Goal: Information Seeking & Learning: Learn about a topic

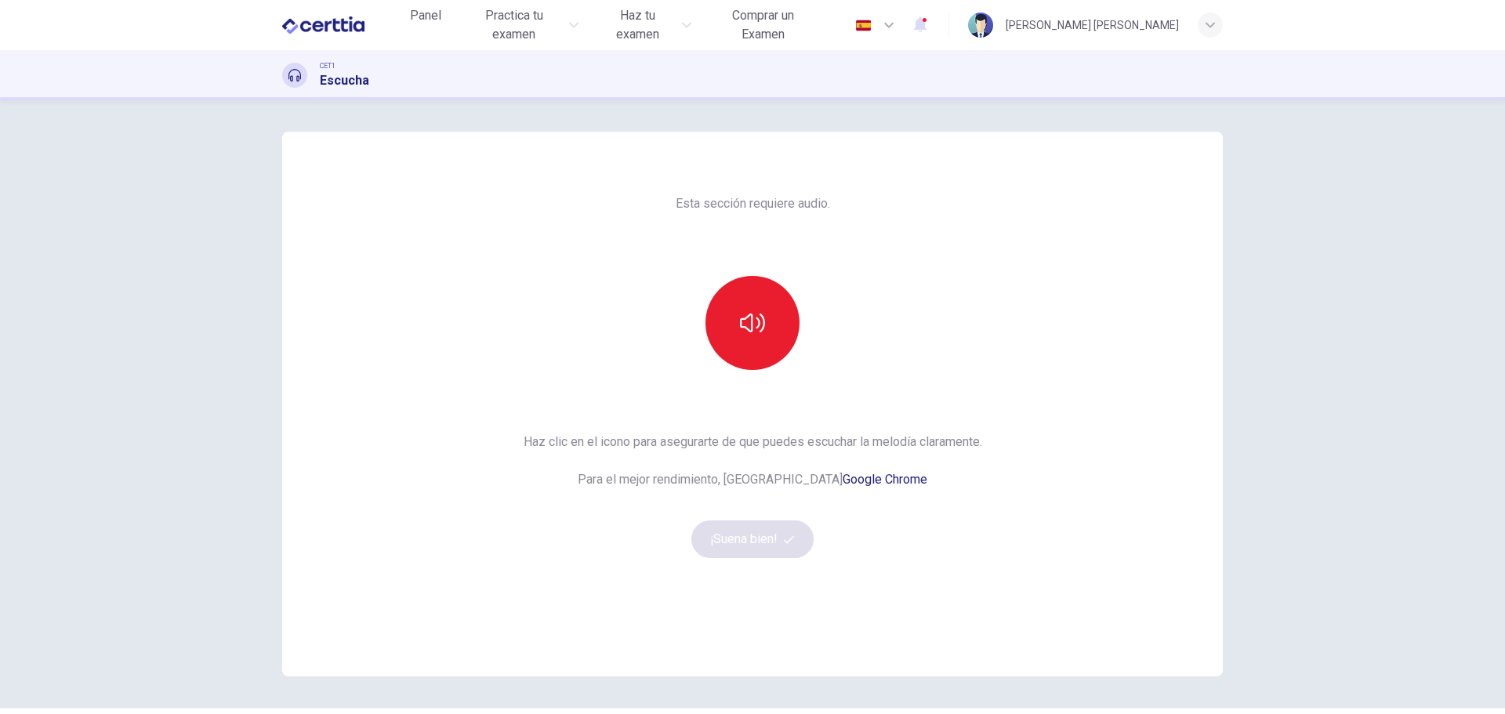
click at [257, 388] on div "Esta sección requiere audio. Haz clic en el icono para asegurarte de que puedes…" at bounding box center [752, 404] width 991 height 545
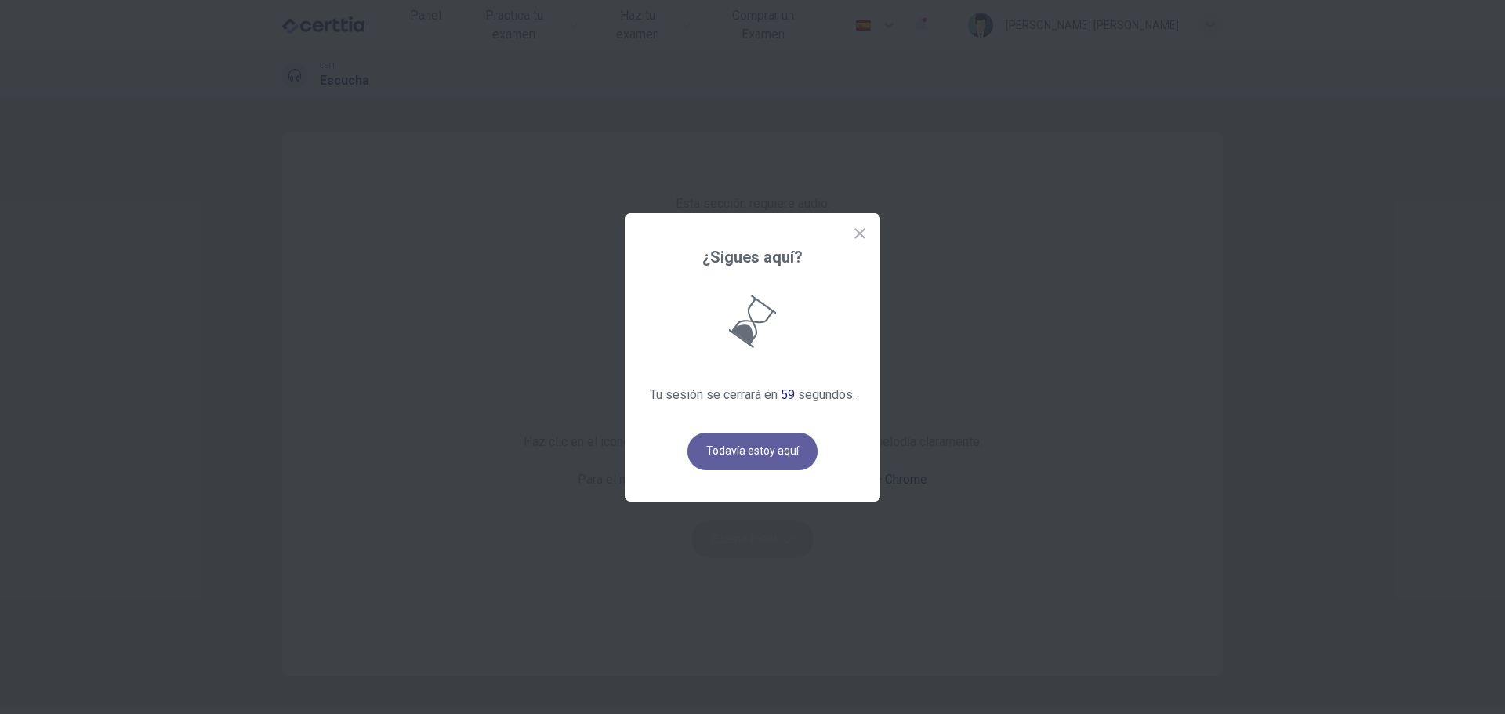
click at [782, 448] on button "Todavía estoy aquí" at bounding box center [753, 452] width 130 height 38
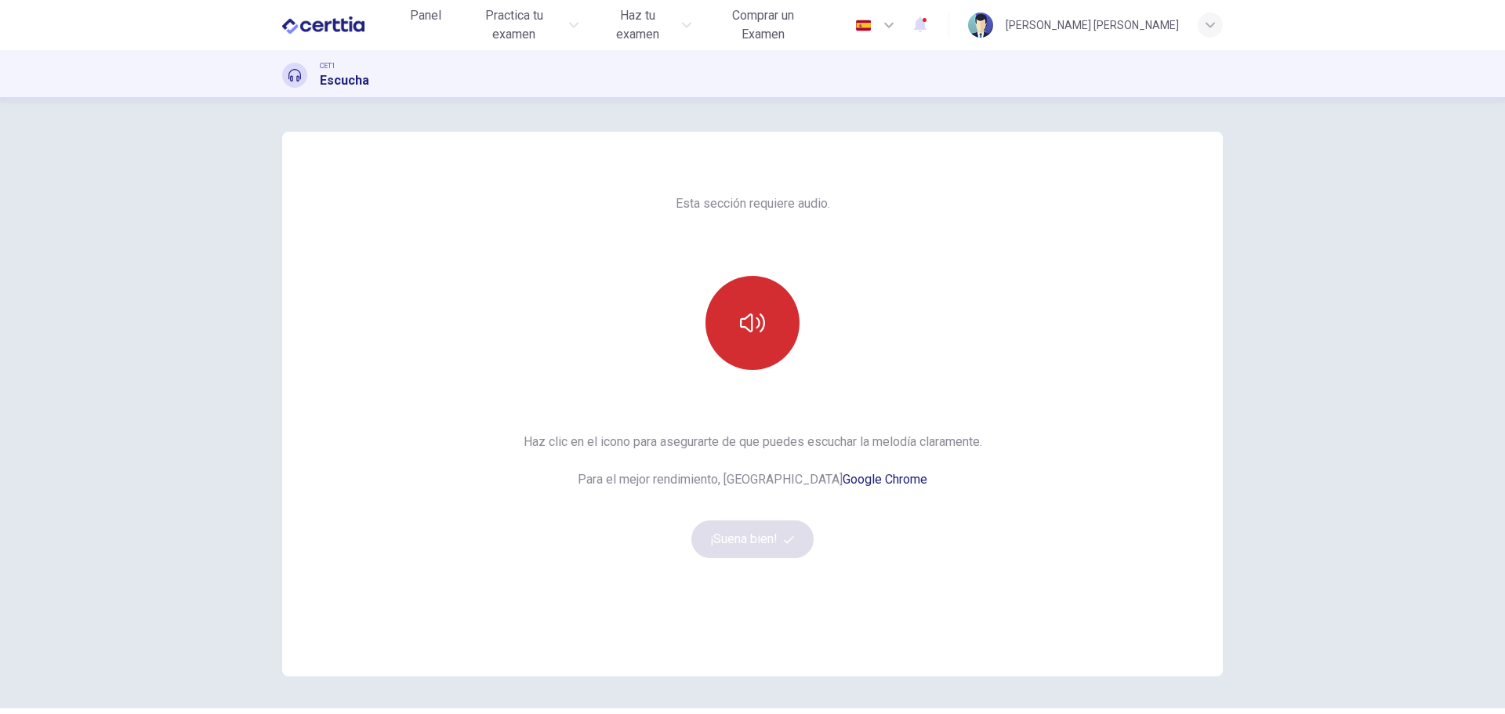
drag, startPoint x: 809, startPoint y: 327, endPoint x: 782, endPoint y: 322, distance: 27.1
click at [809, 327] on div at bounding box center [752, 323] width 169 height 94
click at [761, 315] on button "button" at bounding box center [753, 323] width 94 height 94
click at [751, 521] on button "¡Suena bien!" at bounding box center [753, 540] width 122 height 38
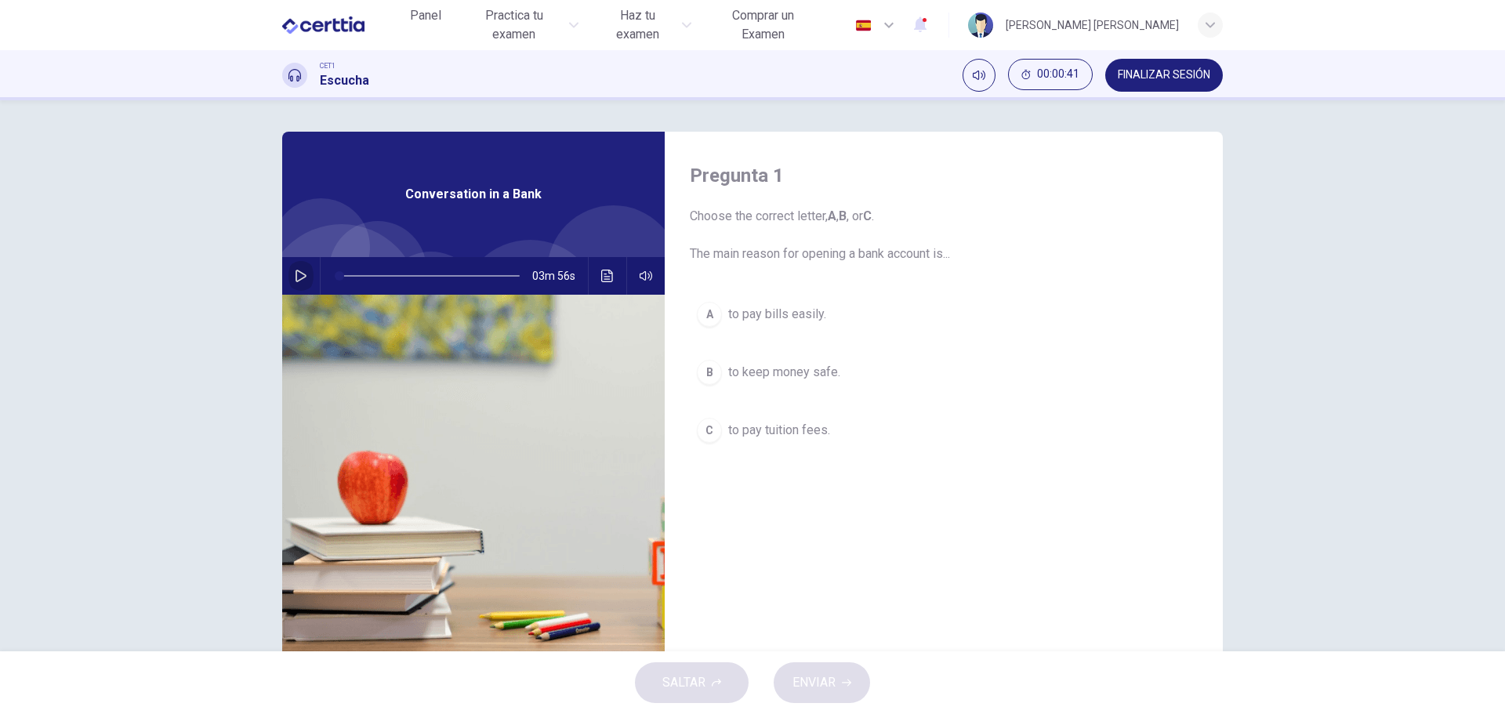
click at [294, 267] on button "button" at bounding box center [301, 276] width 25 height 38
click at [601, 274] on icon "Haz clic para ver la transcripción del audio" at bounding box center [607, 276] width 13 height 13
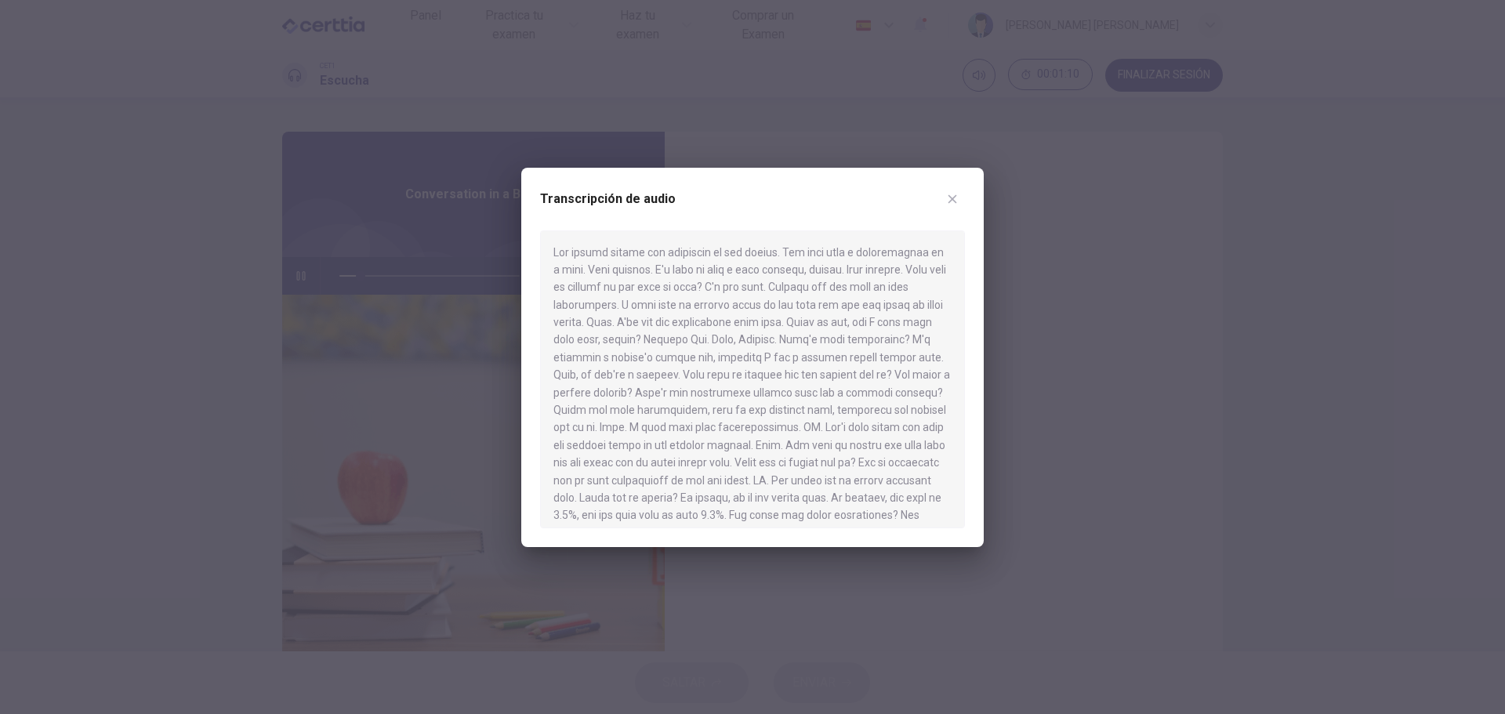
click at [1279, 419] on div at bounding box center [752, 357] width 1505 height 714
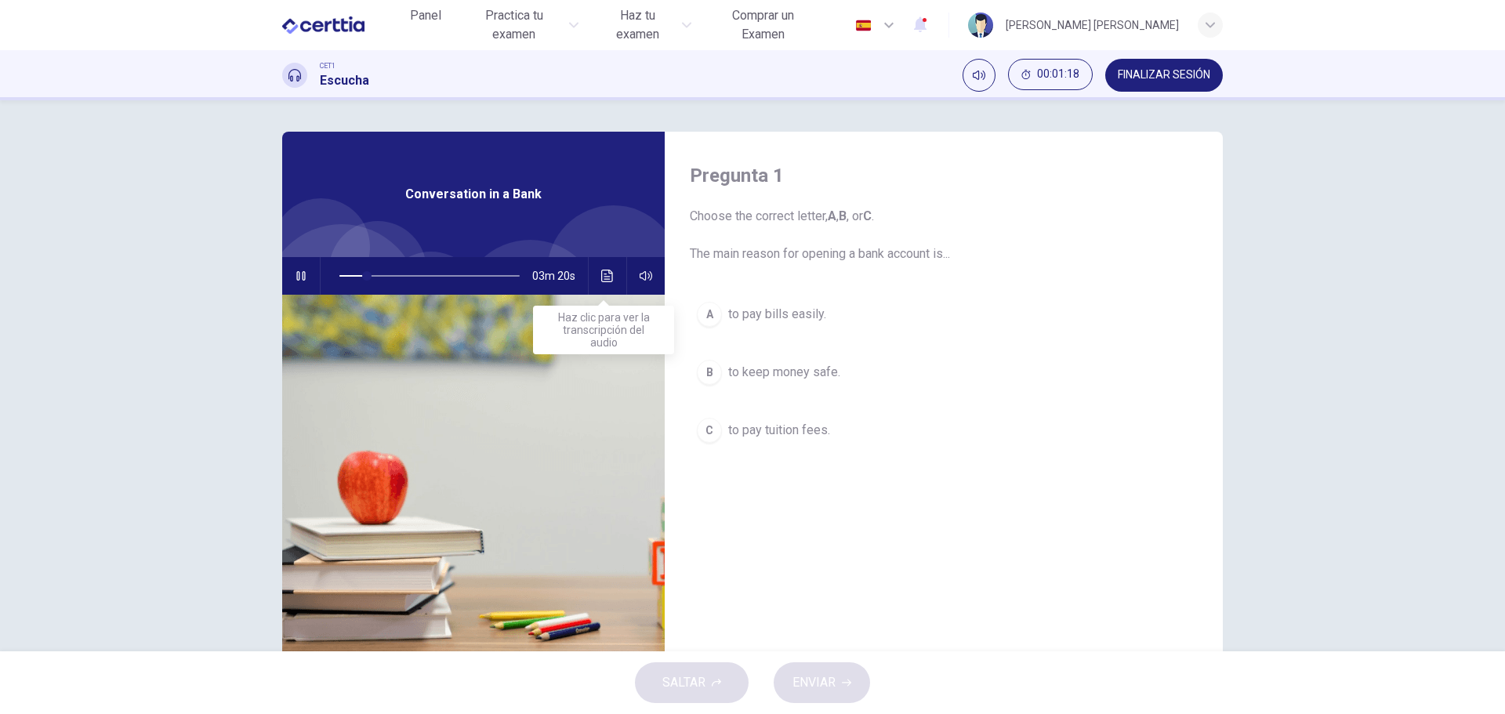
click at [600, 286] on button "Haz clic para ver la transcripción del audio" at bounding box center [607, 276] width 25 height 38
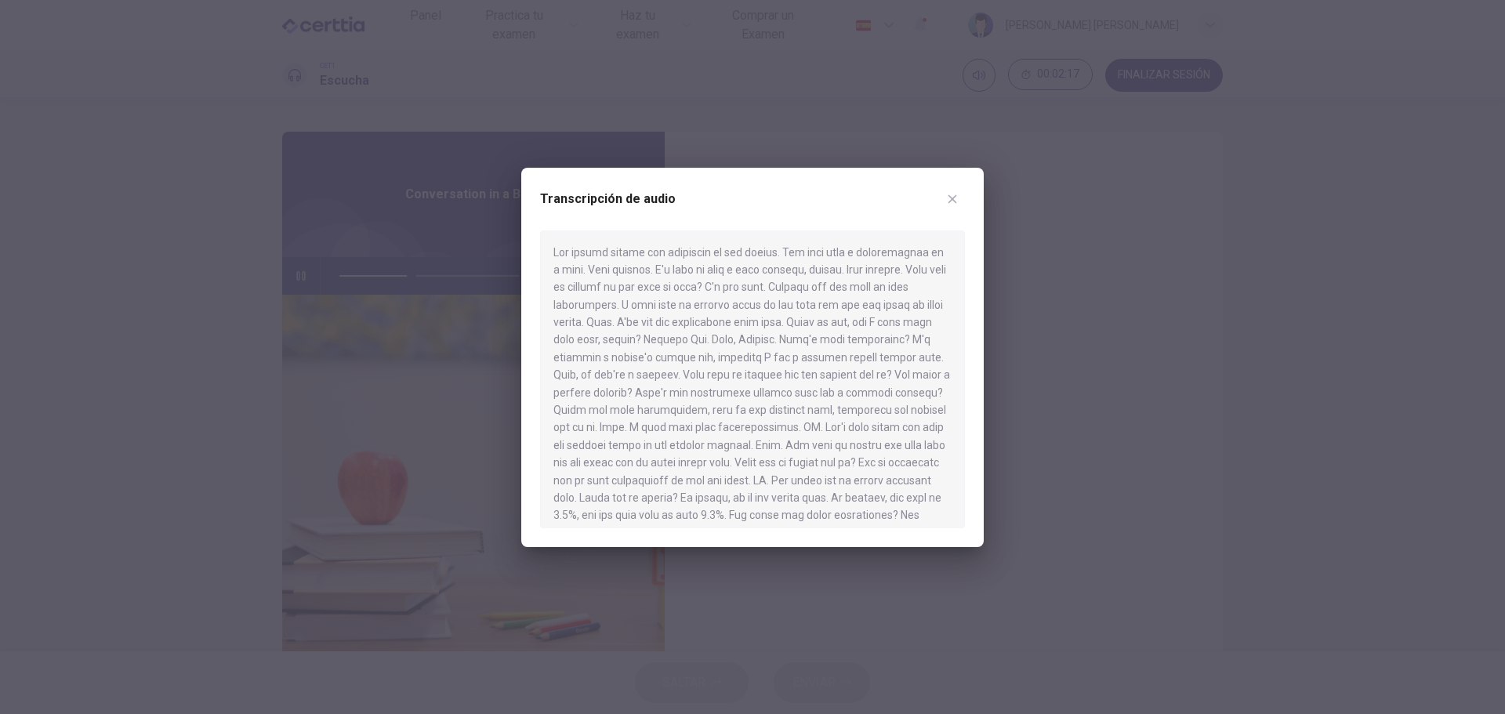
scroll to position [78, 0]
type input "**"
click at [1155, 277] on div at bounding box center [752, 357] width 1505 height 714
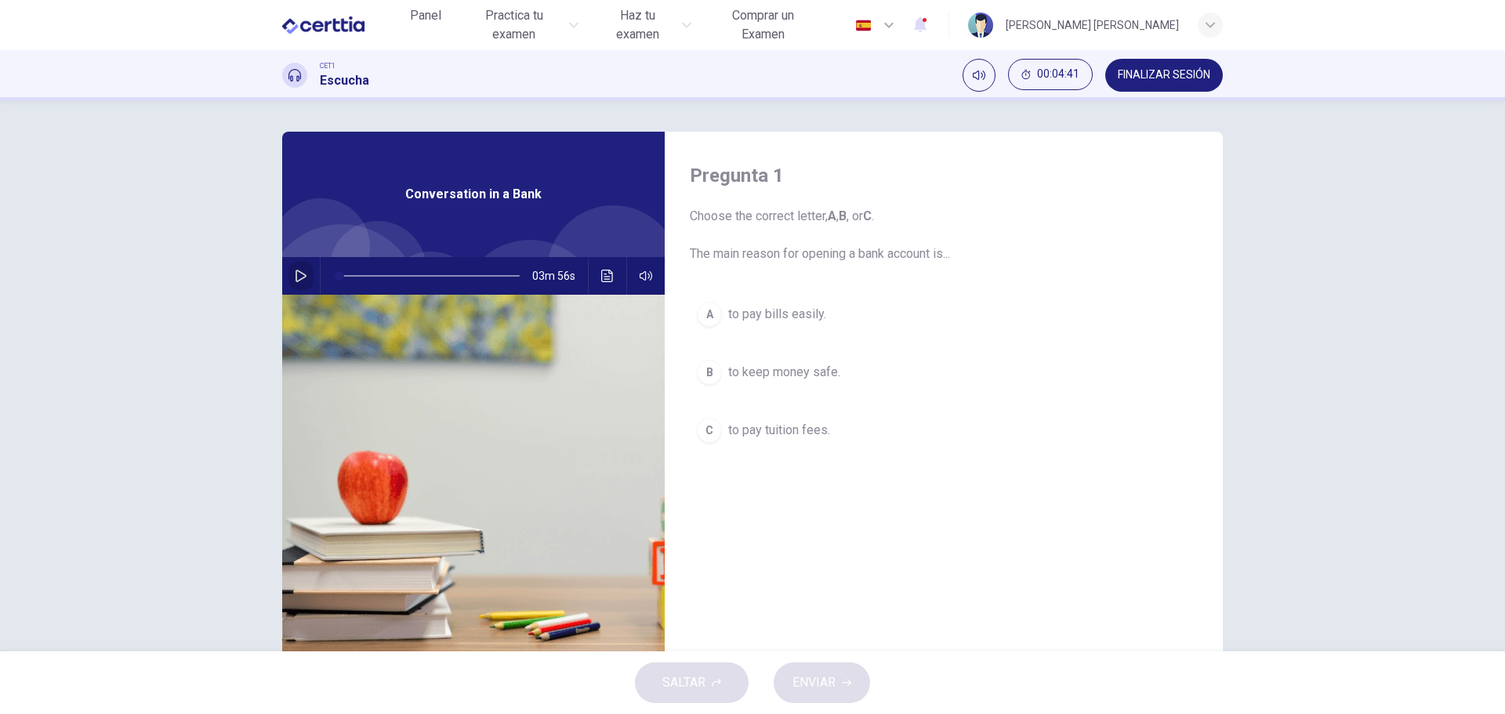
click at [300, 274] on icon "button" at bounding box center [301, 276] width 13 height 13
click at [604, 282] on button "Haz clic para ver la transcripción del audio" at bounding box center [607, 276] width 25 height 38
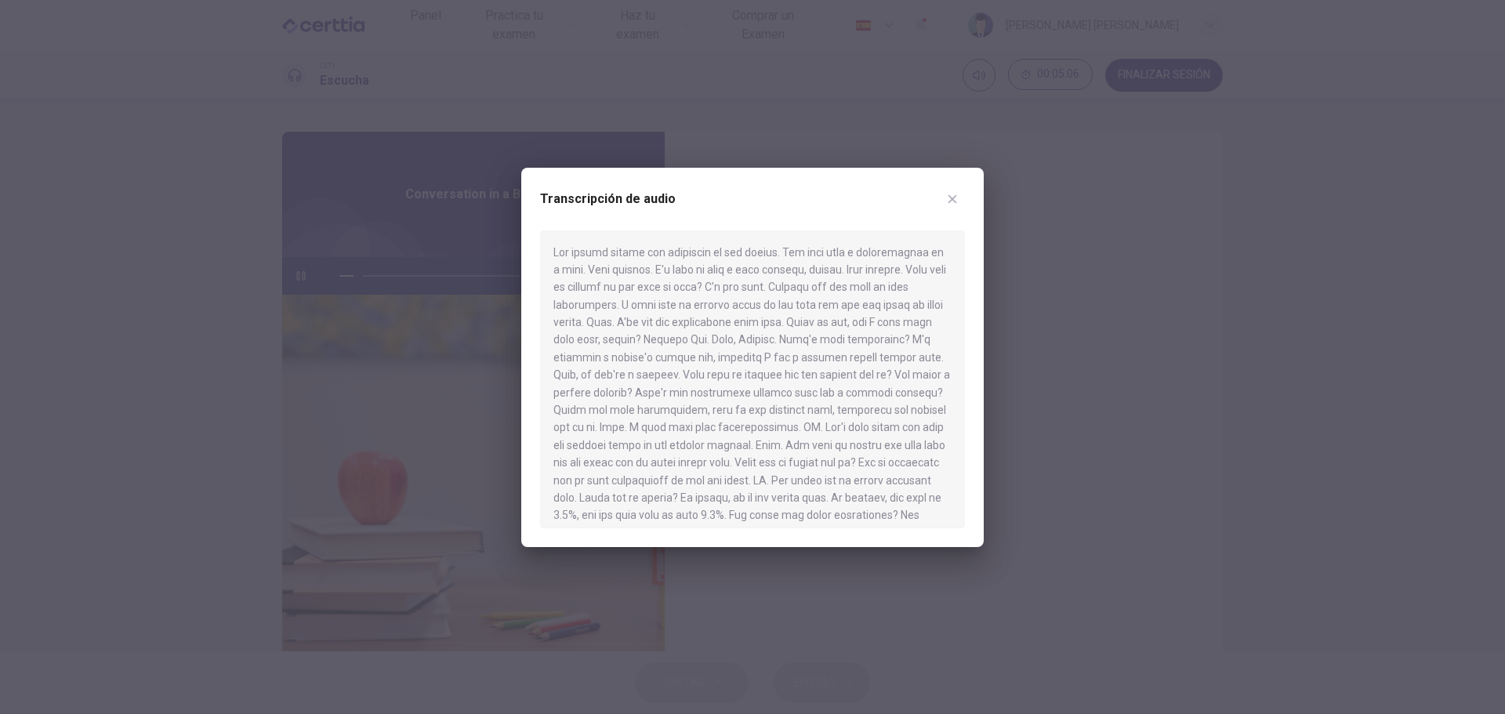
click at [1051, 316] on div at bounding box center [752, 357] width 1505 height 714
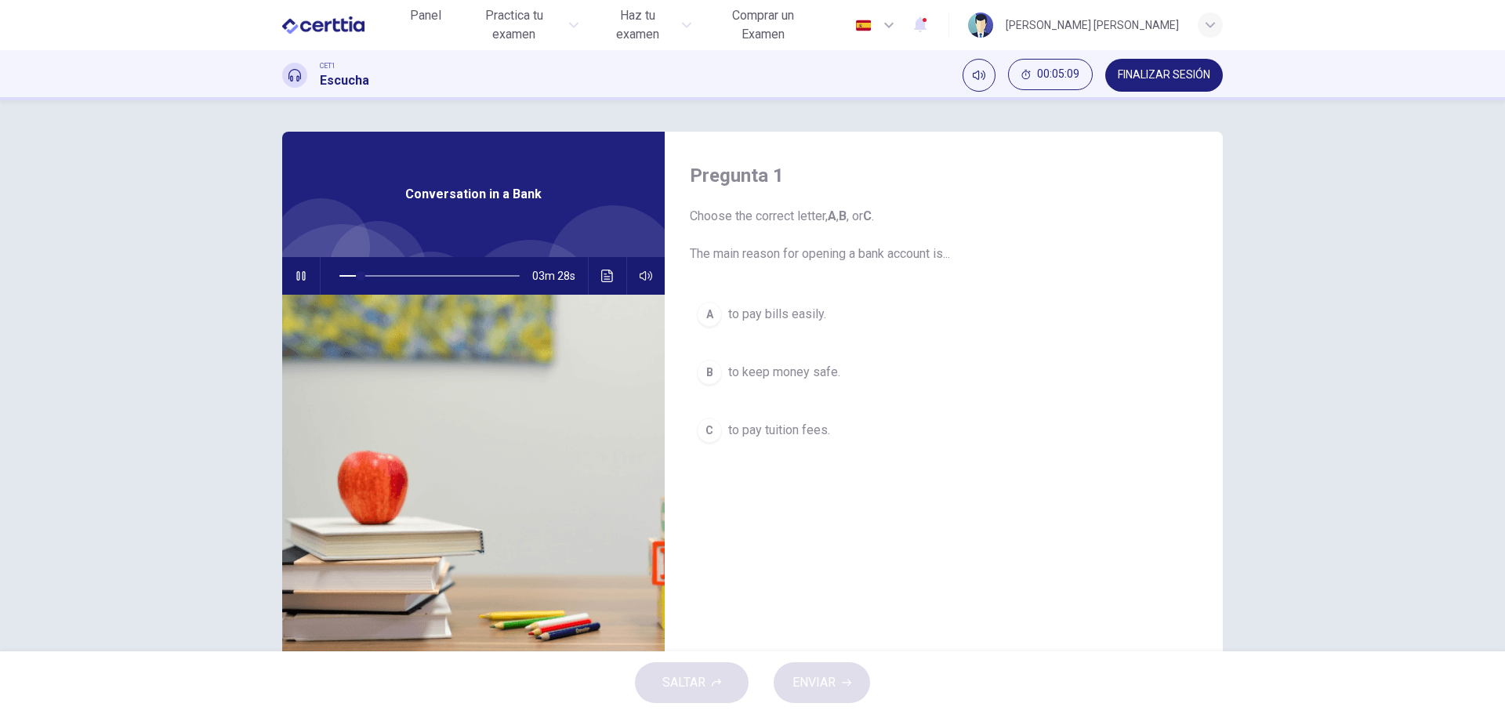
click at [776, 316] on span "to pay bills easily." at bounding box center [777, 314] width 98 height 19
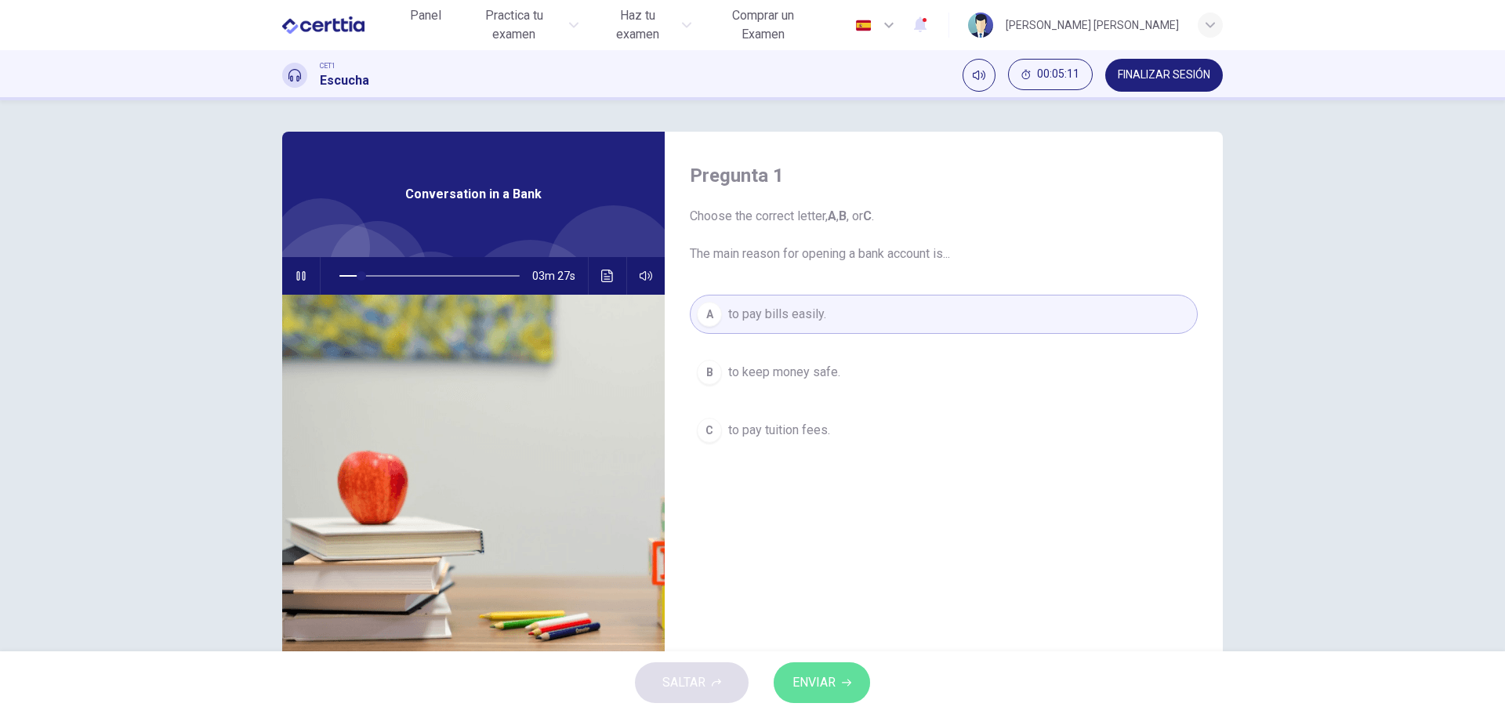
click at [836, 685] on span "ENVIAR" at bounding box center [814, 683] width 43 height 22
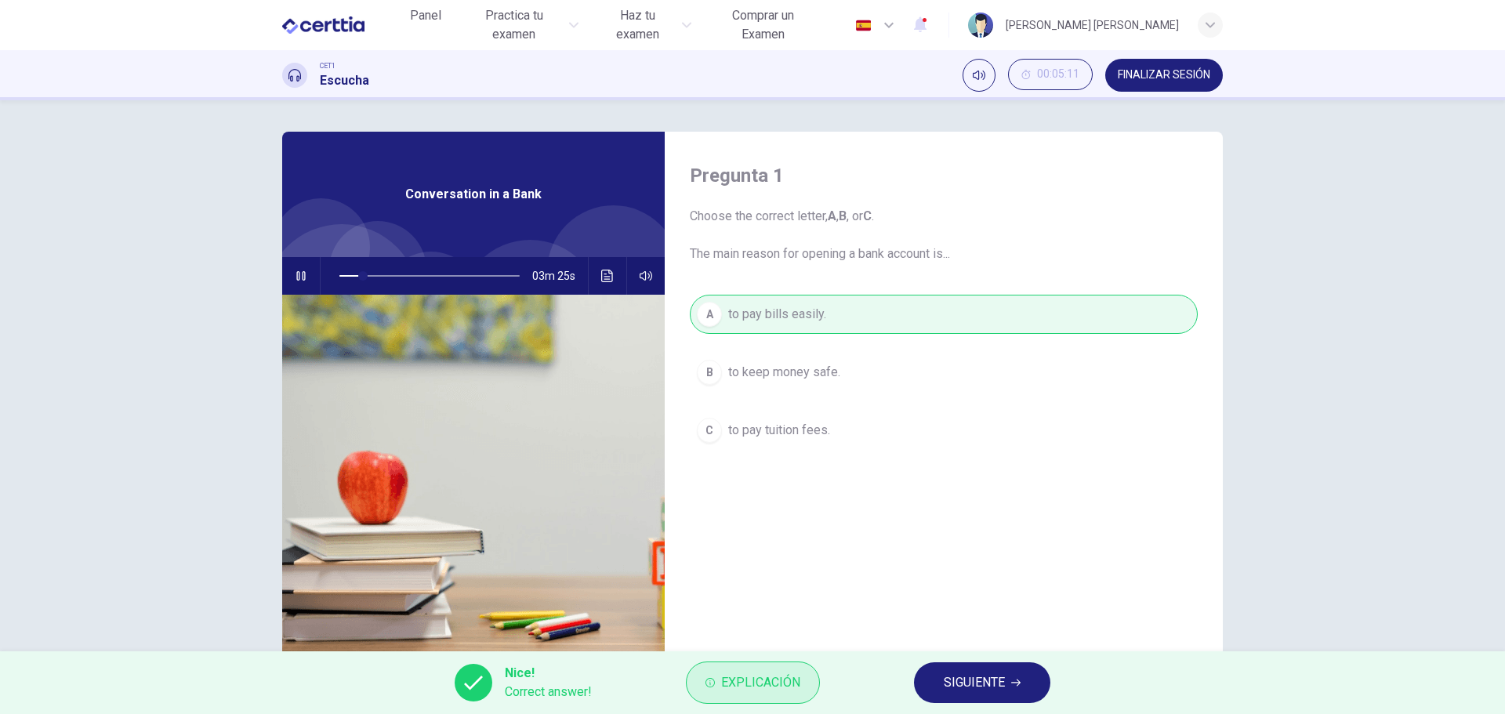
click at [746, 677] on span "Explicación" at bounding box center [760, 683] width 79 height 22
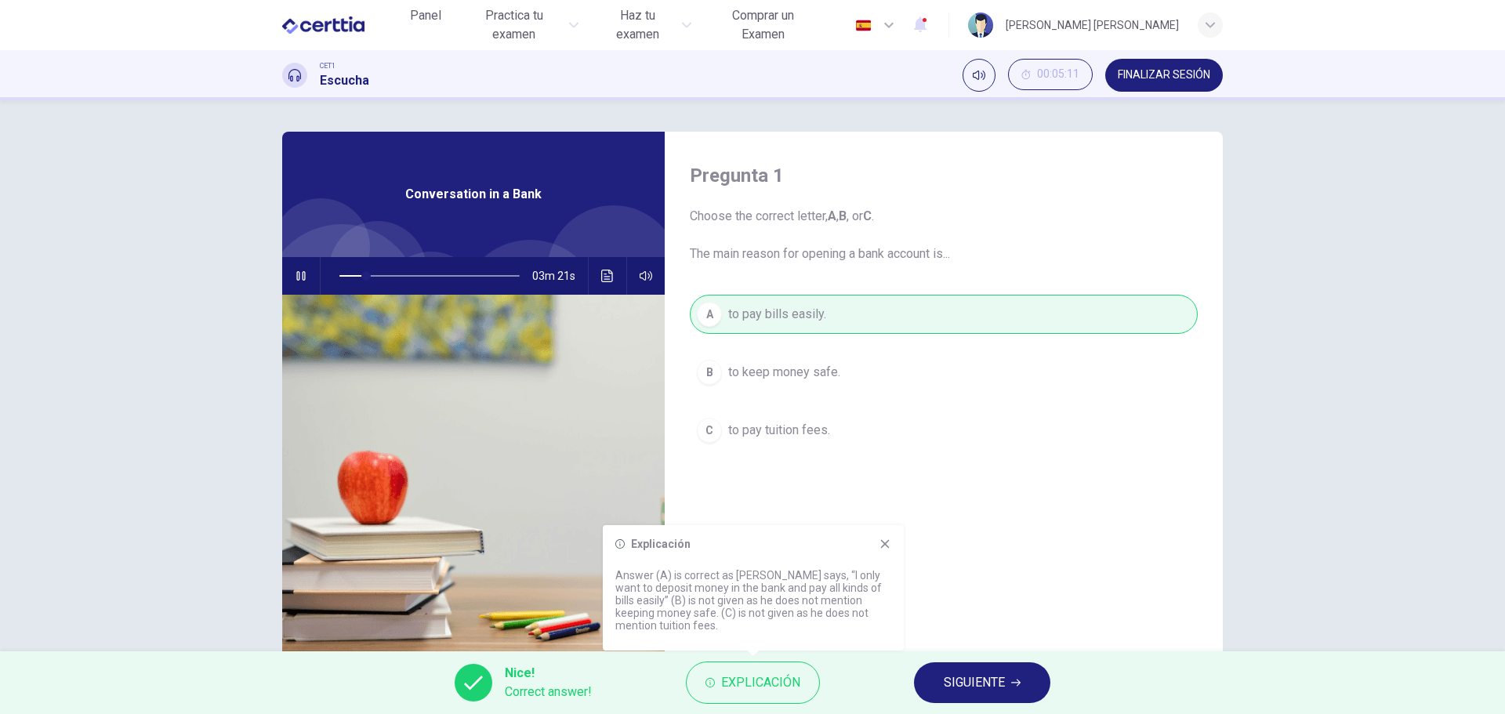
click at [886, 539] on icon at bounding box center [885, 544] width 13 height 13
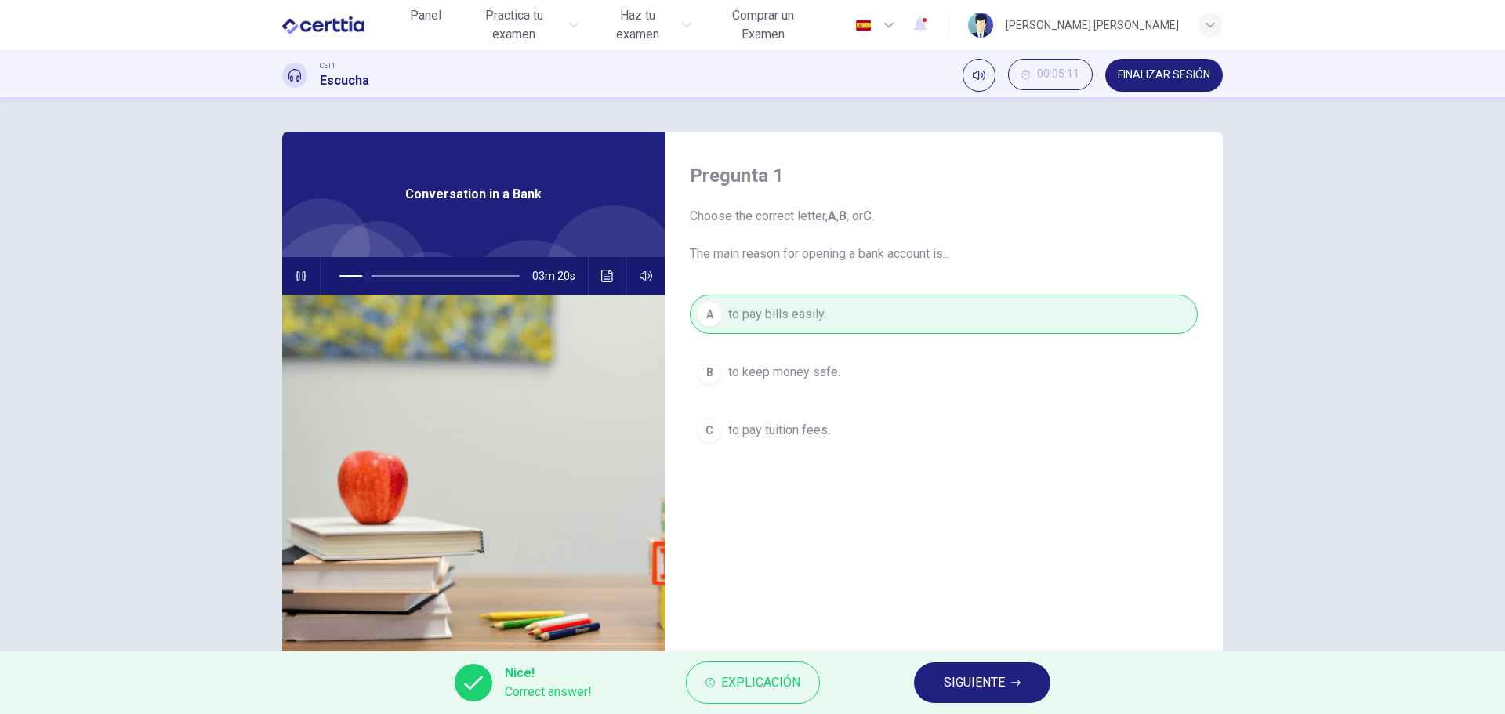
click at [962, 684] on span "SIGUIENTE" at bounding box center [974, 683] width 61 height 22
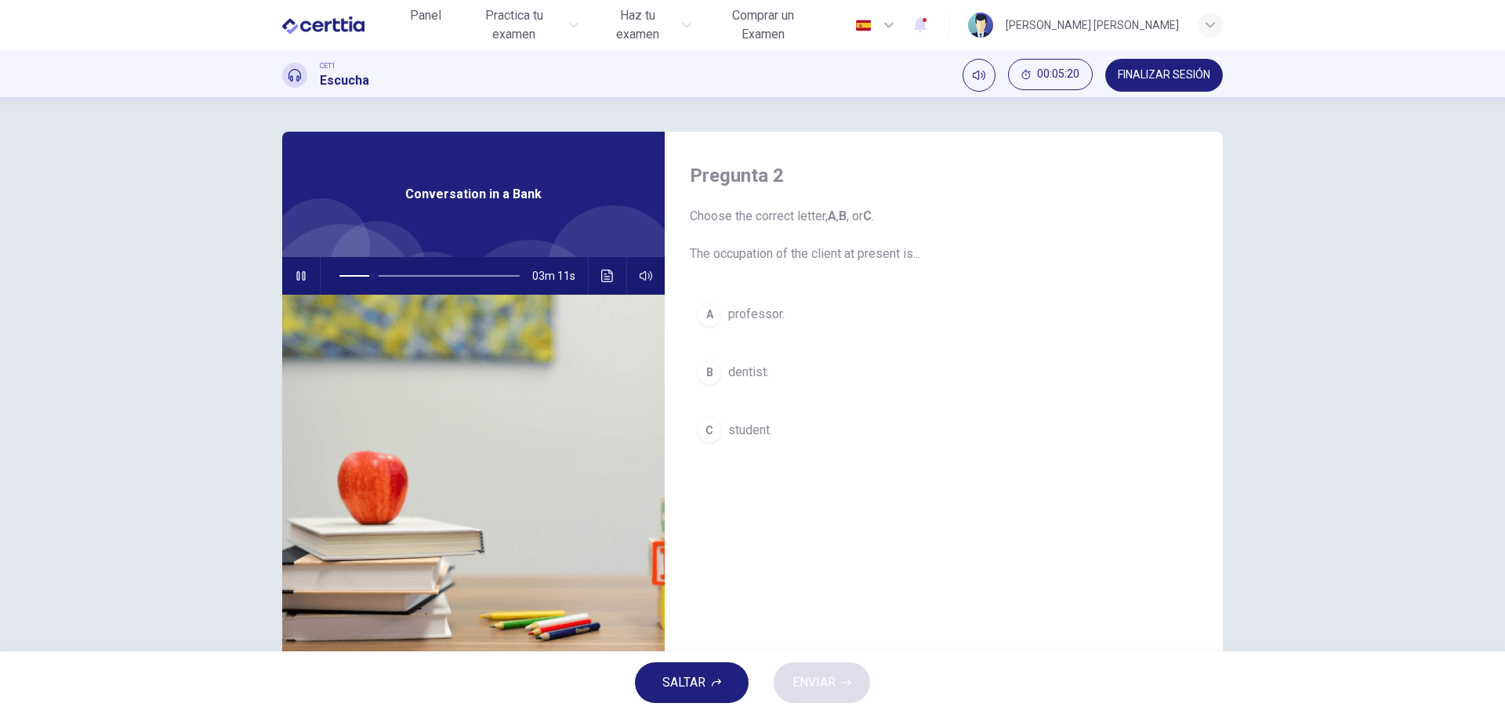
click at [912, 256] on span "Choose the correct letter, A , B , or C . The occupation of the client at prese…" at bounding box center [944, 235] width 508 height 56
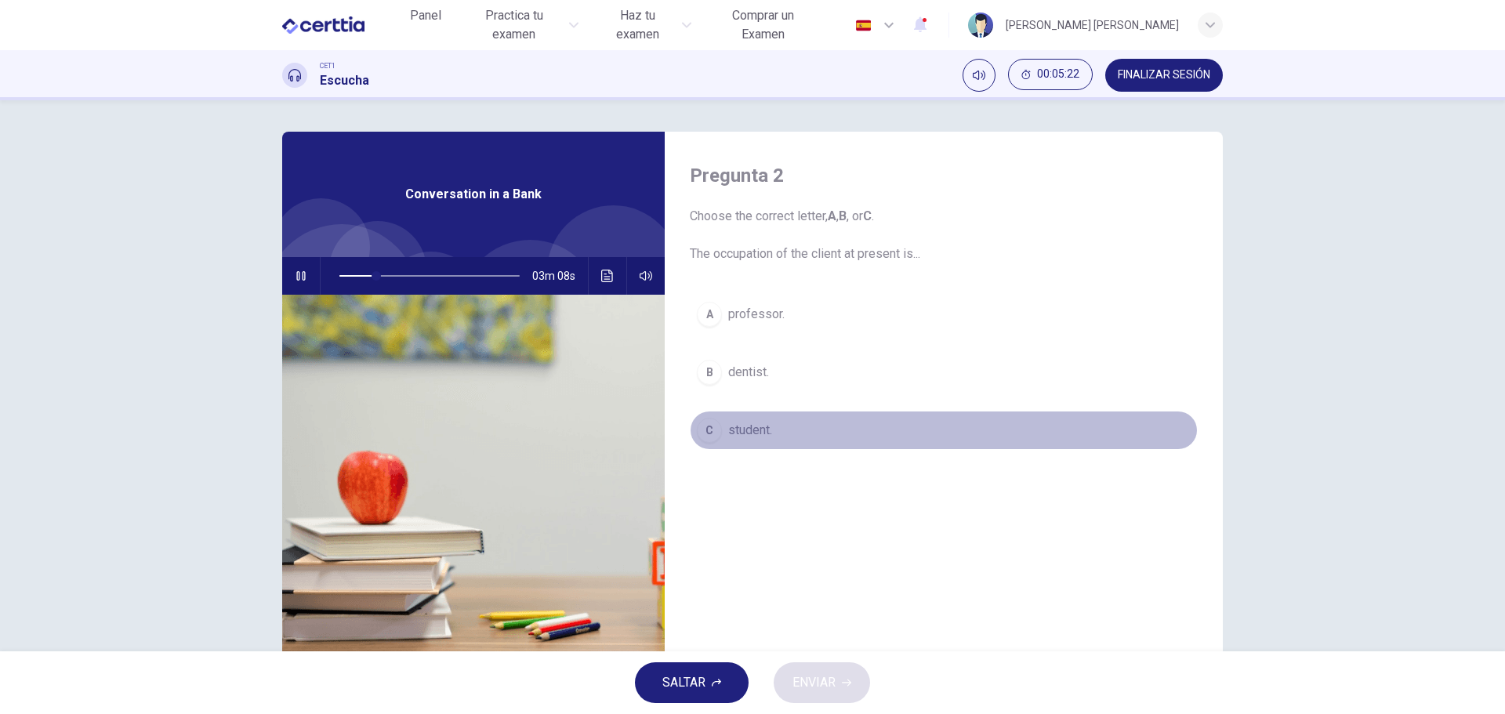
click at [719, 432] on button "C student." at bounding box center [944, 430] width 508 height 39
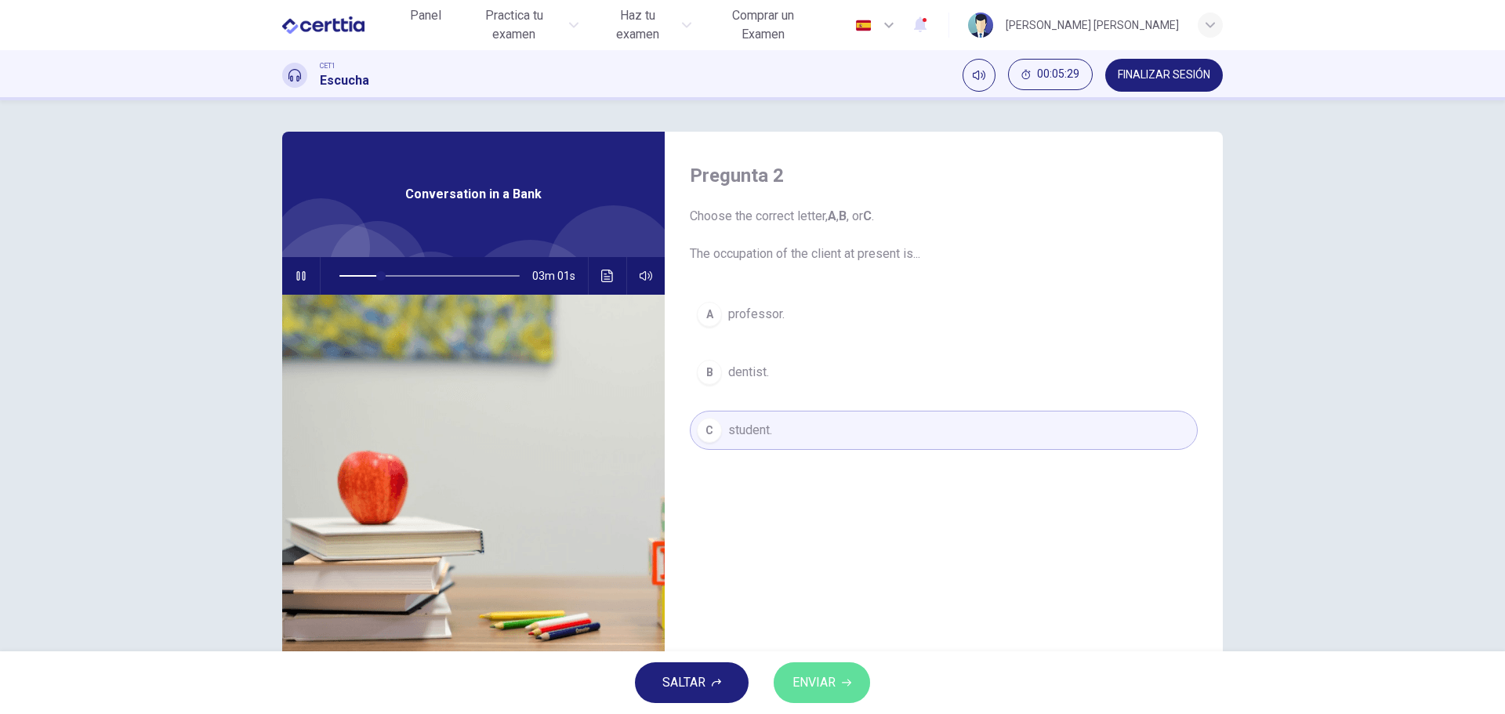
click at [783, 686] on button "ENVIAR" at bounding box center [822, 683] width 96 height 41
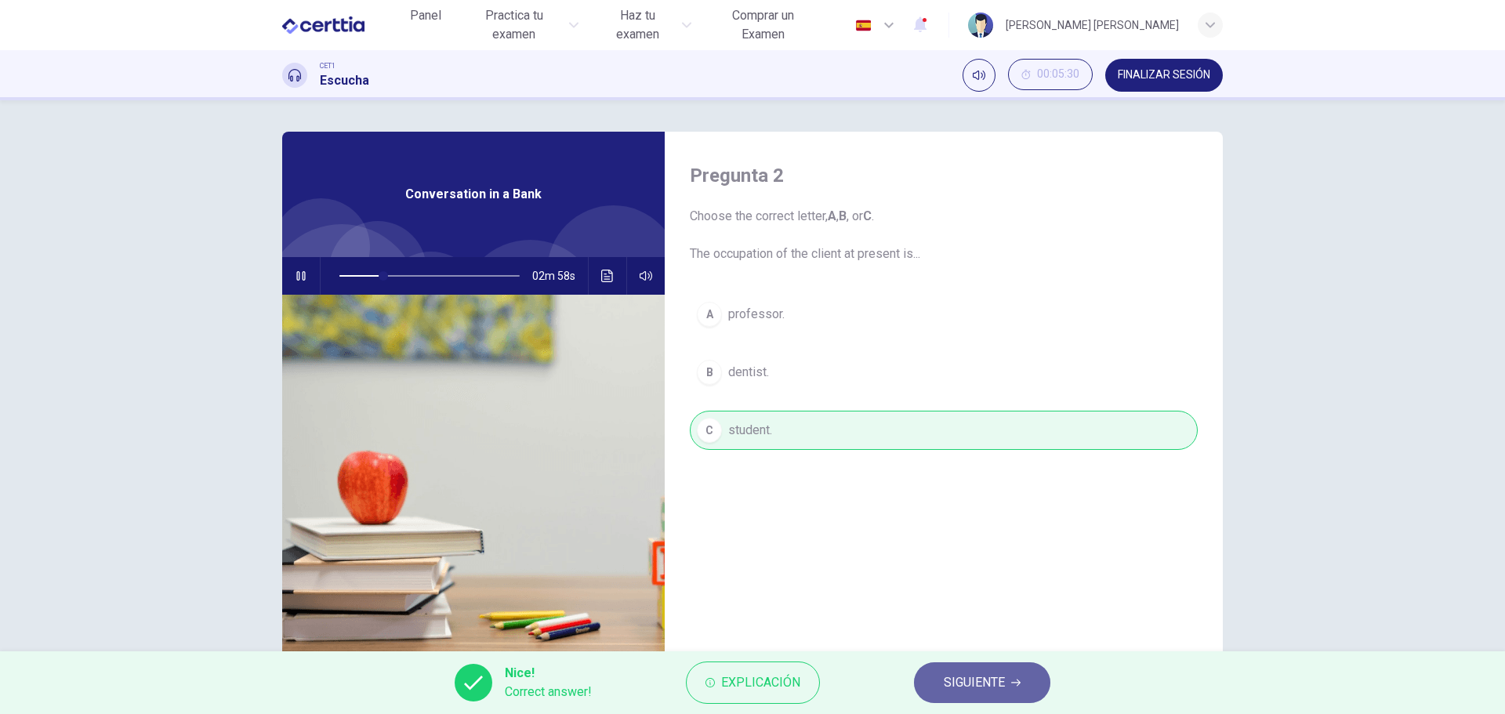
click at [1018, 677] on button "SIGUIENTE" at bounding box center [982, 683] width 136 height 41
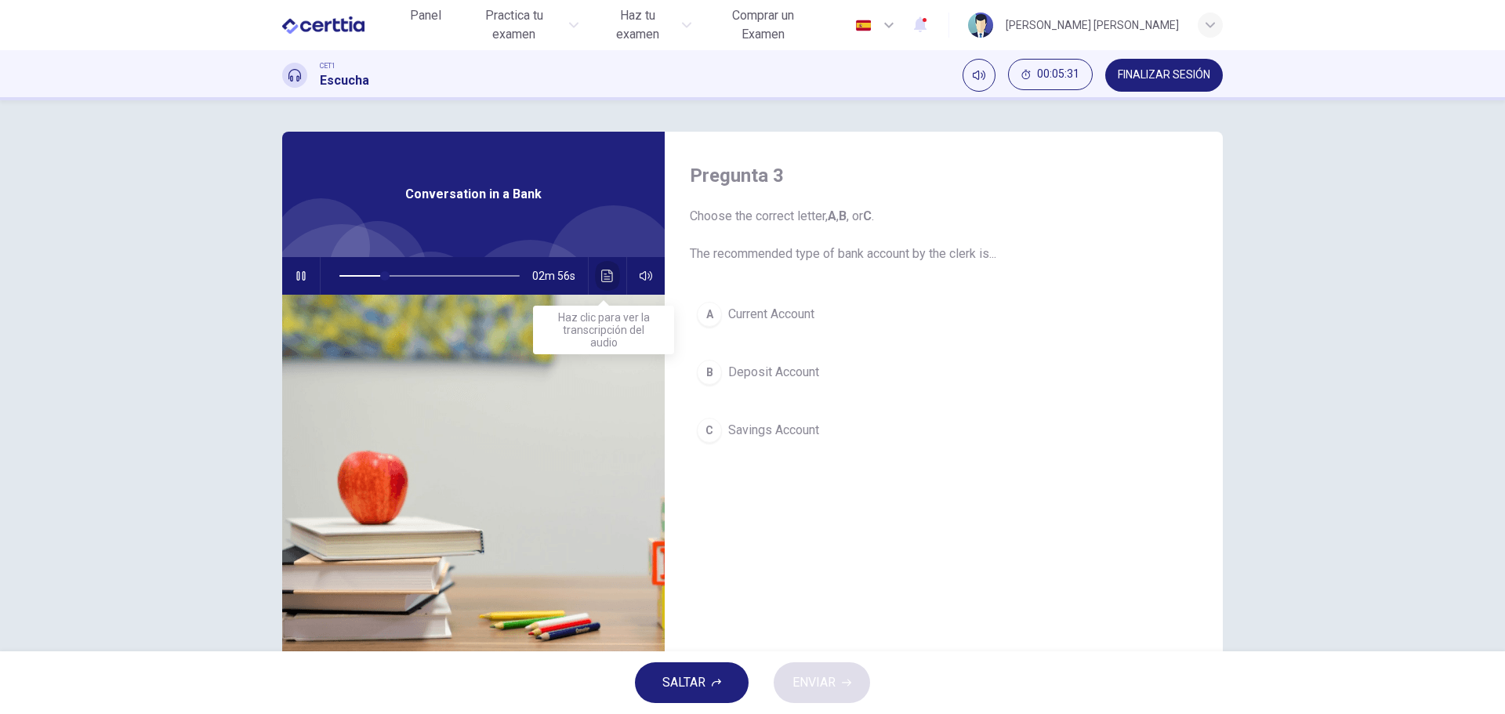
click at [603, 274] on icon "Haz clic para ver la transcripción del audio" at bounding box center [607, 276] width 13 height 13
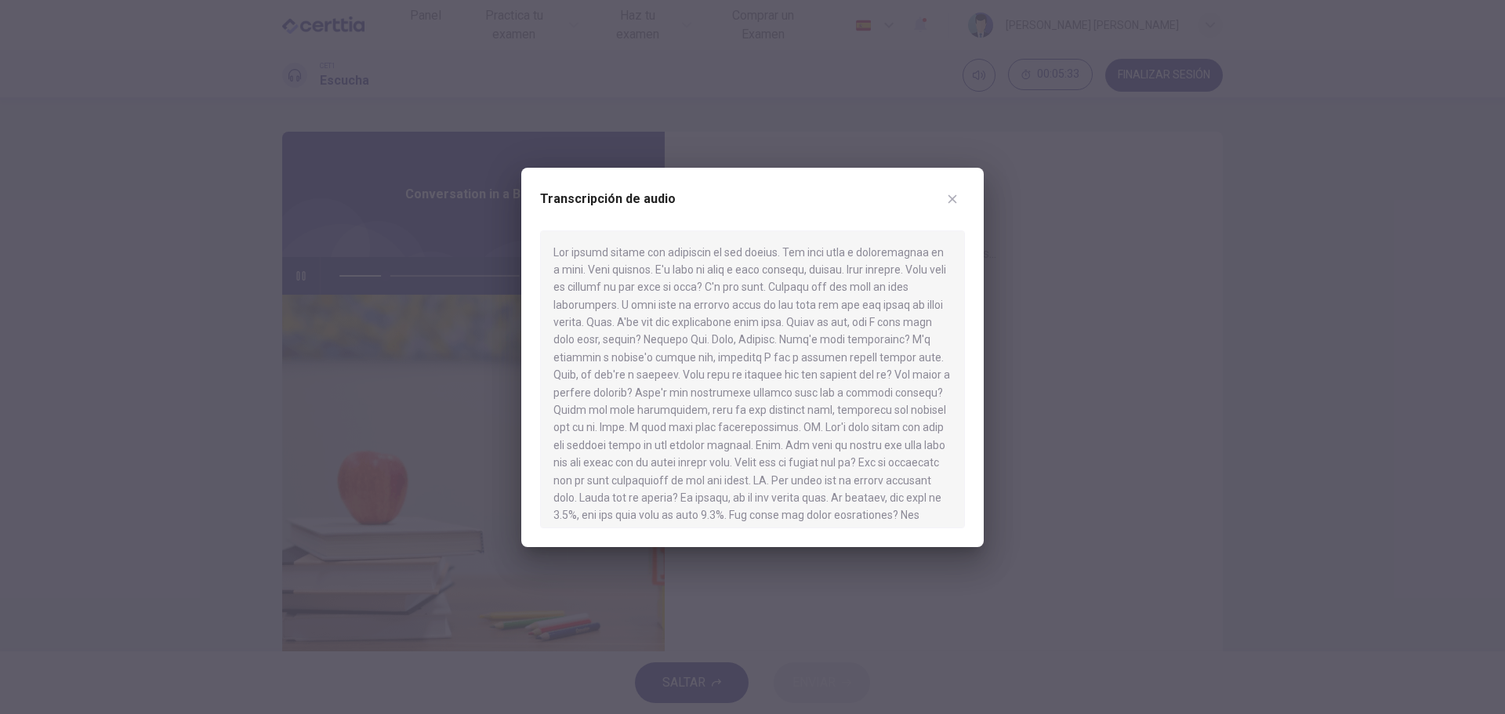
click at [1111, 365] on div at bounding box center [752, 357] width 1505 height 714
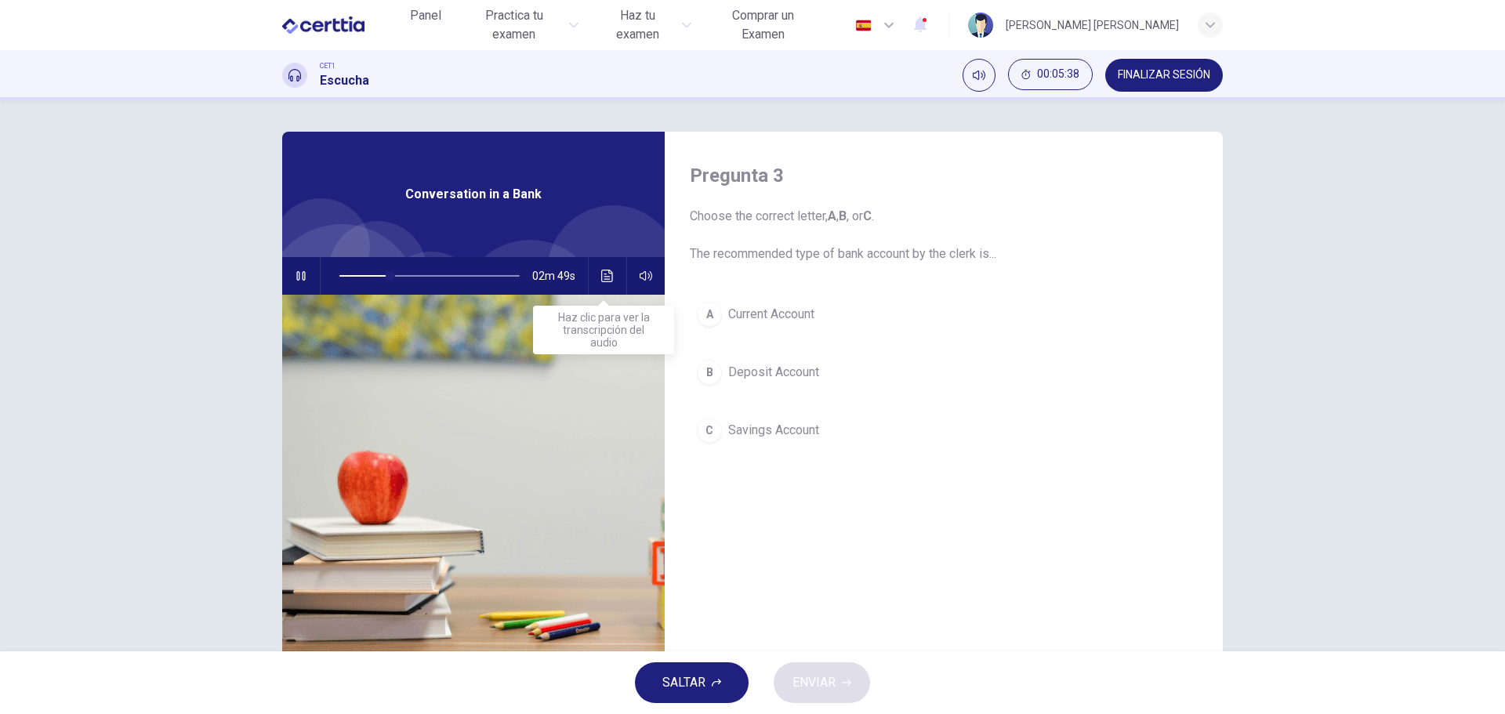
click at [606, 274] on icon "Haz clic para ver la transcripción del audio" at bounding box center [607, 276] width 12 height 13
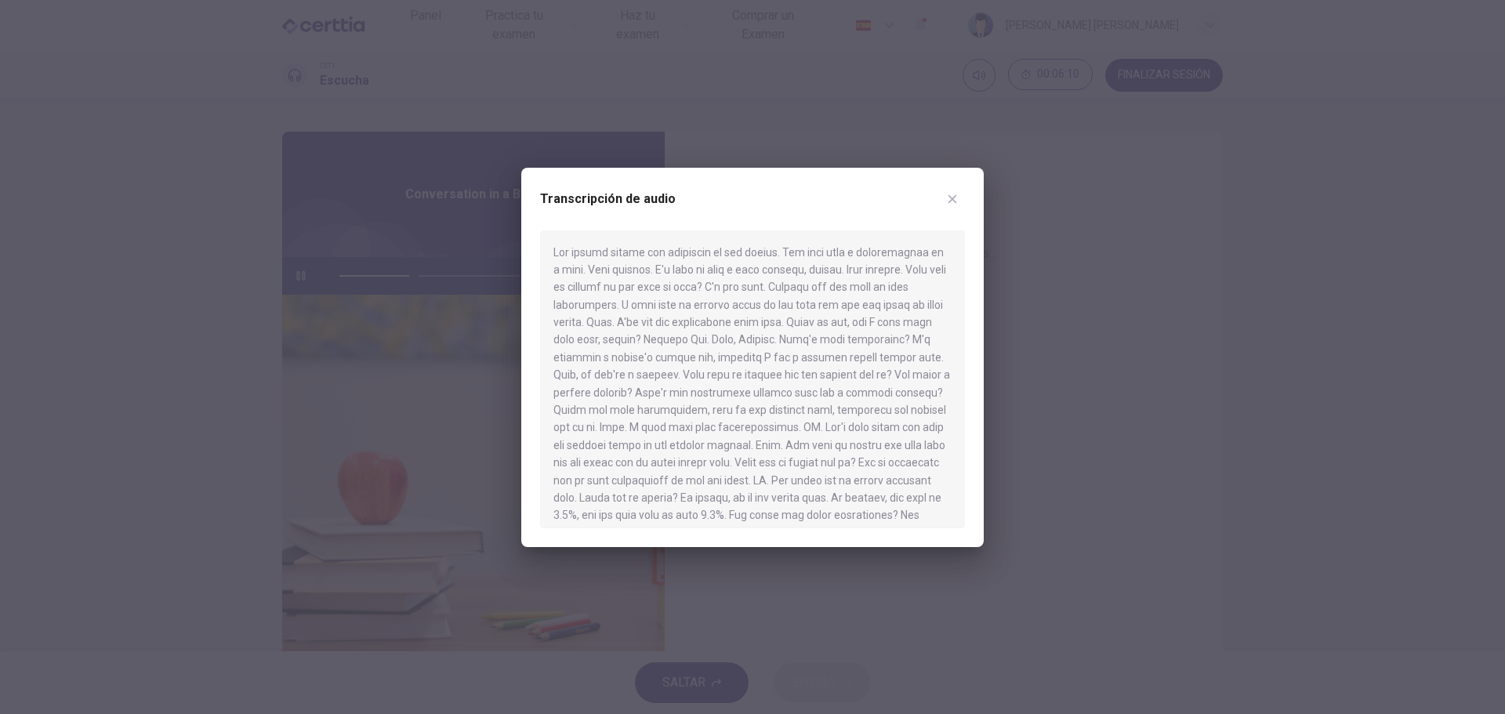
click at [1114, 406] on div at bounding box center [752, 357] width 1505 height 714
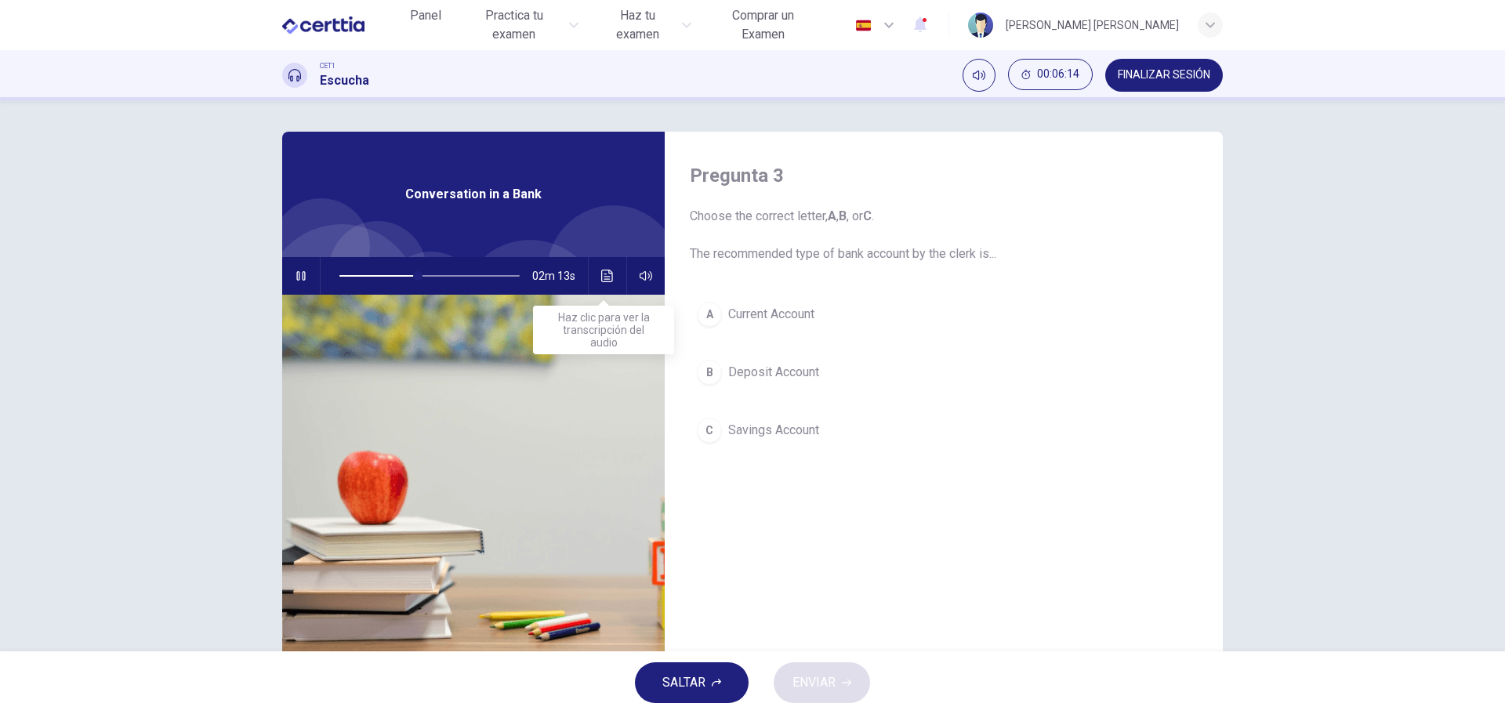
click at [692, 318] on button "A Current Account" at bounding box center [944, 314] width 508 height 39
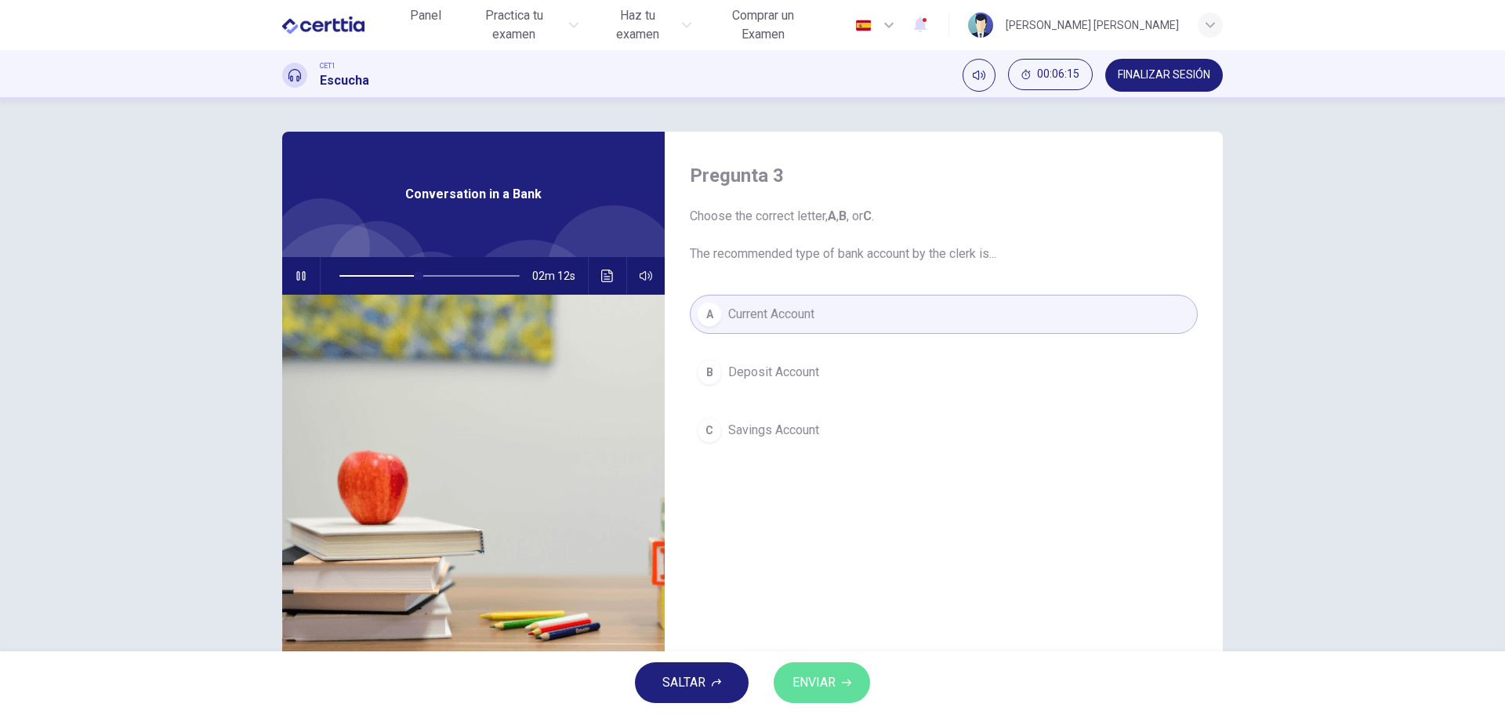
click at [833, 677] on span "ENVIAR" at bounding box center [814, 683] width 43 height 22
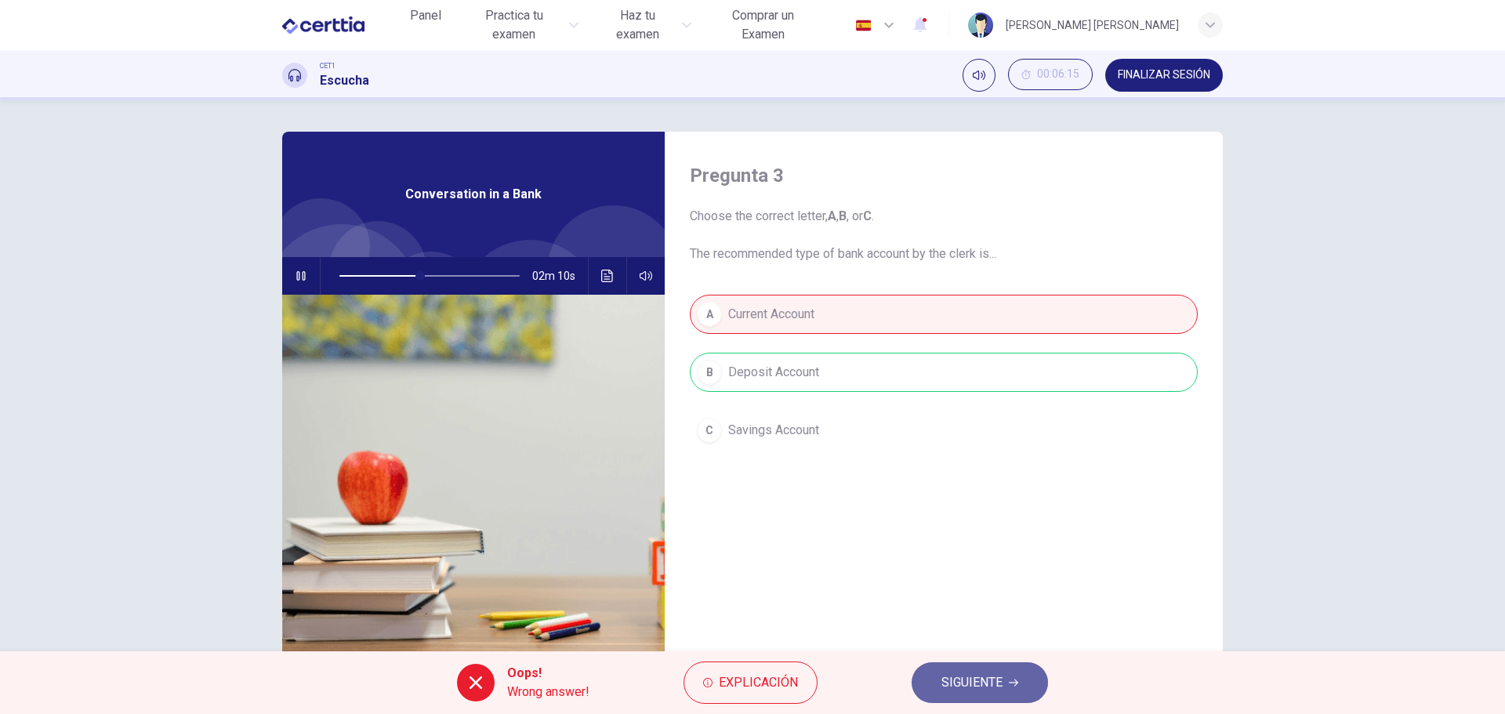
click at [939, 692] on button "SIGUIENTE" at bounding box center [980, 683] width 136 height 41
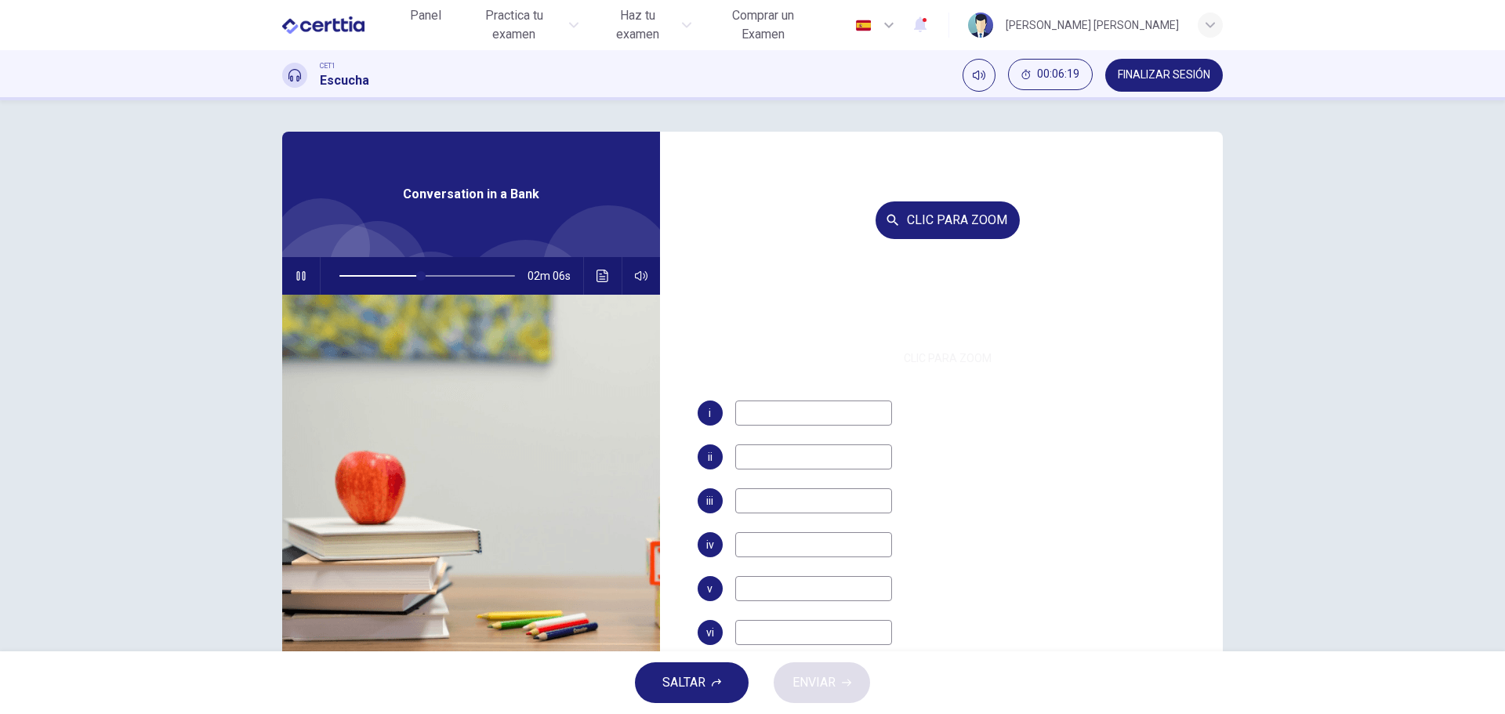
scroll to position [0, 0]
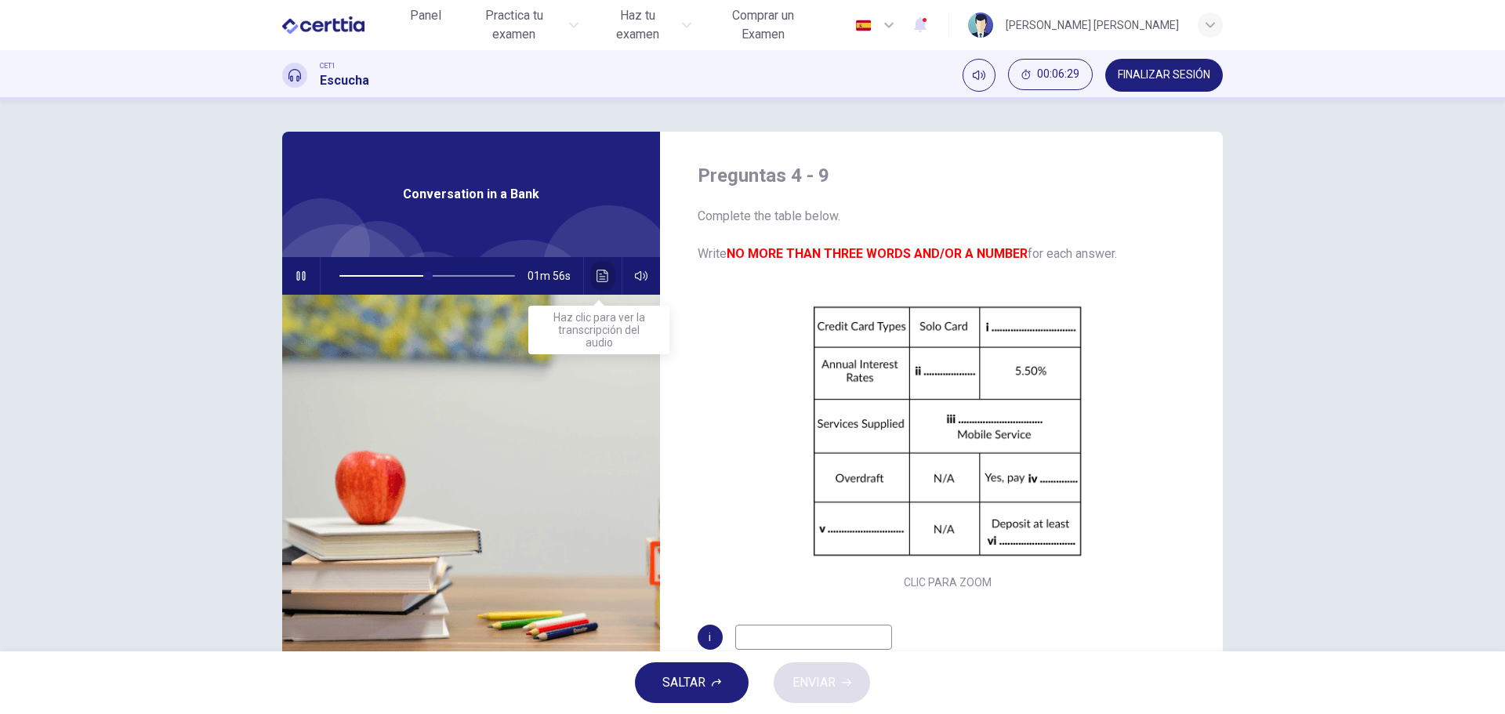
click at [597, 280] on icon "Haz clic para ver la transcripción del audio" at bounding box center [603, 276] width 13 height 13
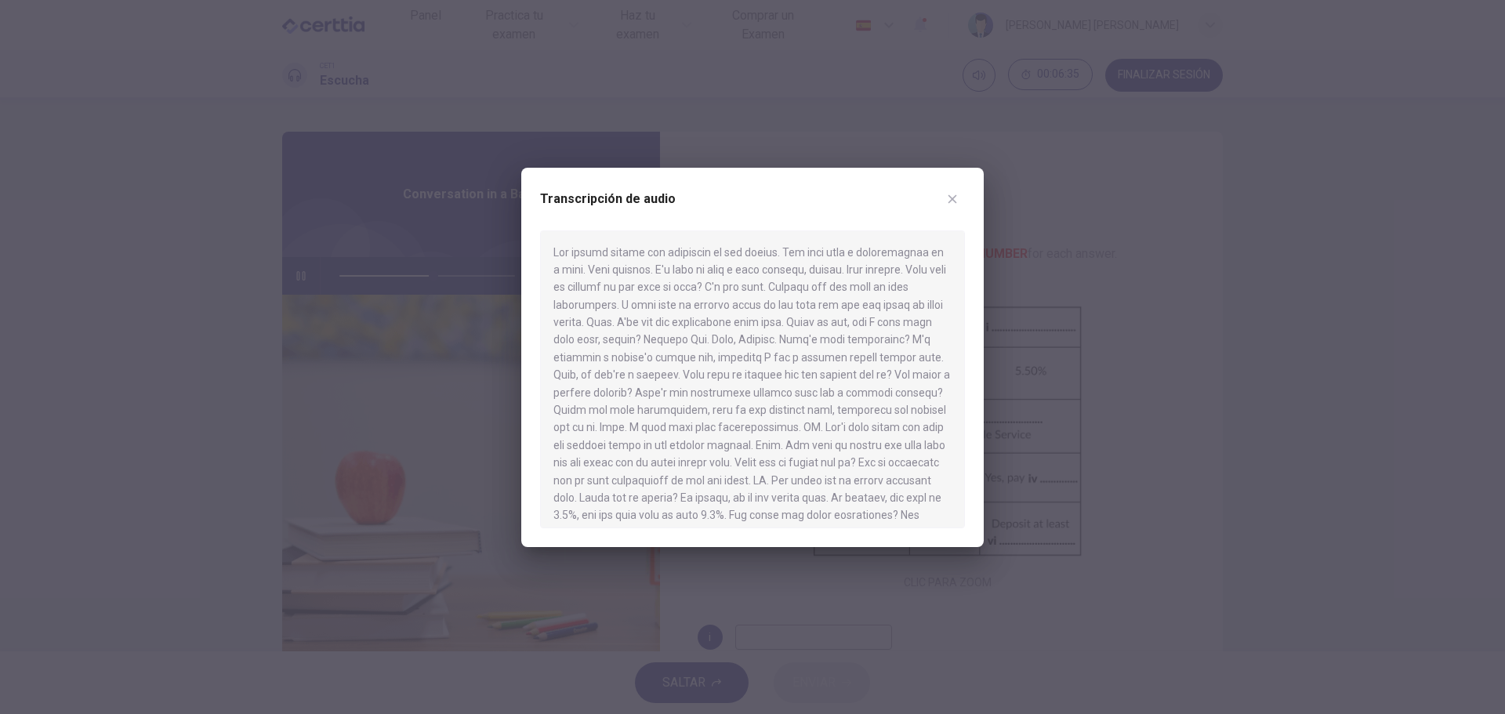
click at [481, 496] on div at bounding box center [752, 357] width 1505 height 714
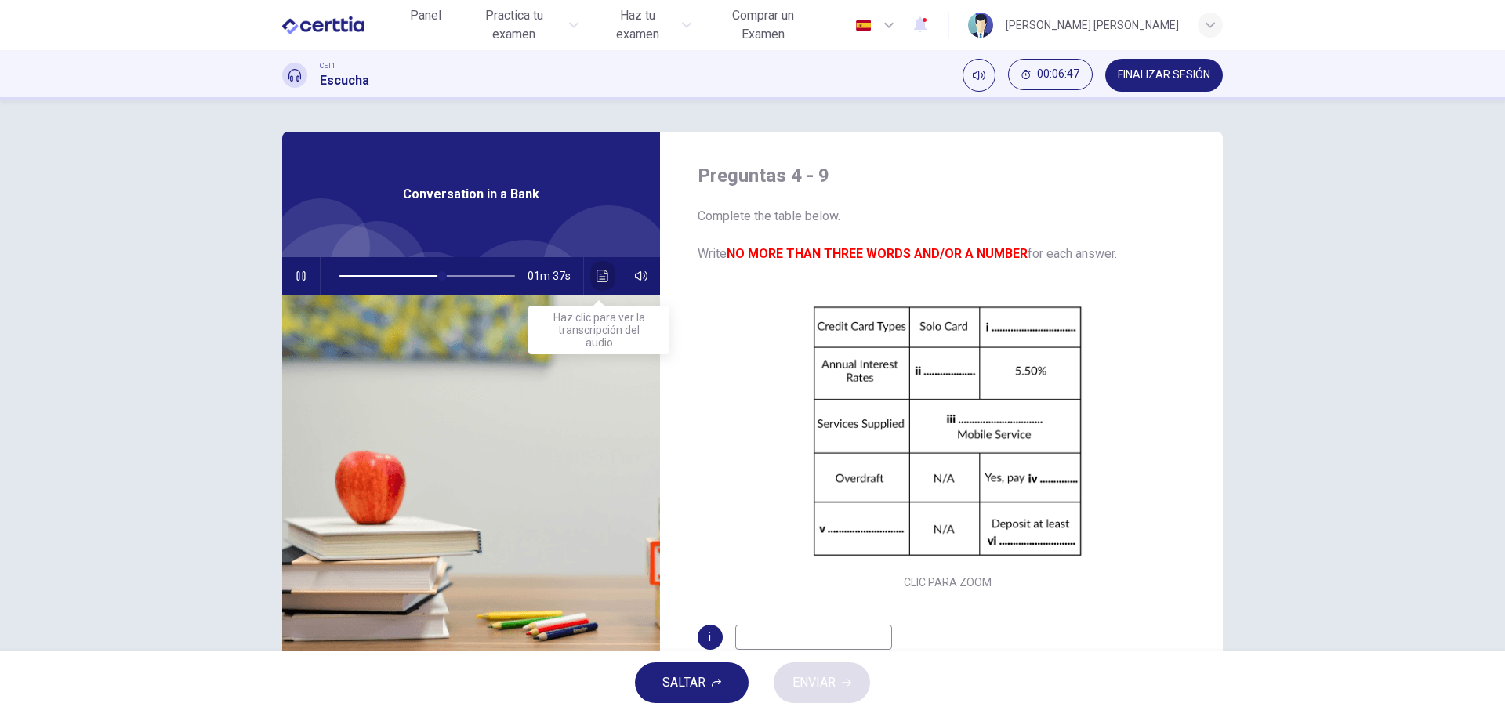
click at [601, 281] on icon "Haz clic para ver la transcripción del audio" at bounding box center [603, 276] width 13 height 13
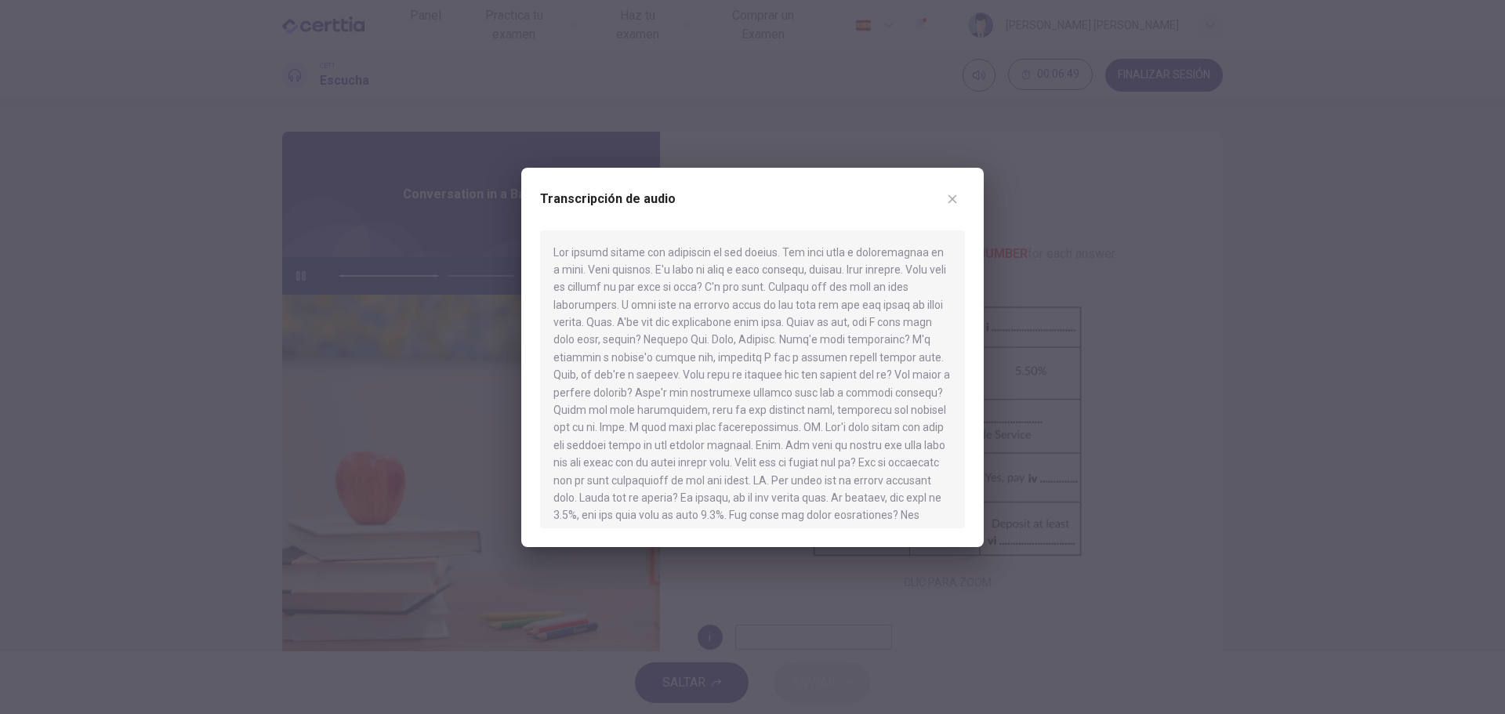
click at [861, 431] on div at bounding box center [752, 380] width 425 height 298
click at [752, 449] on div at bounding box center [752, 380] width 425 height 298
click at [1084, 312] on div at bounding box center [752, 357] width 1505 height 714
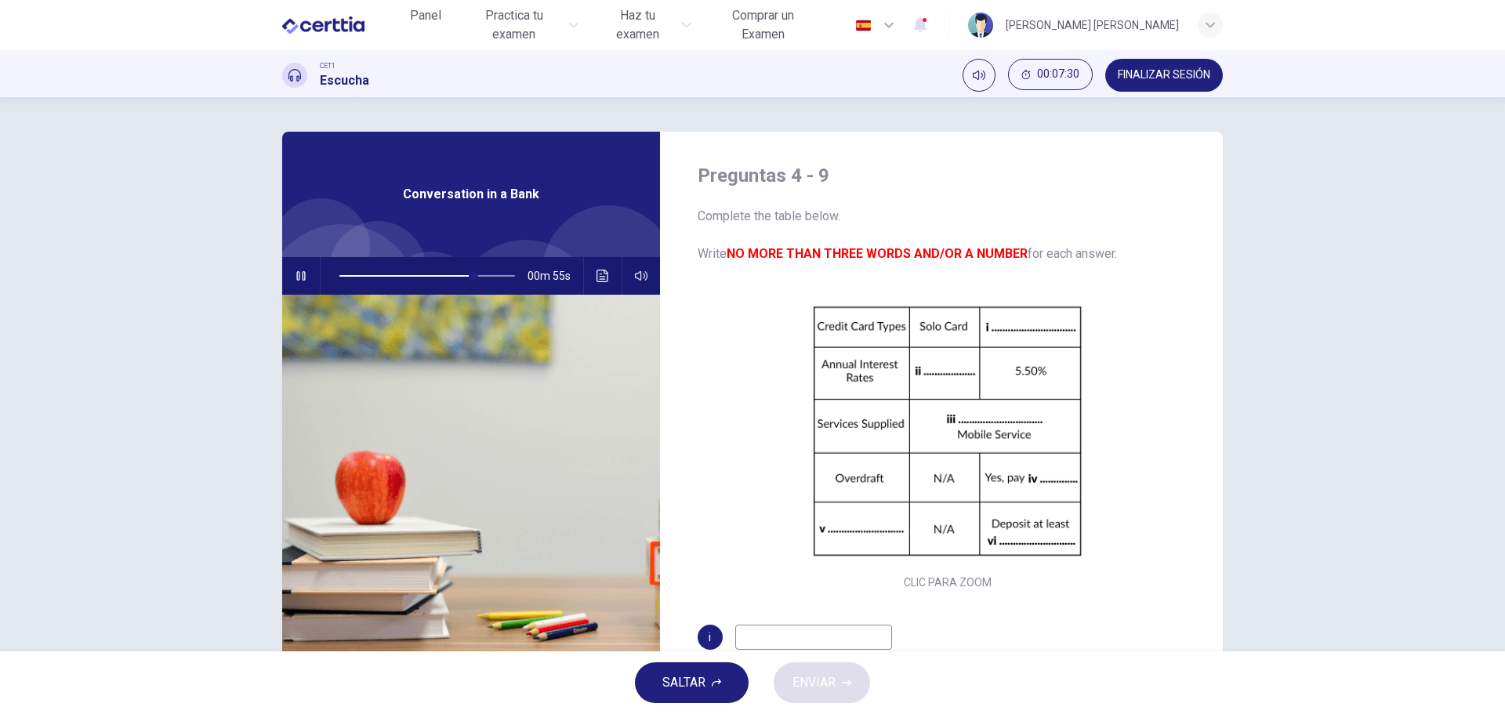
click at [821, 632] on input at bounding box center [813, 637] width 157 height 25
type input "**"
type input "***"
type input "**"
type input "****"
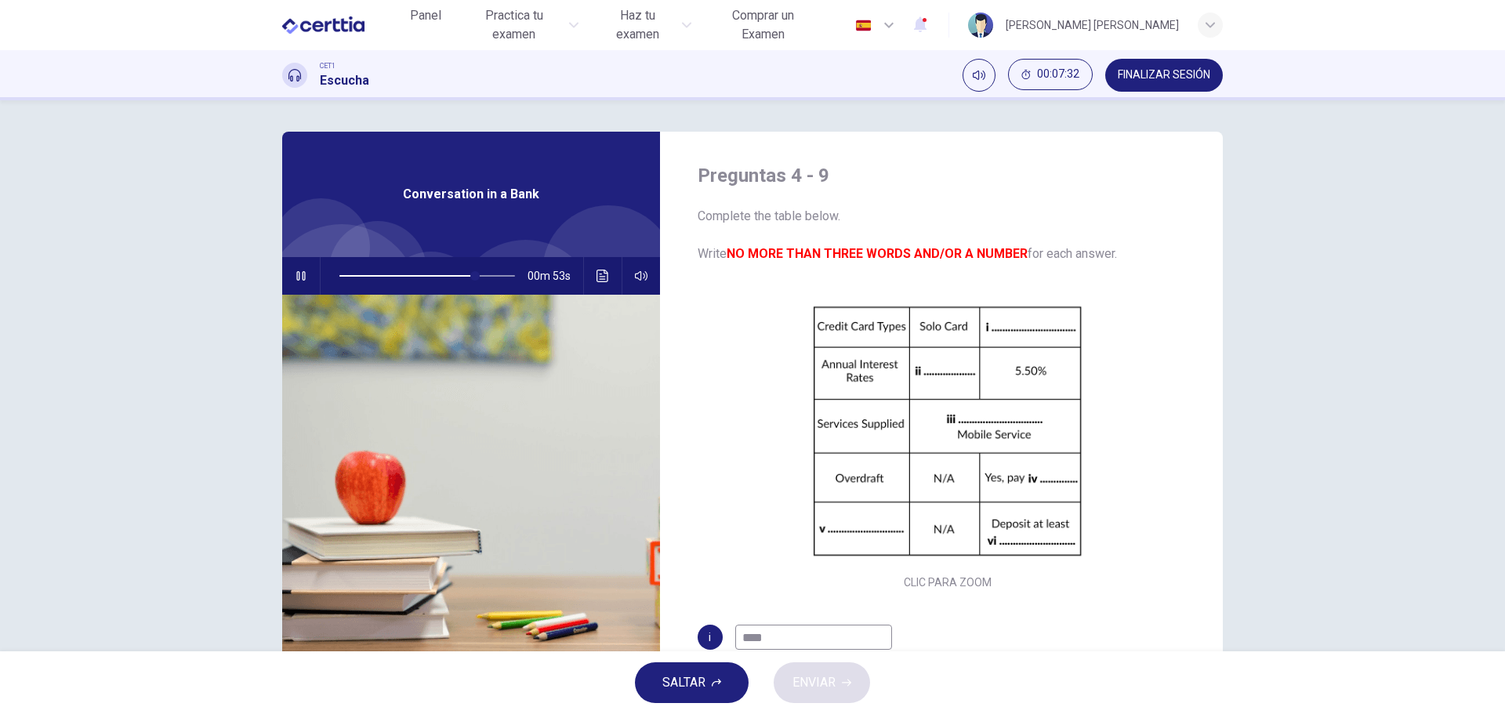
type input "**"
type input "******"
type input "**"
type input "********"
type input "**"
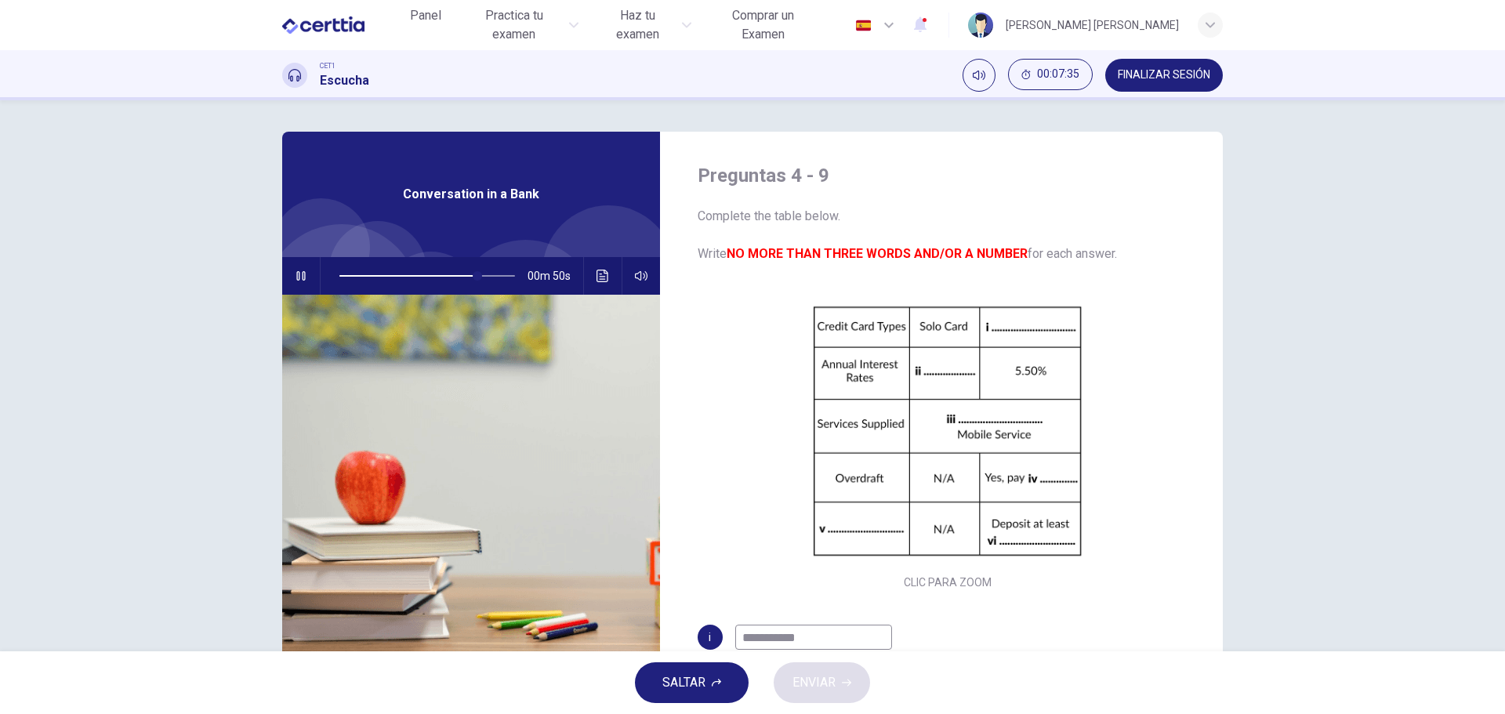
type input "**********"
type input "**"
type input "**********"
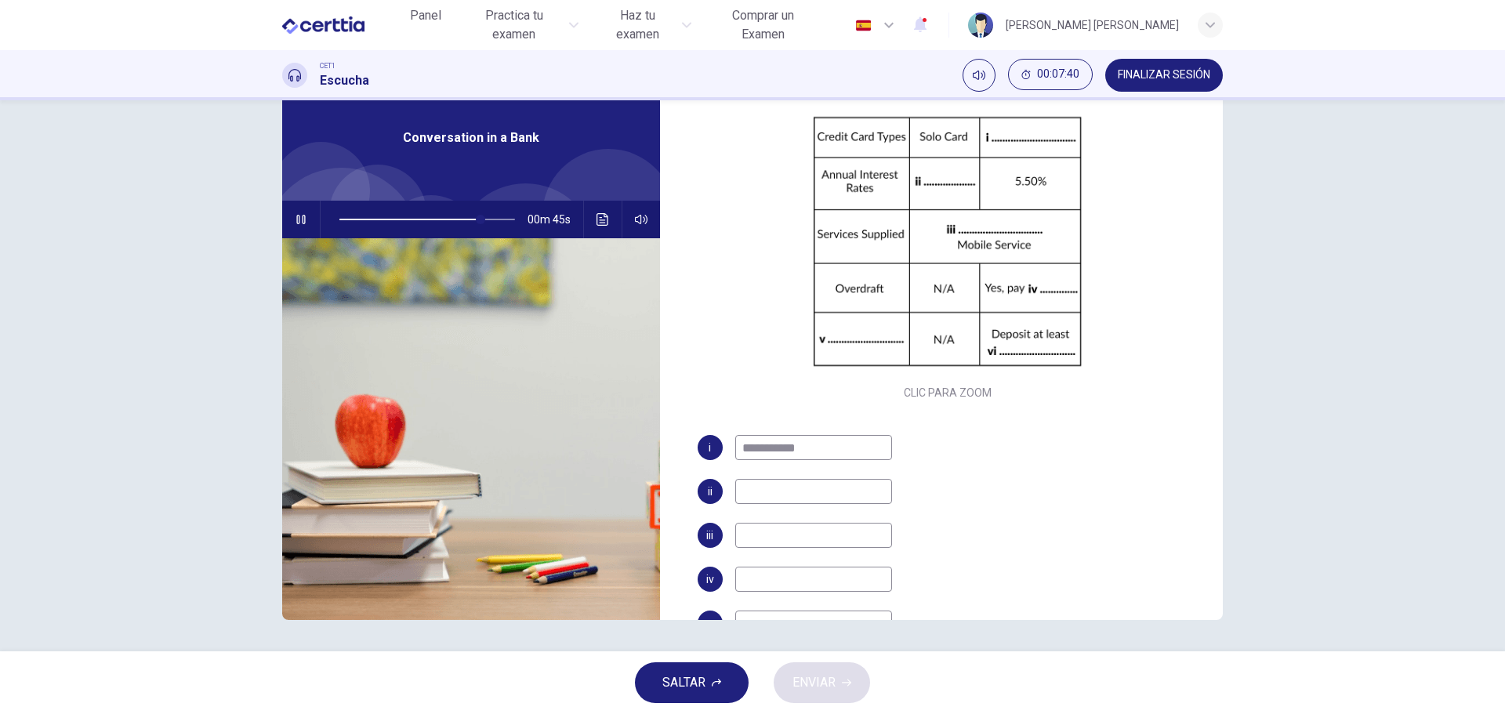
scroll to position [157, 0]
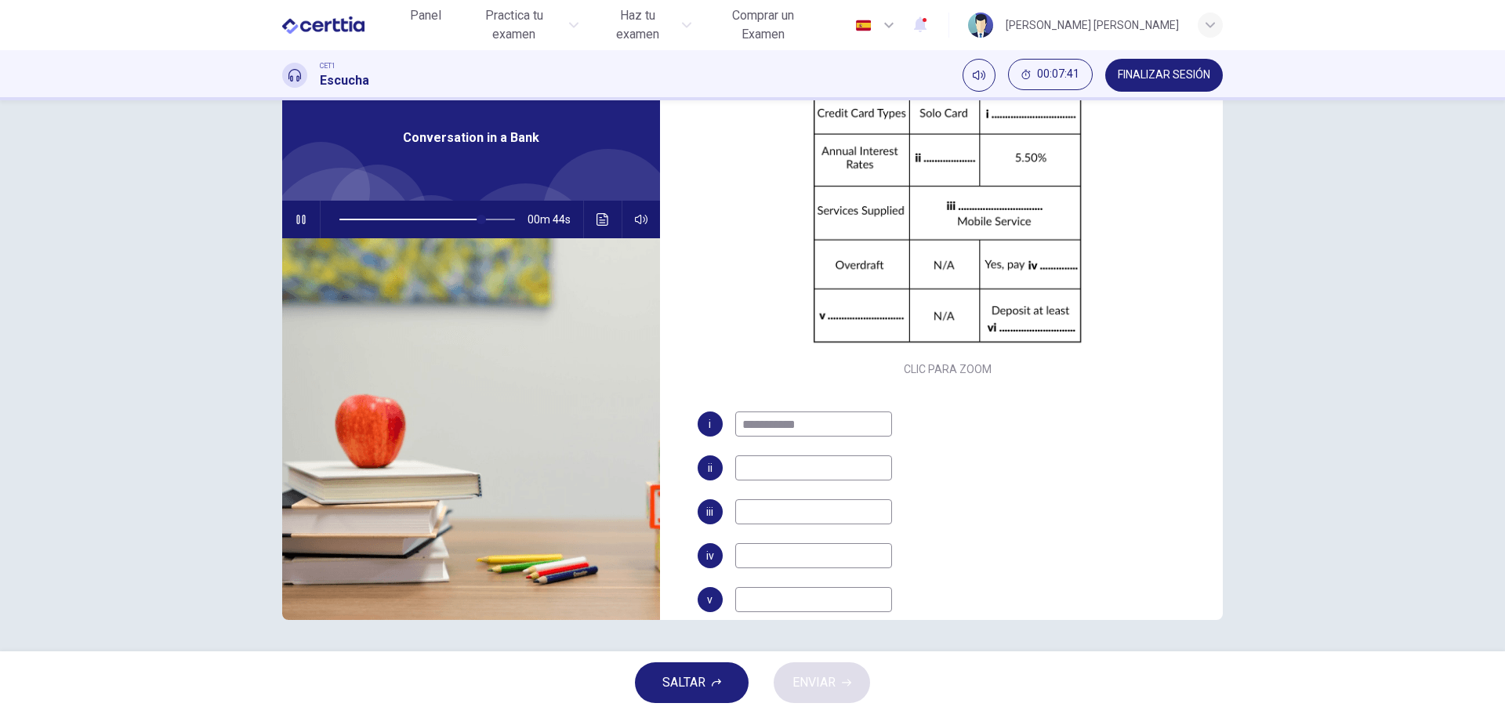
type input "**"
type input "**********"
click at [761, 478] on input at bounding box center [813, 468] width 157 height 25
click at [590, 215] on button "Haz clic para ver la transcripción del audio" at bounding box center [602, 220] width 25 height 38
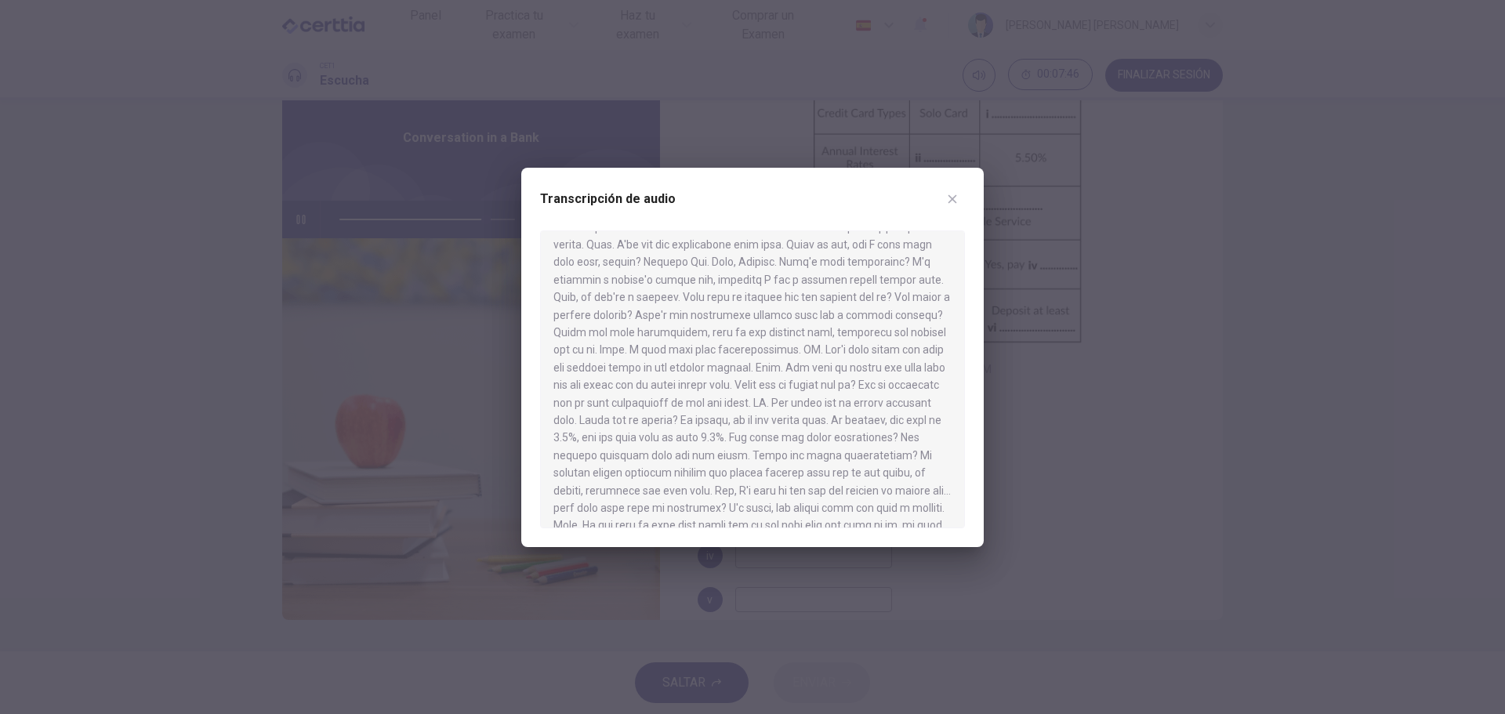
scroll to position [78, 0]
click at [1227, 318] on div at bounding box center [752, 357] width 1505 height 714
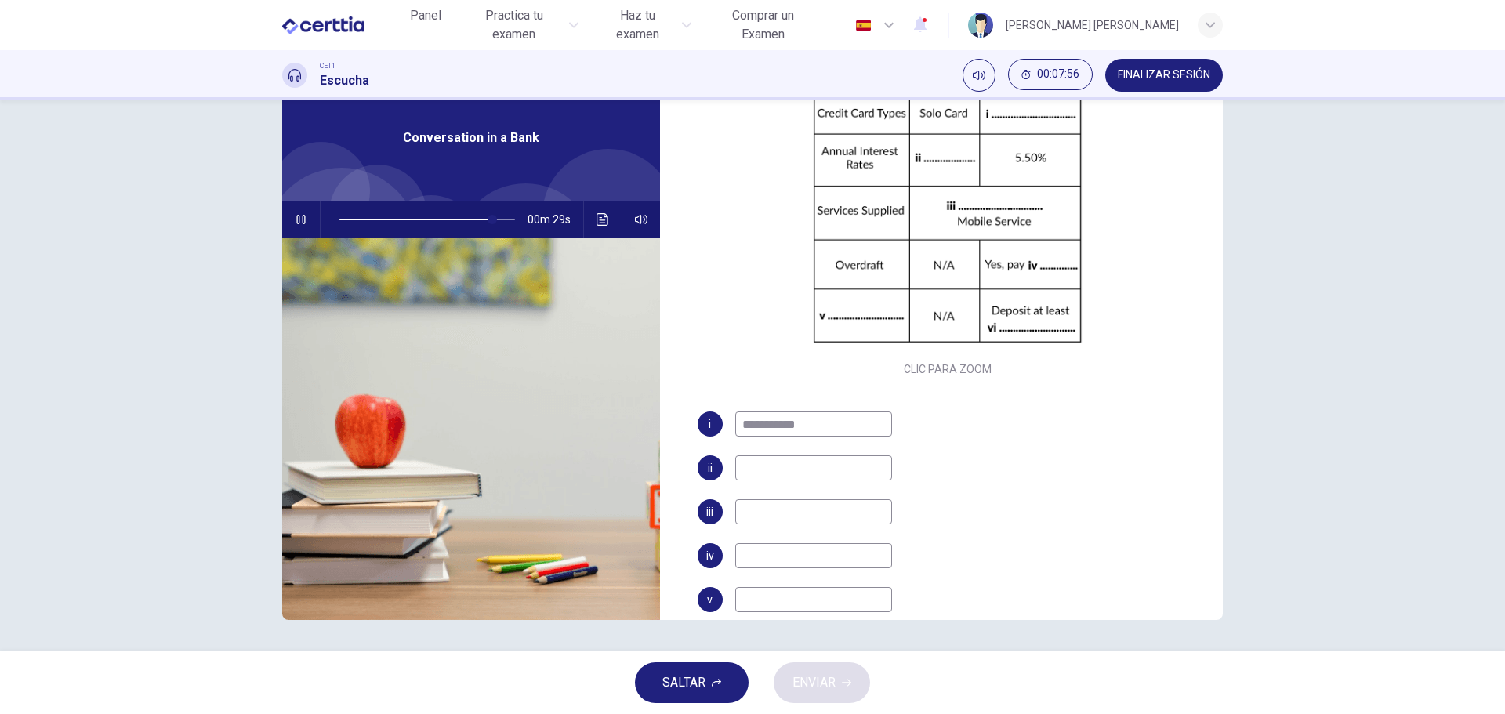
click at [761, 474] on input at bounding box center [813, 468] width 157 height 25
type input "**"
type input "***"
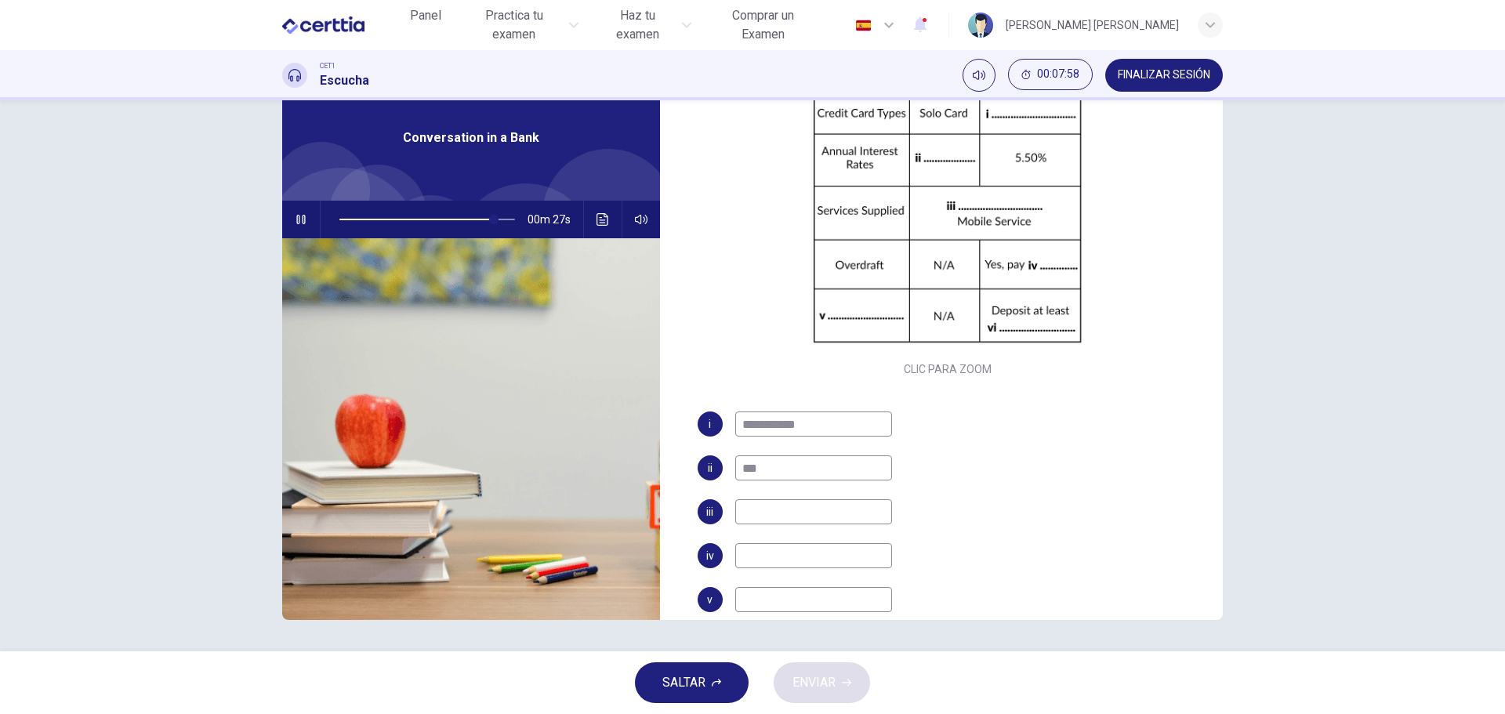
type input "**"
type input "****"
type input "**"
type input "****"
click at [768, 501] on input at bounding box center [813, 511] width 157 height 25
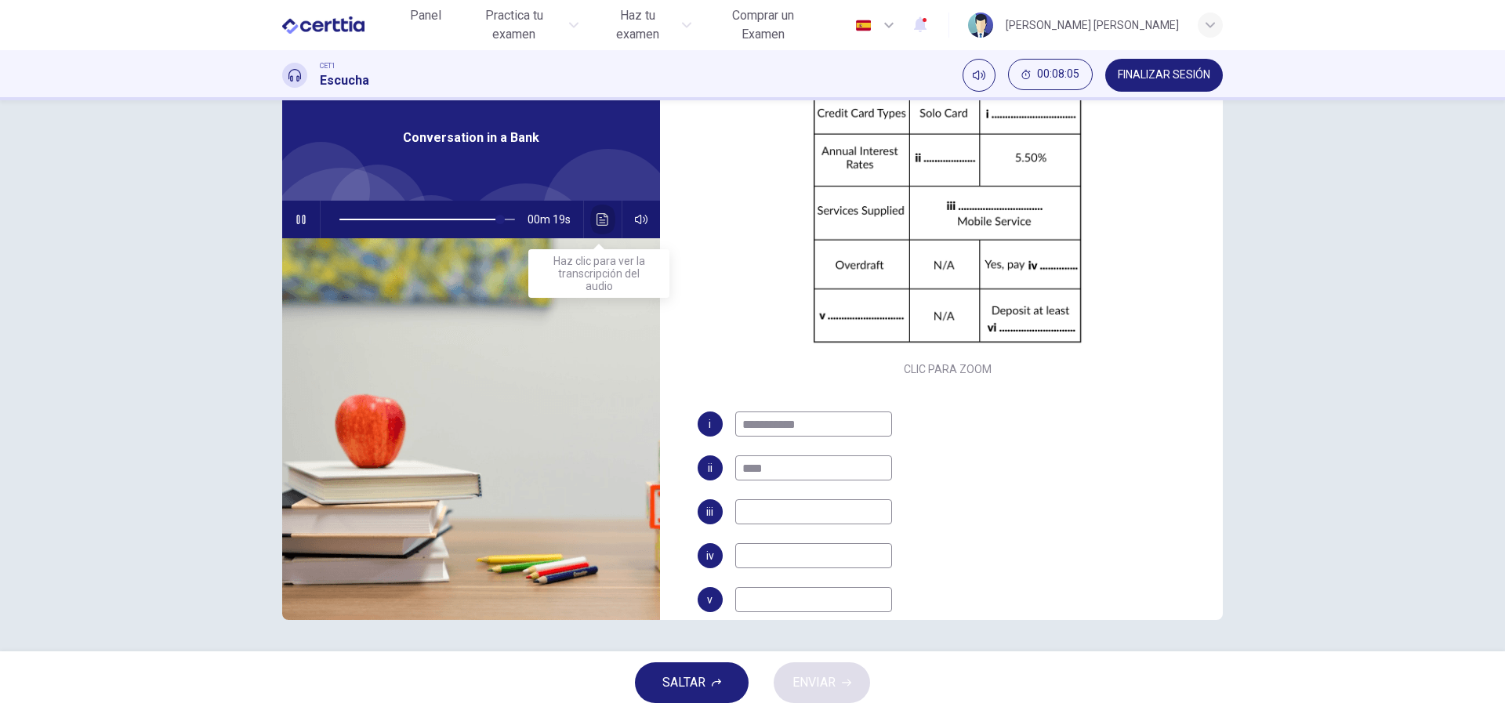
click at [598, 216] on icon "Haz clic para ver la transcripción del audio" at bounding box center [603, 219] width 13 height 13
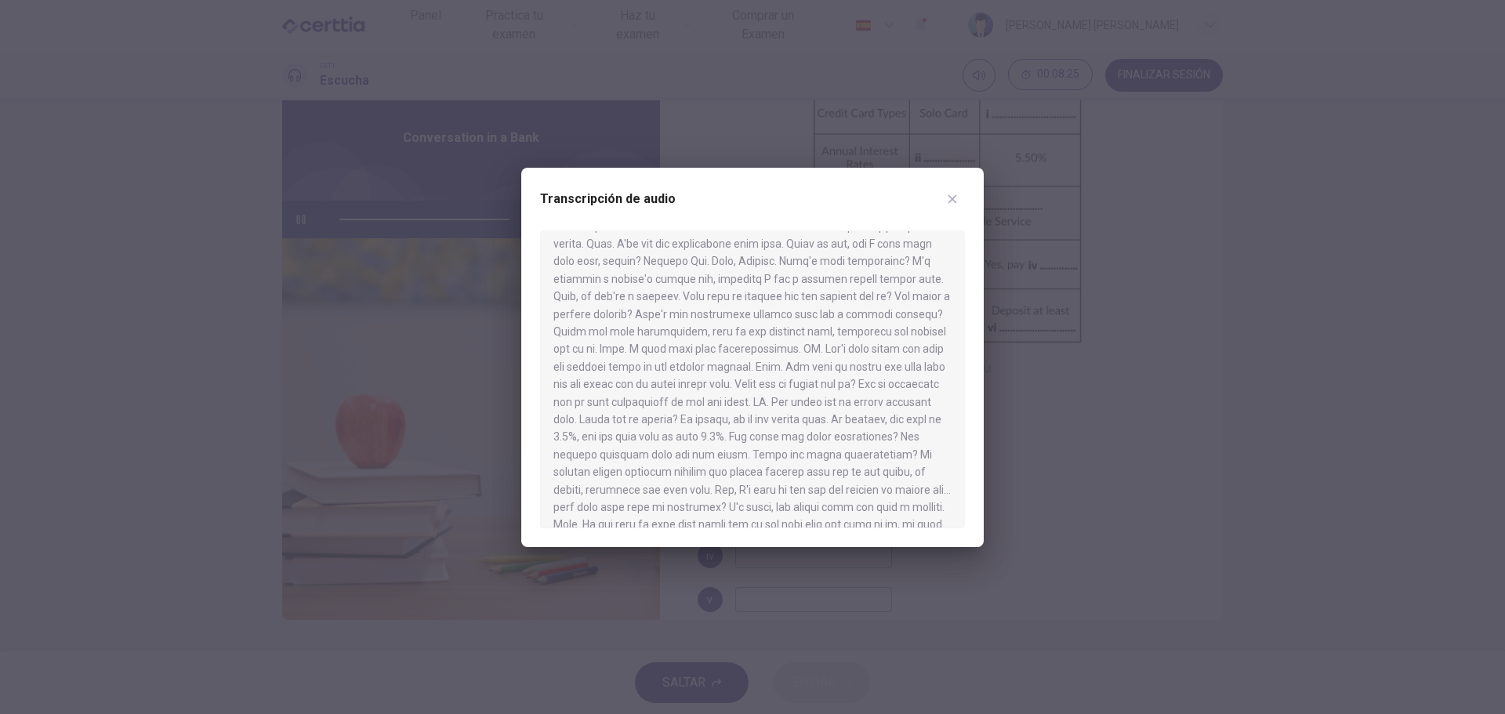
type input "*"
click at [1300, 325] on div at bounding box center [752, 357] width 1505 height 714
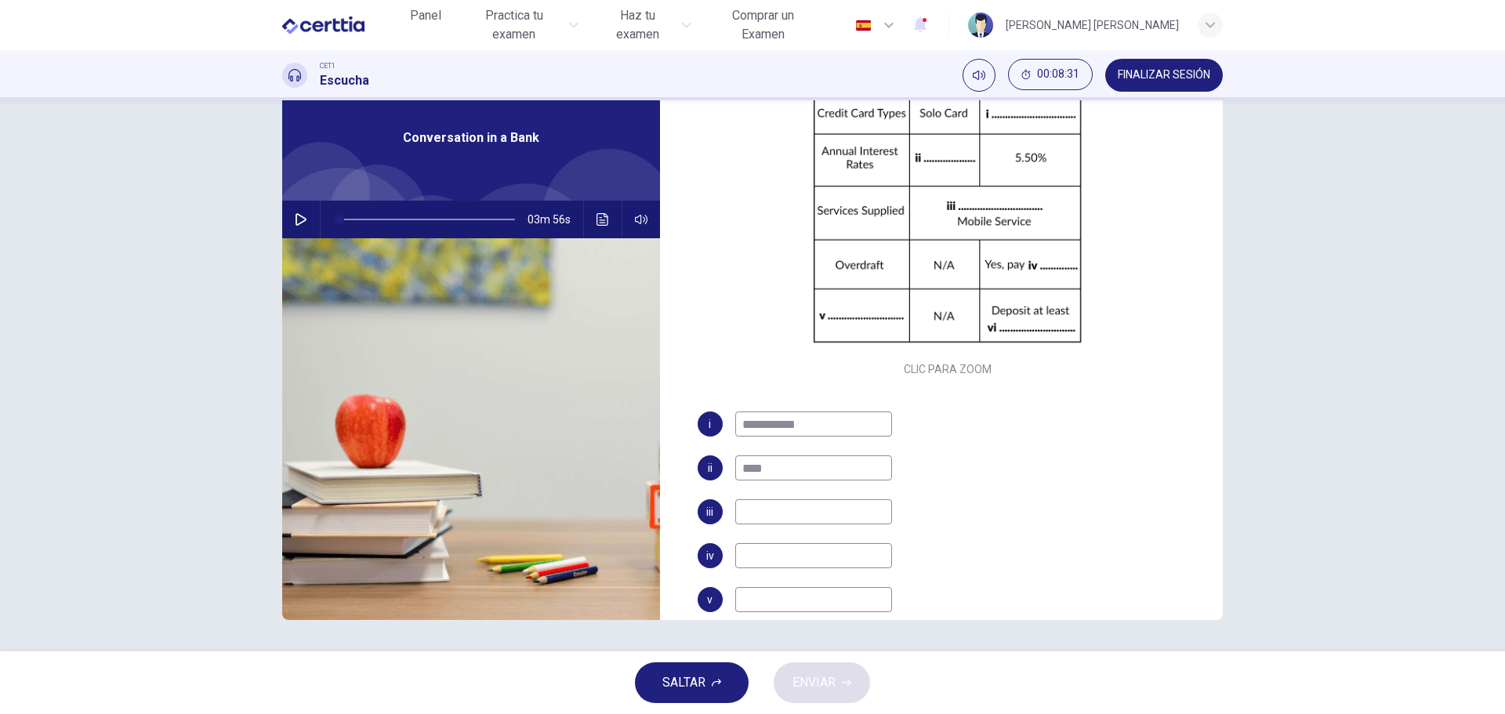
click at [783, 504] on input at bounding box center [813, 511] width 157 height 25
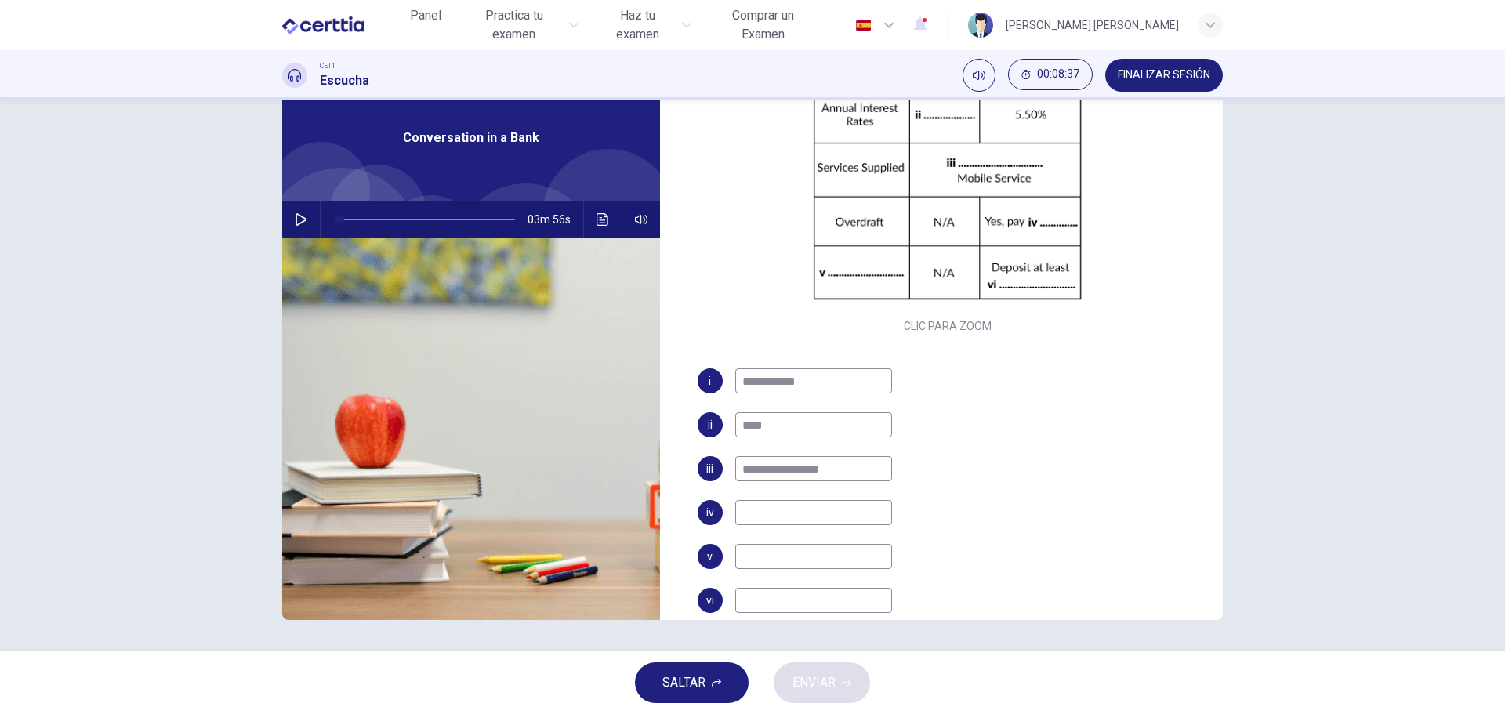
scroll to position [224, 0]
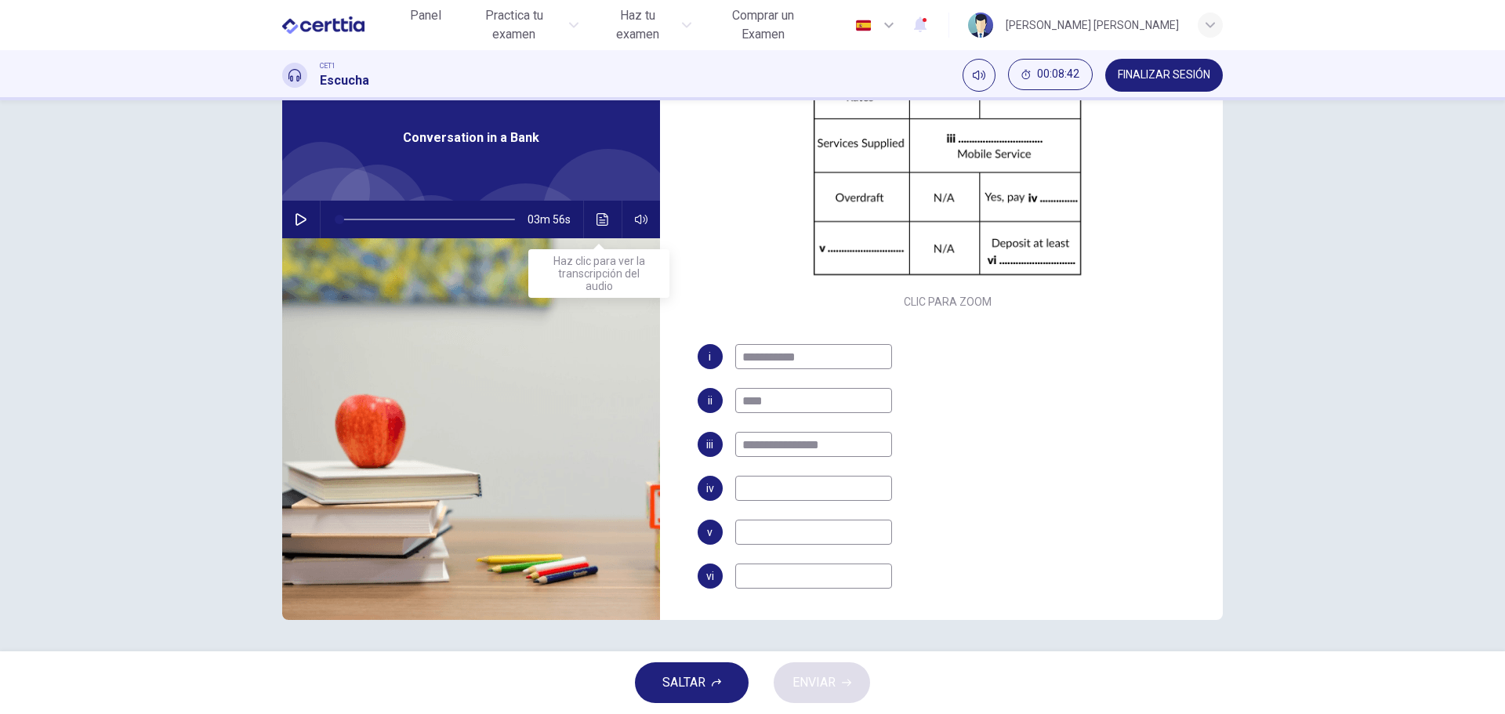
type input "**********"
click at [602, 216] on icon "Haz clic para ver la transcripción del audio" at bounding box center [603, 219] width 12 height 13
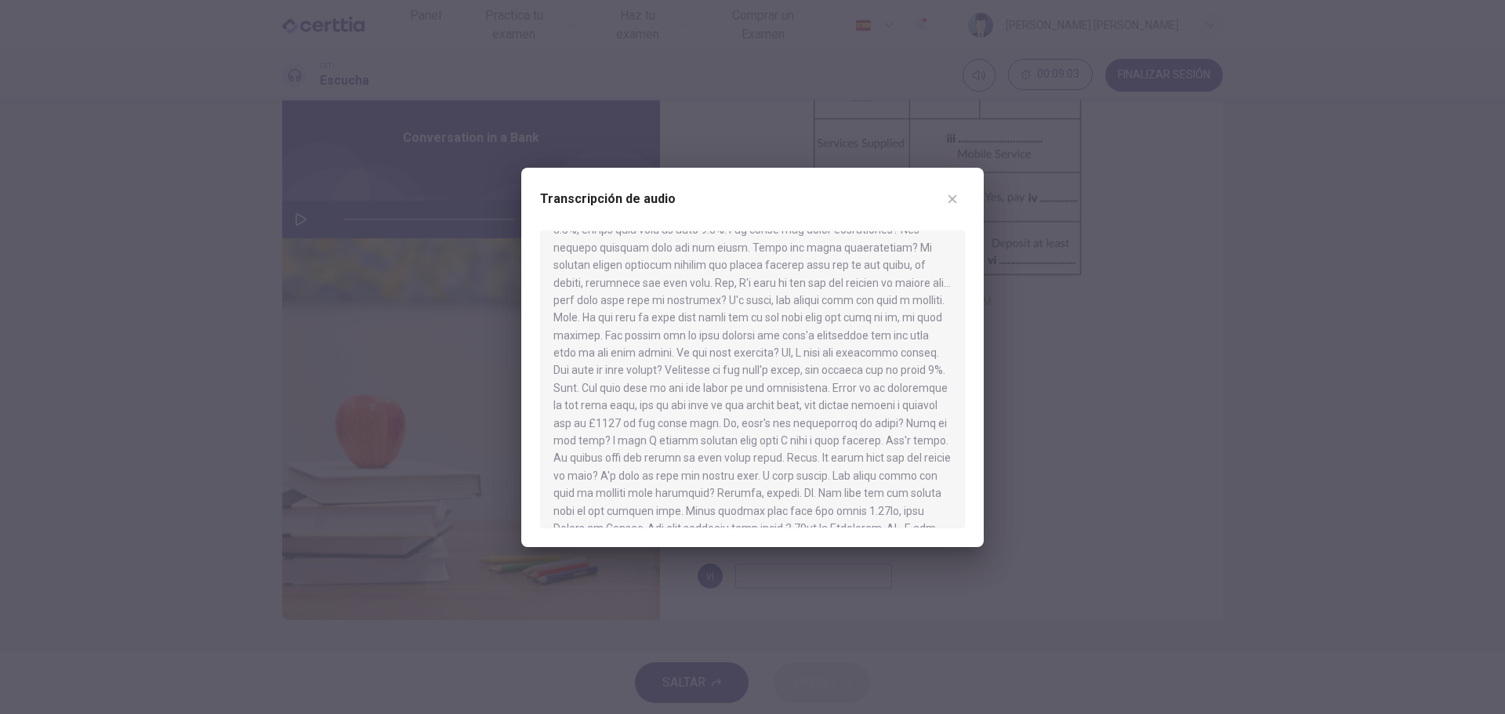
scroll to position [314, 0]
click at [951, 197] on icon "button" at bounding box center [953, 198] width 9 height 9
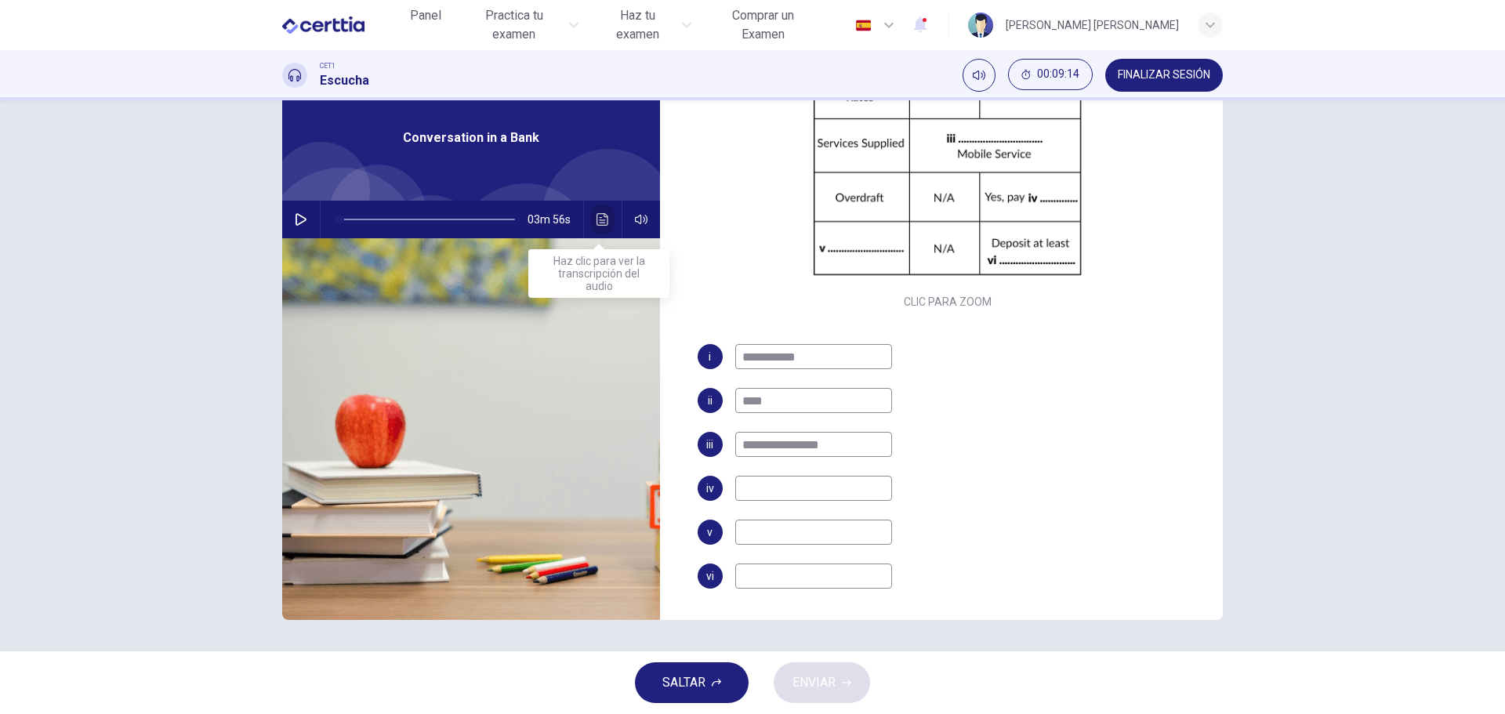
click at [609, 220] on button "Haz clic para ver la transcripción del audio" at bounding box center [602, 220] width 25 height 38
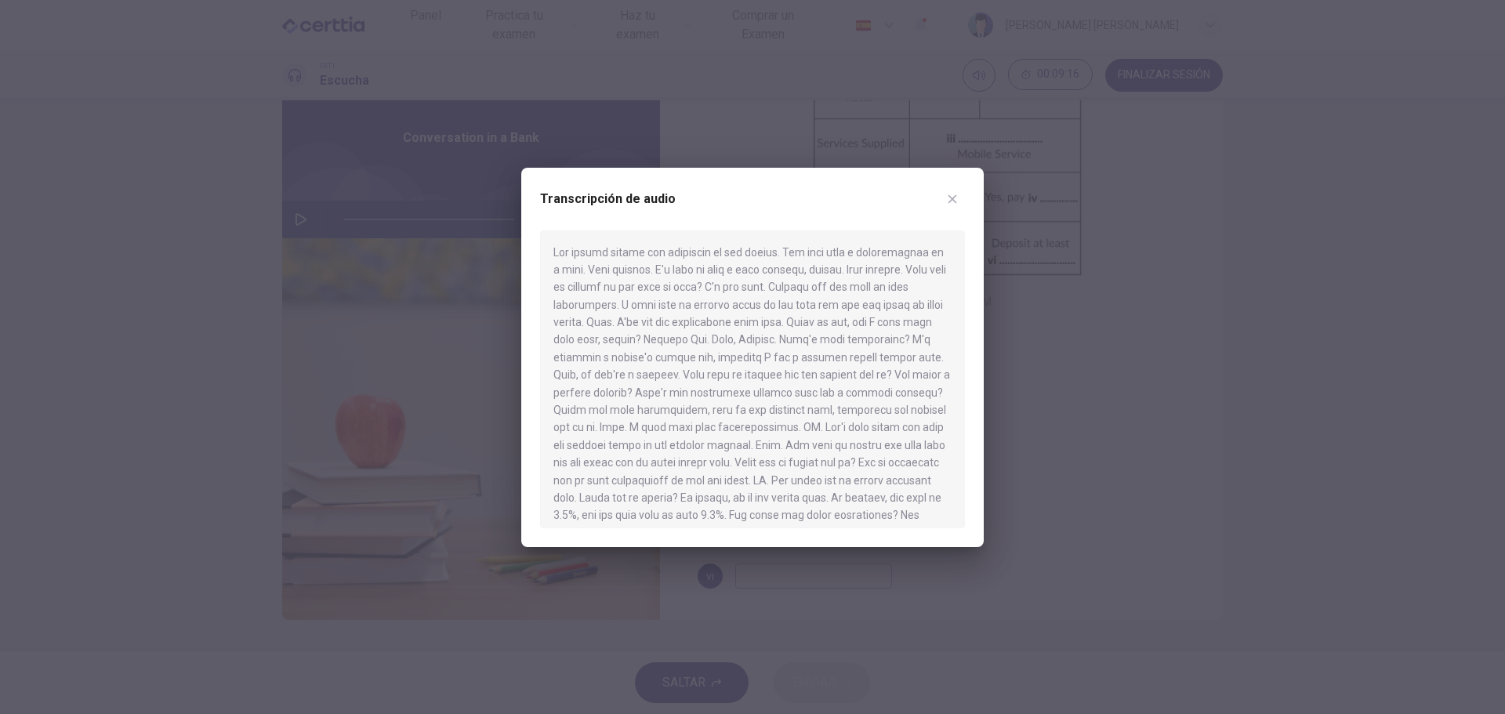
scroll to position [78, 0]
drag, startPoint x: 615, startPoint y: 452, endPoint x: 794, endPoint y: 455, distance: 178.8
click at [794, 455] on div at bounding box center [752, 380] width 425 height 298
drag, startPoint x: 814, startPoint y: 455, endPoint x: 582, endPoint y: 487, distance: 234.3
click at [886, 475] on div at bounding box center [752, 380] width 425 height 298
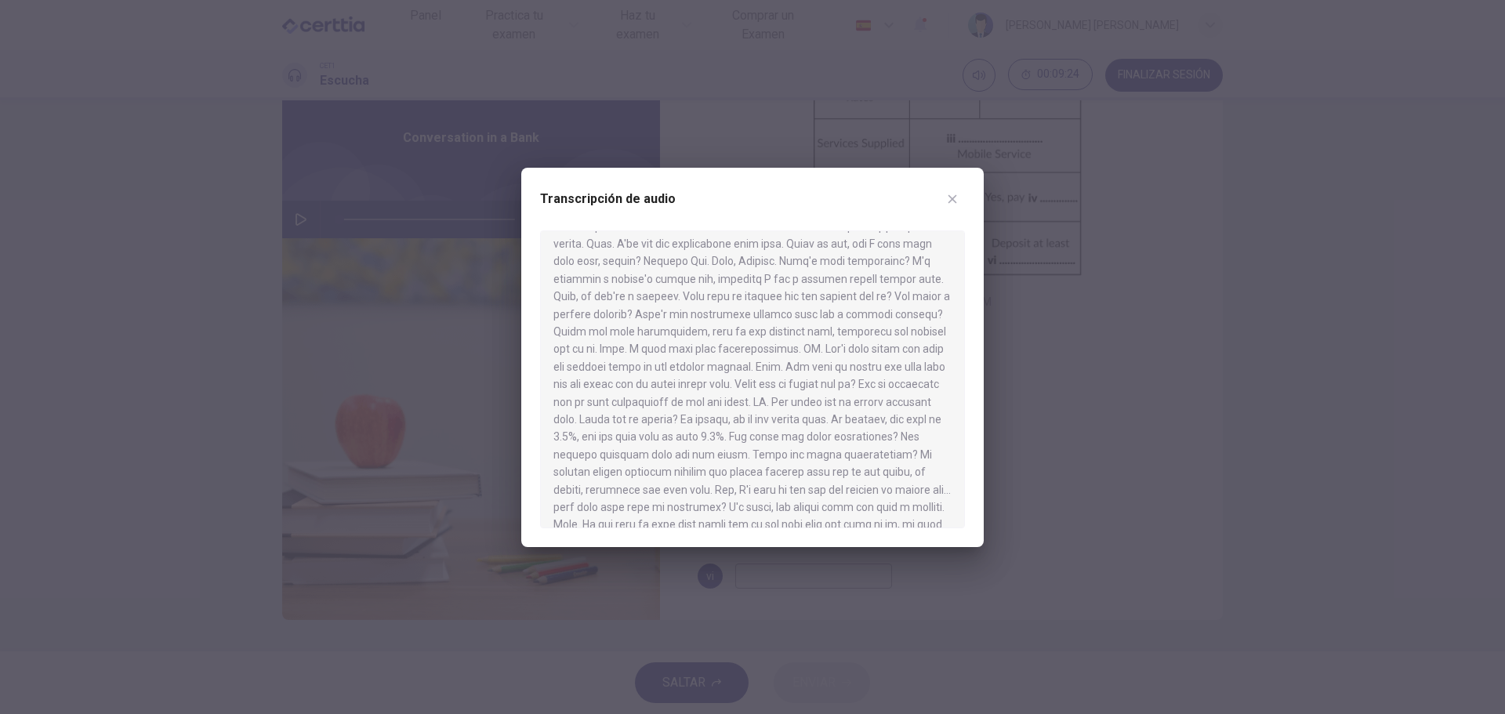
drag, startPoint x: 644, startPoint y: 492, endPoint x: 866, endPoint y: 486, distance: 221.2
click at [866, 486] on div at bounding box center [752, 380] width 425 height 298
drag, startPoint x: 566, startPoint y: 503, endPoint x: 612, endPoint y: 514, distance: 47.5
click at [612, 514] on div at bounding box center [752, 380] width 425 height 298
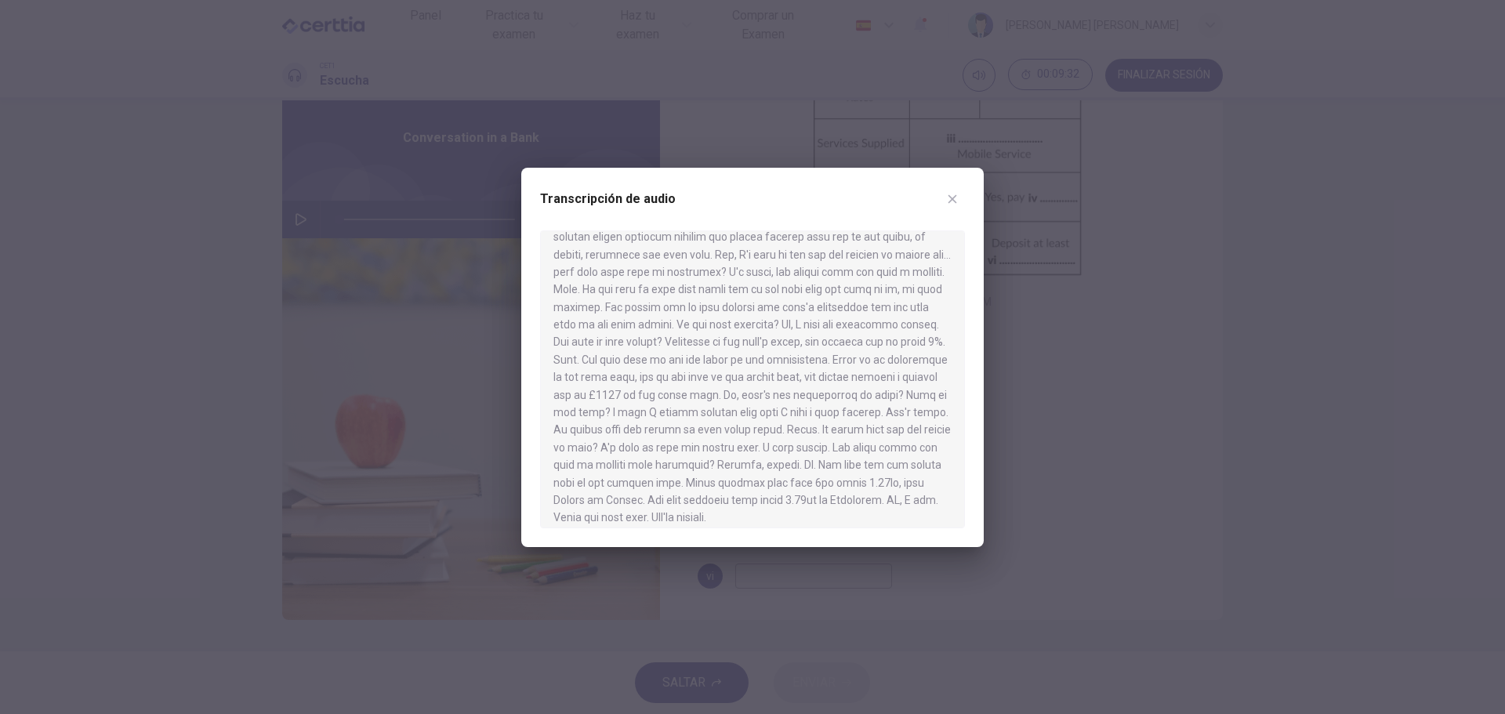
drag, startPoint x: 671, startPoint y: 272, endPoint x: 772, endPoint y: 271, distance: 101.1
click at [772, 271] on div at bounding box center [752, 380] width 425 height 298
drag, startPoint x: 830, startPoint y: 270, endPoint x: 930, endPoint y: 268, distance: 99.6
click at [930, 268] on div at bounding box center [752, 380] width 425 height 298
drag, startPoint x: 592, startPoint y: 288, endPoint x: 632, endPoint y: 286, distance: 40.0
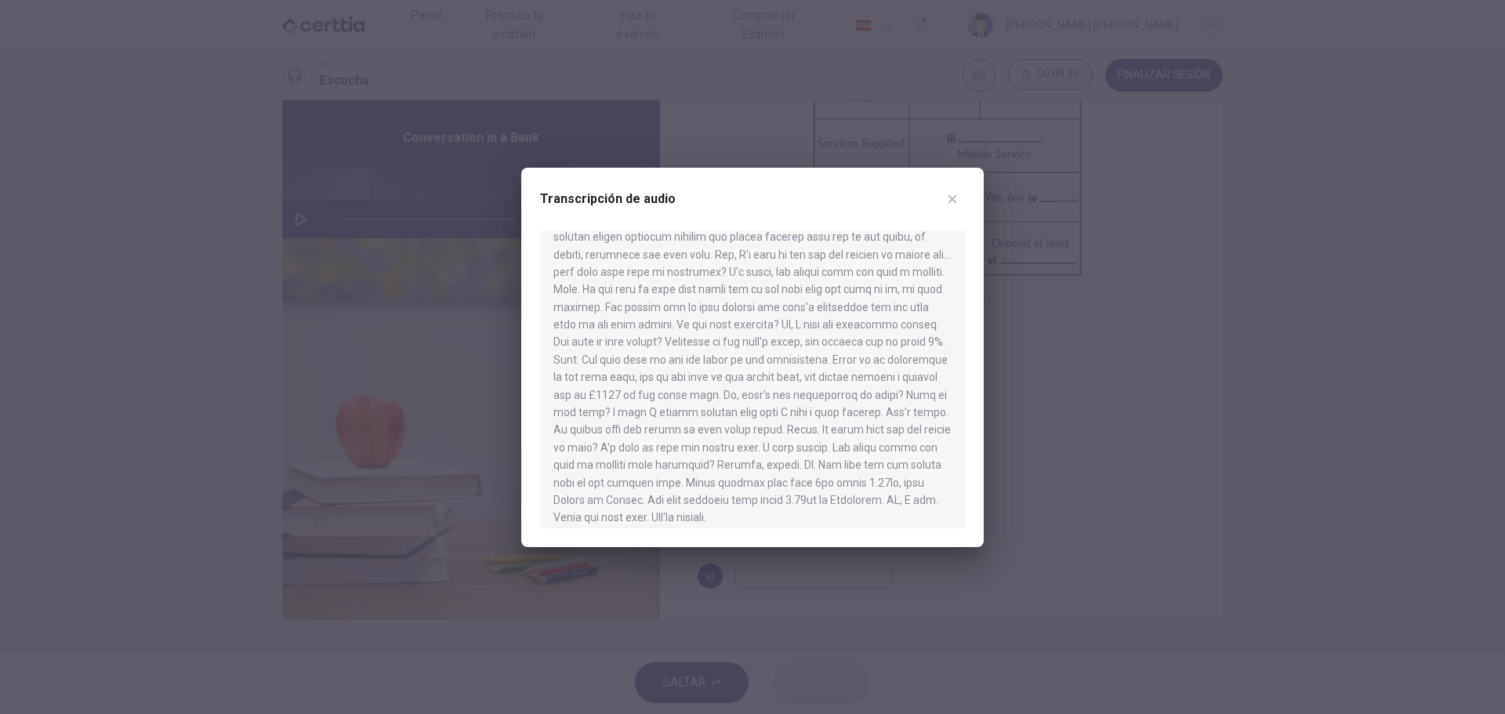
click at [632, 286] on div at bounding box center [752, 380] width 425 height 298
drag, startPoint x: 633, startPoint y: 289, endPoint x: 726, endPoint y: 304, distance: 94.6
click at [726, 304] on div at bounding box center [752, 380] width 425 height 298
click at [791, 332] on div at bounding box center [752, 380] width 425 height 298
drag, startPoint x: 656, startPoint y: 360, endPoint x: 698, endPoint y: 349, distance: 43.0
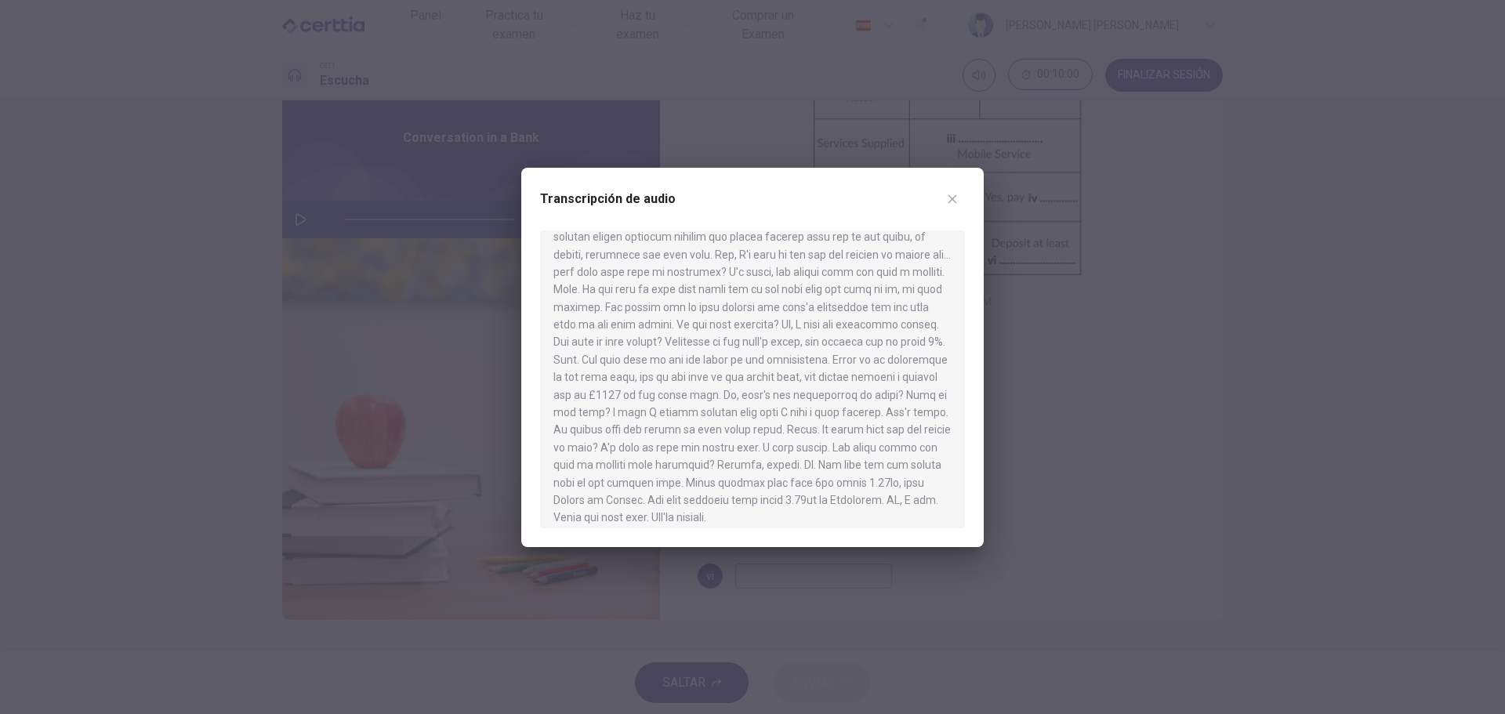
click at [698, 349] on div at bounding box center [752, 380] width 425 height 298
drag, startPoint x: 679, startPoint y: 357, endPoint x: 641, endPoint y: 383, distance: 46.3
click at [641, 383] on div at bounding box center [752, 380] width 425 height 298
drag, startPoint x: 640, startPoint y: 383, endPoint x: 851, endPoint y: 383, distance: 210.9
click at [851, 383] on div at bounding box center [752, 380] width 425 height 298
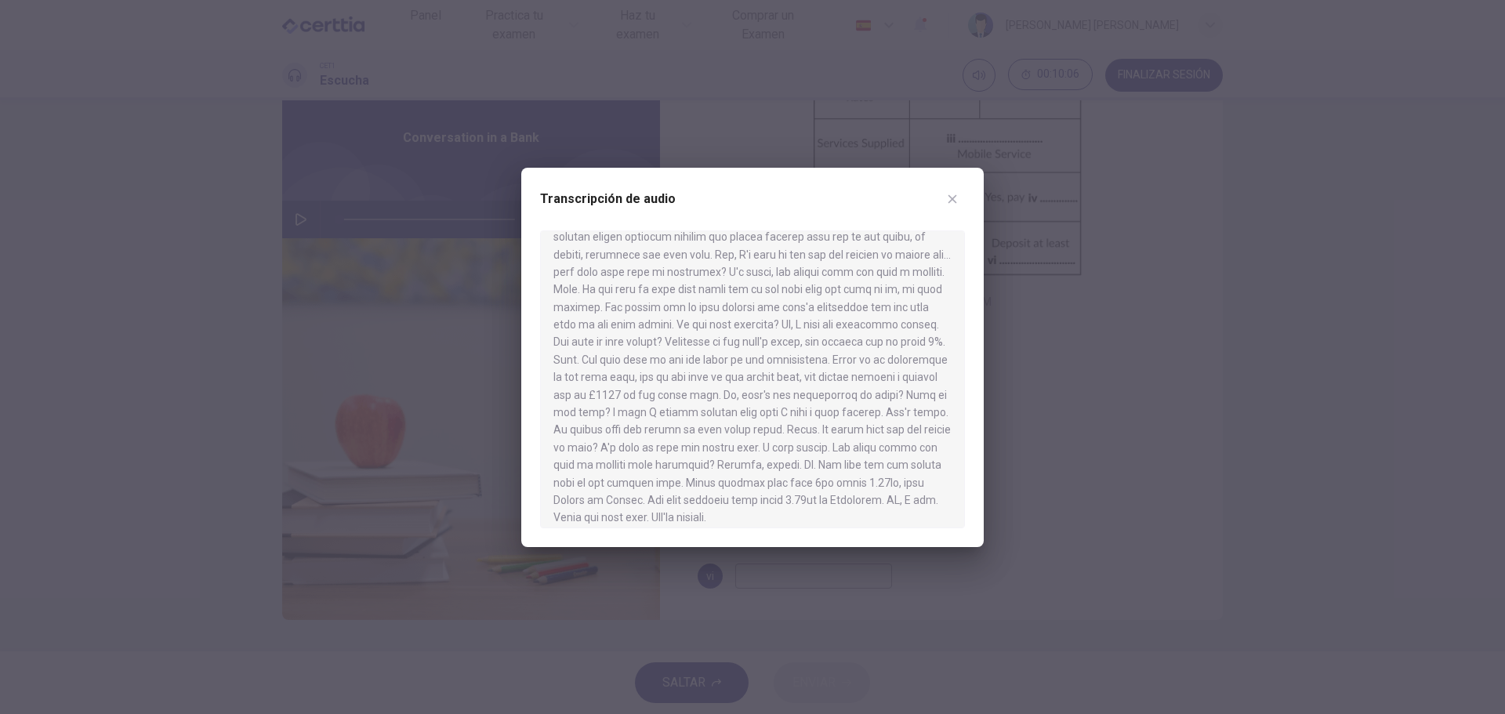
click at [902, 377] on div at bounding box center [752, 380] width 425 height 298
drag, startPoint x: 561, startPoint y: 405, endPoint x: 876, endPoint y: 399, distance: 315.2
click at [876, 399] on div at bounding box center [752, 380] width 425 height 298
drag, startPoint x: 666, startPoint y: 432, endPoint x: 782, endPoint y: 439, distance: 116.3
click at [782, 439] on div at bounding box center [752, 380] width 425 height 298
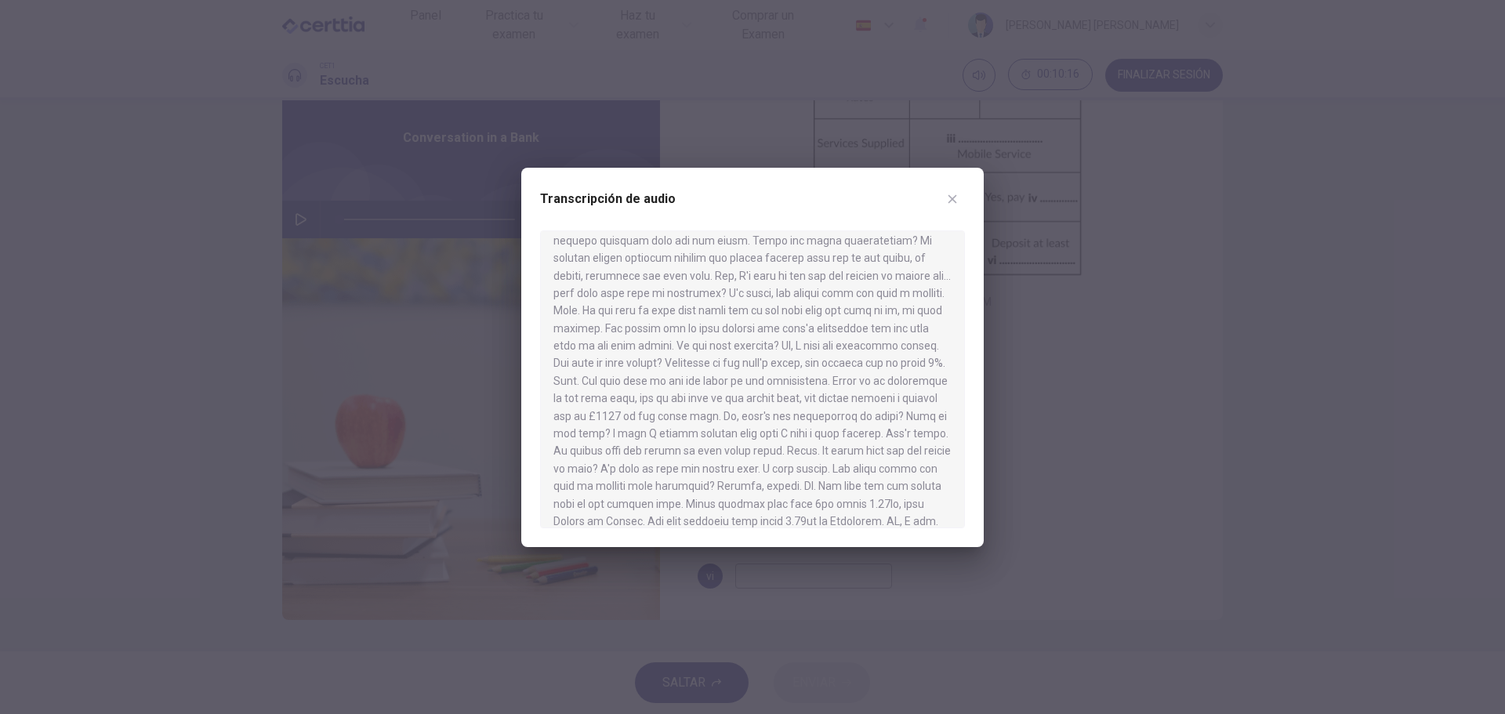
scroll to position [264, 0]
drag, startPoint x: 684, startPoint y: 339, endPoint x: 913, endPoint y: 352, distance: 229.3
click at [913, 352] on div at bounding box center [752, 380] width 425 height 298
click at [1276, 304] on div at bounding box center [752, 357] width 1505 height 714
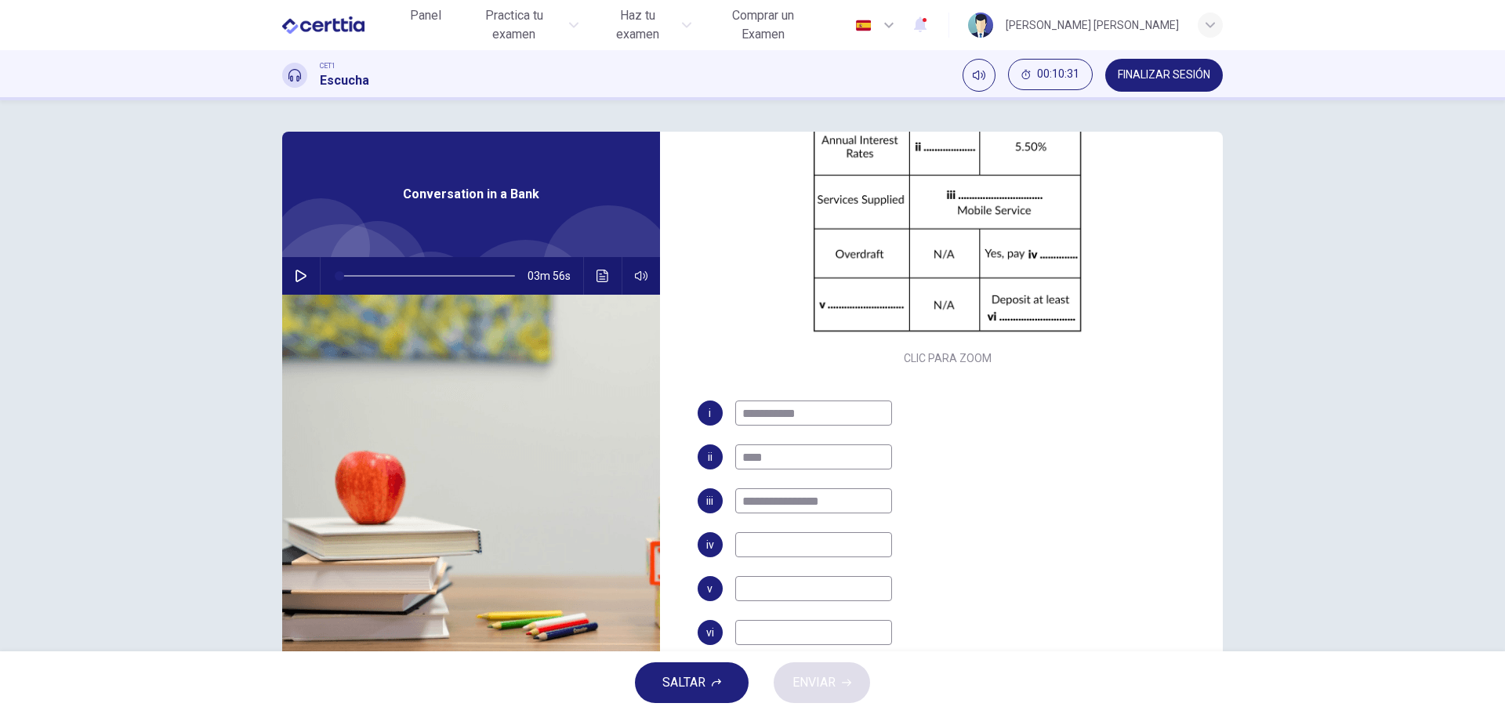
scroll to position [56, 0]
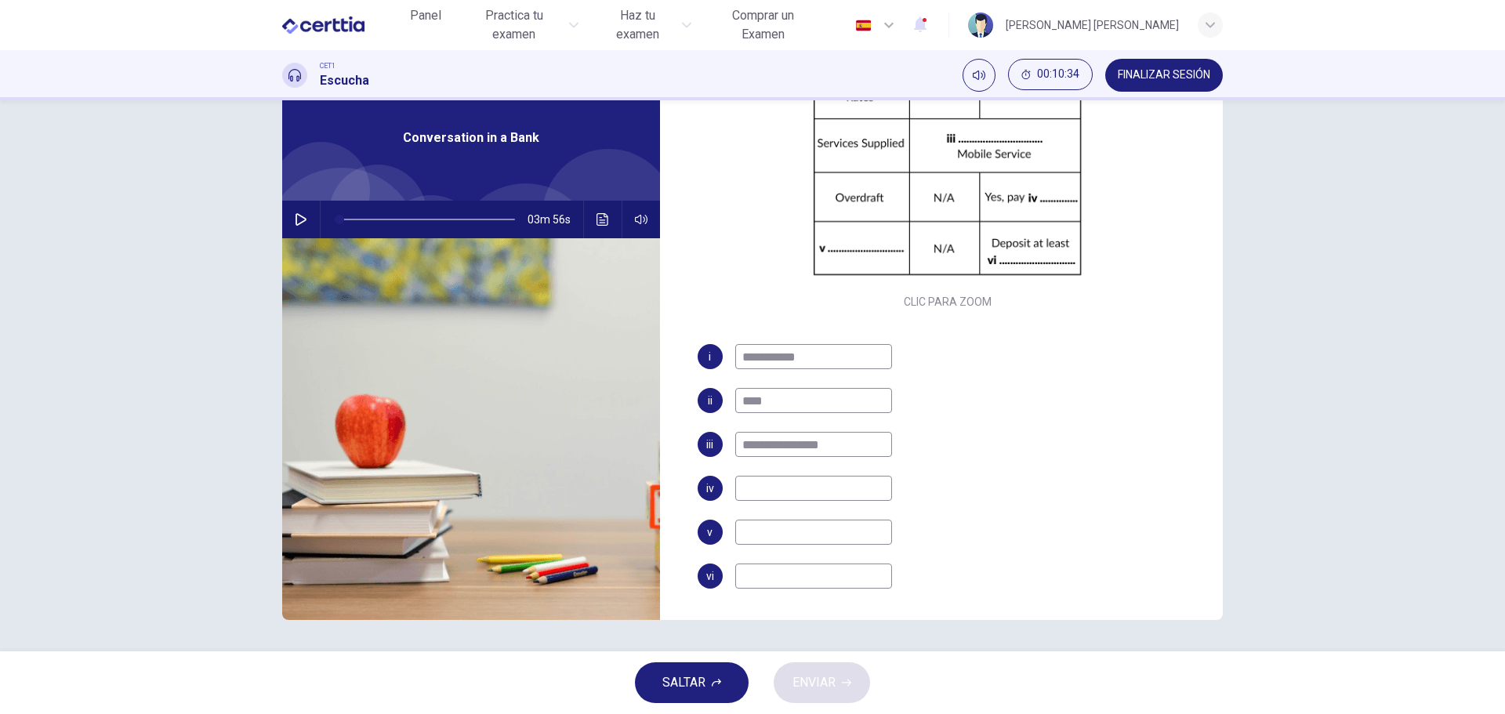
click at [321, 220] on div at bounding box center [424, 220] width 207 height 38
click at [302, 219] on icon "button" at bounding box center [301, 219] width 11 height 13
click at [601, 219] on icon "Haz clic para ver la transcripción del audio" at bounding box center [603, 219] width 13 height 13
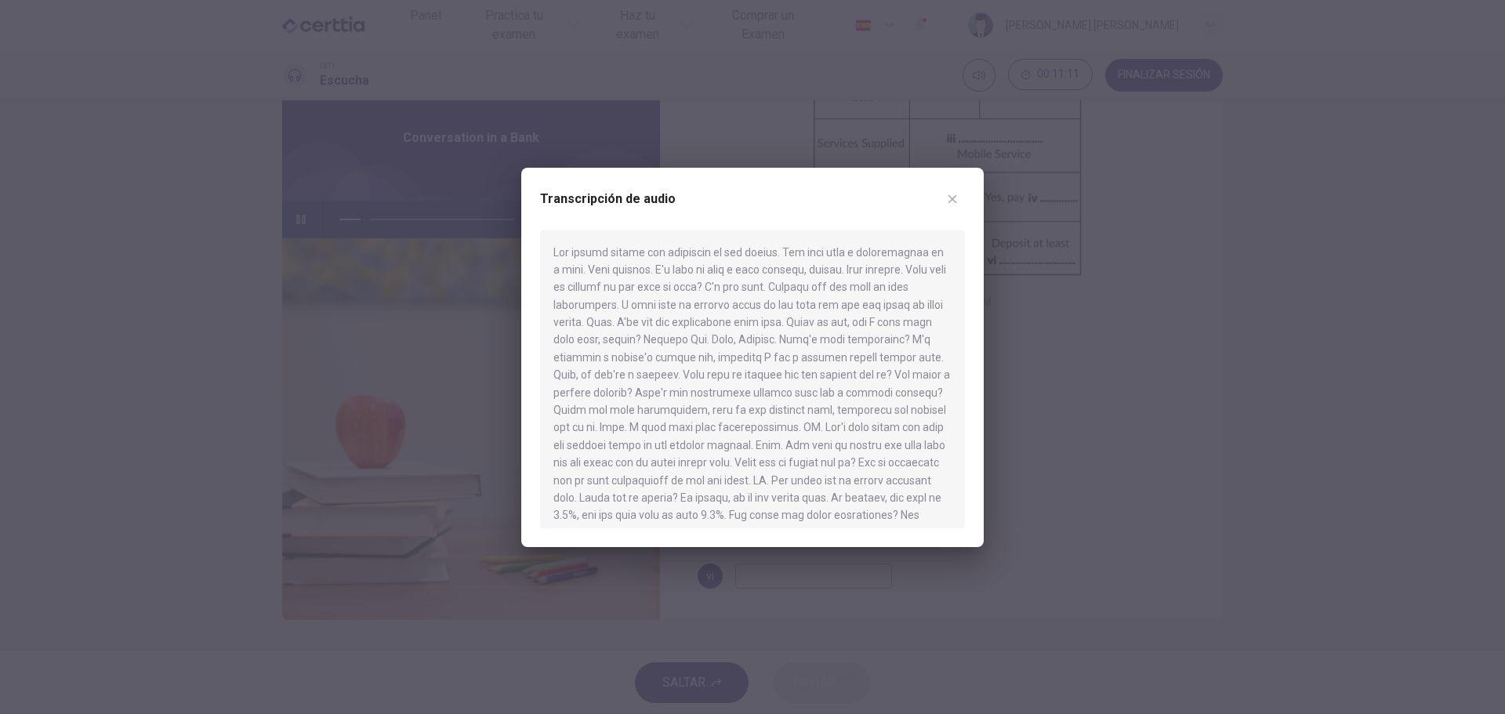
scroll to position [260, 0]
click at [956, 198] on icon "button" at bounding box center [952, 199] width 13 height 13
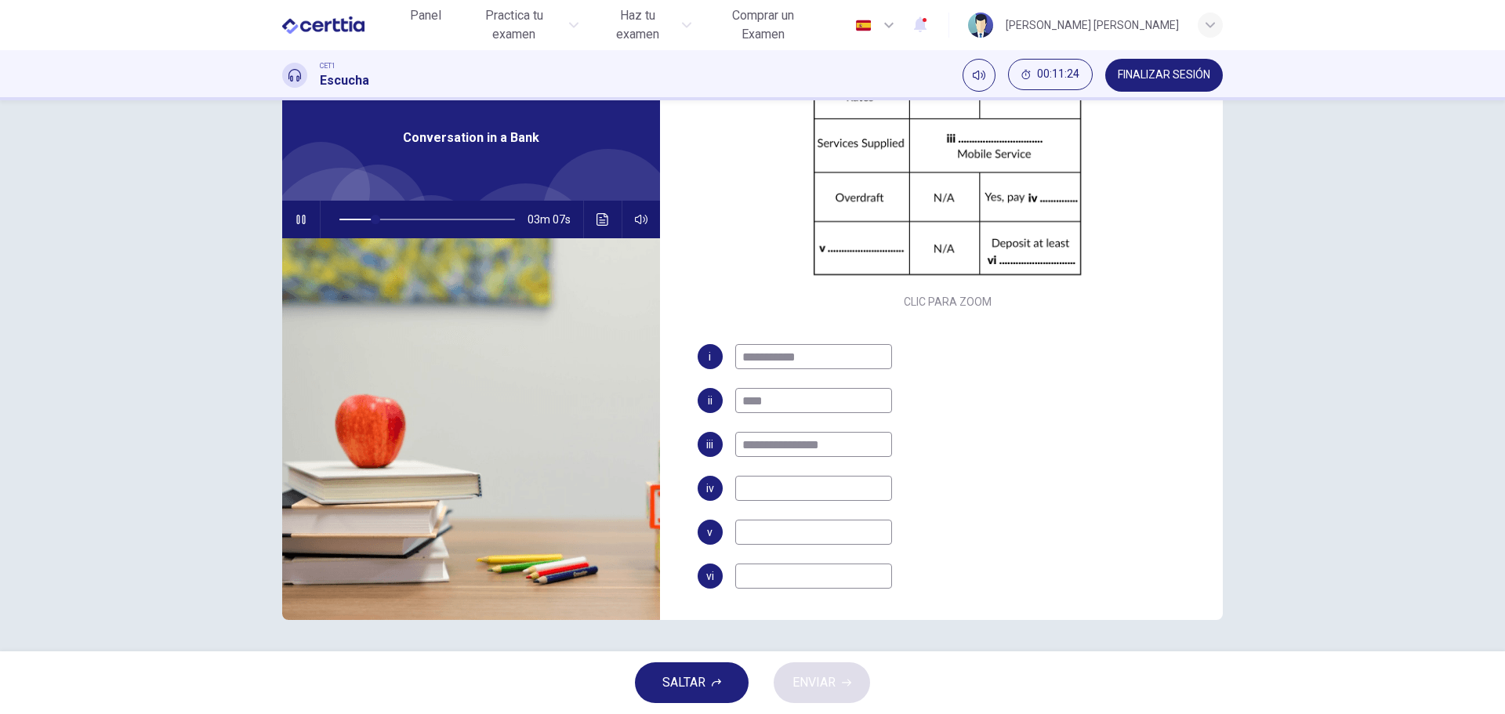
click at [784, 483] on input at bounding box center [813, 488] width 157 height 25
type input "**"
type input "********"
type input "**"
type input "**********"
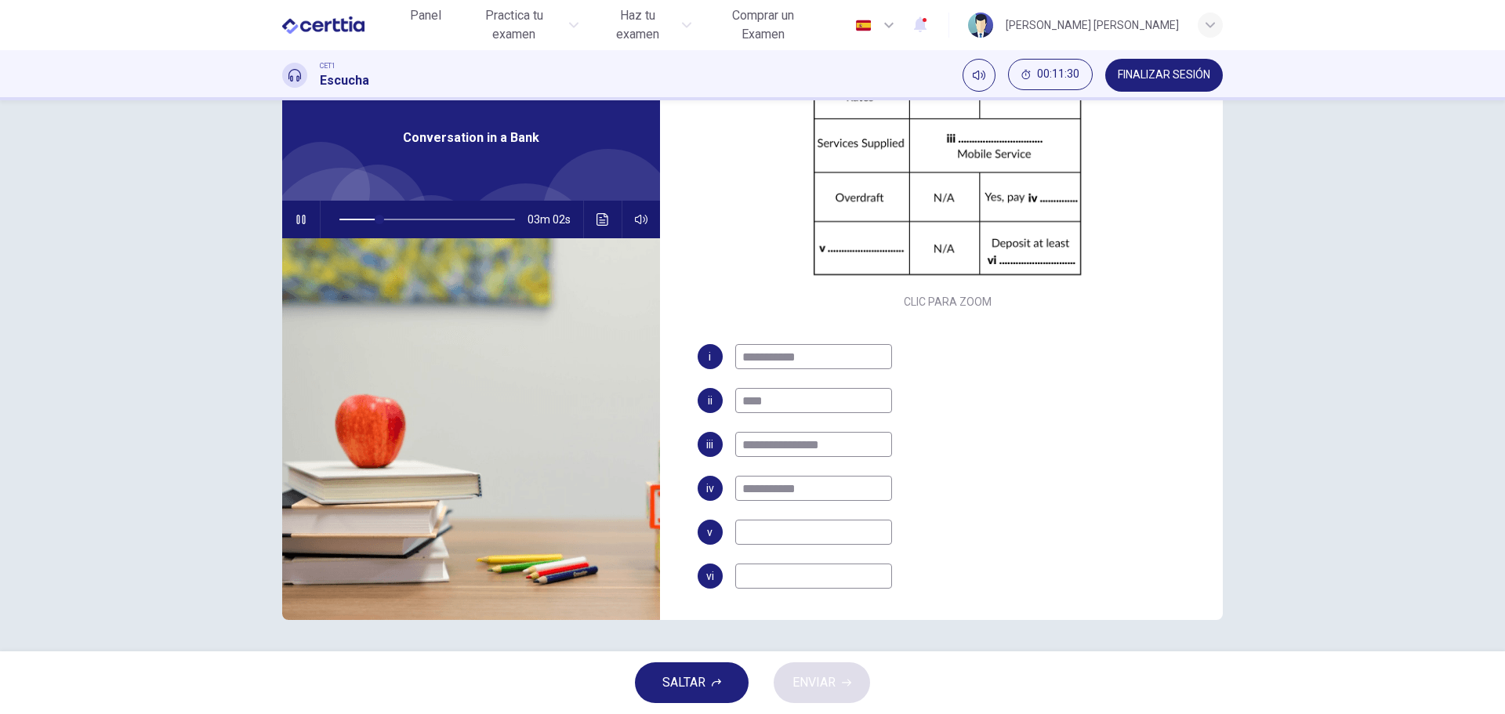
type input "**"
type input "**********"
click at [802, 539] on input at bounding box center [813, 532] width 157 height 25
click at [601, 216] on icon "Haz clic para ver la transcripción del audio" at bounding box center [603, 219] width 12 height 13
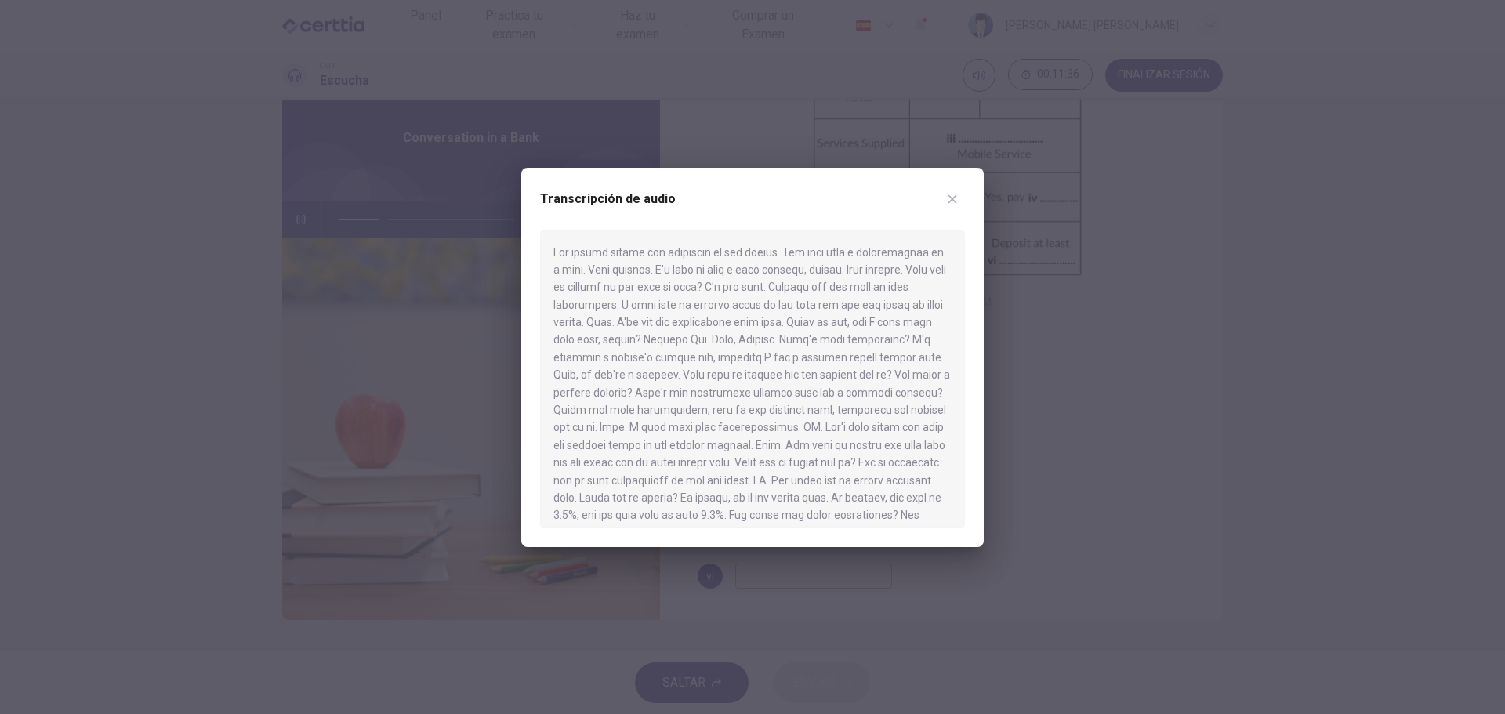
click at [959, 204] on button "button" at bounding box center [952, 199] width 25 height 25
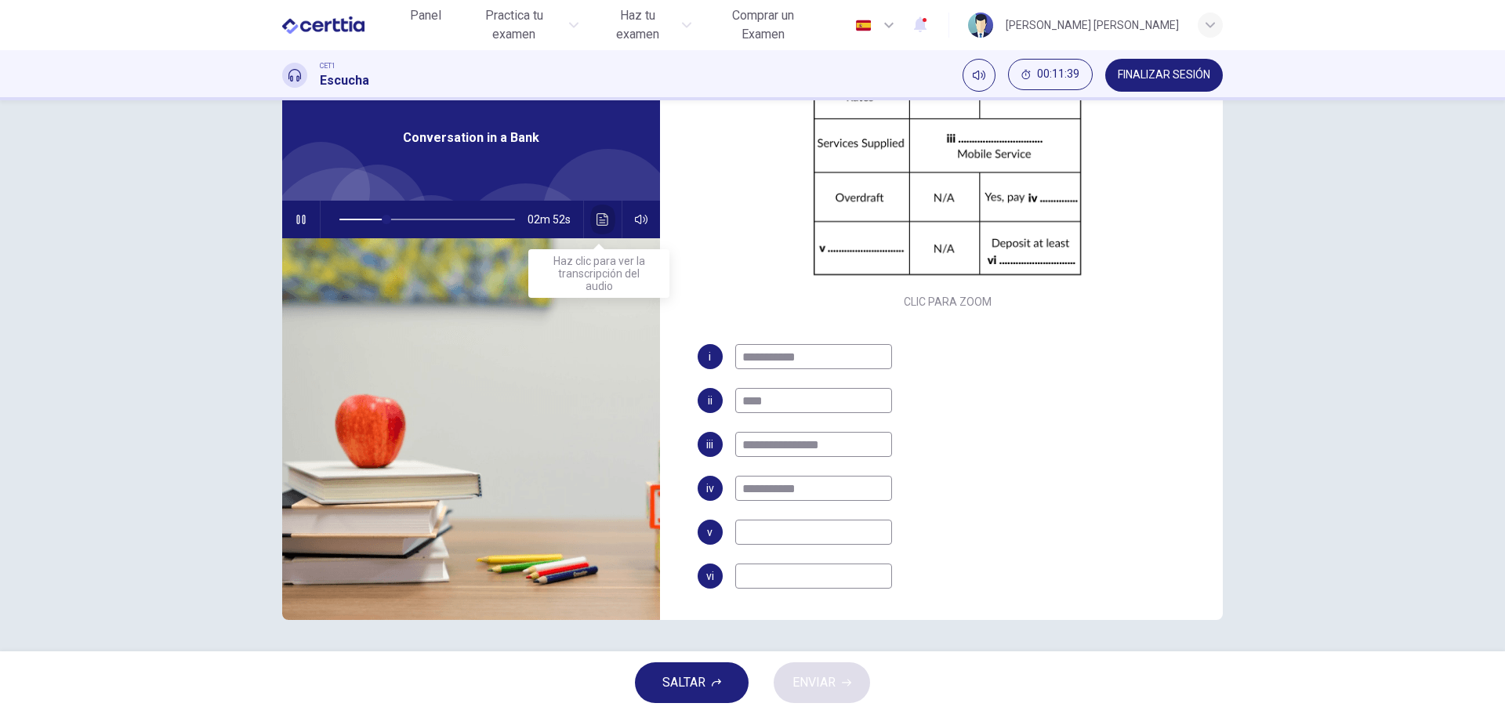
click at [601, 224] on icon "Haz clic para ver la transcripción del audio" at bounding box center [603, 219] width 13 height 13
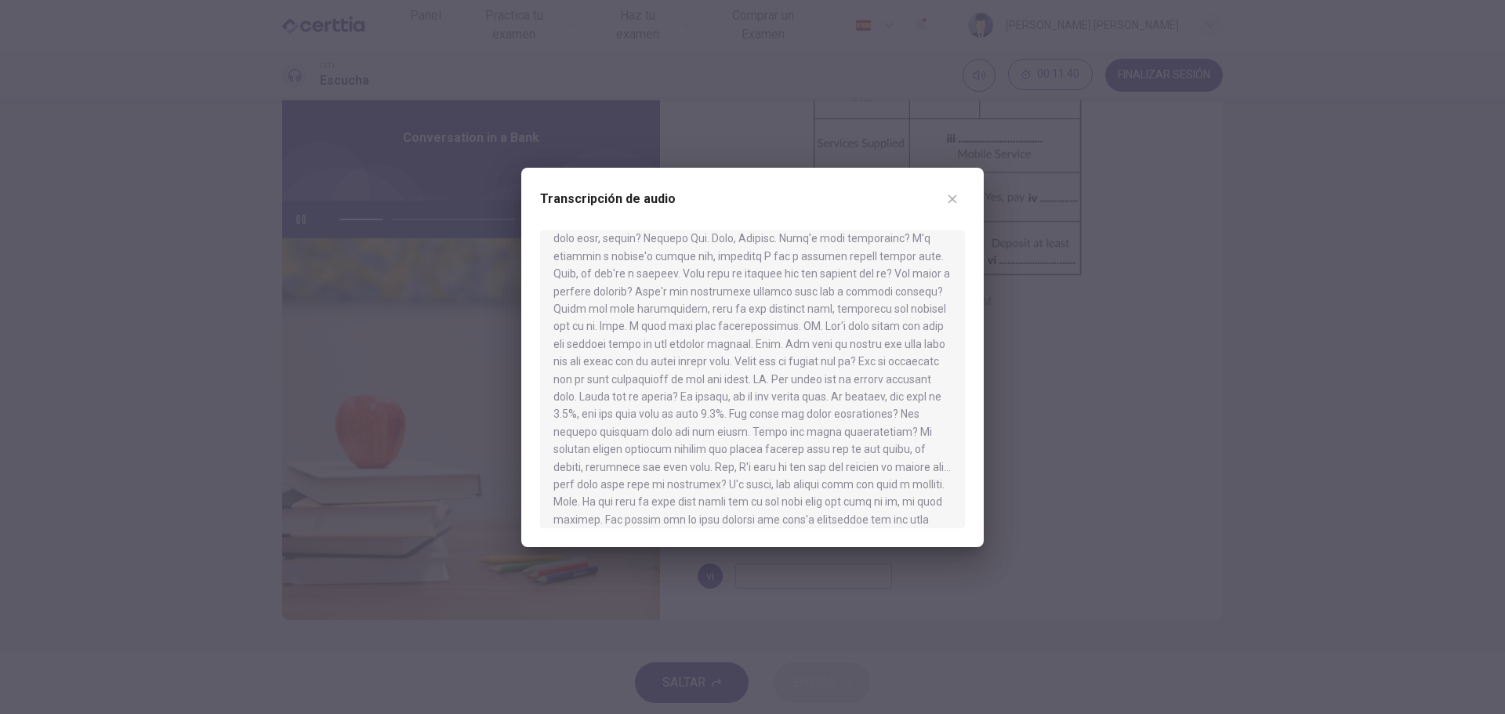
scroll to position [343, 0]
click at [952, 190] on button "button" at bounding box center [952, 199] width 25 height 25
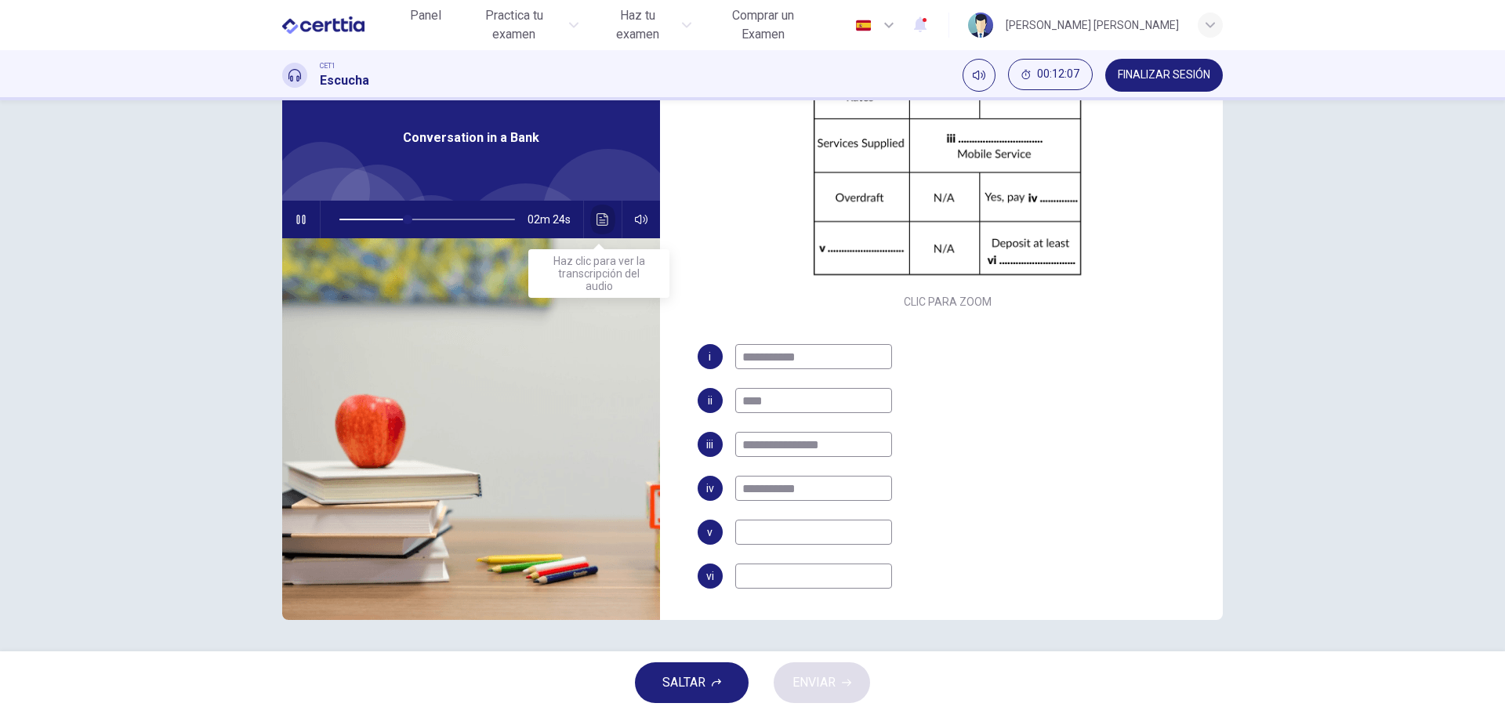
click at [597, 218] on icon "Haz clic para ver la transcripción del audio" at bounding box center [603, 219] width 12 height 13
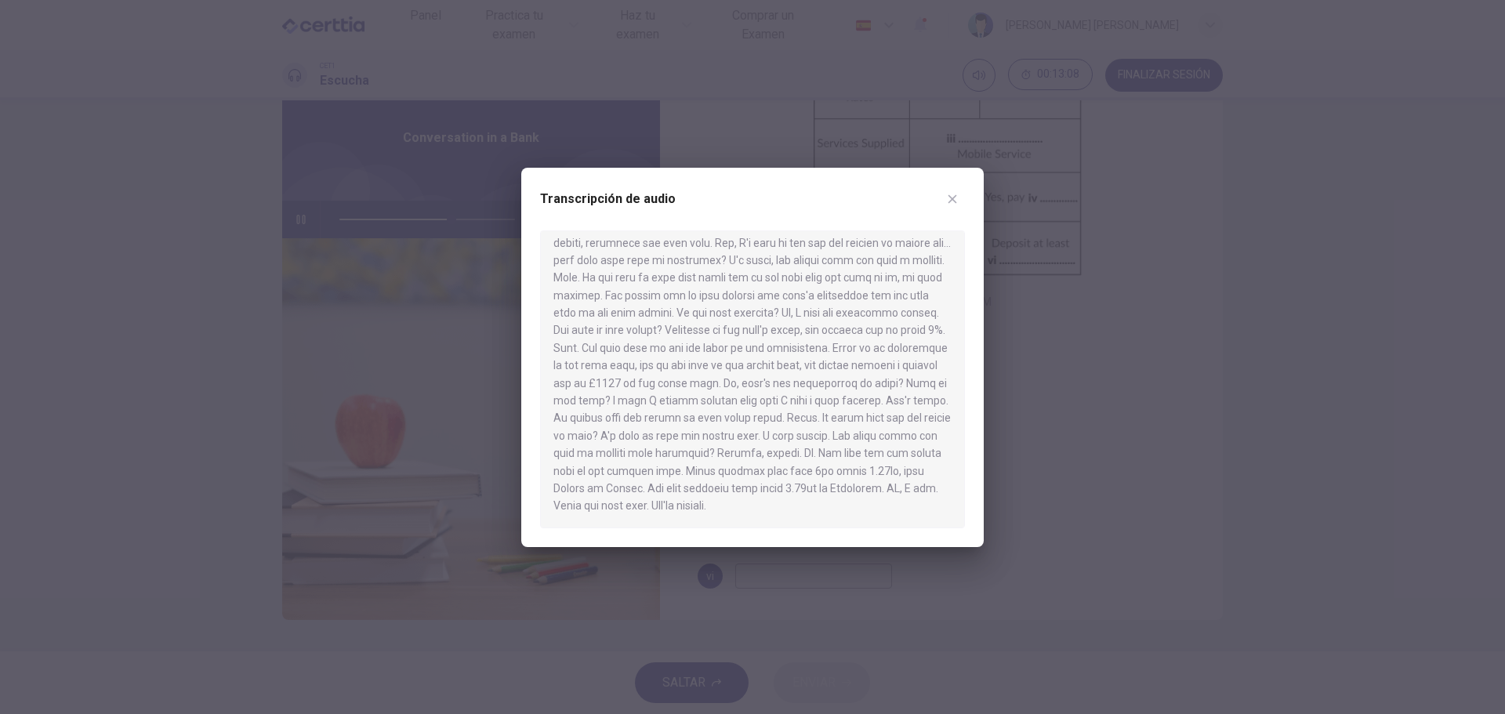
click at [1095, 340] on div at bounding box center [752, 357] width 1505 height 714
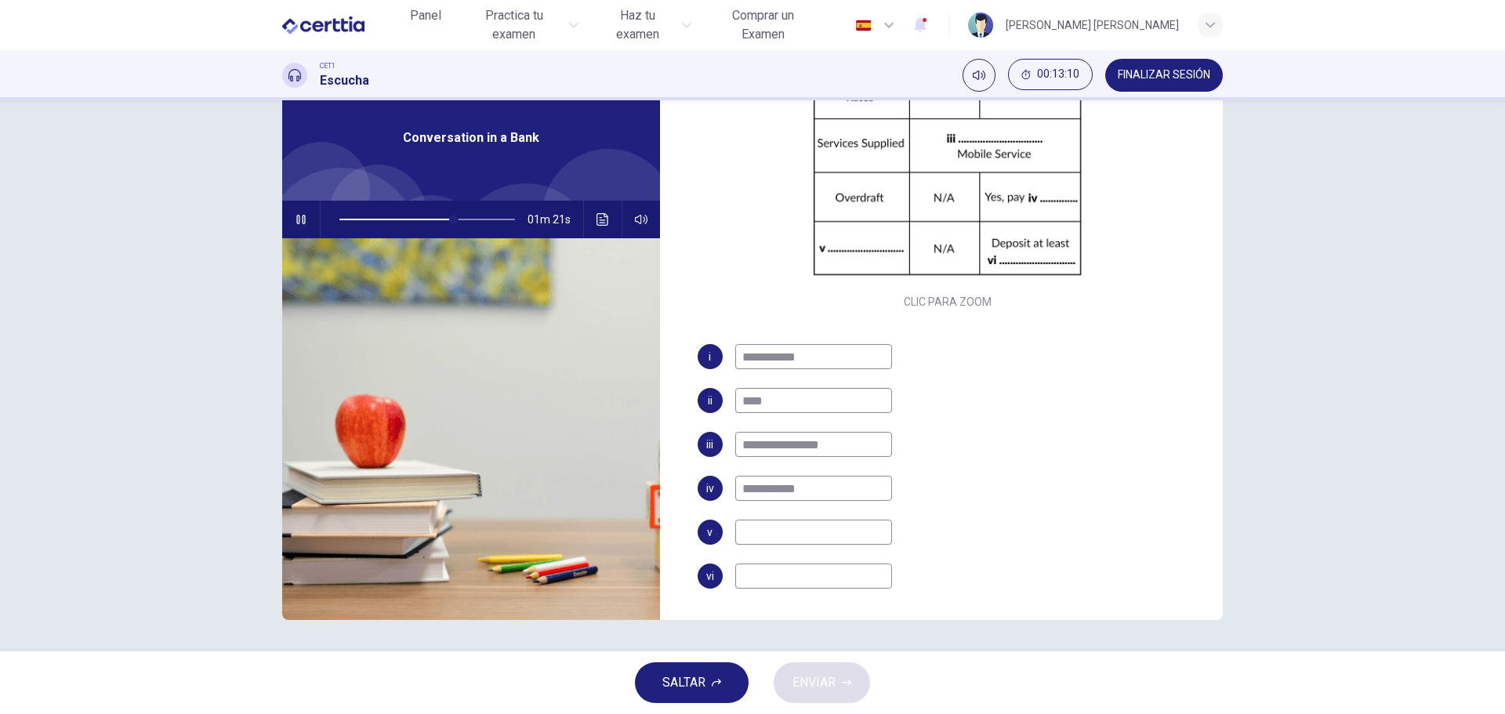
click at [775, 529] on input at bounding box center [813, 532] width 157 height 25
type input "**"
type input "*******"
type input "**"
type input "*****"
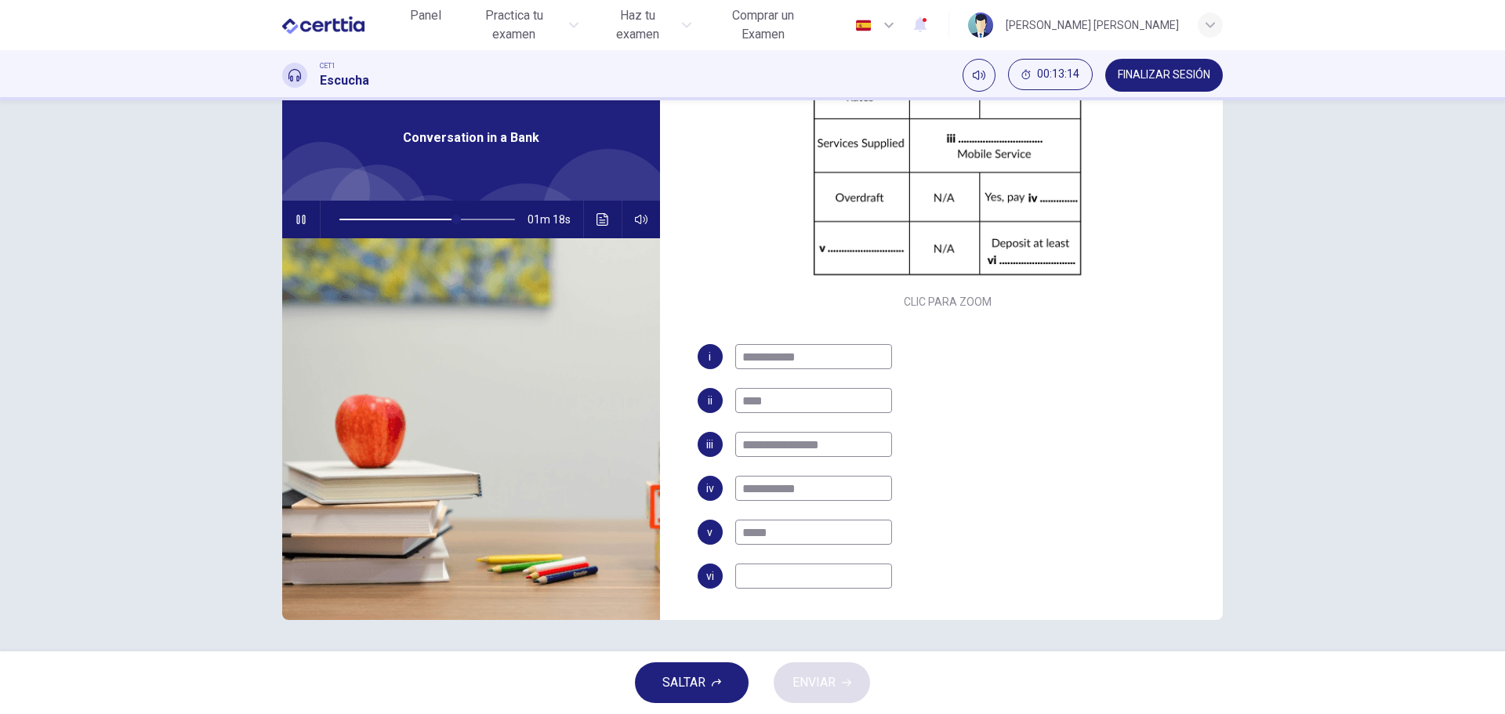
type input "**"
type input "*****"
type input "**"
type input "*****"
type input "**"
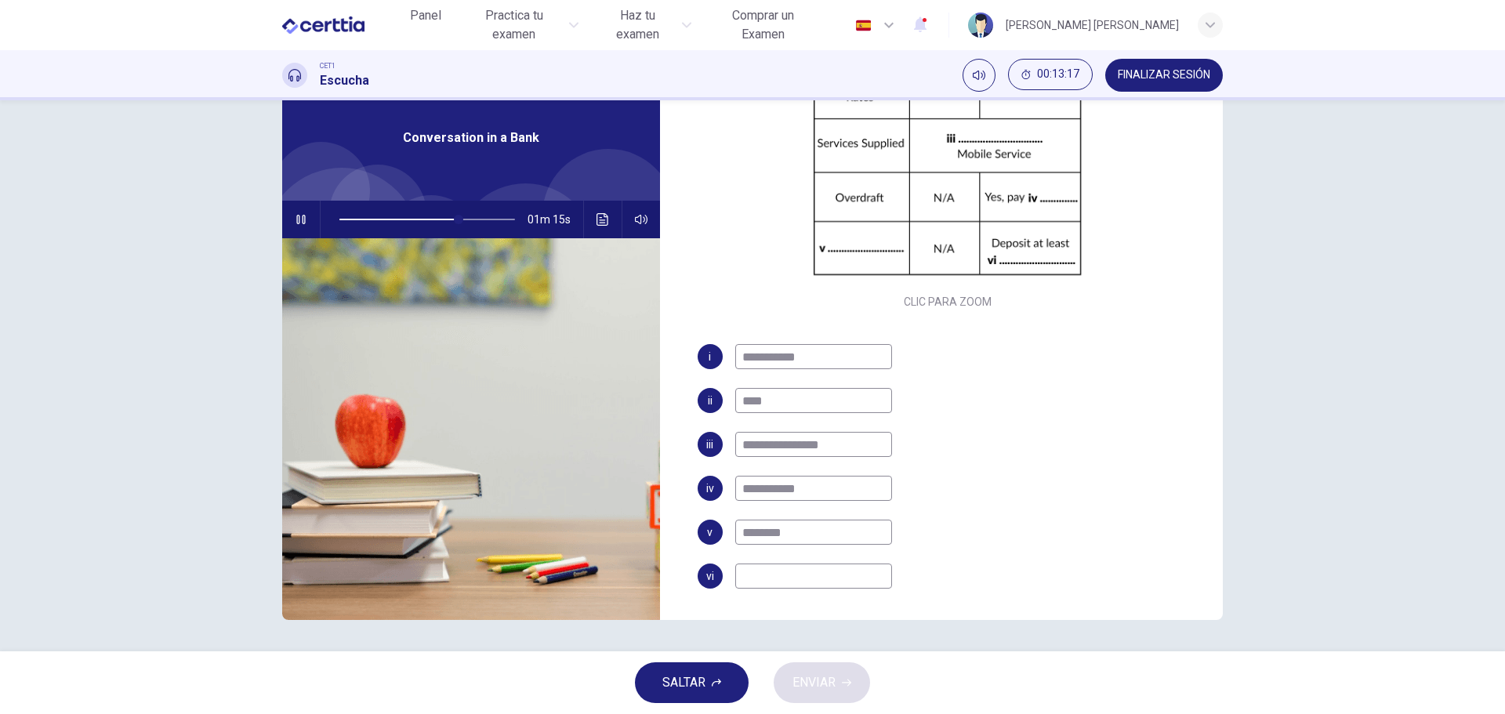
type input "*********"
type input "**"
type input "**********"
click at [597, 213] on icon "Haz clic para ver la transcripción del audio" at bounding box center [603, 219] width 12 height 13
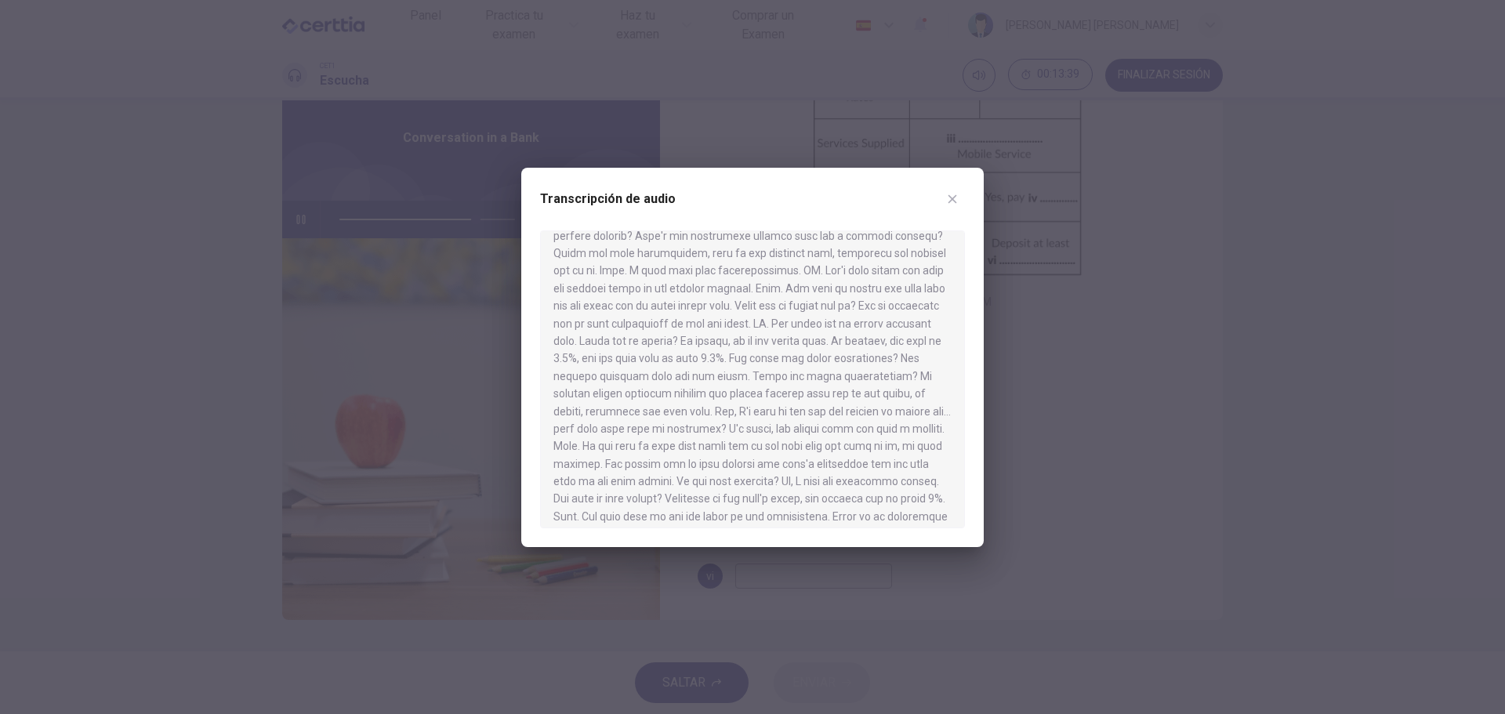
scroll to position [235, 0]
drag, startPoint x: 770, startPoint y: 474, endPoint x: 805, endPoint y: 477, distance: 35.4
click at [805, 477] on div at bounding box center [752, 380] width 425 height 298
click at [809, 575] on div at bounding box center [752, 357] width 1505 height 714
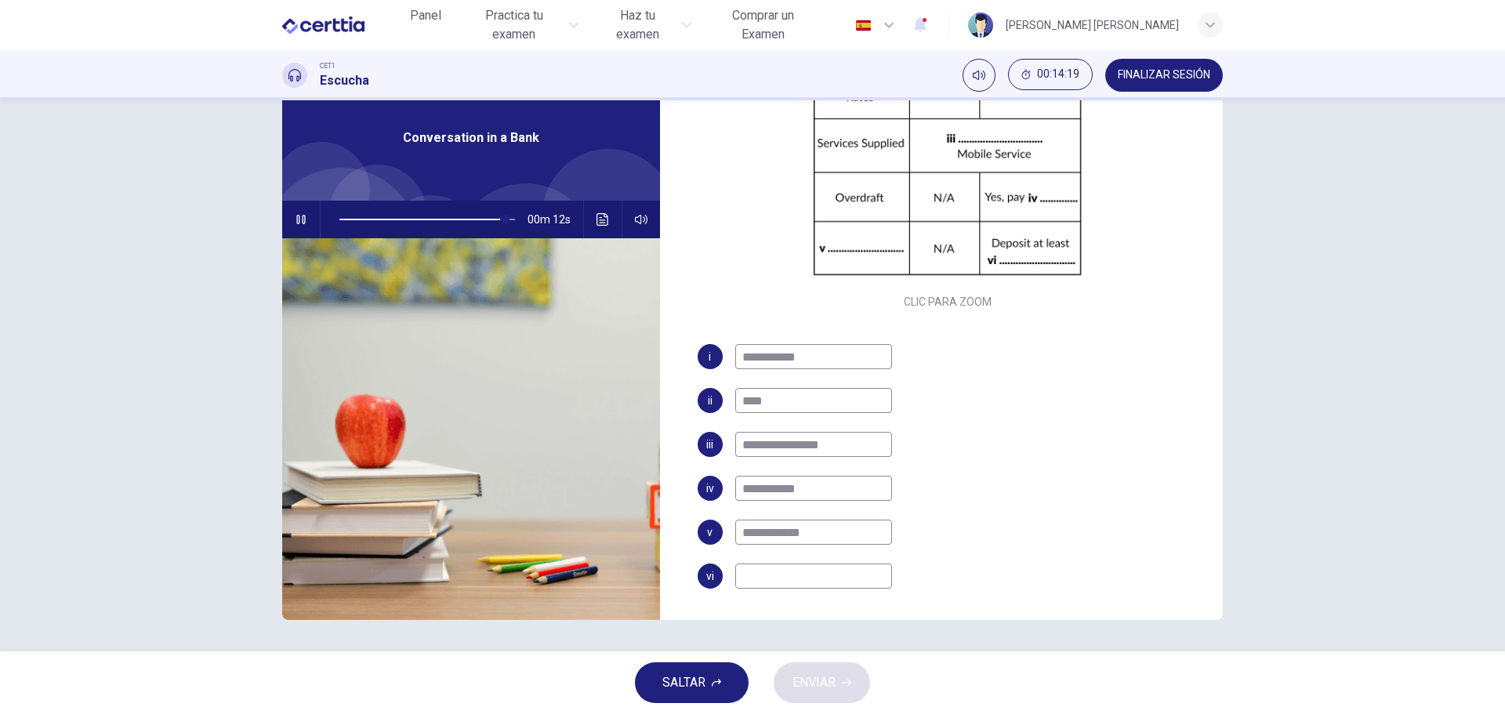
click at [828, 583] on input at bounding box center [813, 576] width 157 height 25
type input "**"
type input "*"
type input "**"
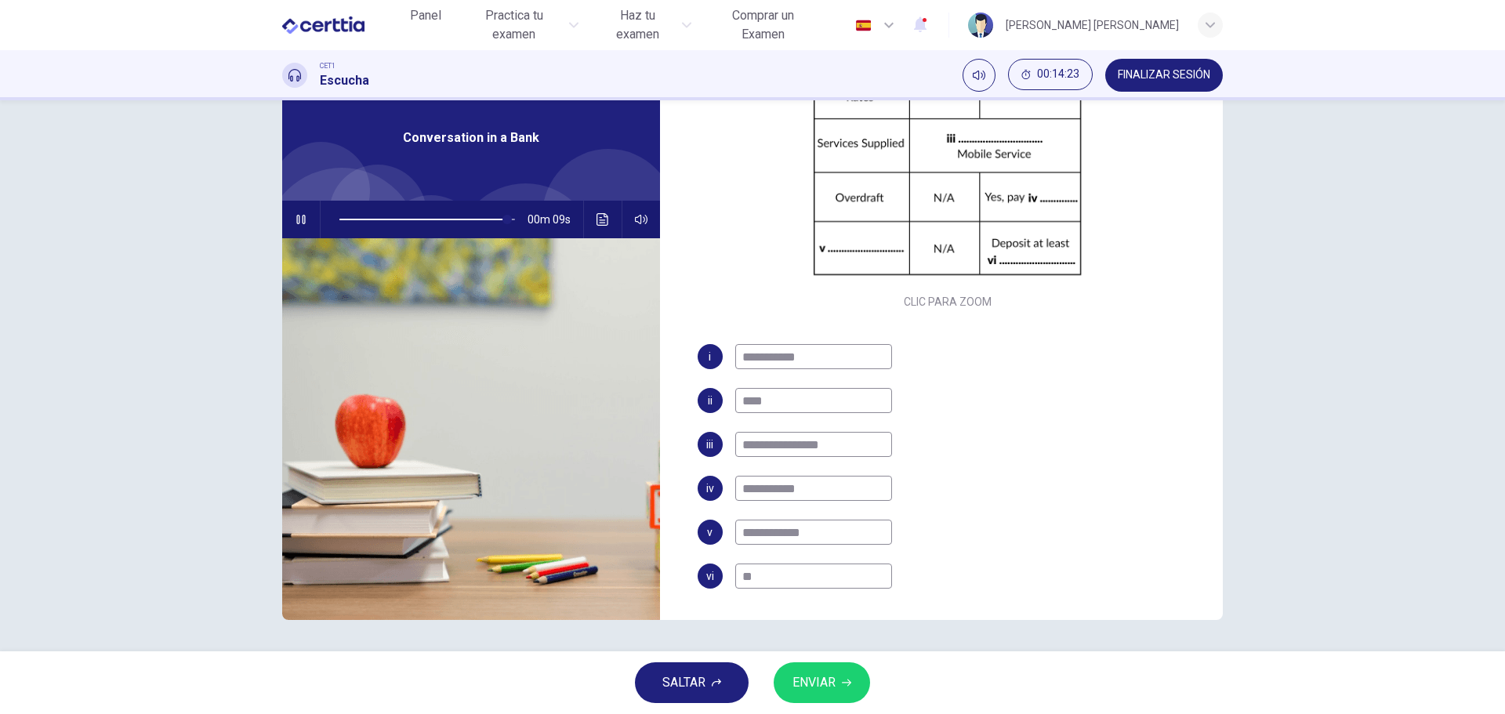
type input "**"
click at [817, 667] on div "SALTAR ENVIAR" at bounding box center [752, 683] width 1505 height 63
click at [817, 667] on button "ENVIAR" at bounding box center [822, 683] width 96 height 41
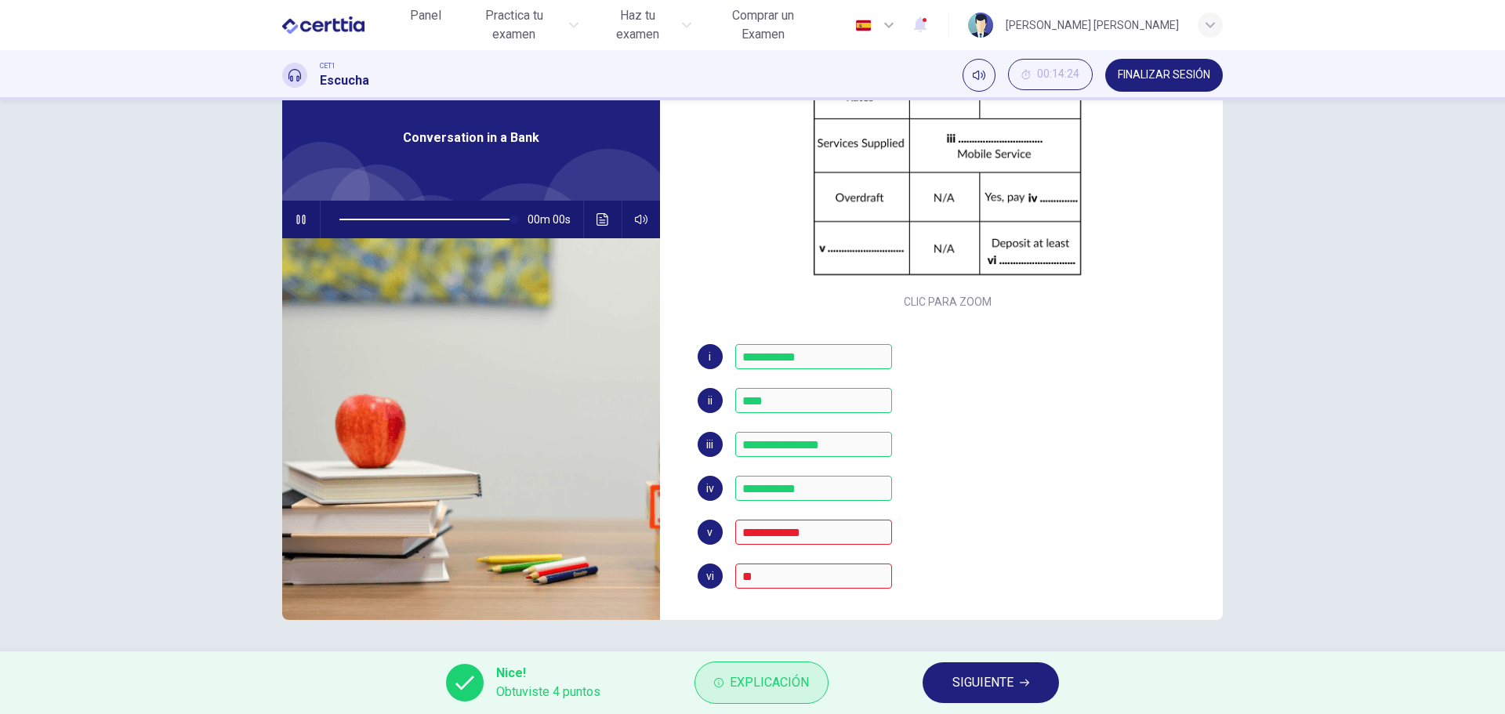
type input "*"
click at [733, 678] on span "Explicación" at bounding box center [769, 683] width 79 height 22
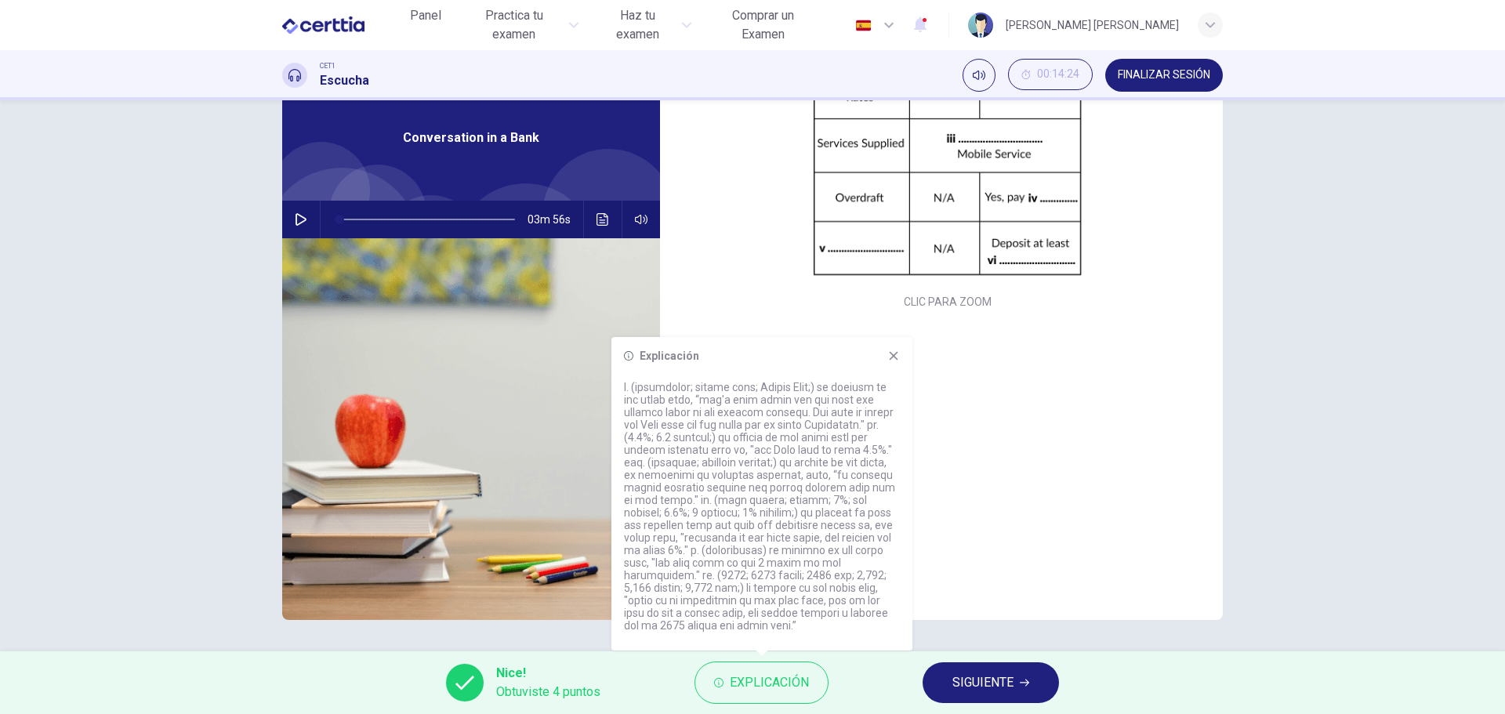
drag, startPoint x: 844, startPoint y: 557, endPoint x: 868, endPoint y: 557, distance: 23.5
click at [868, 557] on p at bounding box center [762, 506] width 276 height 251
click at [832, 561] on p at bounding box center [762, 506] width 276 height 251
drag, startPoint x: 665, startPoint y: 548, endPoint x: 711, endPoint y: 544, distance: 46.4
click at [711, 544] on p at bounding box center [762, 506] width 276 height 251
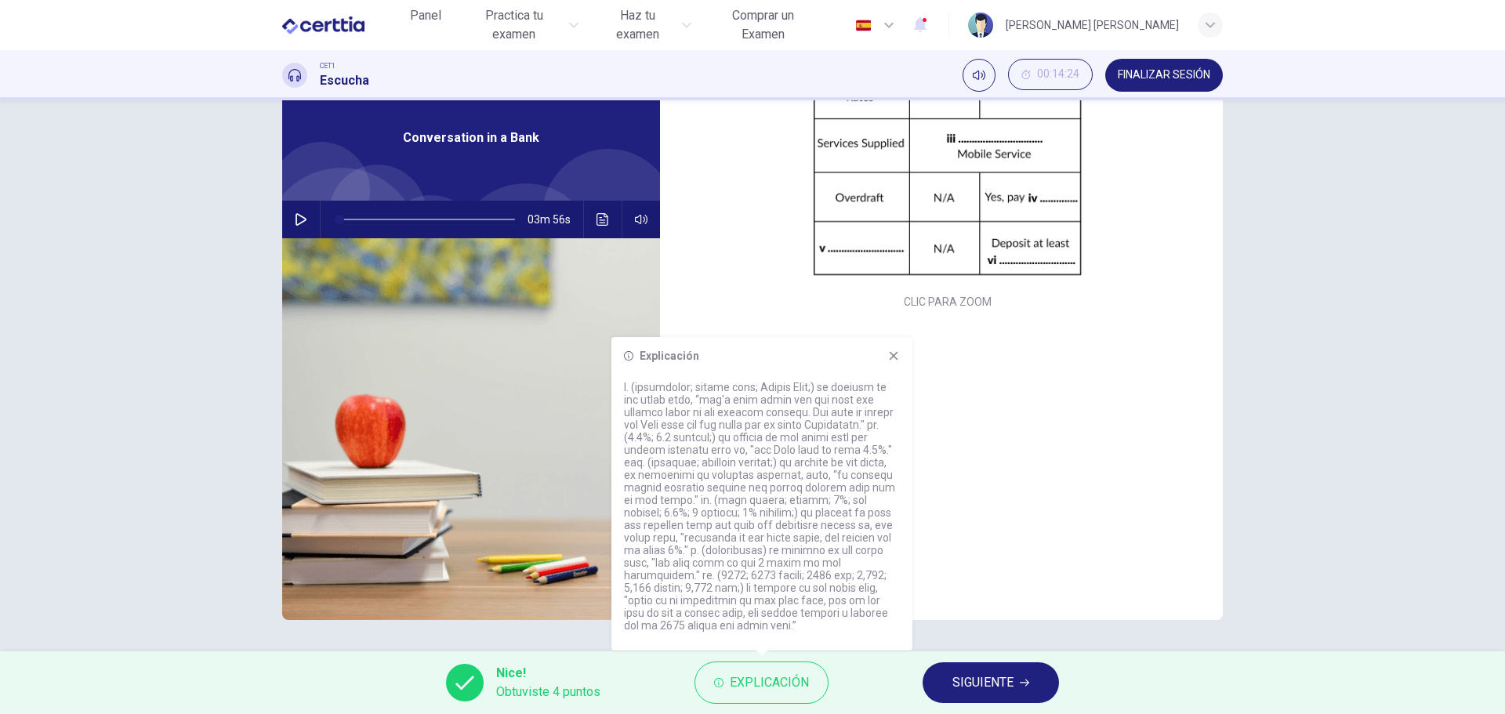
drag, startPoint x: 721, startPoint y: 554, endPoint x: 674, endPoint y: 542, distance: 49.3
click at [674, 542] on p at bounding box center [762, 506] width 276 height 251
click at [993, 678] on span "SIGUIENTE" at bounding box center [983, 683] width 61 height 22
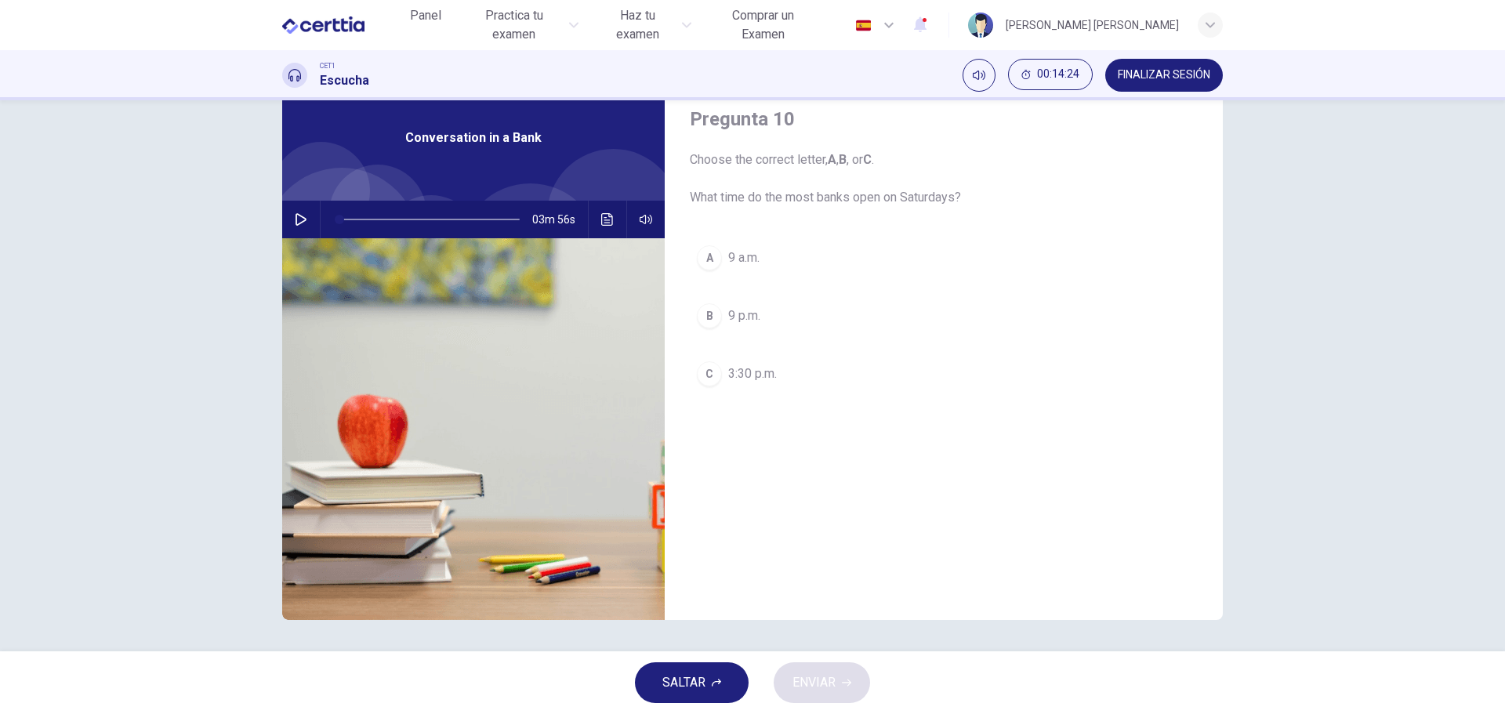
scroll to position [0, 0]
click at [607, 224] on icon "Haz clic para ver la transcripción del audio" at bounding box center [607, 219] width 13 height 13
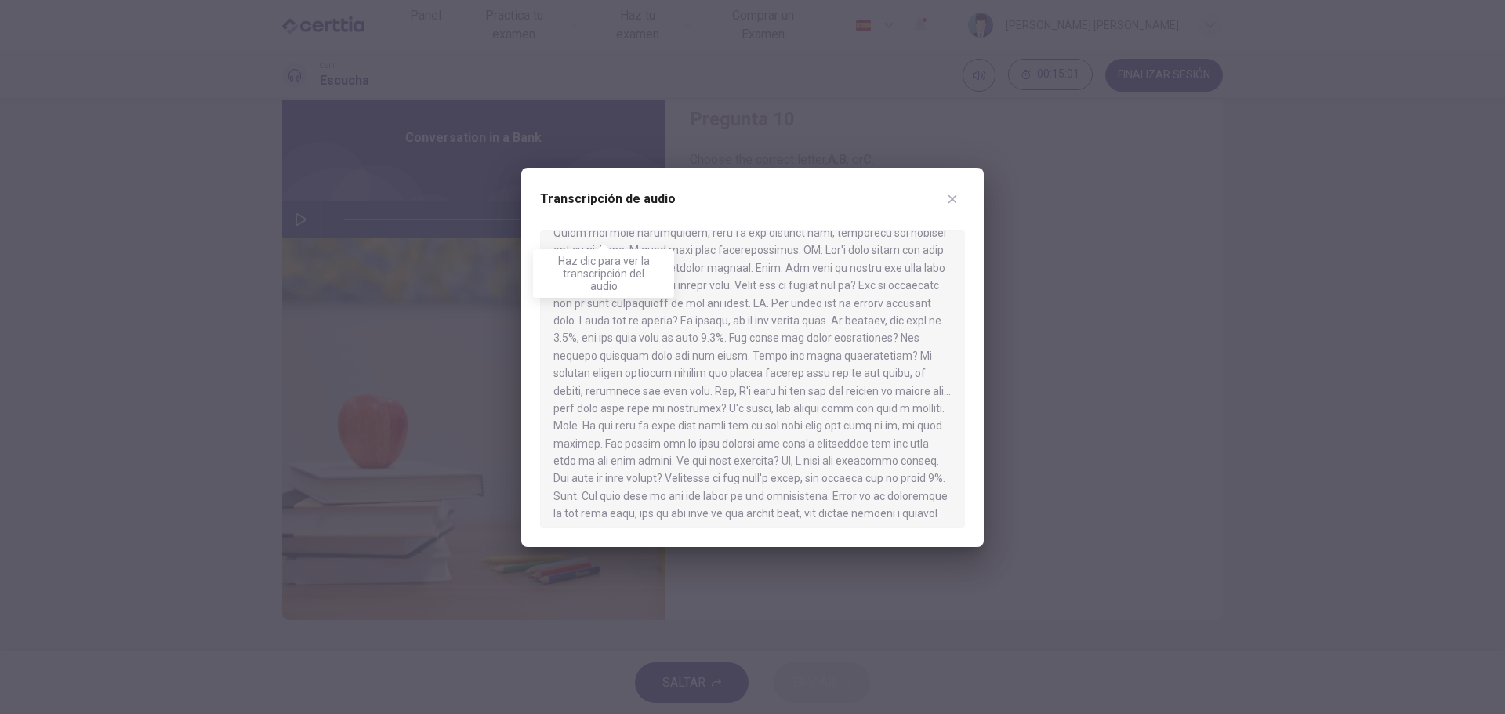
scroll to position [343, 0]
click at [1099, 258] on div at bounding box center [752, 357] width 1505 height 714
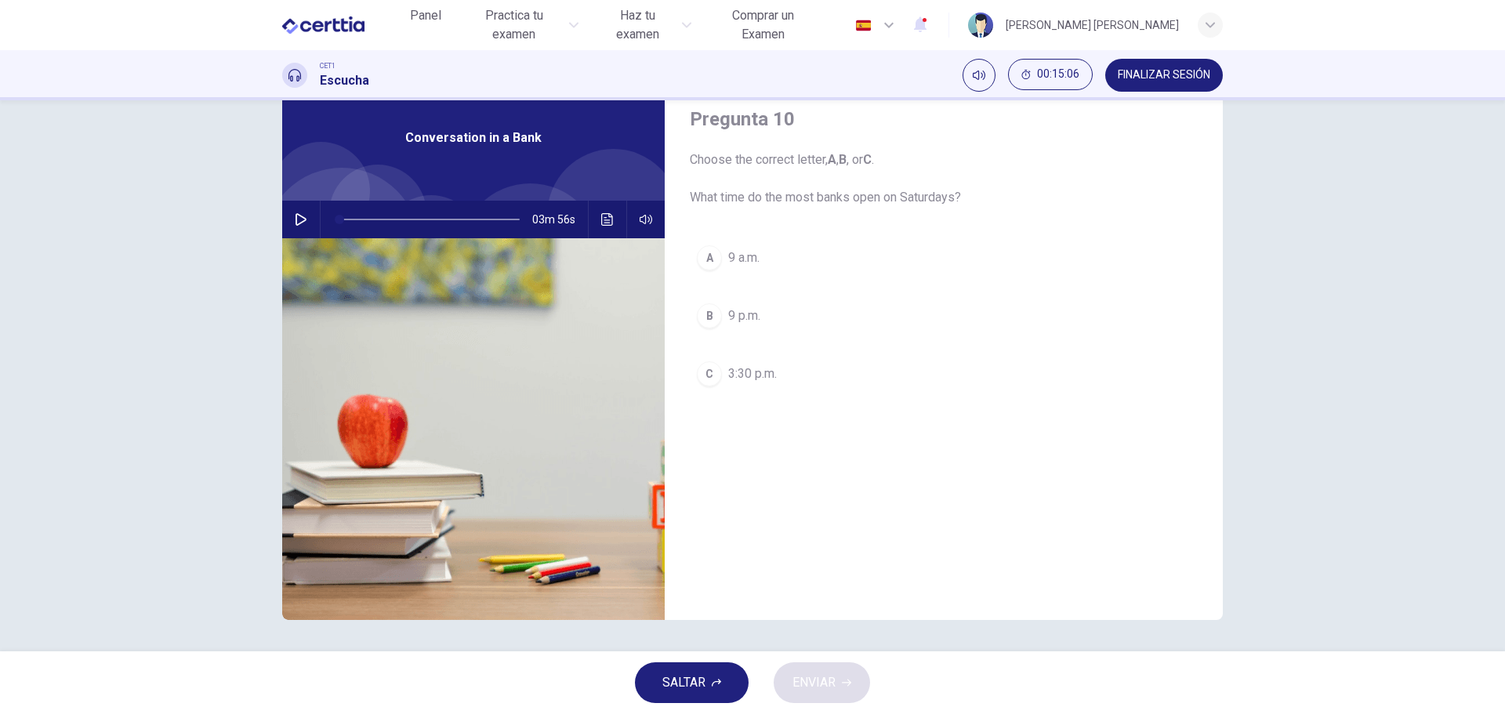
click at [590, 217] on div "03m 56s" at bounding box center [473, 220] width 383 height 38
click at [596, 224] on button "Haz clic para ver la transcripción del audio" at bounding box center [607, 220] width 25 height 38
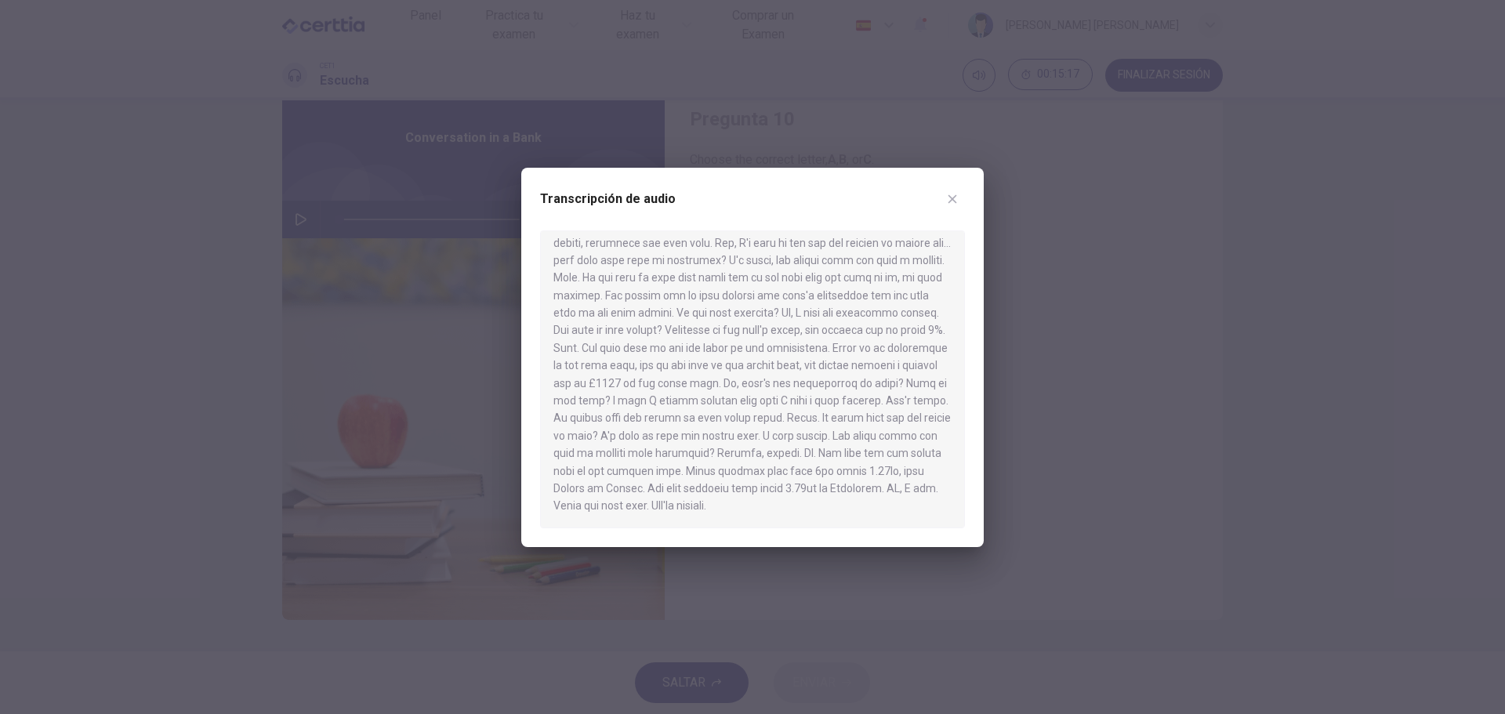
click at [1118, 305] on div at bounding box center [752, 357] width 1505 height 714
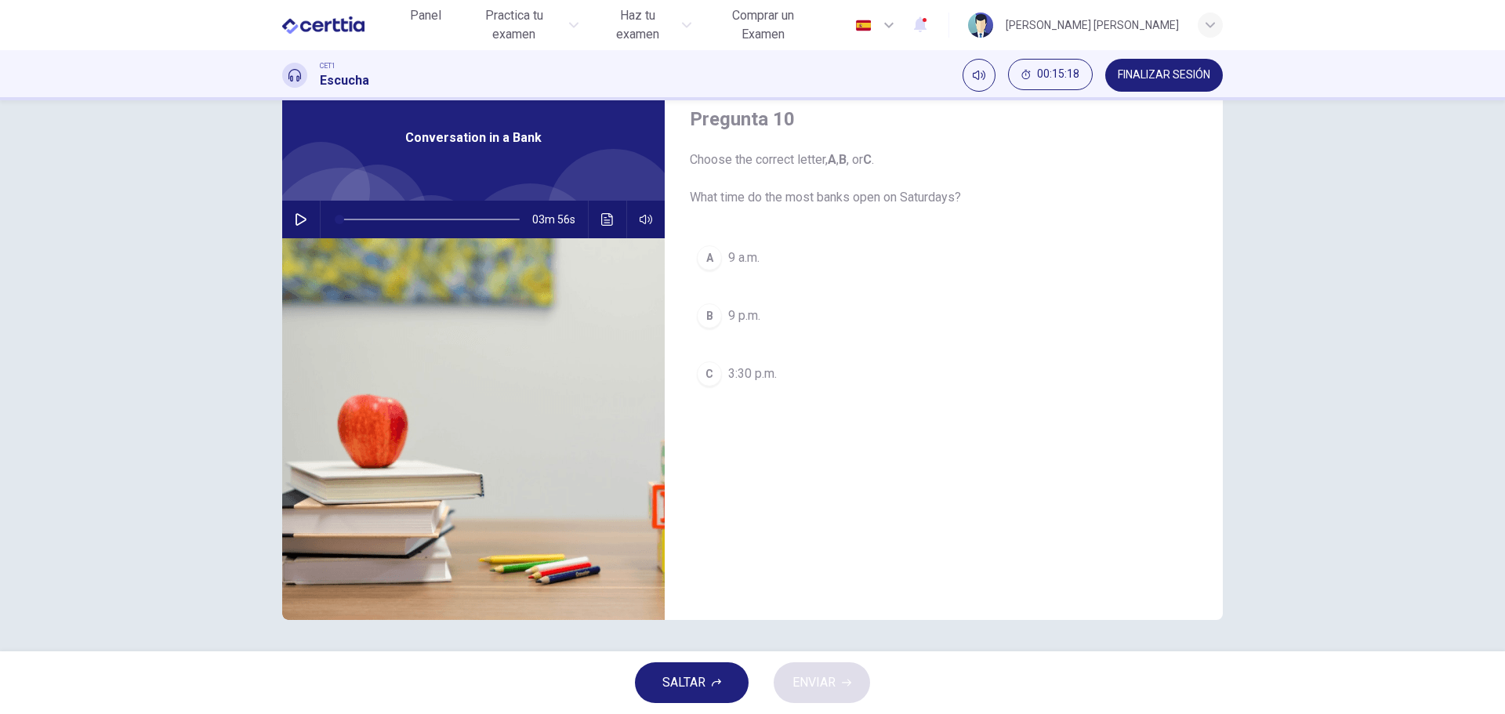
click at [724, 383] on button "C 3:30 p.m." at bounding box center [944, 373] width 508 height 39
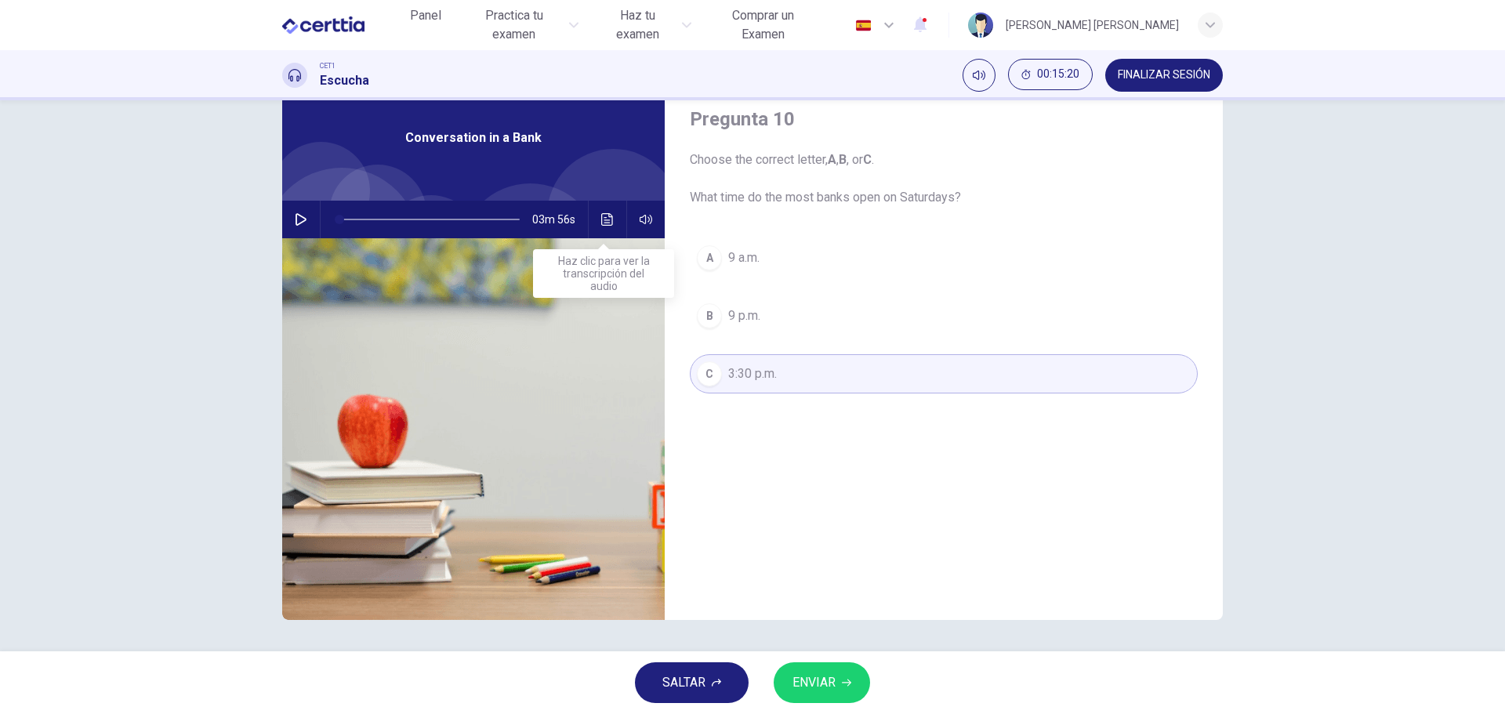
click at [596, 212] on button "Haz clic para ver la transcripción del audio" at bounding box center [607, 220] width 25 height 38
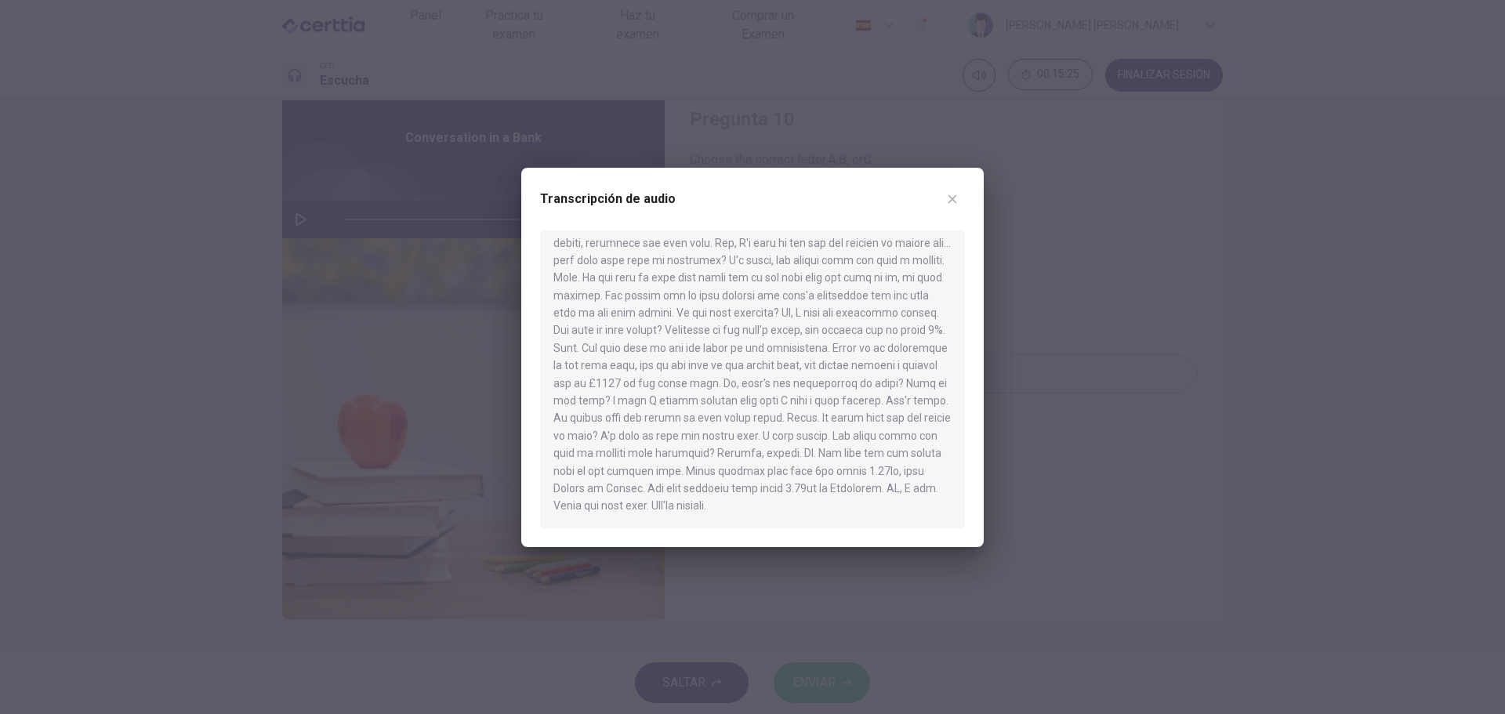
click at [1097, 180] on div at bounding box center [752, 357] width 1505 height 714
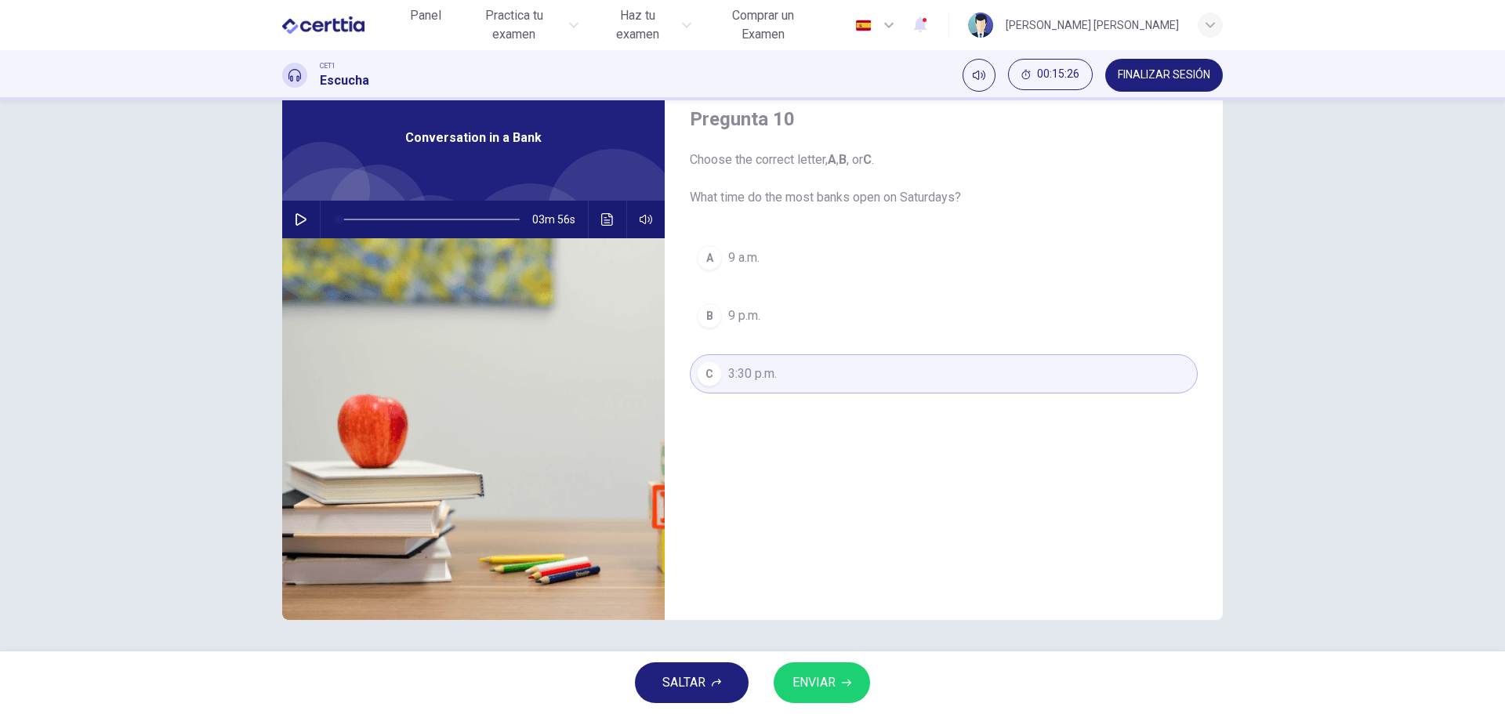
click at [282, 221] on div "03m 56s" at bounding box center [473, 220] width 383 height 38
click at [595, 228] on button "Haz clic para ver la transcripción del audio" at bounding box center [607, 220] width 25 height 38
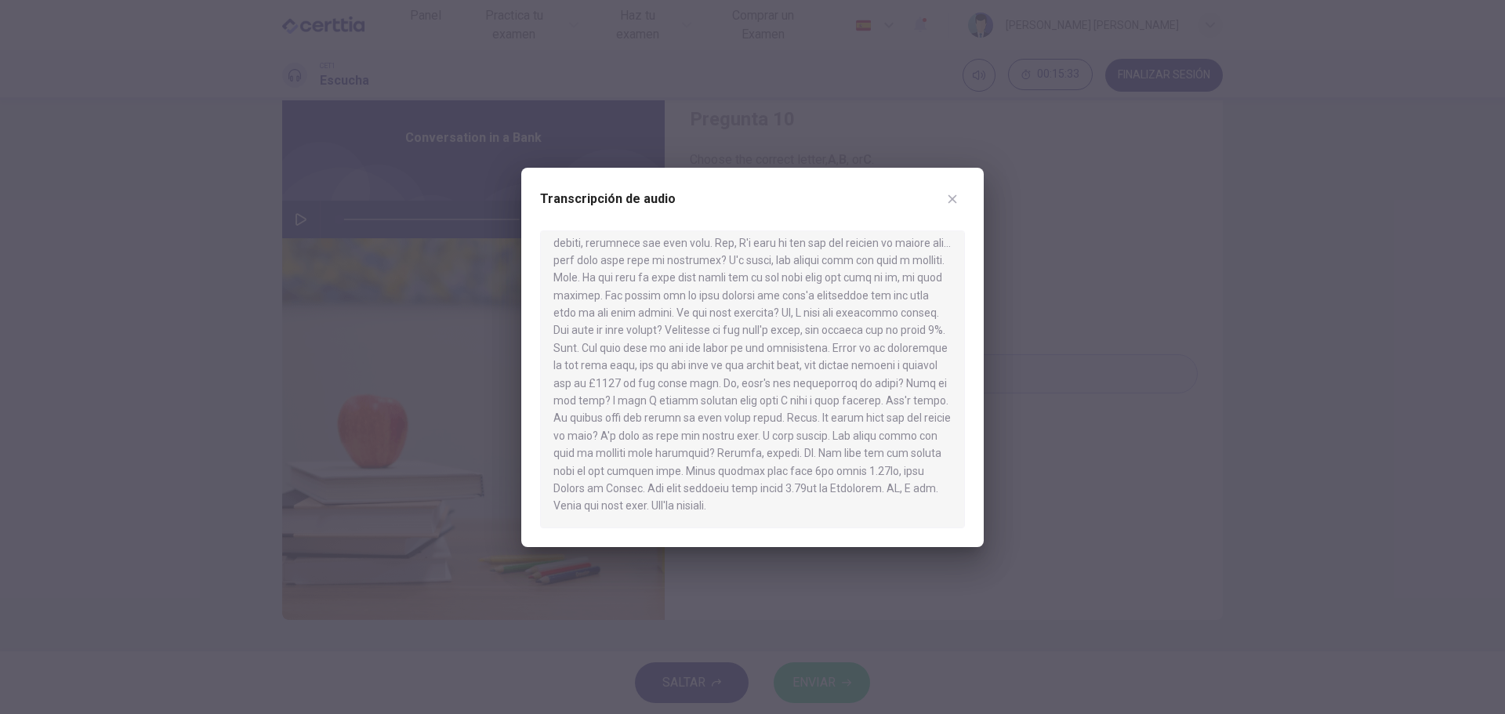
click at [1067, 454] on div at bounding box center [752, 357] width 1505 height 714
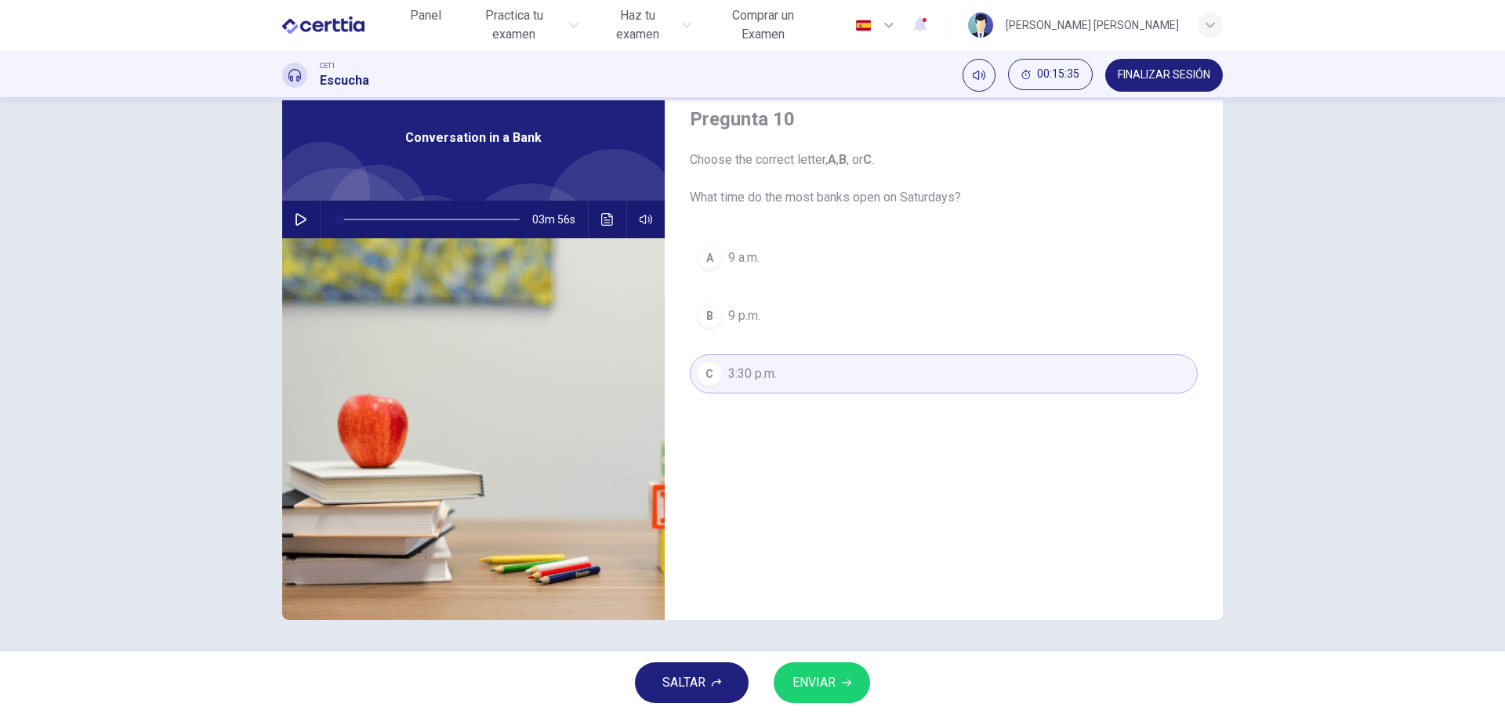
click at [833, 698] on button "ENVIAR" at bounding box center [822, 683] width 96 height 41
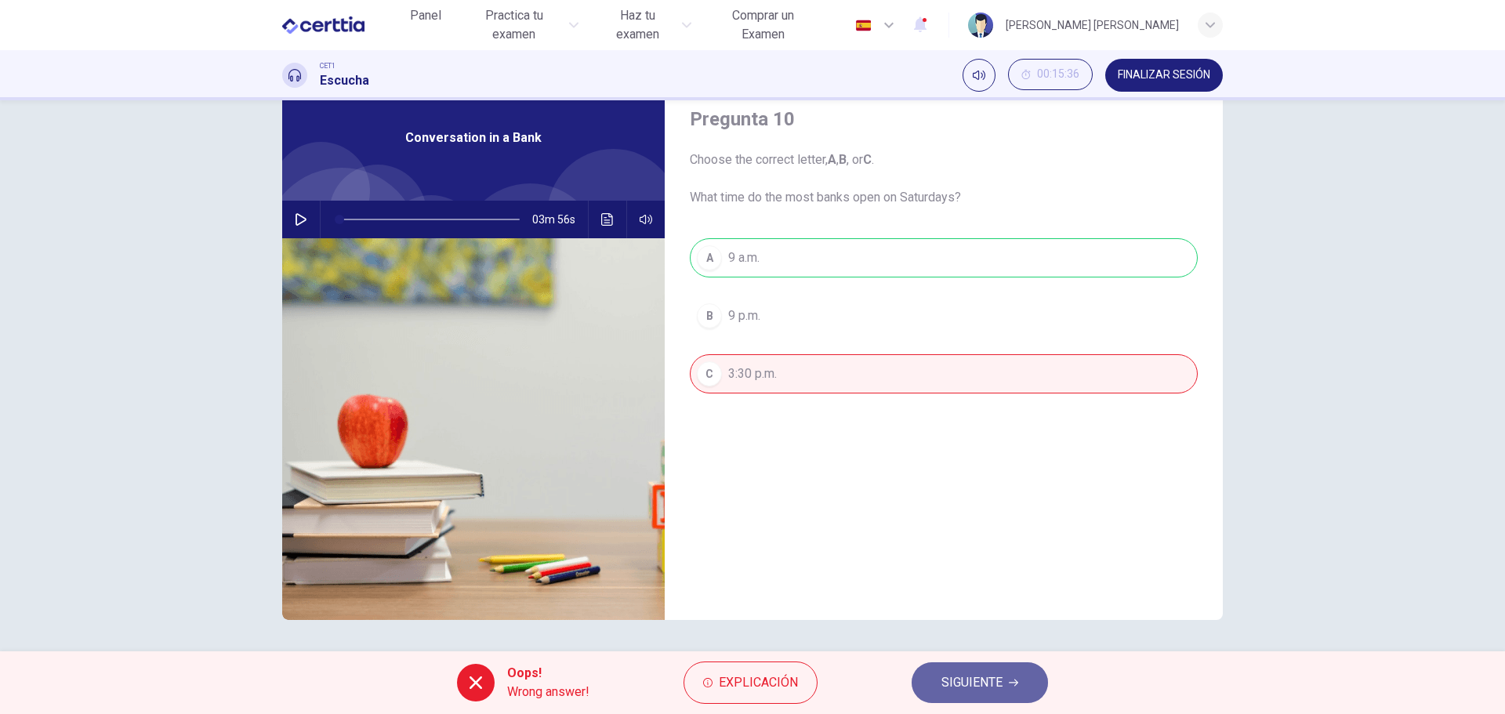
click at [1018, 666] on button "SIGUIENTE" at bounding box center [980, 683] width 136 height 41
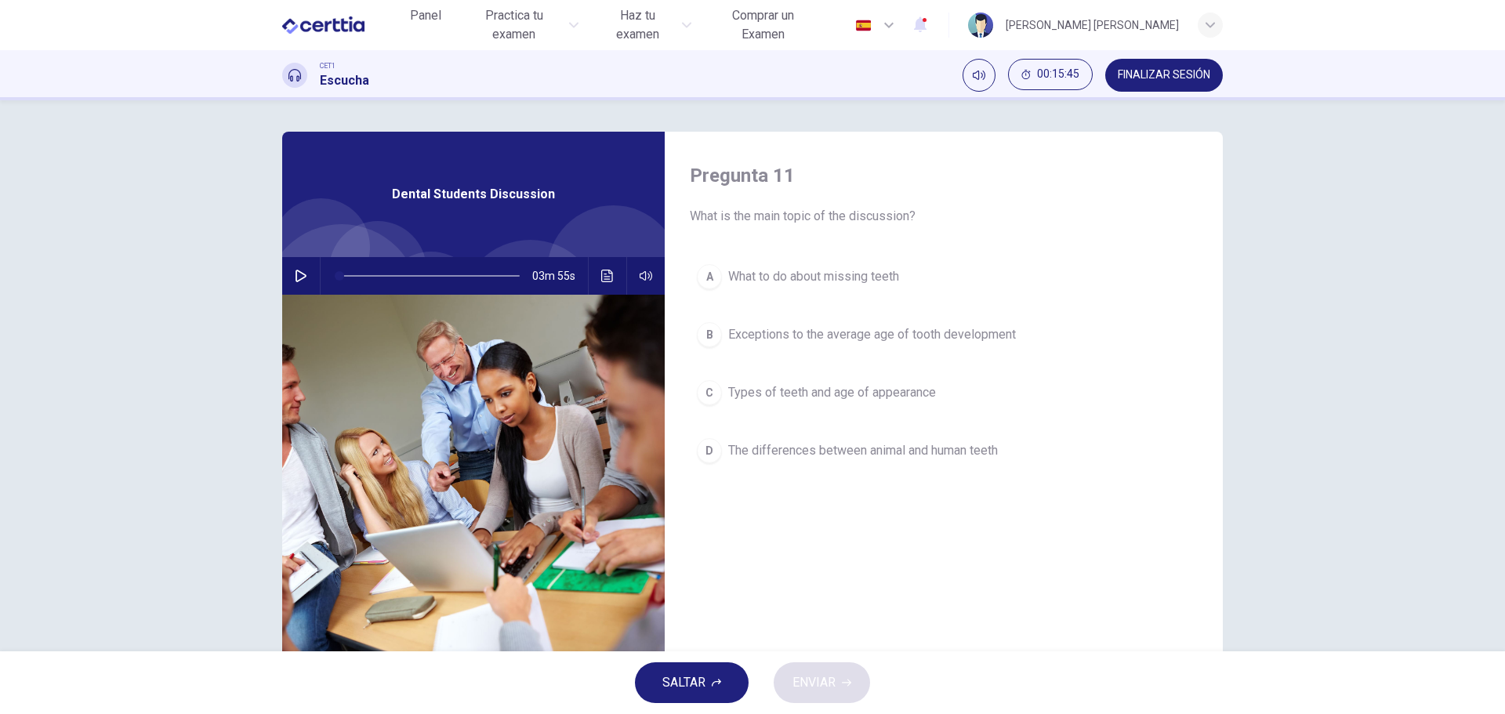
click at [103, 321] on div "Pregunta 11 What is the main topic of the discussion? A What to do about missin…" at bounding box center [752, 375] width 1505 height 551
click at [191, 326] on div "Pregunta 11 What is the main topic of the discussion? A What to do about missin…" at bounding box center [752, 375] width 1505 height 551
click at [301, 278] on icon "button" at bounding box center [301, 276] width 13 height 13
click at [598, 265] on button "Haz clic para ver la transcripción del audio" at bounding box center [607, 276] width 25 height 38
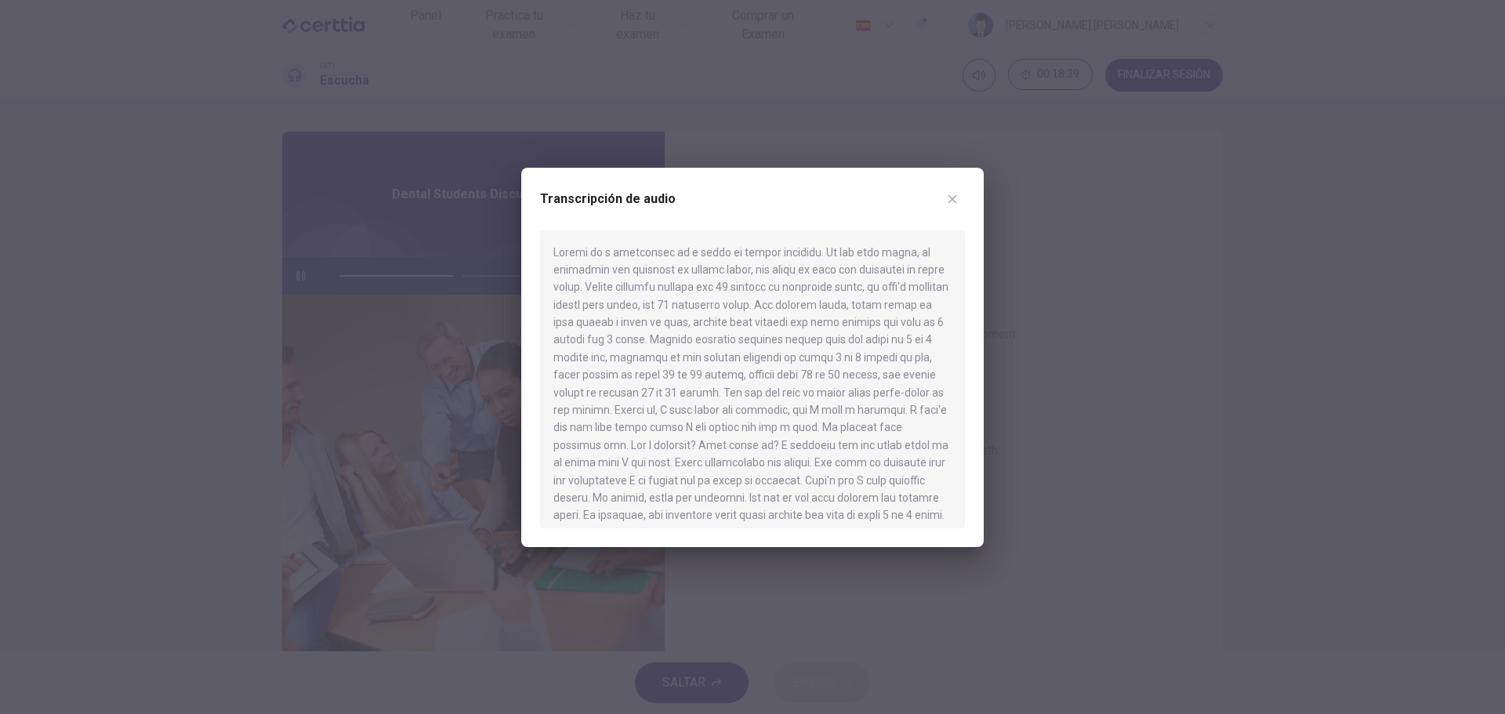
click at [1165, 287] on div at bounding box center [752, 357] width 1505 height 714
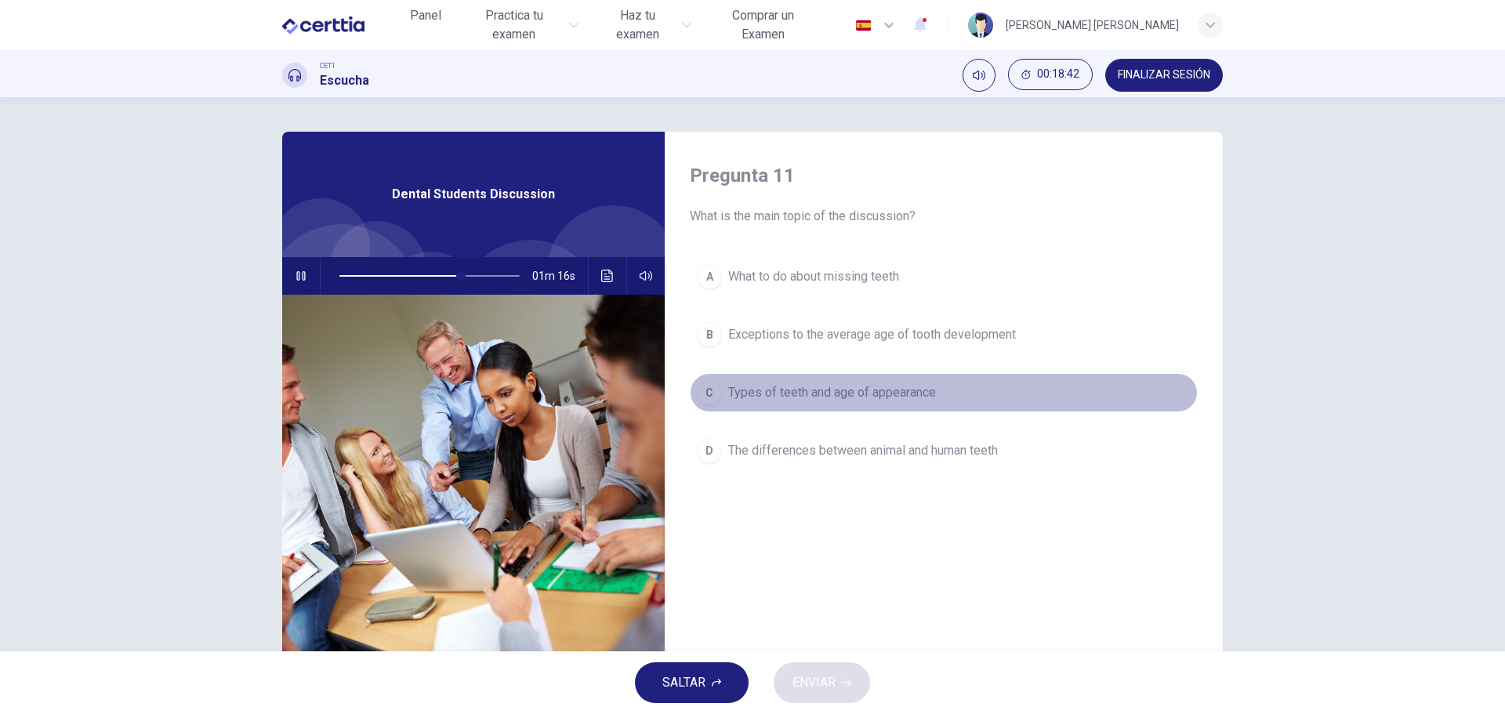
click at [866, 396] on span "Types of teeth and age of appearance" at bounding box center [832, 392] width 208 height 19
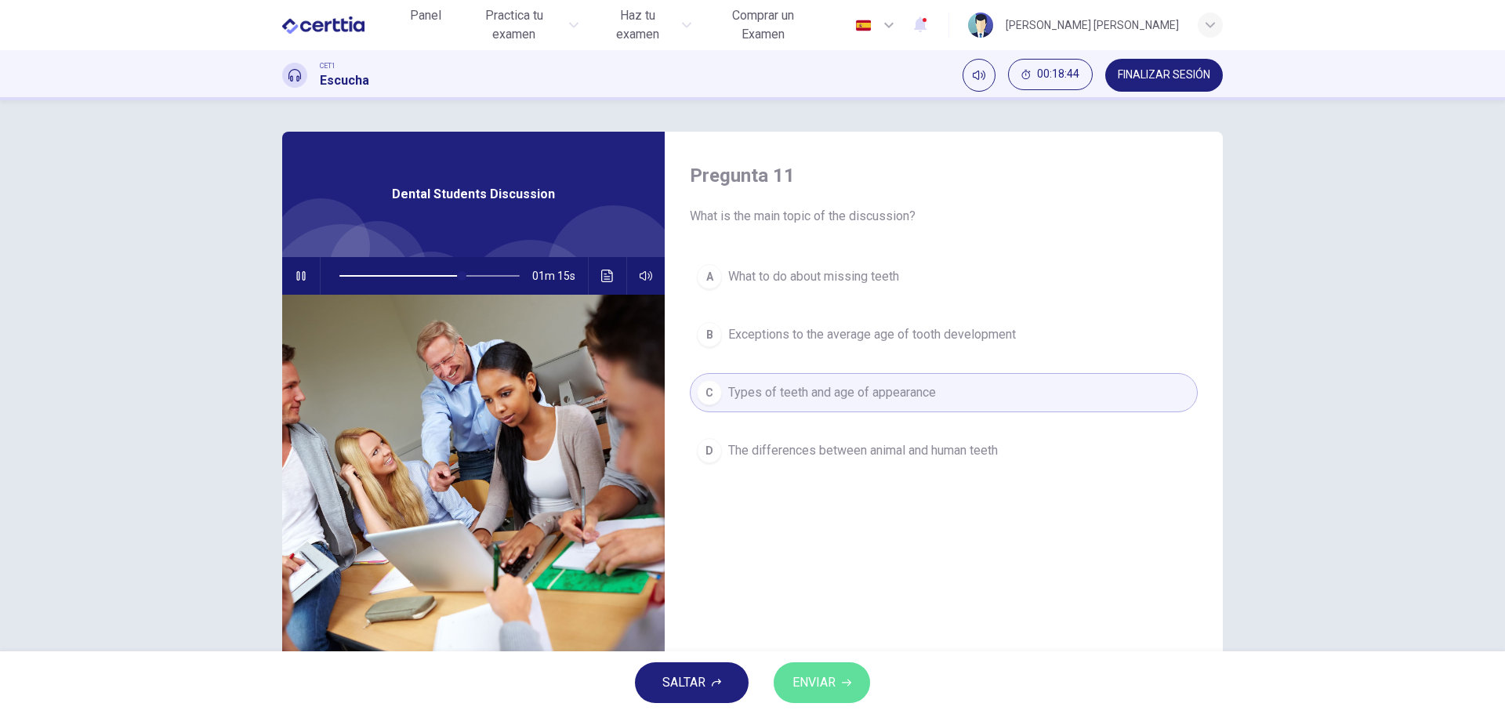
click at [828, 679] on span "ENVIAR" at bounding box center [814, 683] width 43 height 22
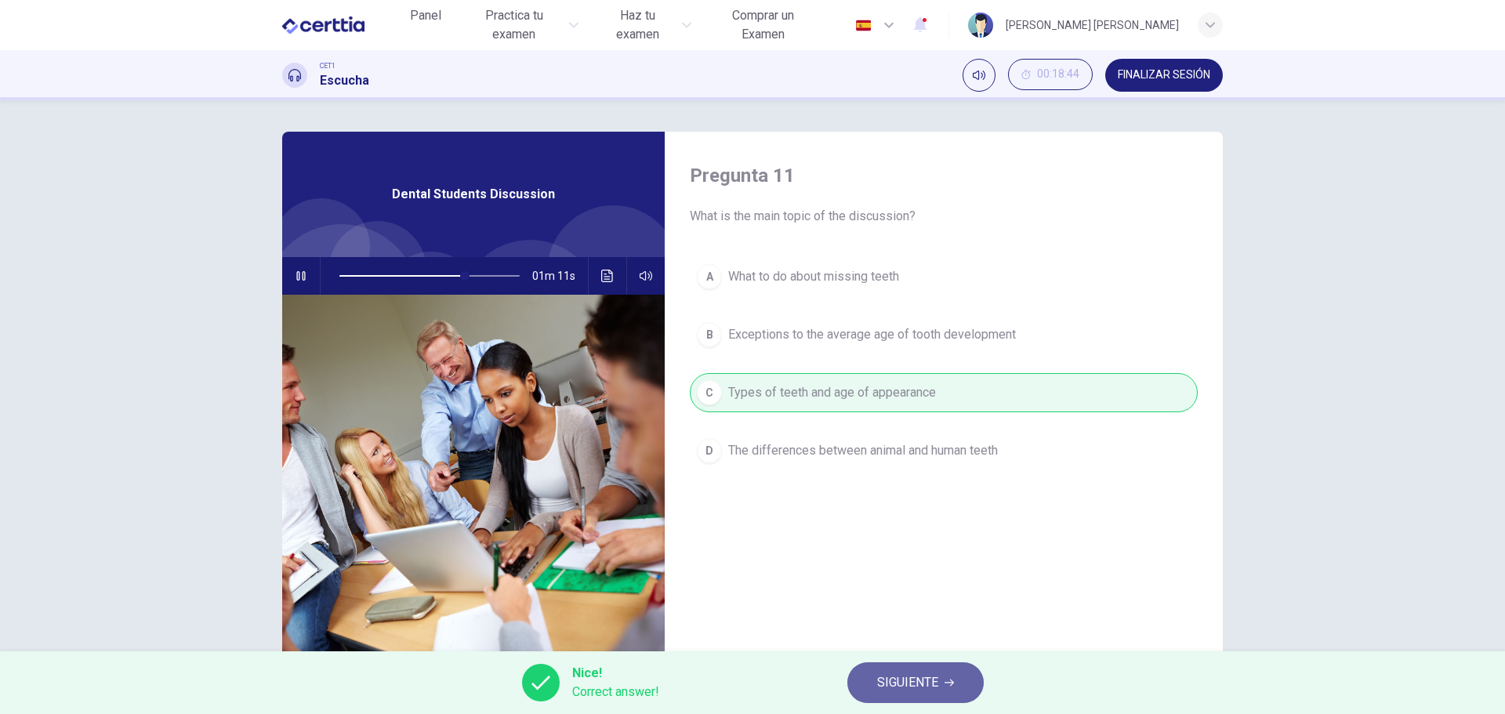
click at [942, 679] on button "SIGUIENTE" at bounding box center [916, 683] width 136 height 41
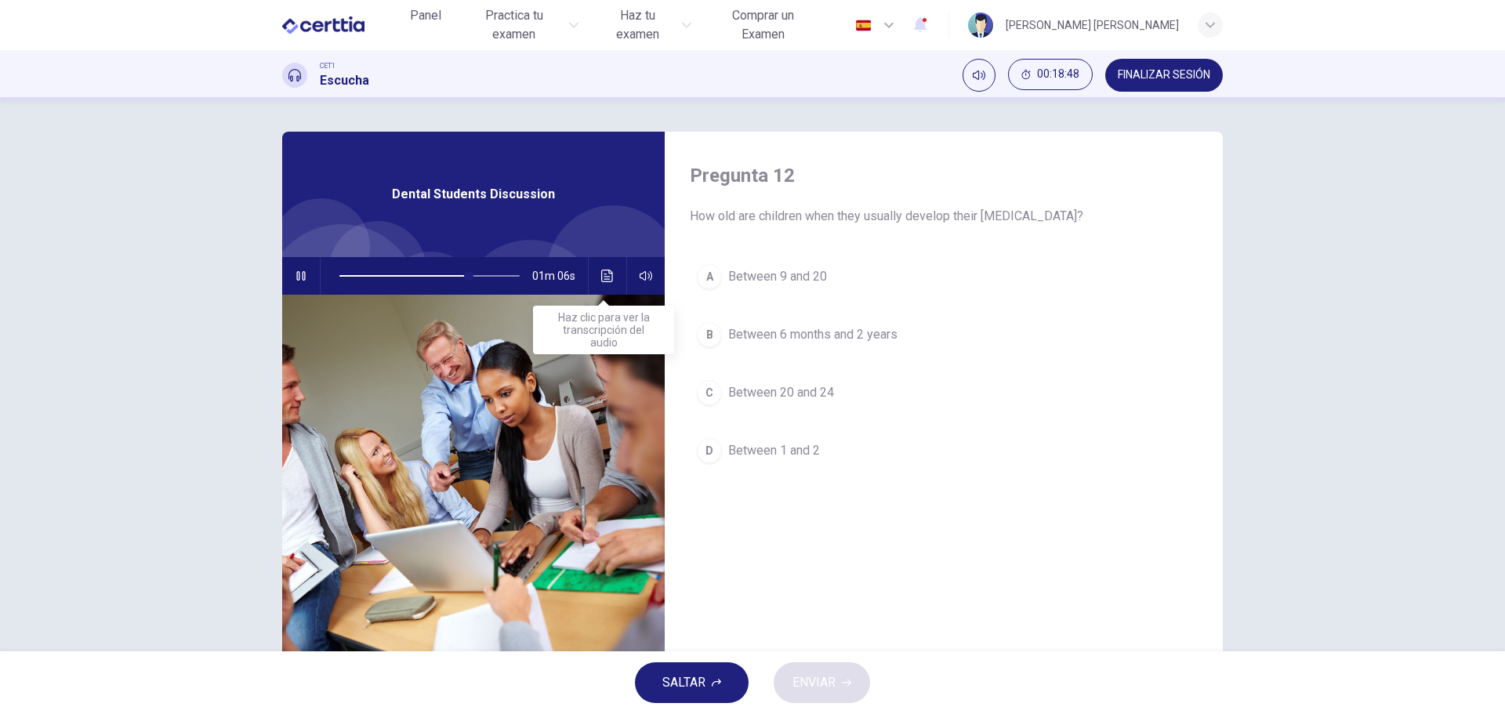
click at [601, 270] on icon "Haz clic para ver la transcripción del audio" at bounding box center [607, 276] width 12 height 13
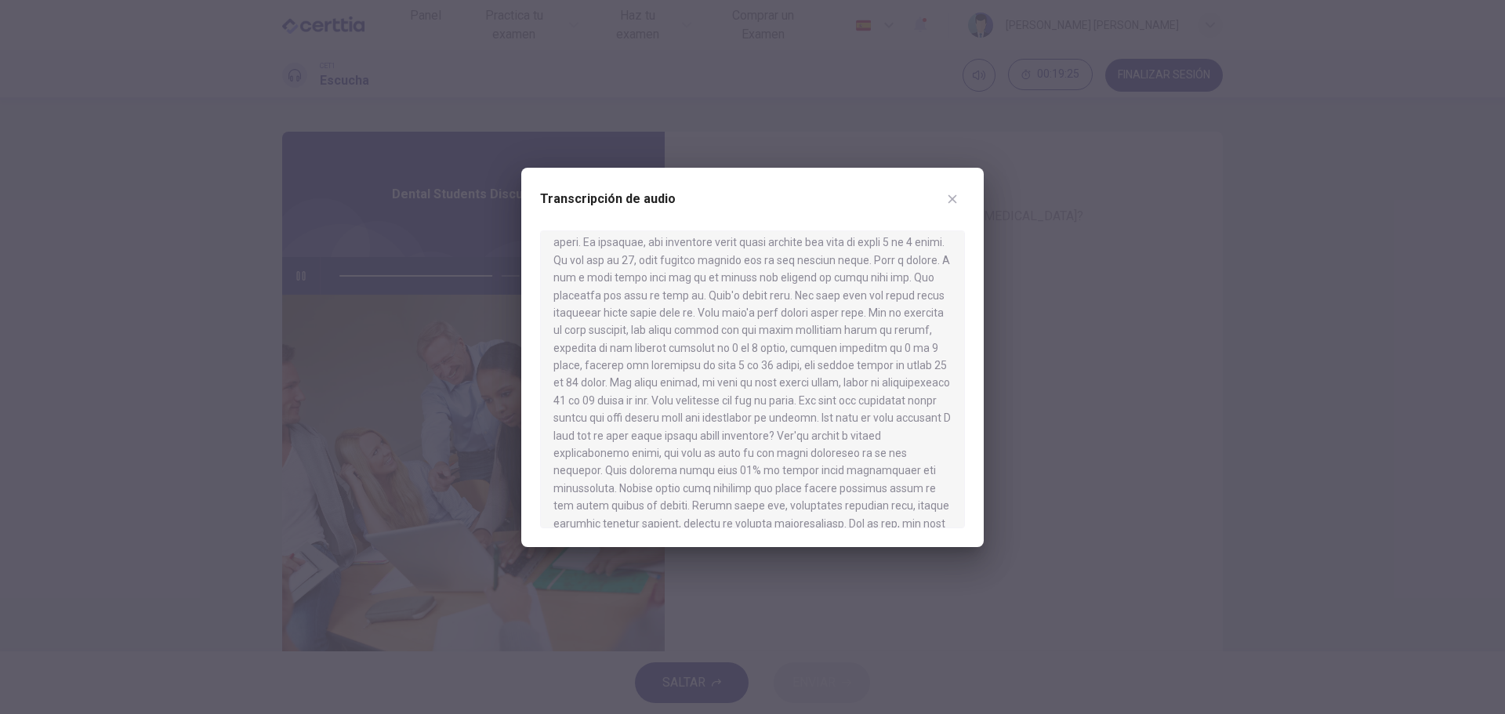
scroll to position [235, 0]
click at [1116, 313] on div at bounding box center [752, 357] width 1505 height 714
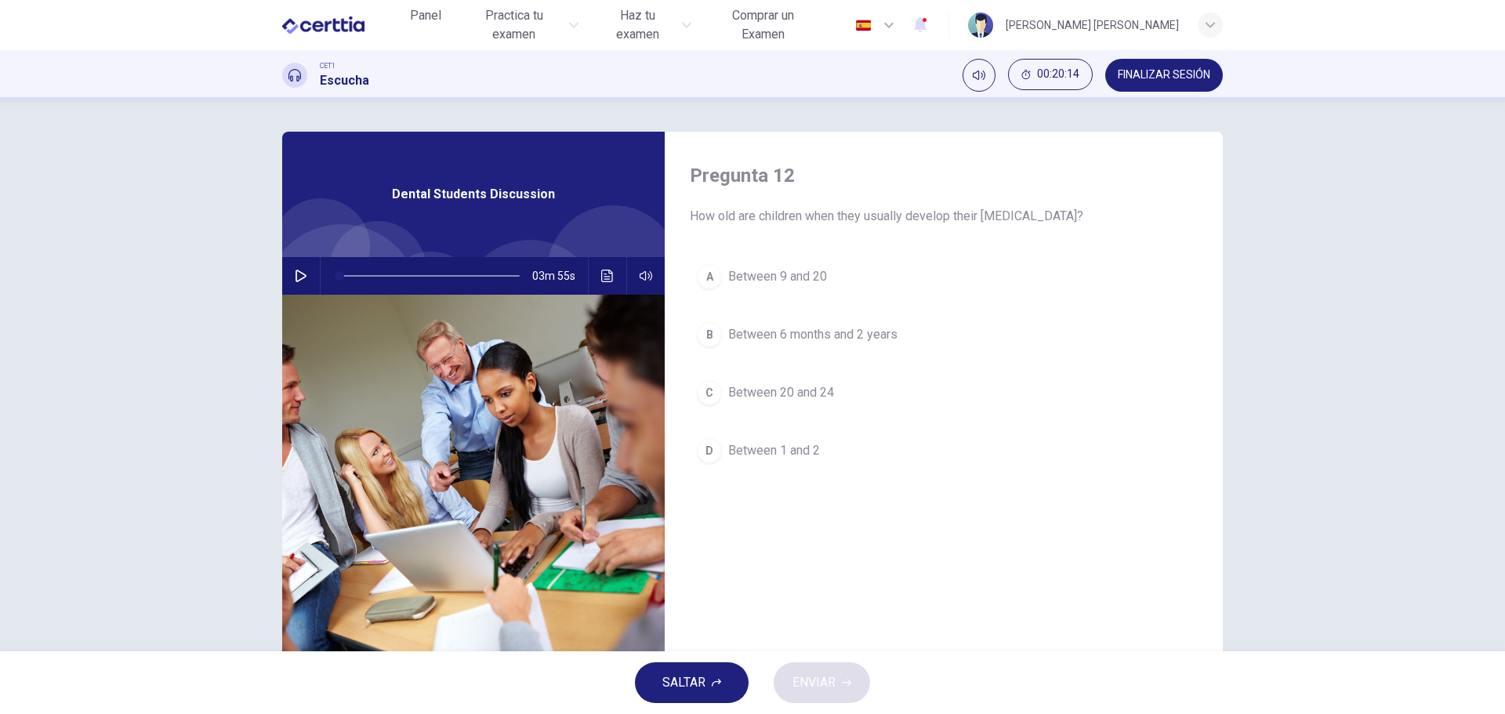
click at [295, 276] on icon "button" at bounding box center [301, 276] width 13 height 13
click at [602, 270] on icon "Haz clic para ver la transcripción del audio" at bounding box center [607, 276] width 12 height 13
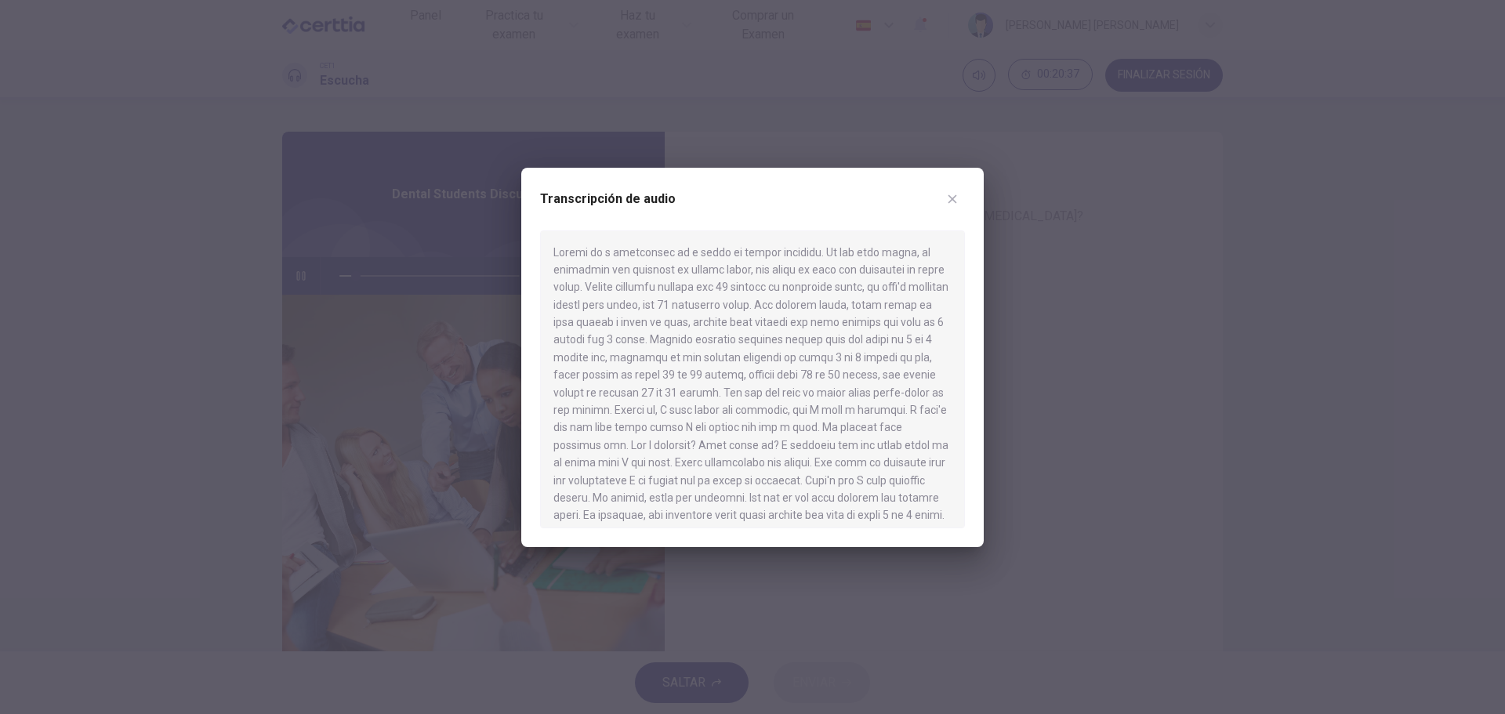
click at [1130, 298] on div at bounding box center [752, 357] width 1505 height 714
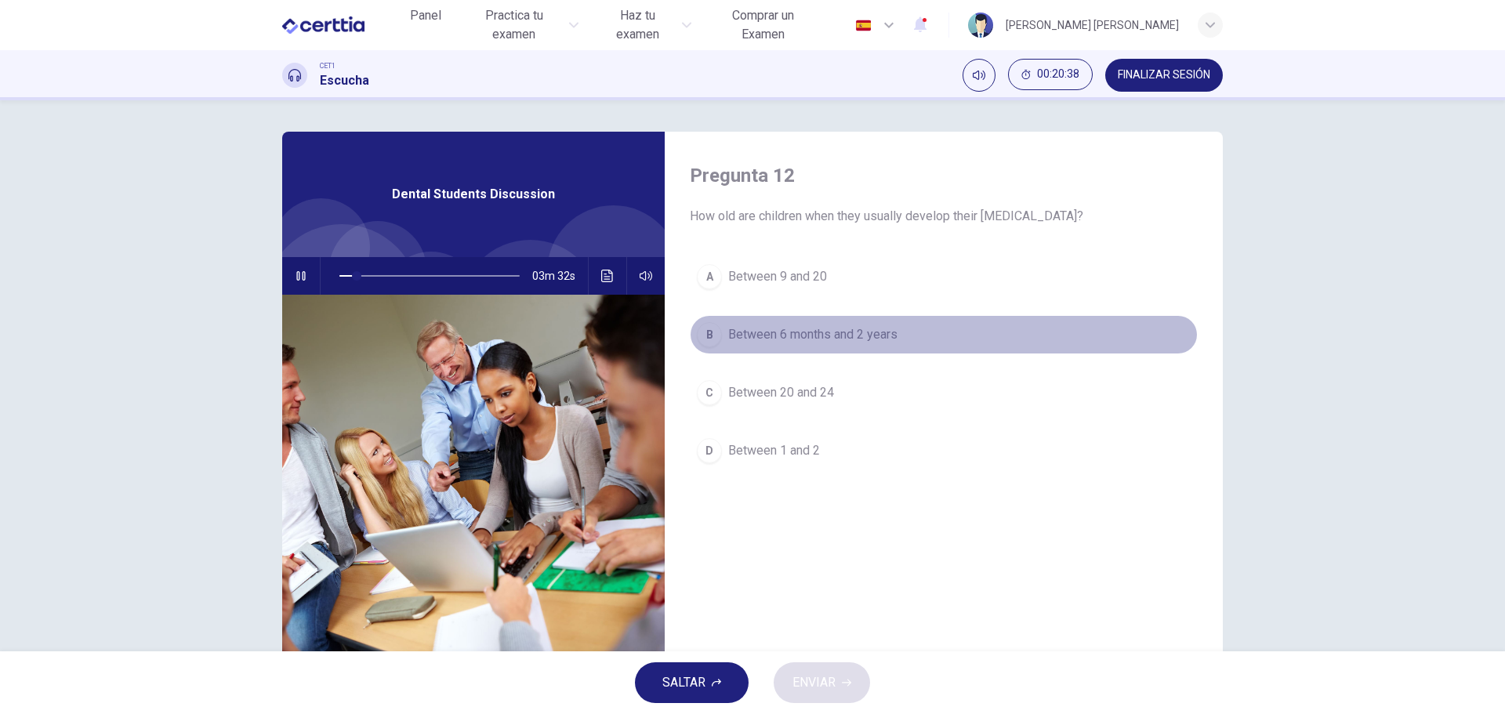
click at [814, 334] on span "Between 6 months and 2 years" at bounding box center [812, 334] width 169 height 19
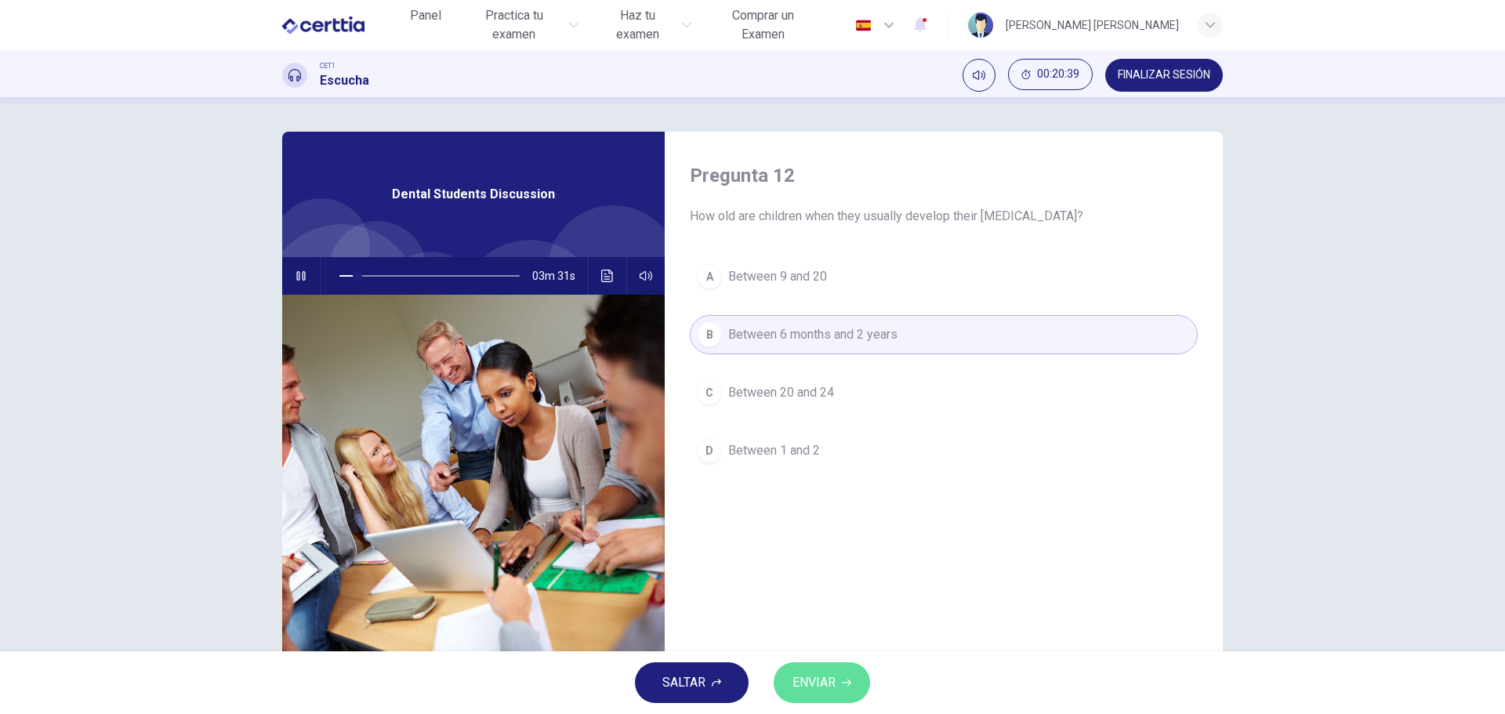
click at [826, 680] on span "ENVIAR" at bounding box center [814, 683] width 43 height 22
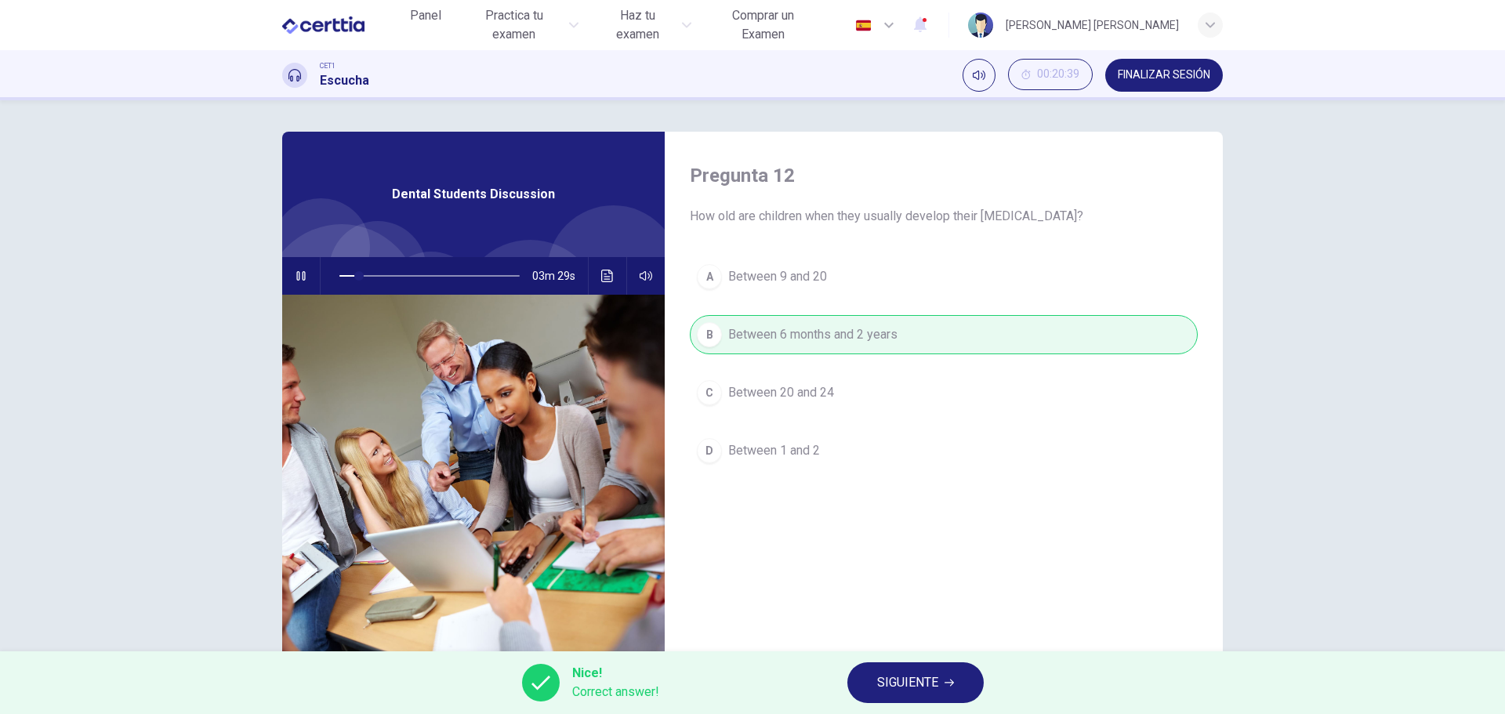
click at [939, 695] on button "SIGUIENTE" at bounding box center [916, 683] width 136 height 41
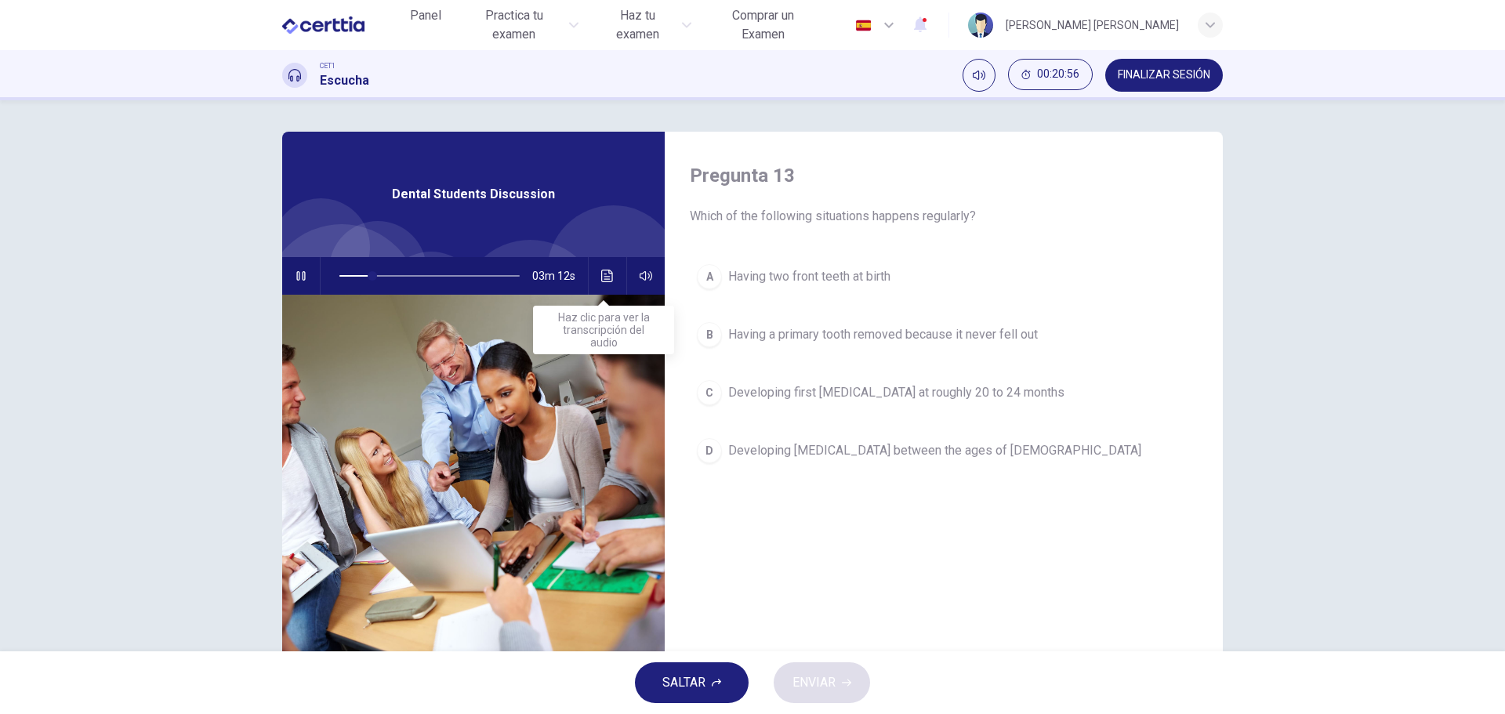
click at [598, 268] on button "Haz clic para ver la transcripción del audio" at bounding box center [607, 276] width 25 height 38
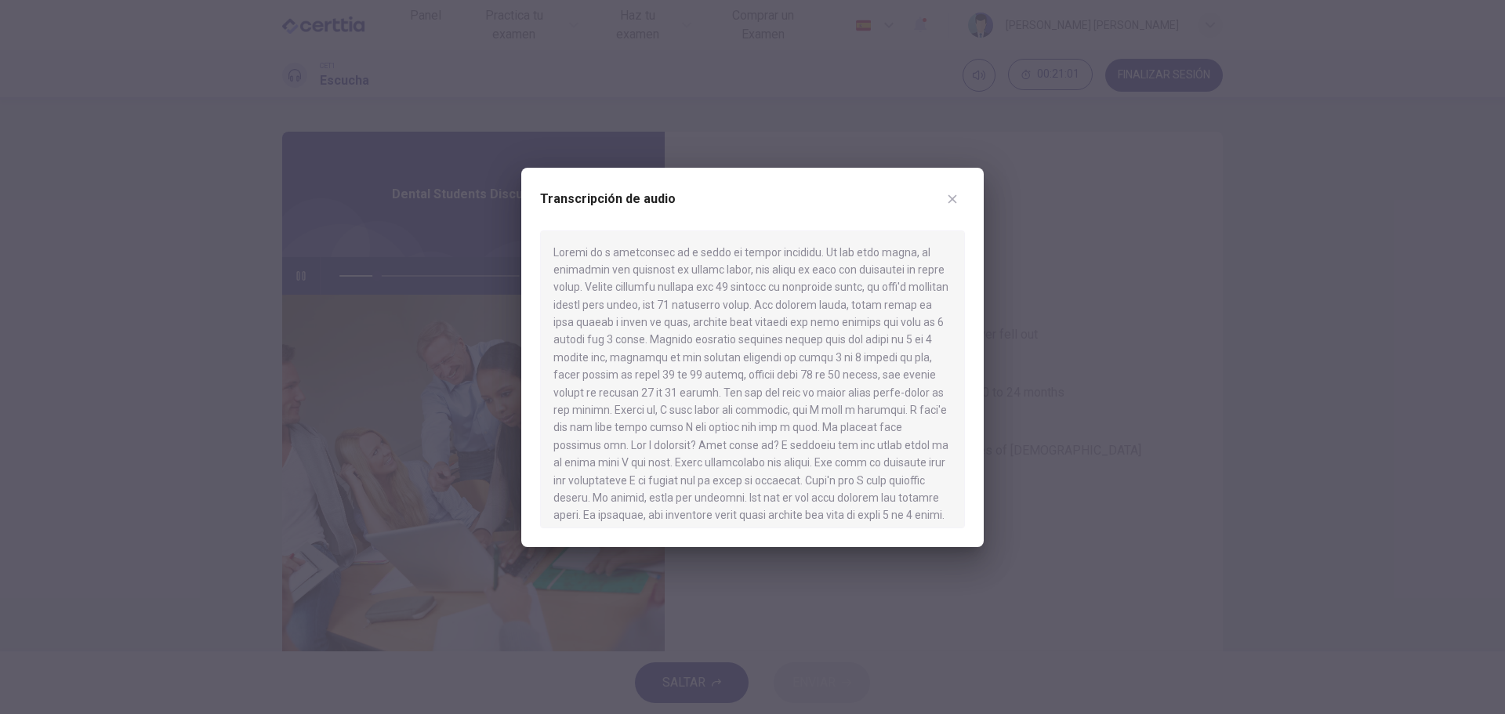
click at [1204, 365] on div at bounding box center [752, 357] width 1505 height 714
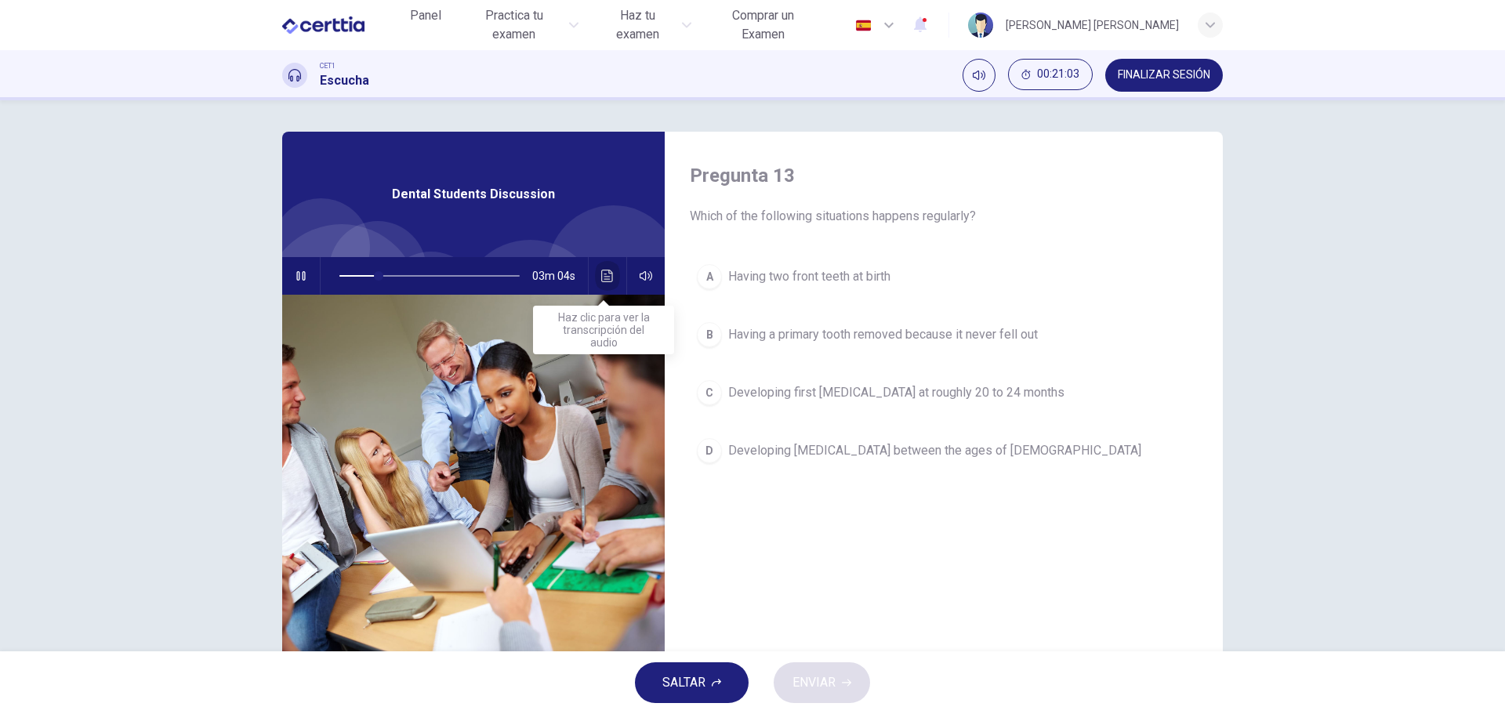
click at [605, 270] on icon "Haz clic para ver la transcripción del audio" at bounding box center [607, 276] width 12 height 13
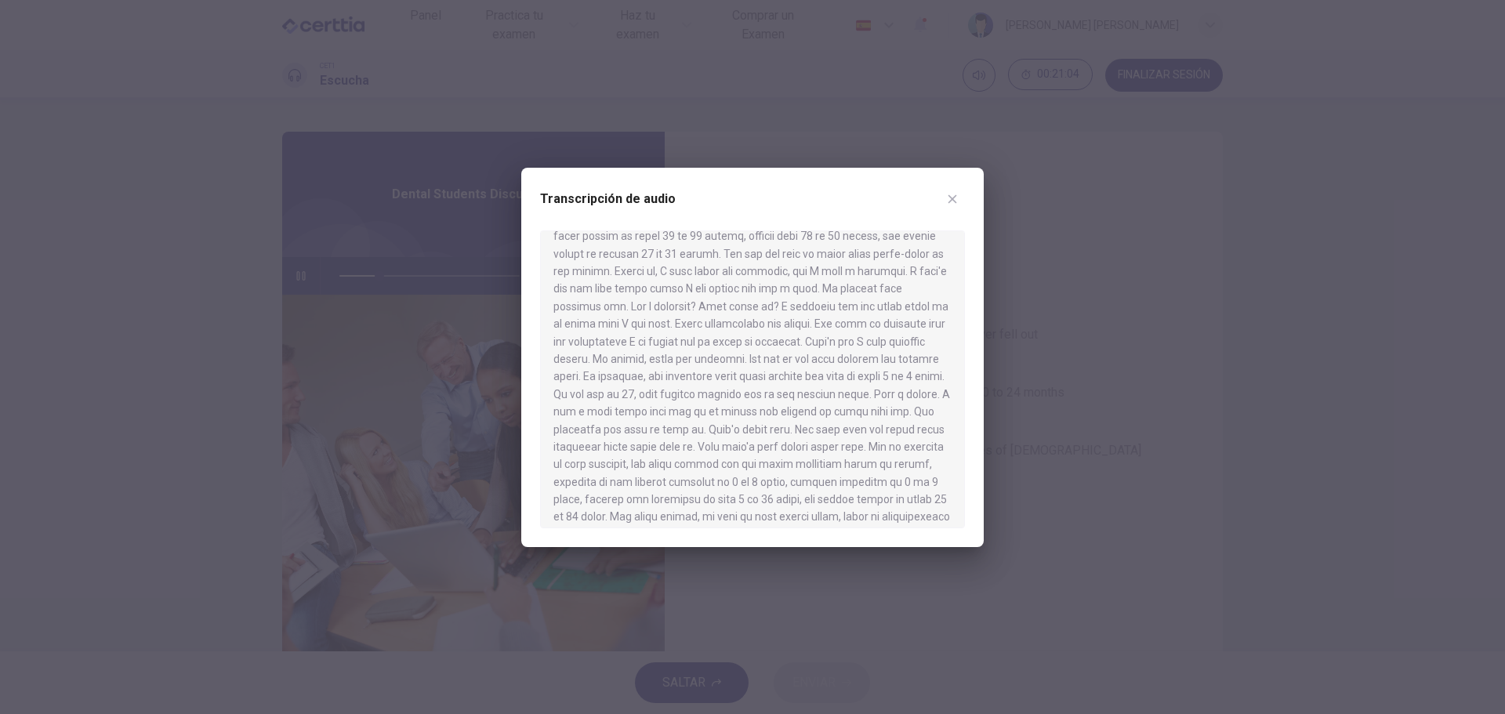
scroll to position [157, 0]
click at [1177, 334] on div at bounding box center [752, 357] width 1505 height 714
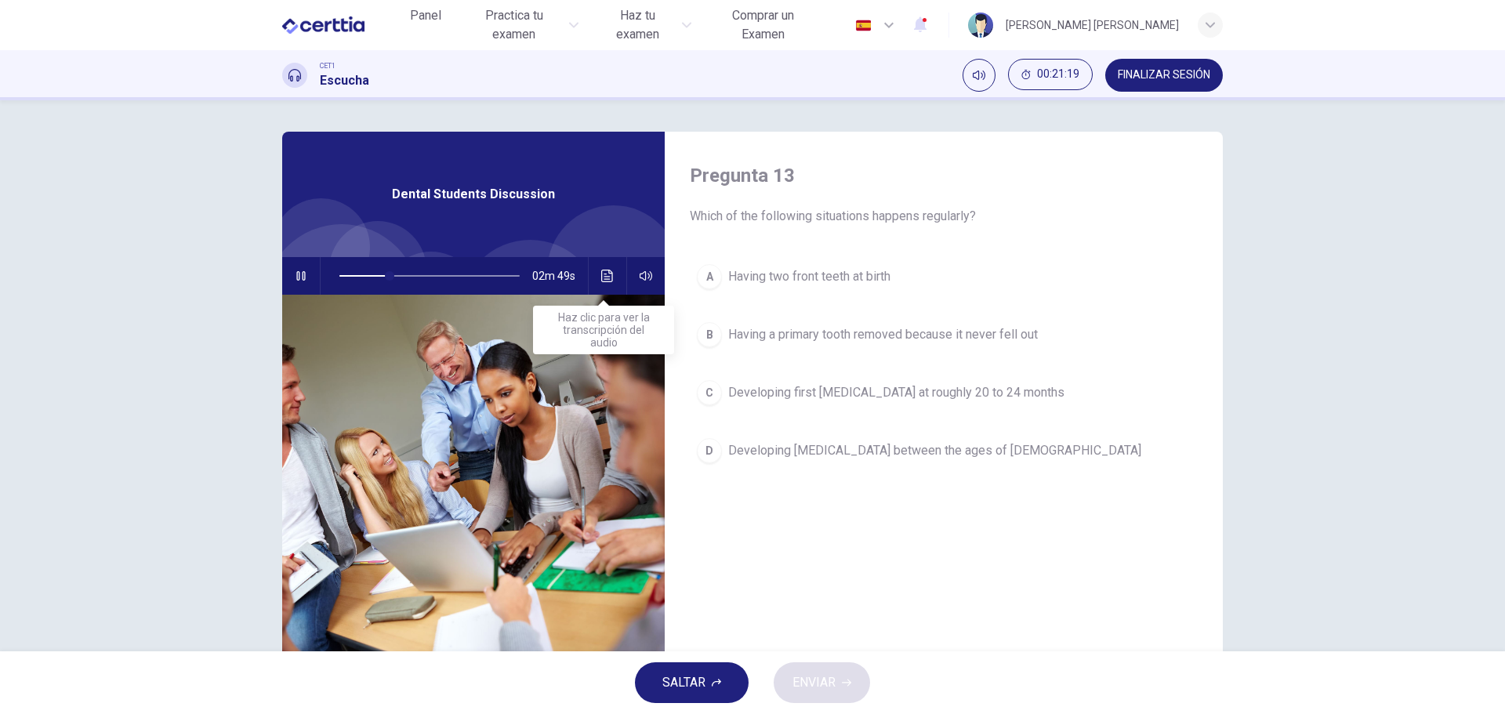
click at [601, 278] on icon "Haz clic para ver la transcripción del audio" at bounding box center [607, 276] width 13 height 13
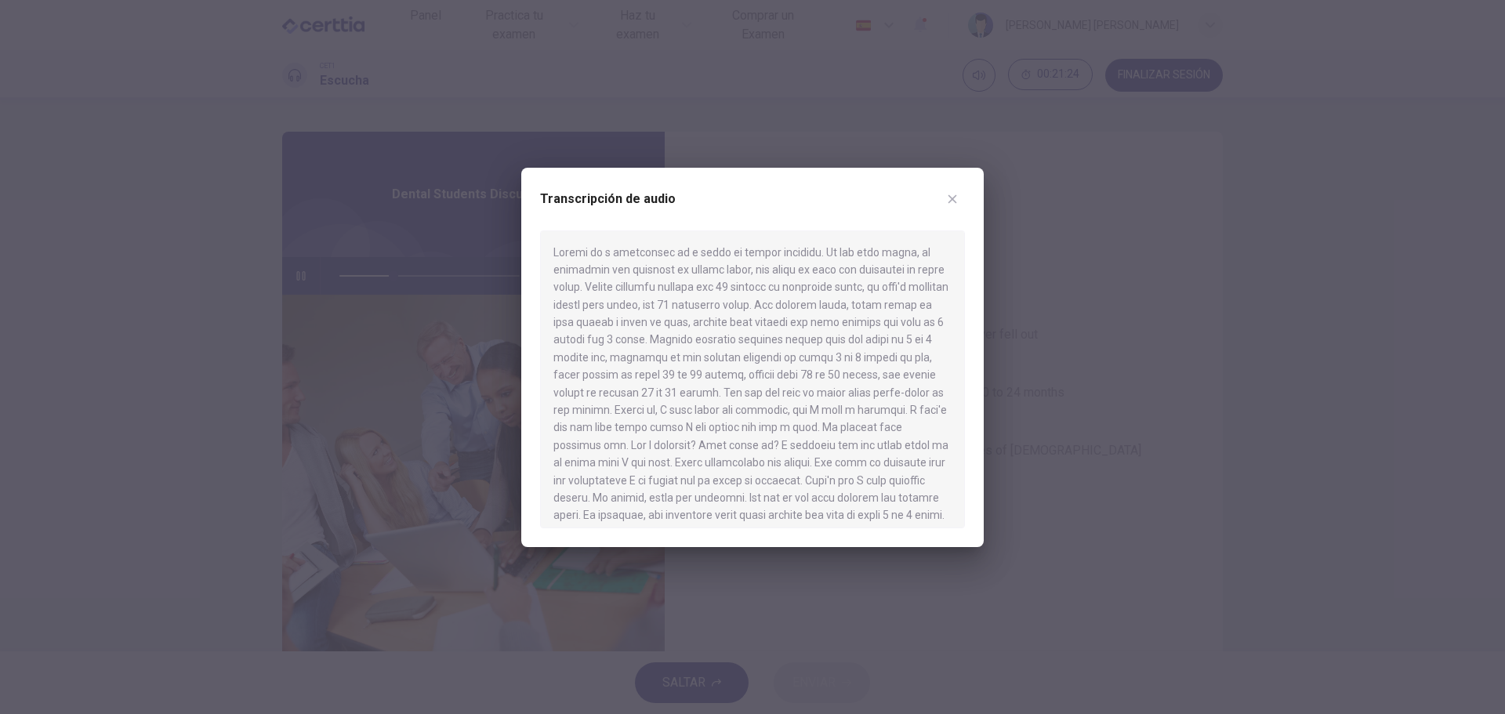
click at [680, 202] on div "Transcripción de audio" at bounding box center [752, 209] width 425 height 44
click at [681, 137] on div at bounding box center [752, 357] width 1505 height 714
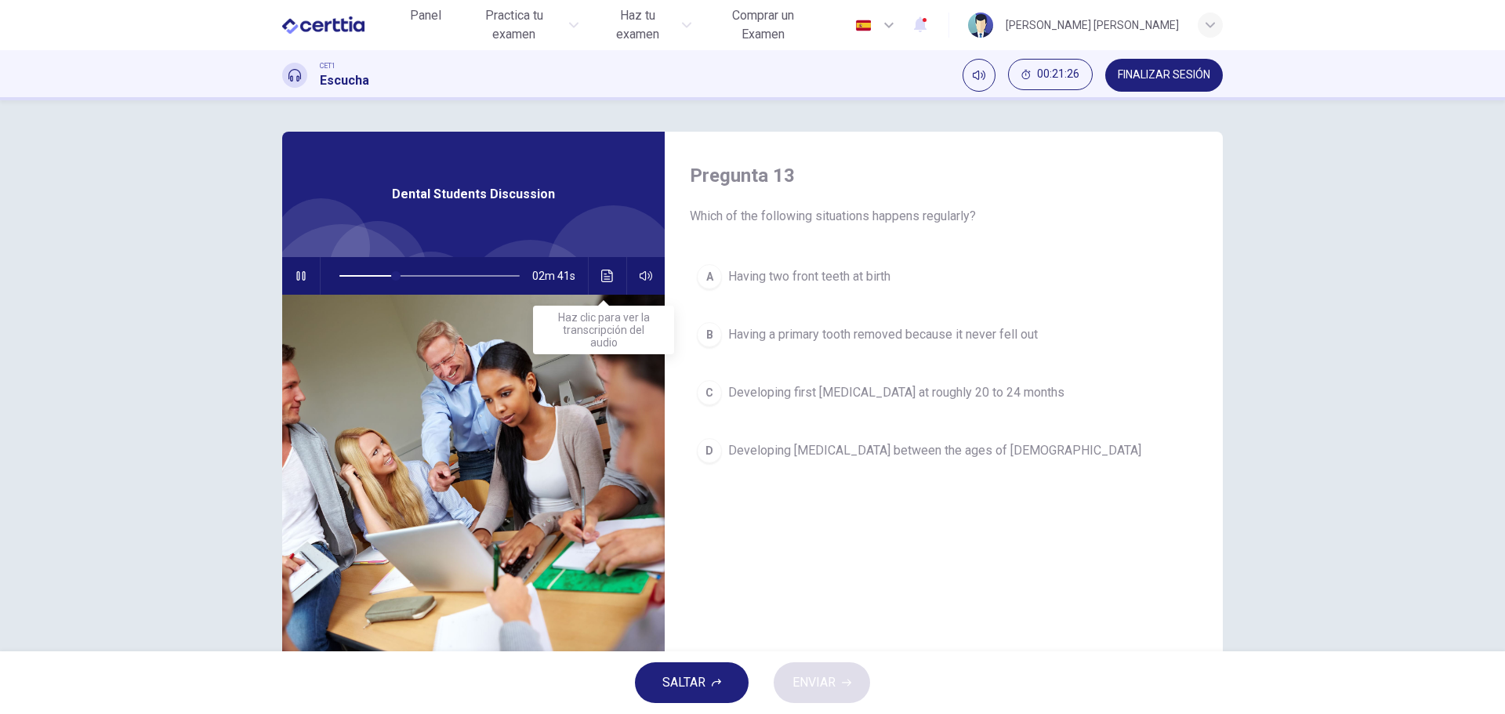
click at [606, 280] on icon "Haz clic para ver la transcripción del audio" at bounding box center [607, 276] width 13 height 13
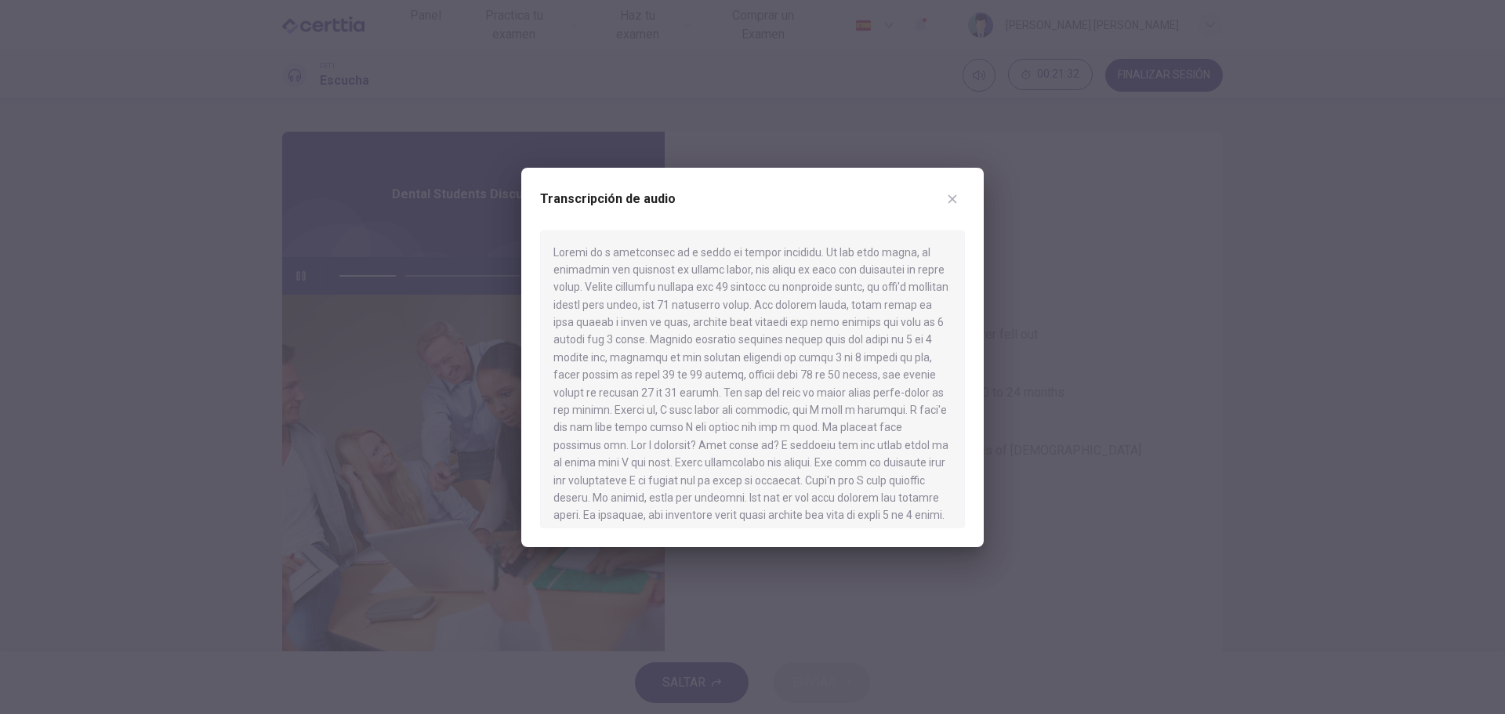
click at [813, 144] on div at bounding box center [752, 357] width 1505 height 714
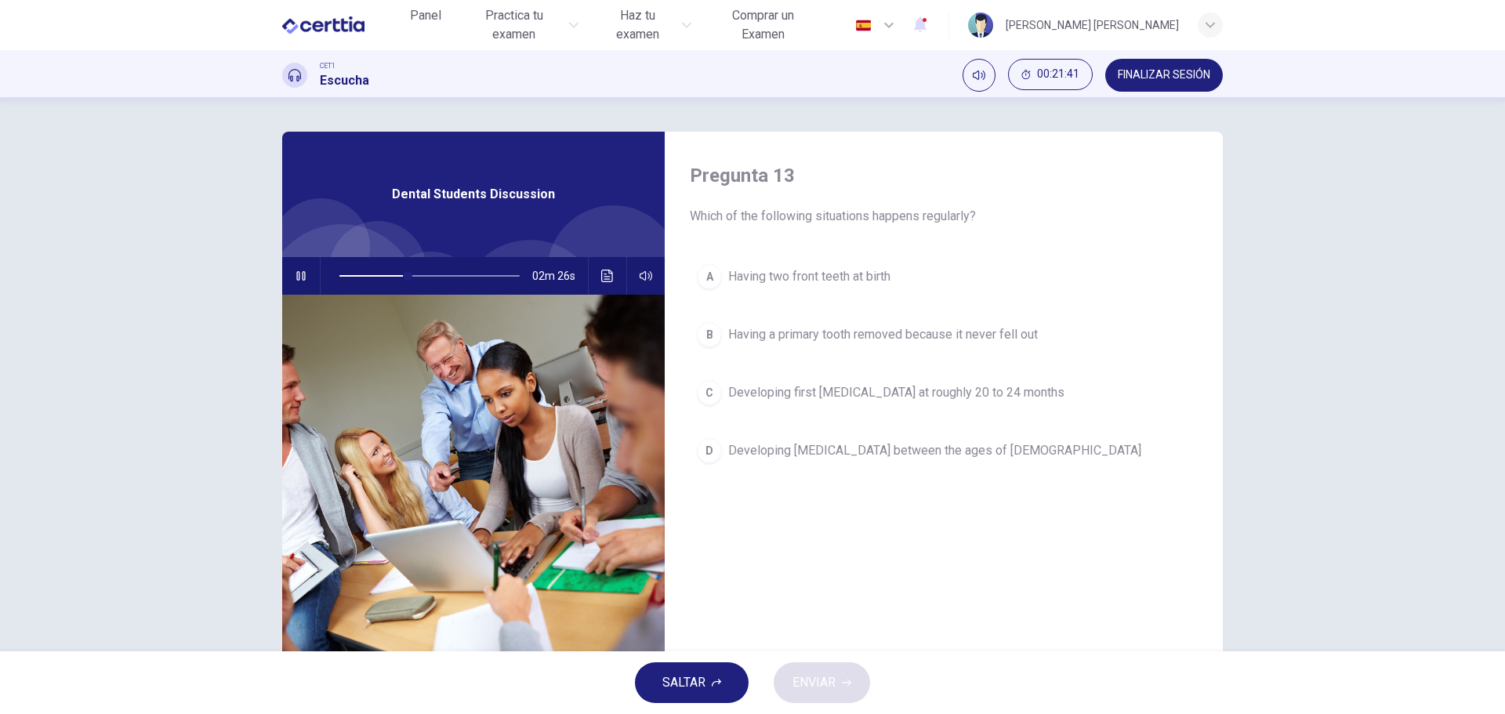
click at [837, 325] on button "B Having a primary tooth removed because it never fell out" at bounding box center [944, 334] width 508 height 39
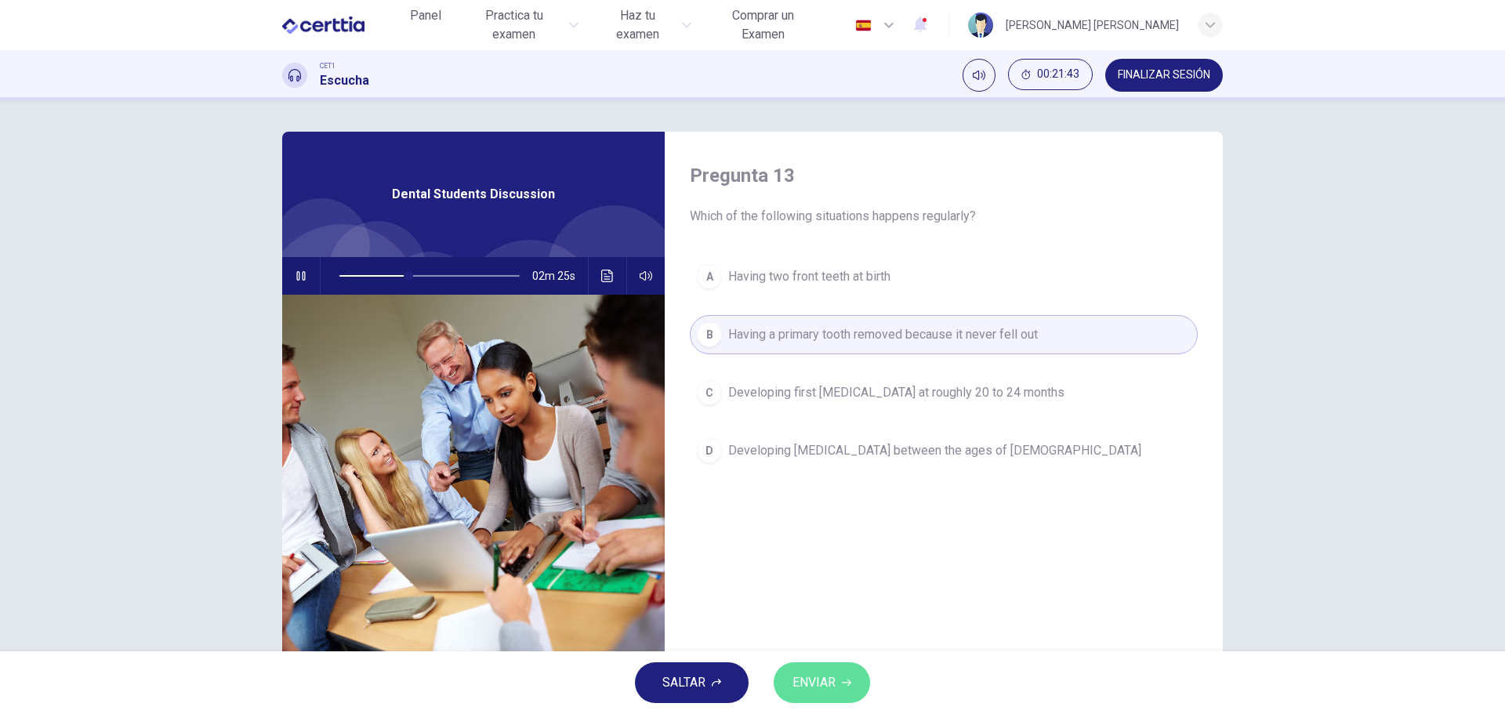
click at [825, 684] on span "ENVIAR" at bounding box center [814, 683] width 43 height 22
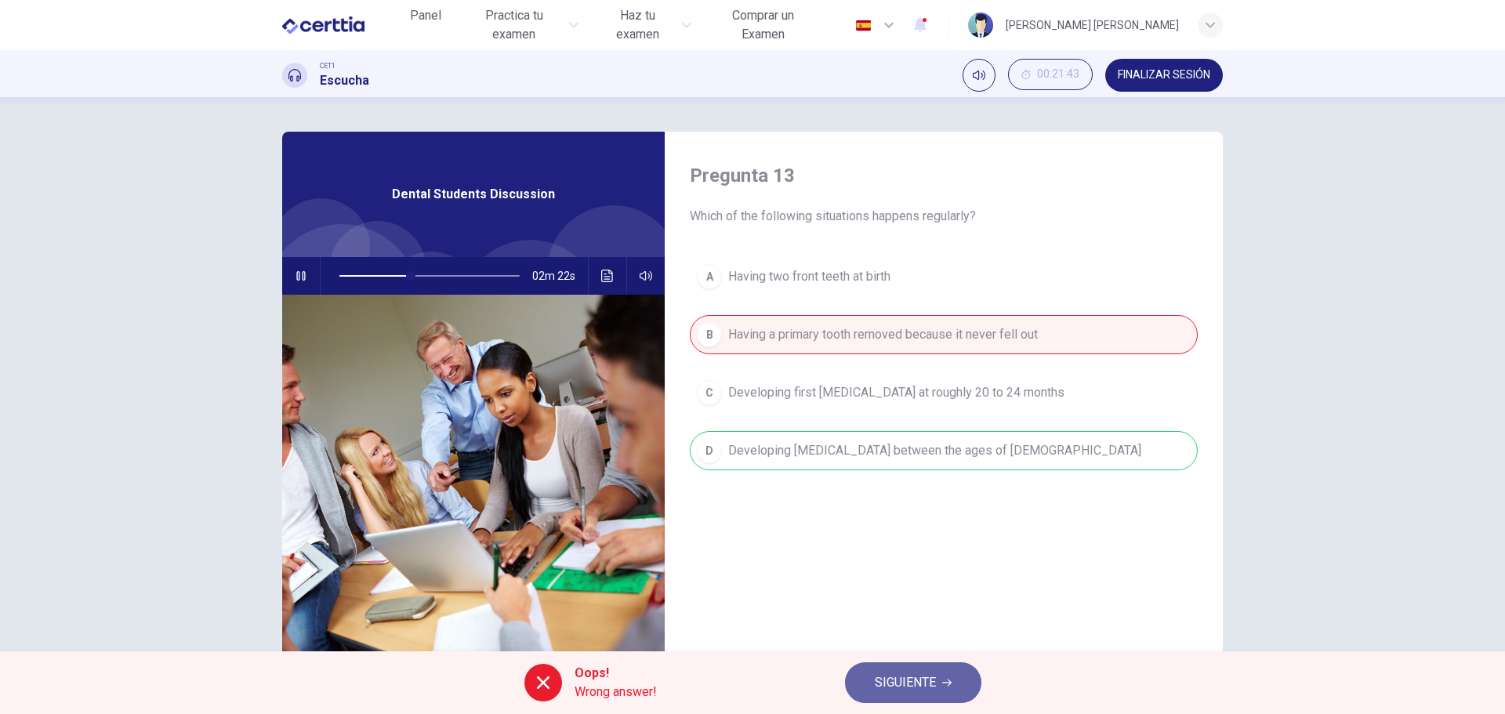
click at [906, 676] on span "SIGUIENTE" at bounding box center [905, 683] width 61 height 22
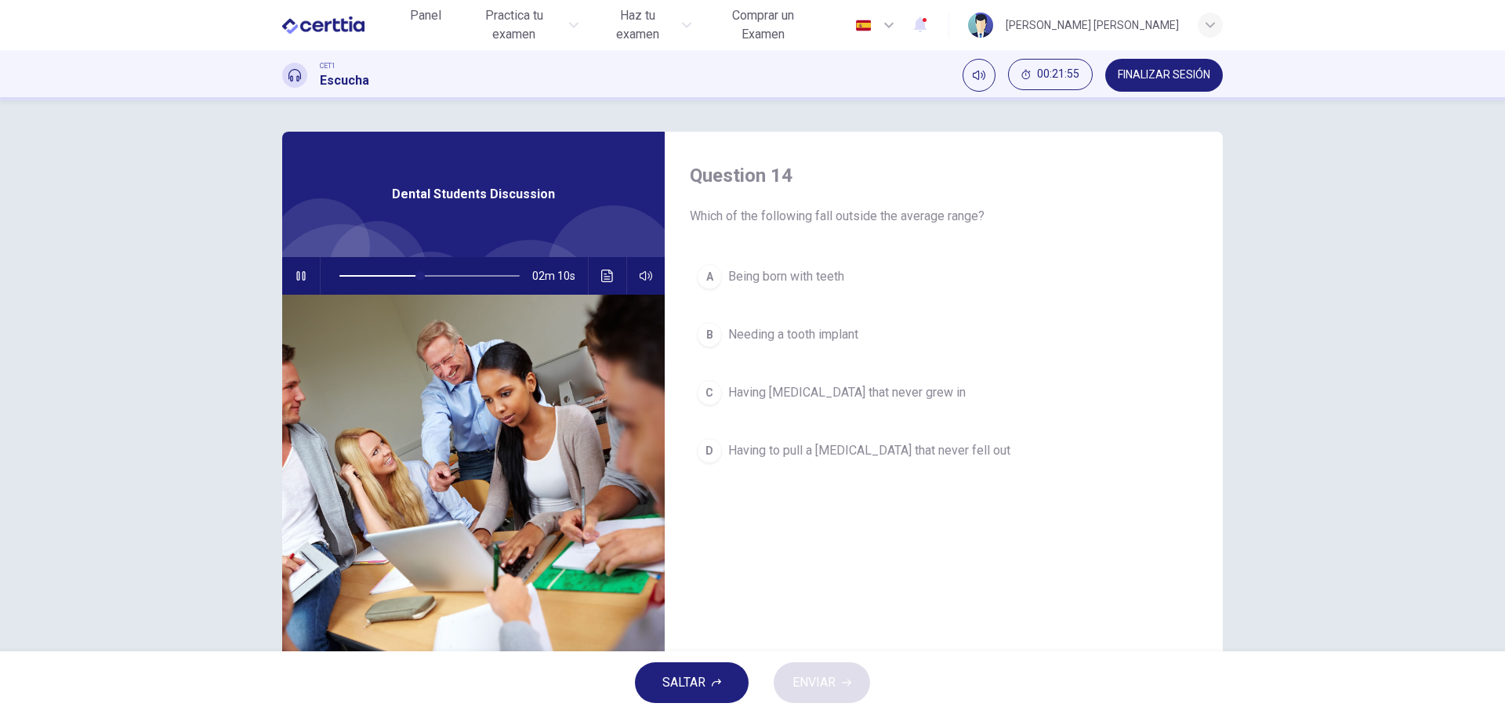
click at [706, 283] on div "A" at bounding box center [709, 276] width 25 height 25
click at [715, 395] on div "C" at bounding box center [709, 392] width 25 height 25
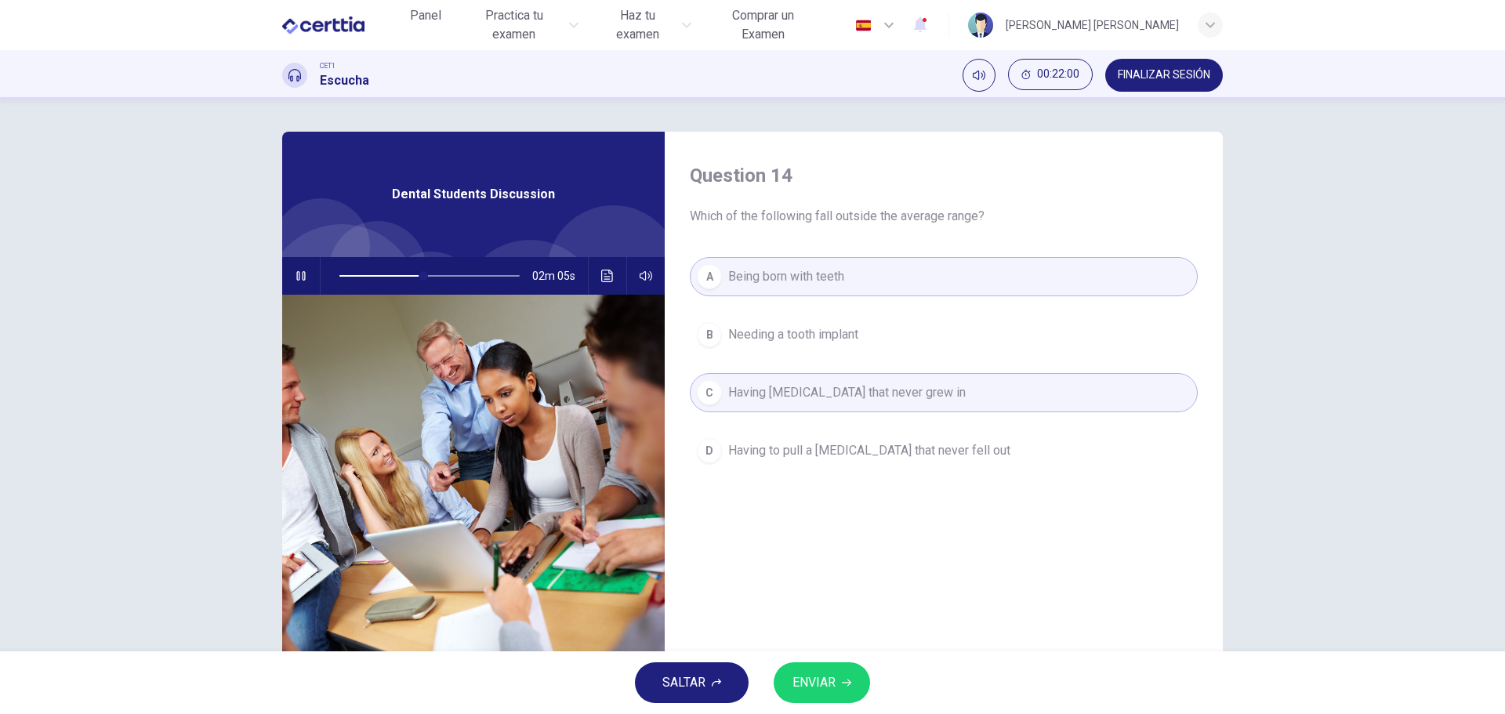
click at [834, 688] on span "ENVIAR" at bounding box center [814, 683] width 43 height 22
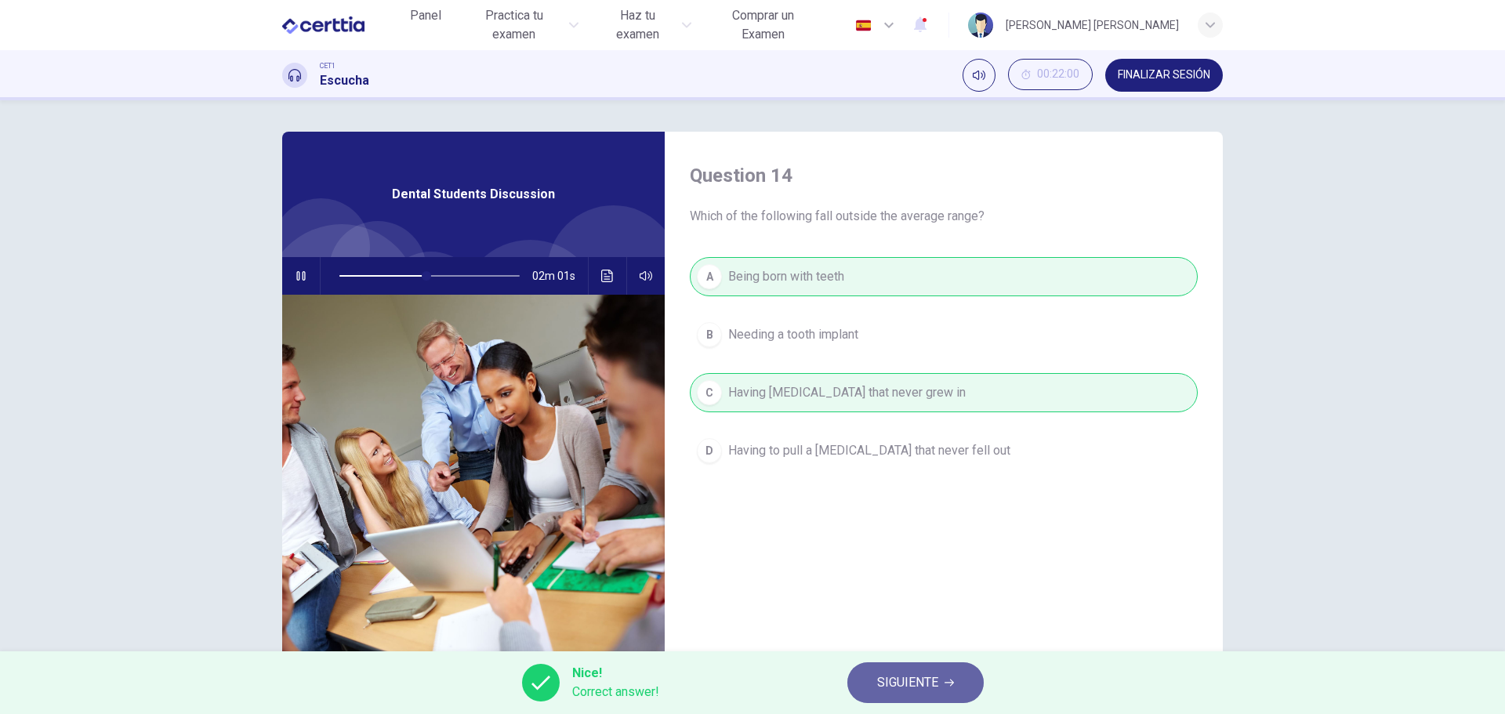
click at [921, 665] on button "SIGUIENTE" at bounding box center [916, 683] width 136 height 41
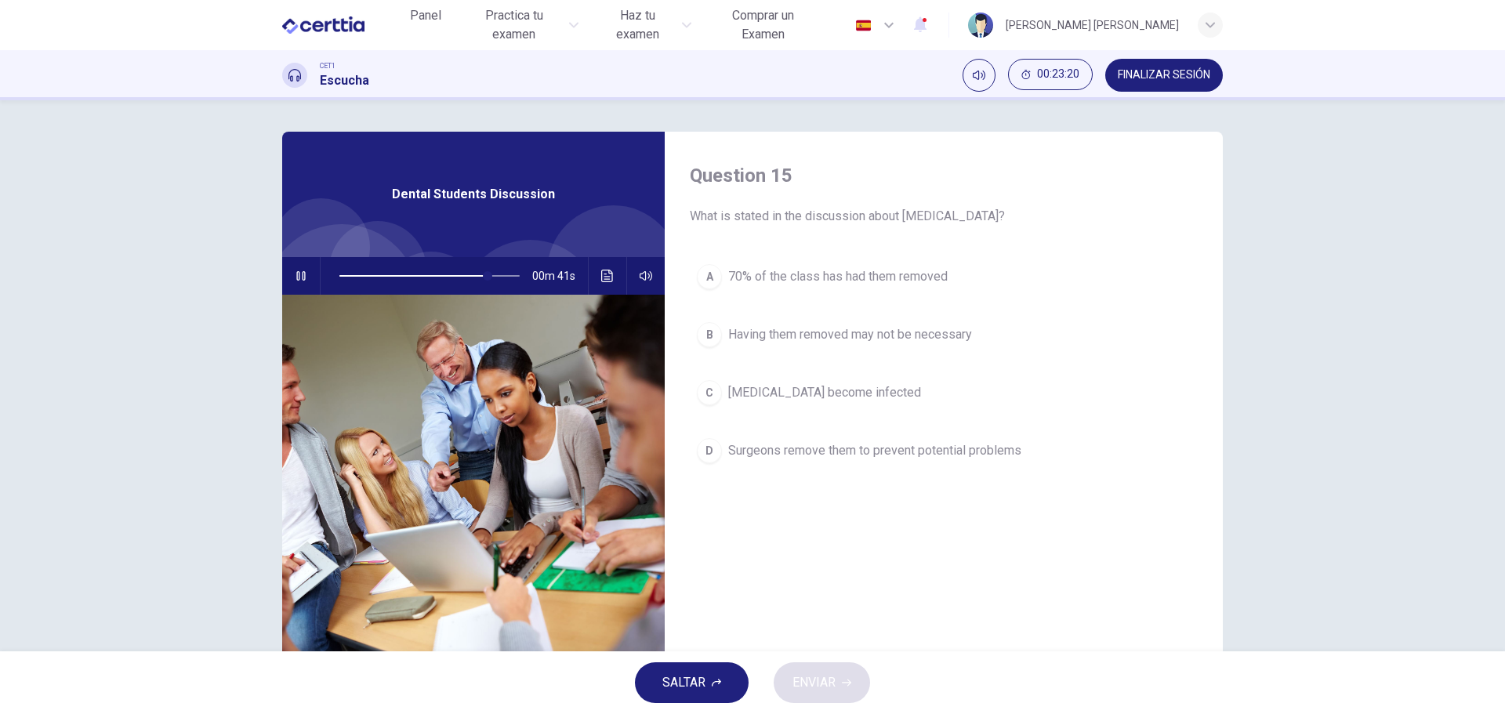
click at [768, 273] on span "70% of the class has had them removed" at bounding box center [838, 276] width 220 height 19
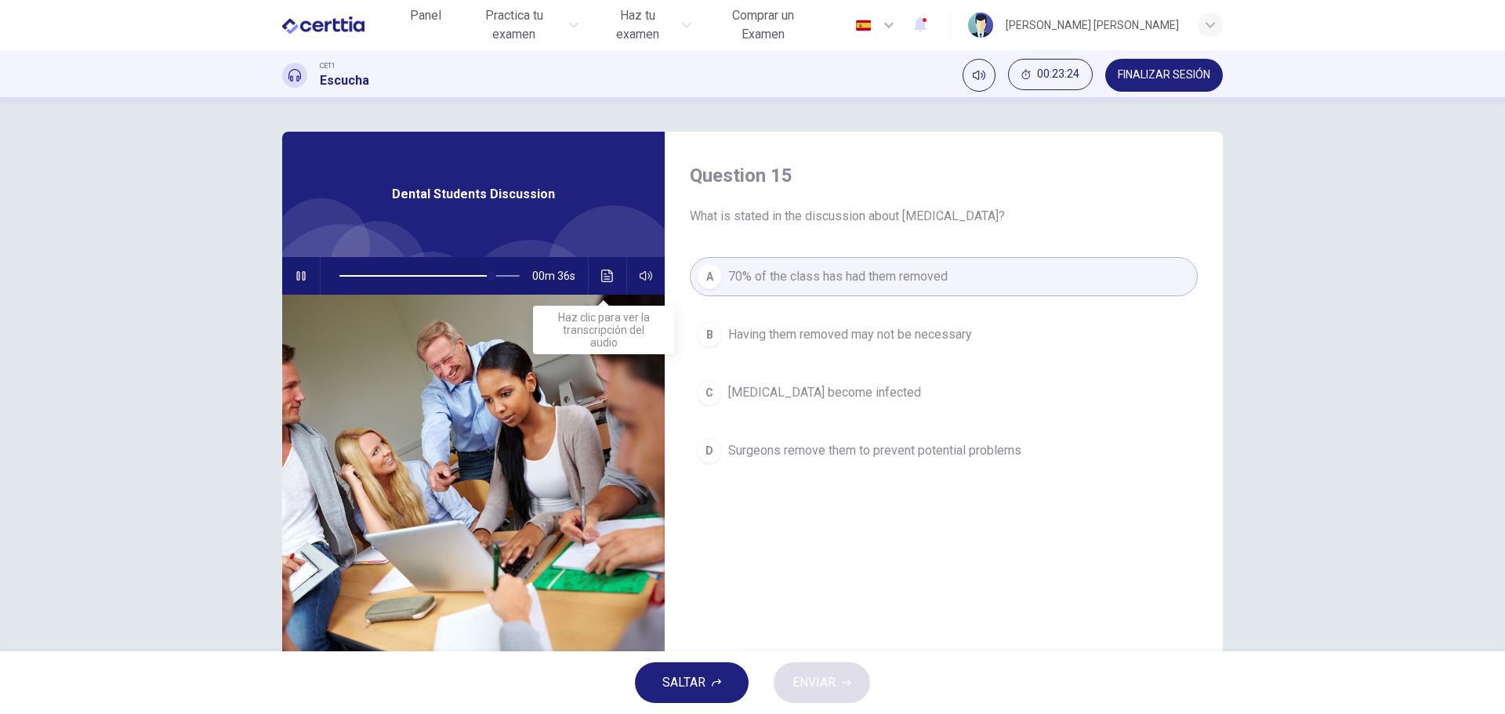
click at [601, 281] on icon "Haz clic para ver la transcripción del audio" at bounding box center [607, 276] width 13 height 13
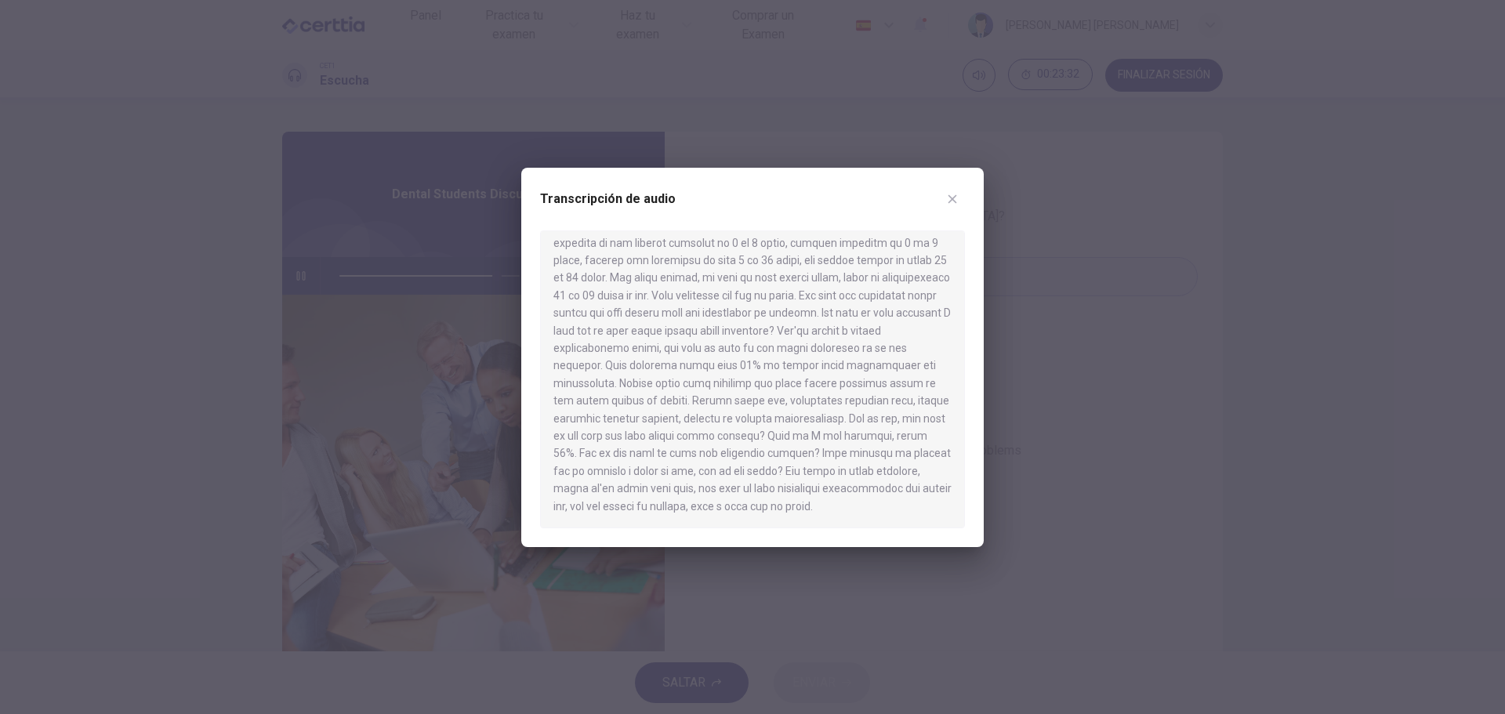
scroll to position [395, 0]
click at [1095, 357] on div at bounding box center [752, 357] width 1505 height 714
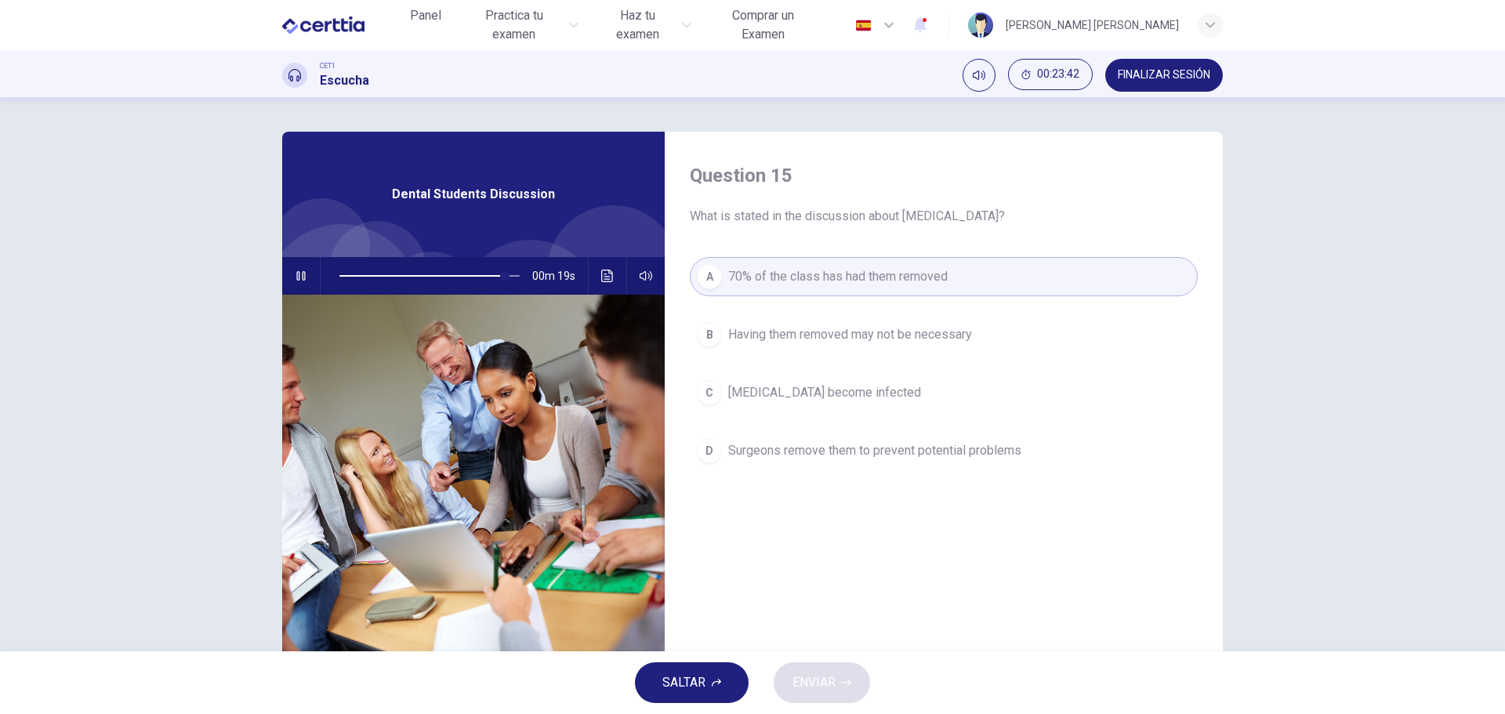
click at [770, 459] on span "Surgeons remove them to prevent potential problems" at bounding box center [874, 450] width 293 height 19
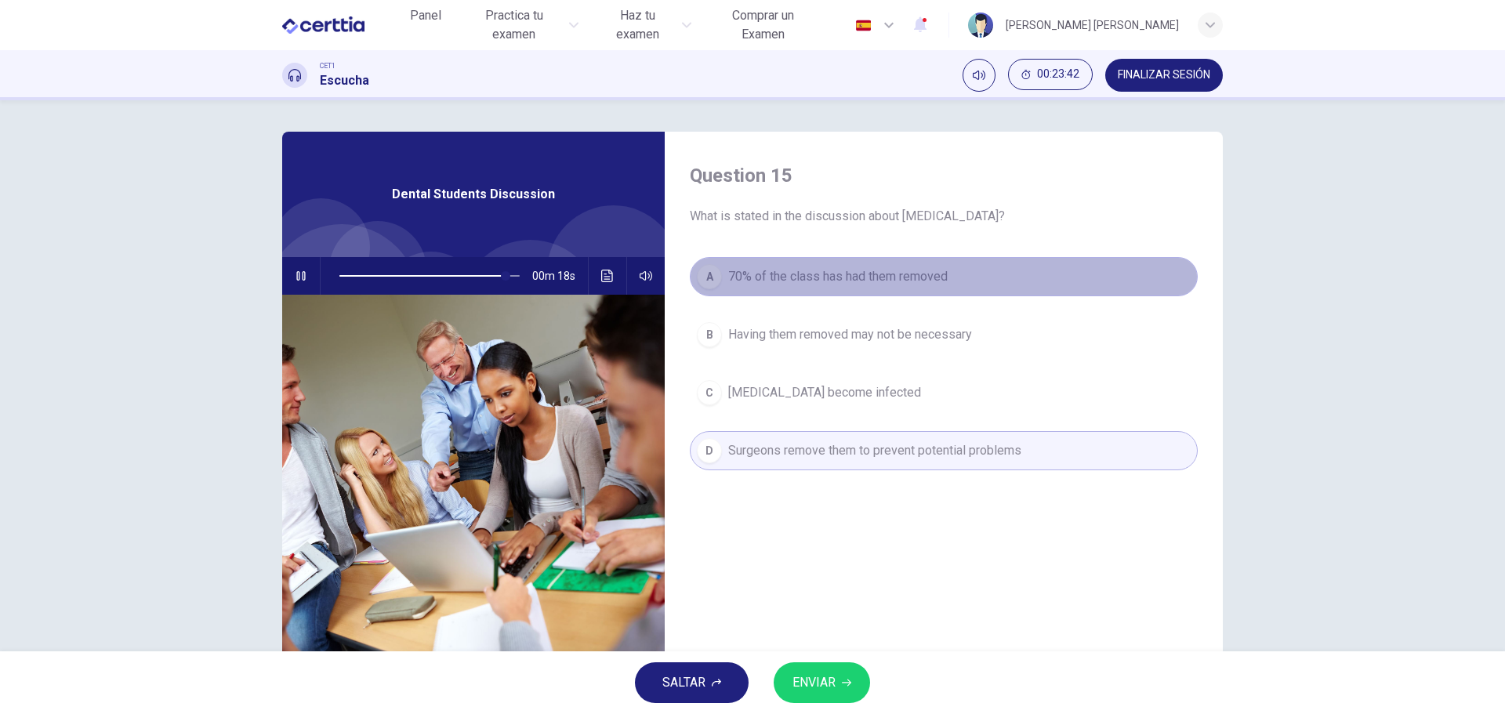
click at [722, 269] on button "A 70% of the class has had them removed" at bounding box center [944, 276] width 508 height 39
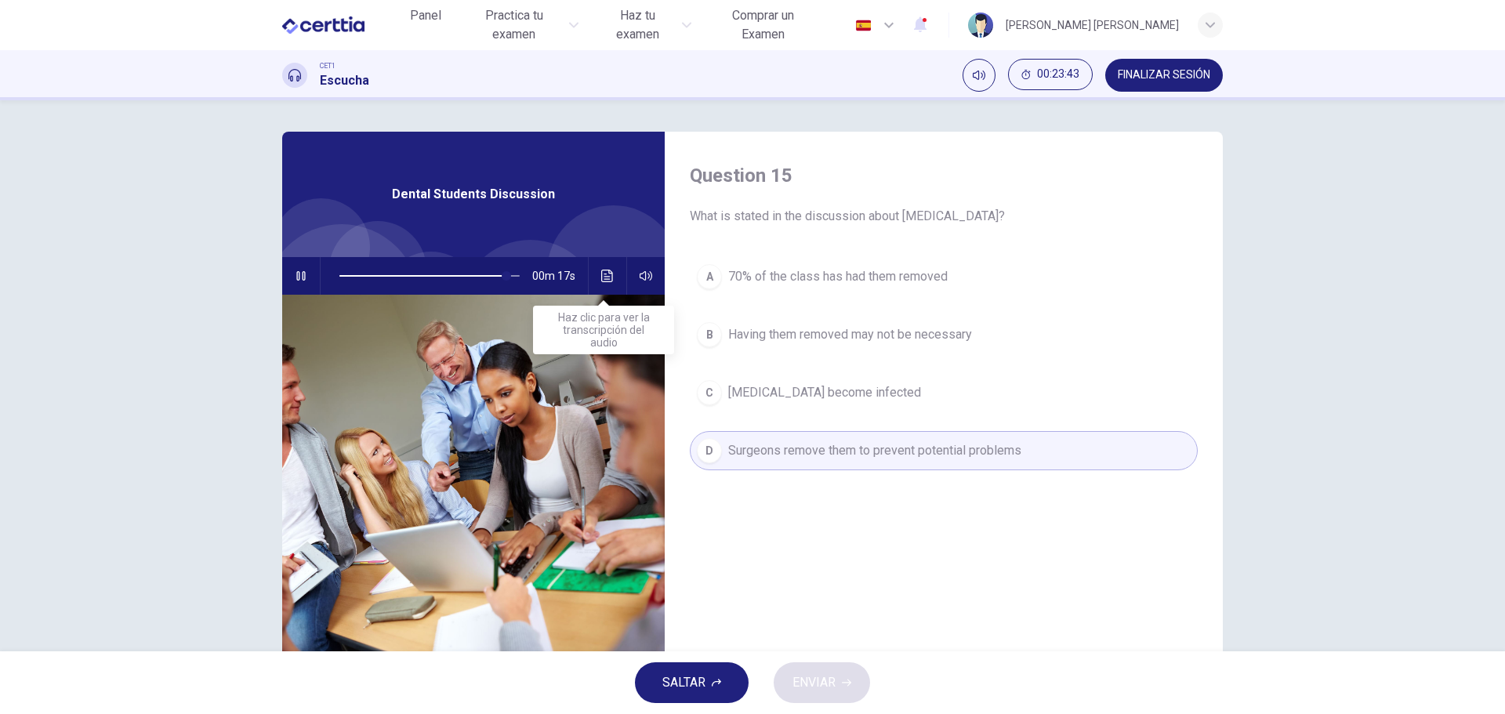
click at [597, 274] on button "Haz clic para ver la transcripción del audio" at bounding box center [607, 276] width 25 height 38
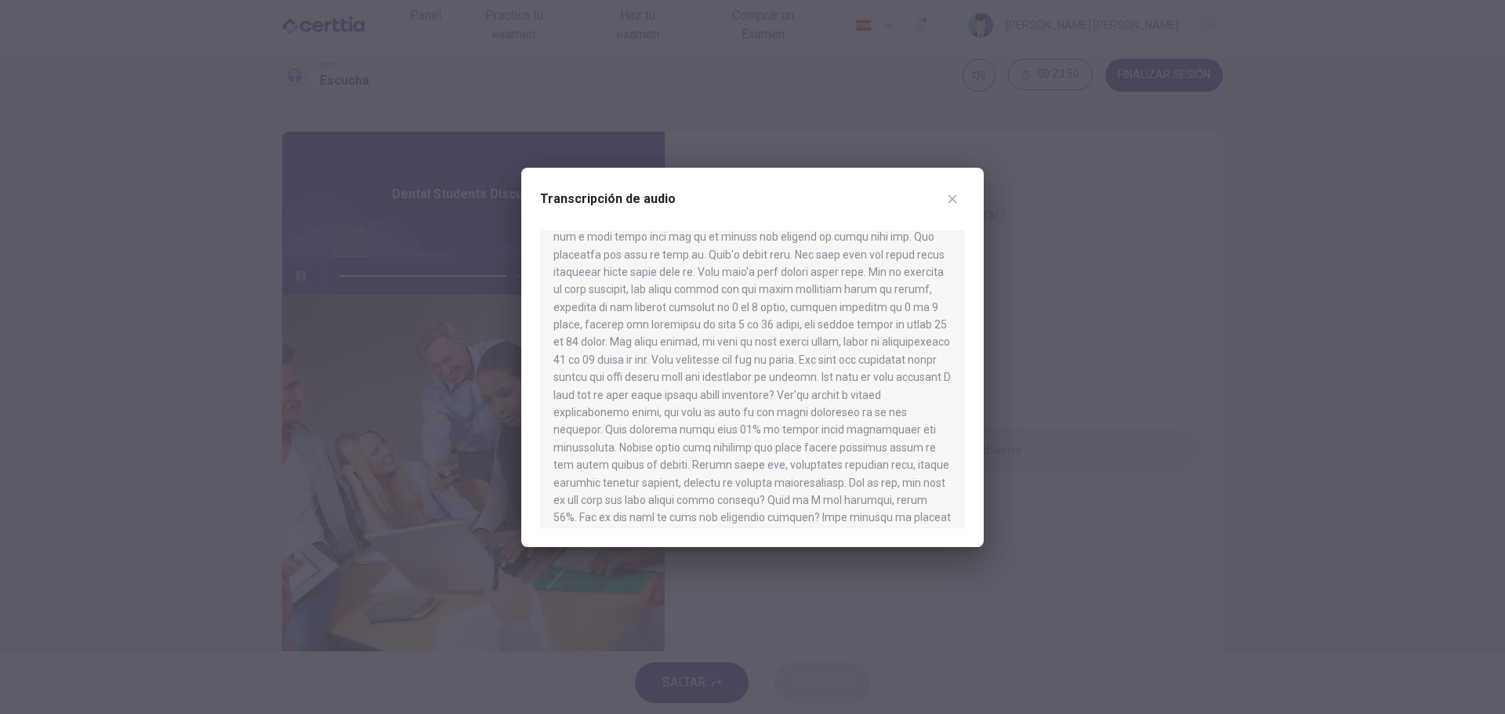
scroll to position [392, 0]
click at [1056, 304] on div at bounding box center [752, 357] width 1505 height 714
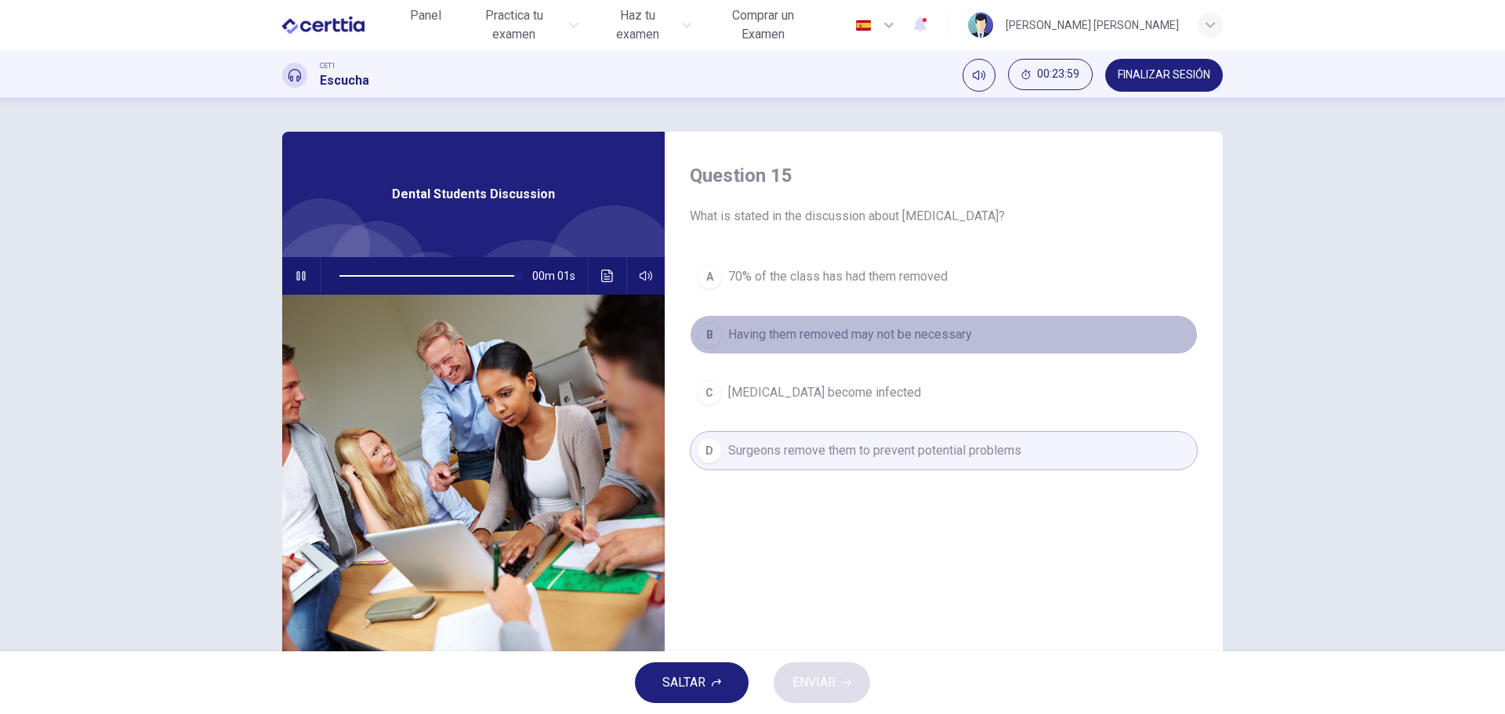
click at [896, 329] on span "Having them removed may not be necessary" at bounding box center [850, 334] width 244 height 19
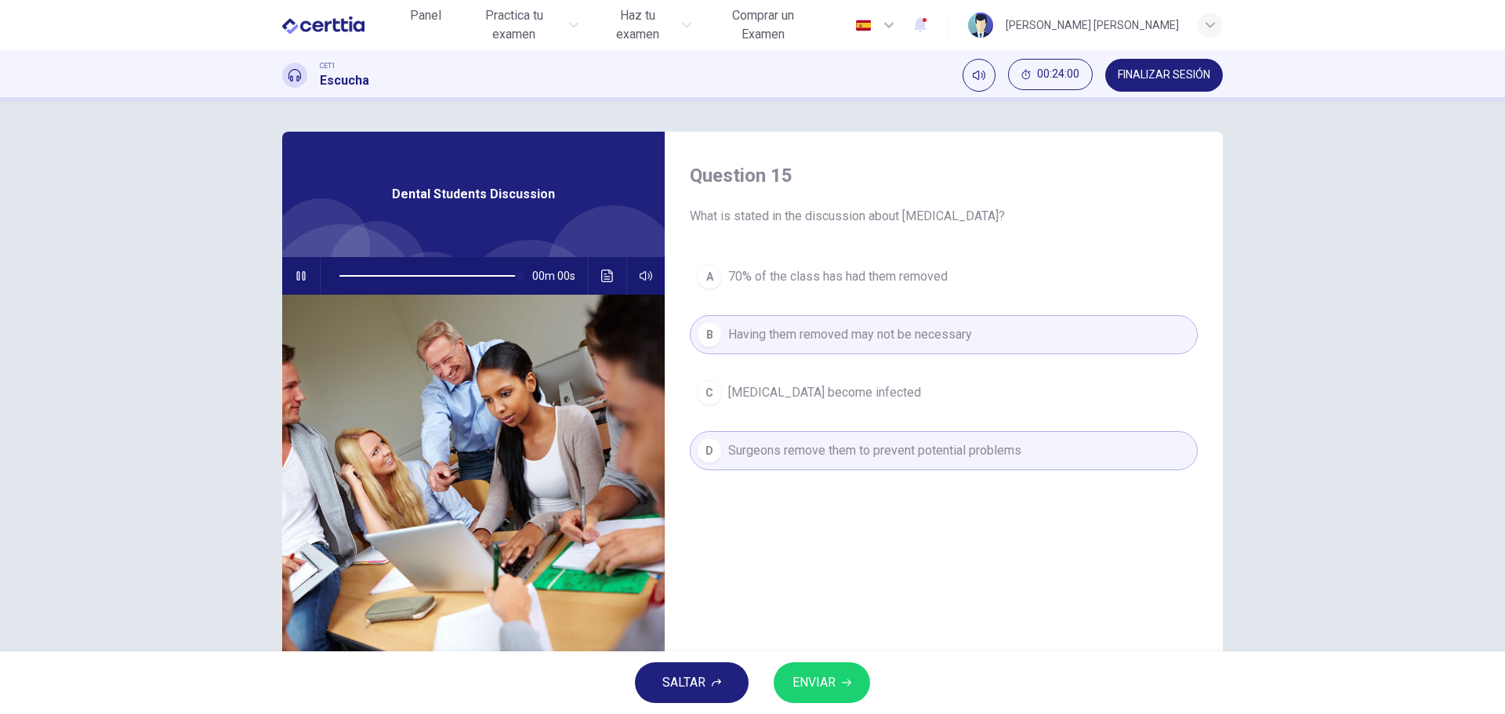
type input "*"
click at [602, 275] on icon "Haz clic para ver la transcripción del audio" at bounding box center [607, 276] width 13 height 13
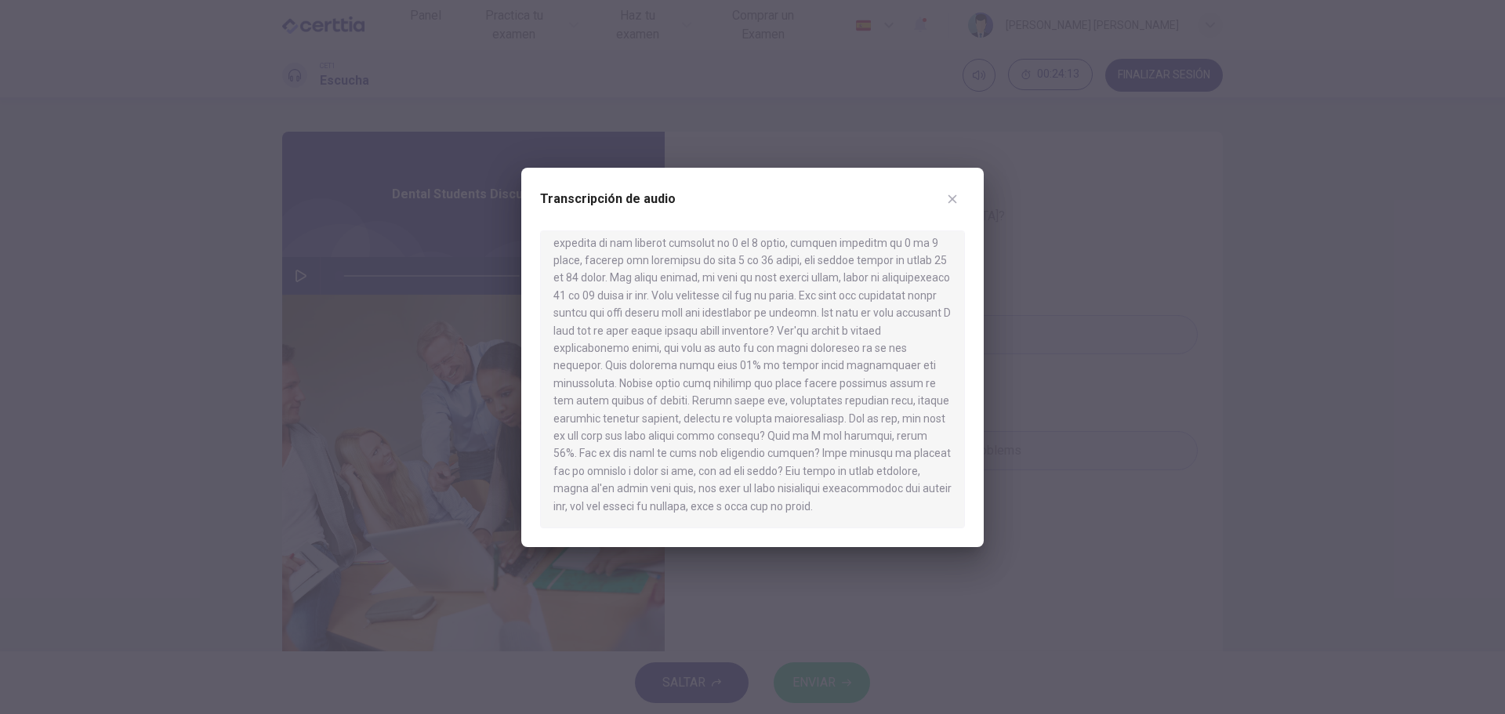
drag, startPoint x: 1326, startPoint y: 318, endPoint x: 1317, endPoint y: 318, distance: 8.6
click at [1325, 318] on div at bounding box center [752, 357] width 1505 height 714
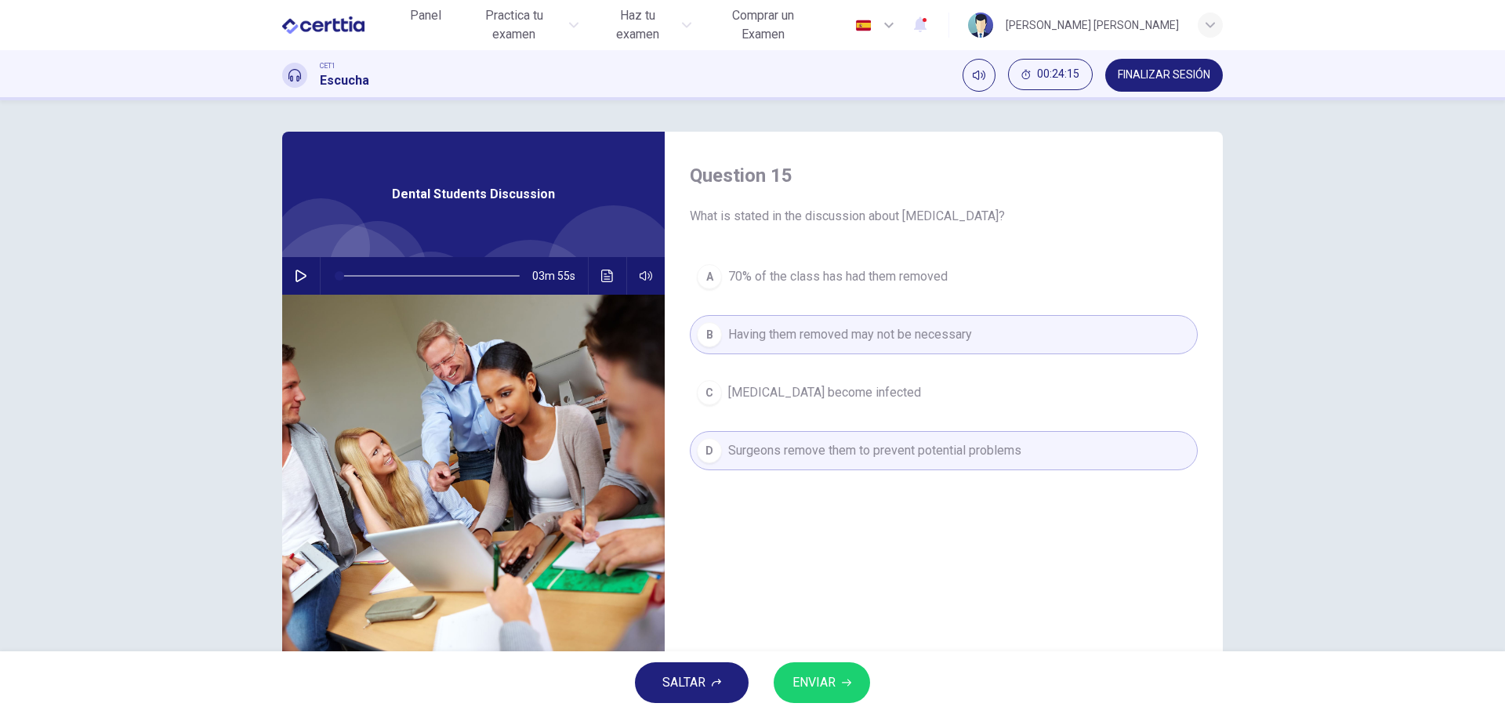
click at [816, 698] on button "ENVIAR" at bounding box center [822, 683] width 96 height 41
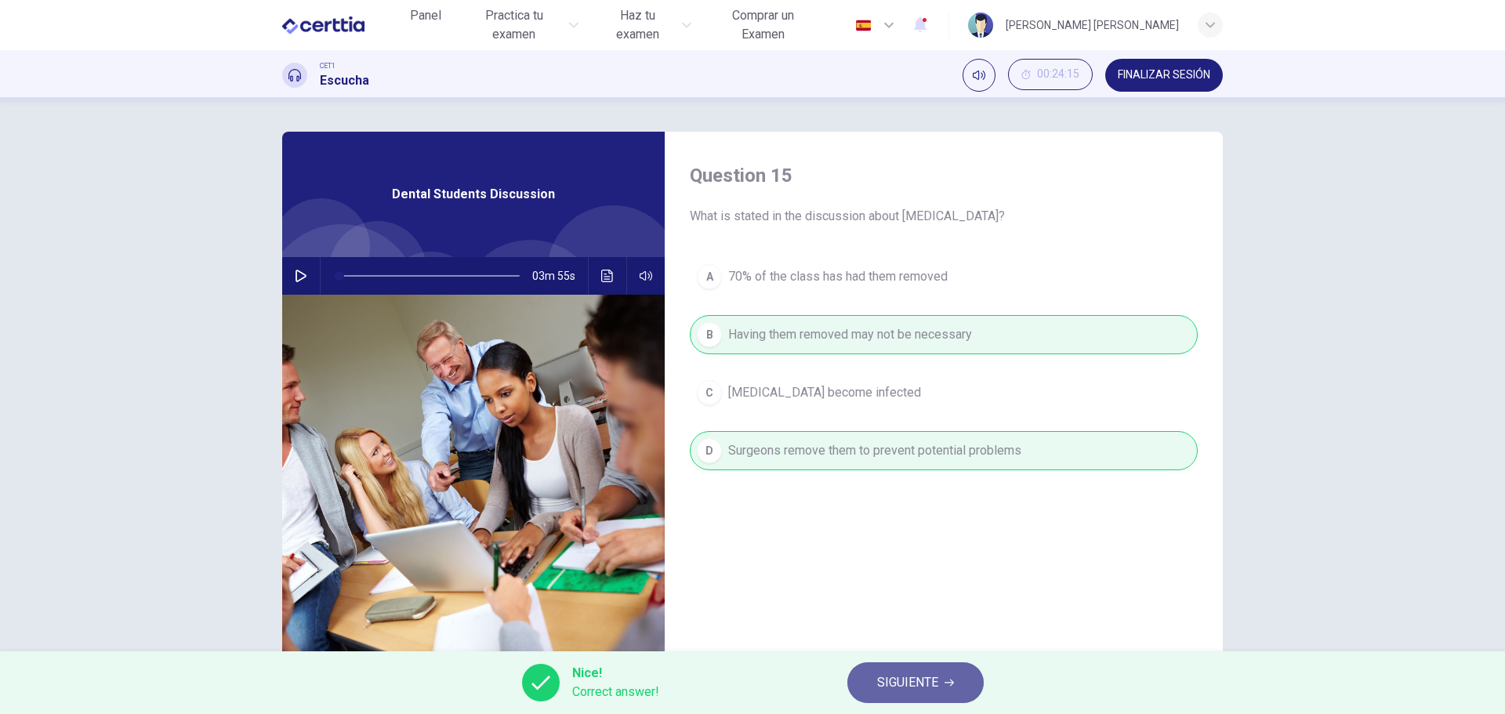
click at [917, 675] on span "SIGUIENTE" at bounding box center [907, 683] width 61 height 22
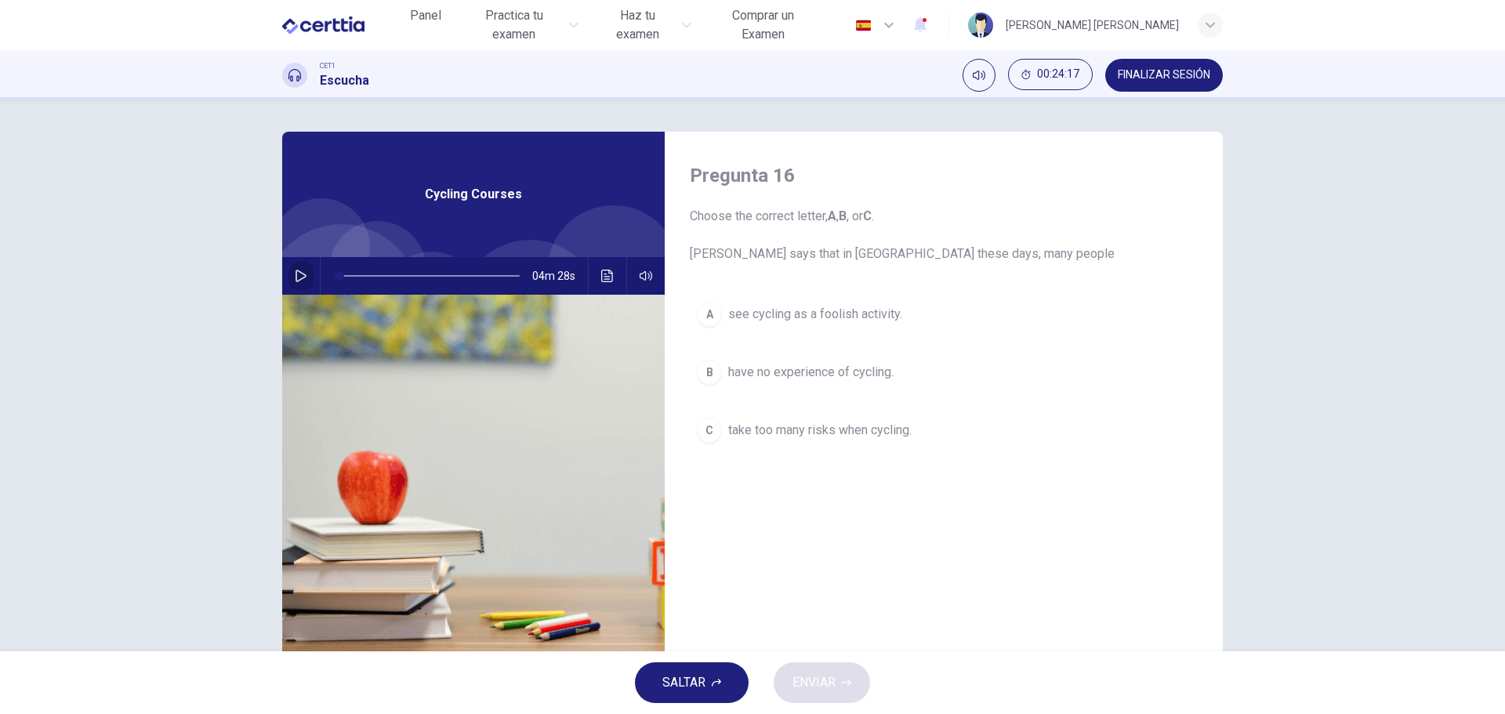
click at [289, 275] on button "button" at bounding box center [301, 276] width 25 height 38
click at [601, 277] on icon "Haz clic para ver la transcripción del audio" at bounding box center [607, 276] width 12 height 13
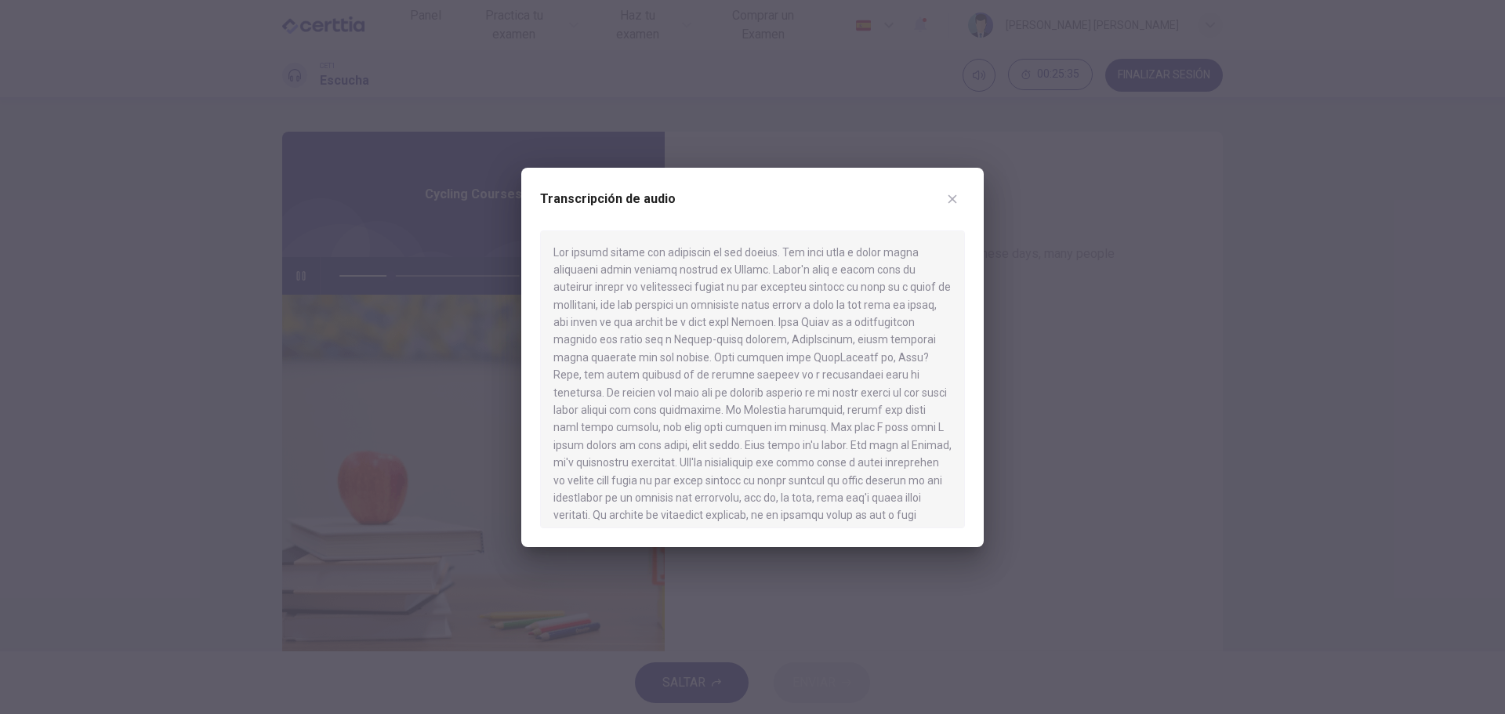
click at [1072, 367] on div at bounding box center [752, 357] width 1505 height 714
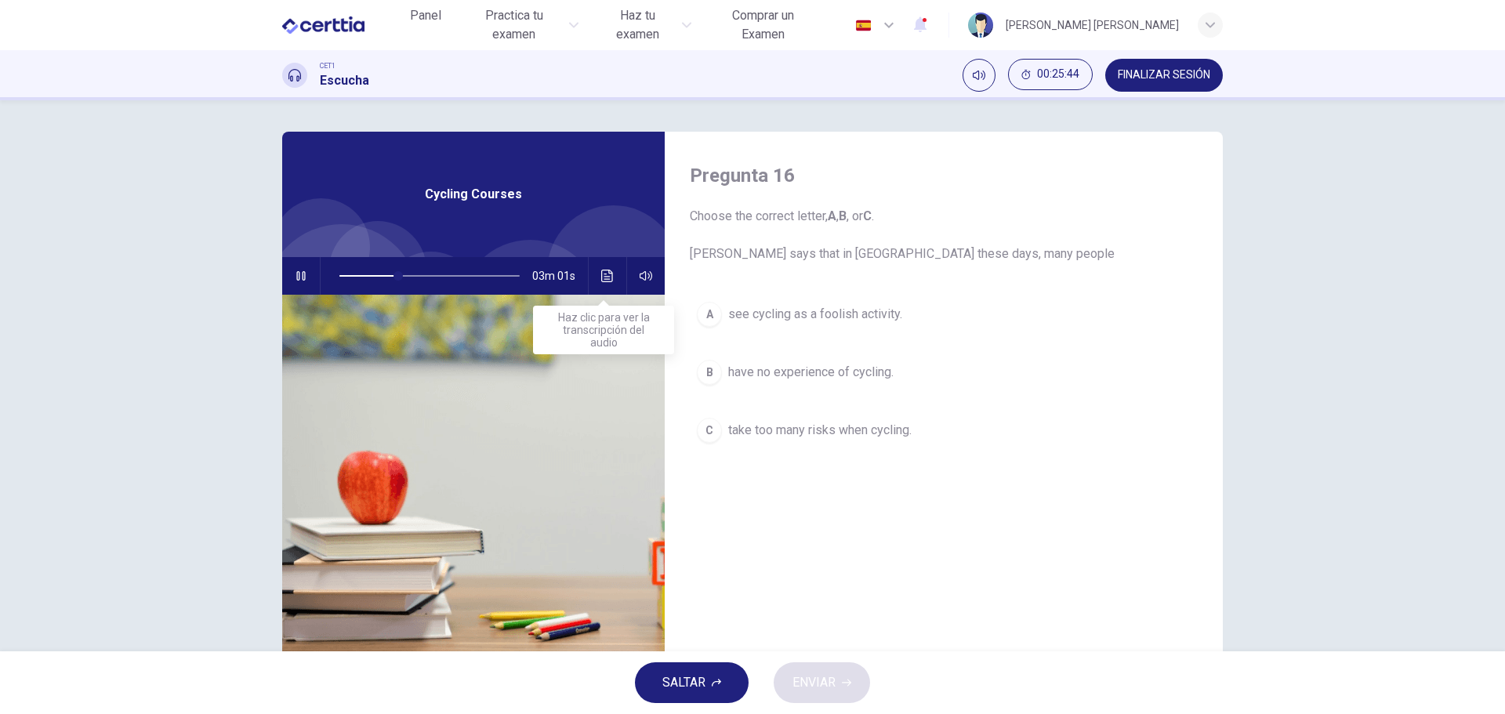
click at [601, 270] on icon "Haz clic para ver la transcripción del audio" at bounding box center [607, 276] width 12 height 13
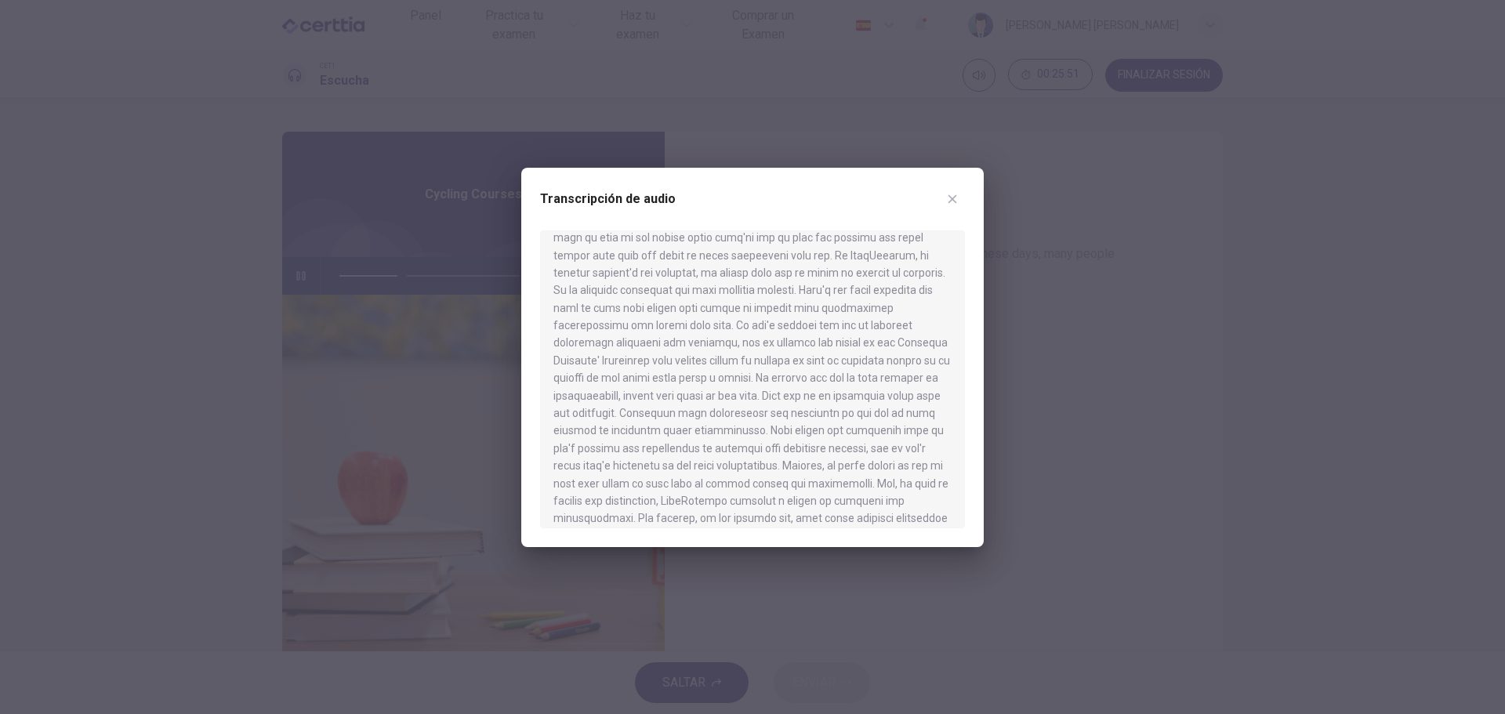
scroll to position [314, 0]
click at [1052, 364] on div at bounding box center [752, 357] width 1505 height 714
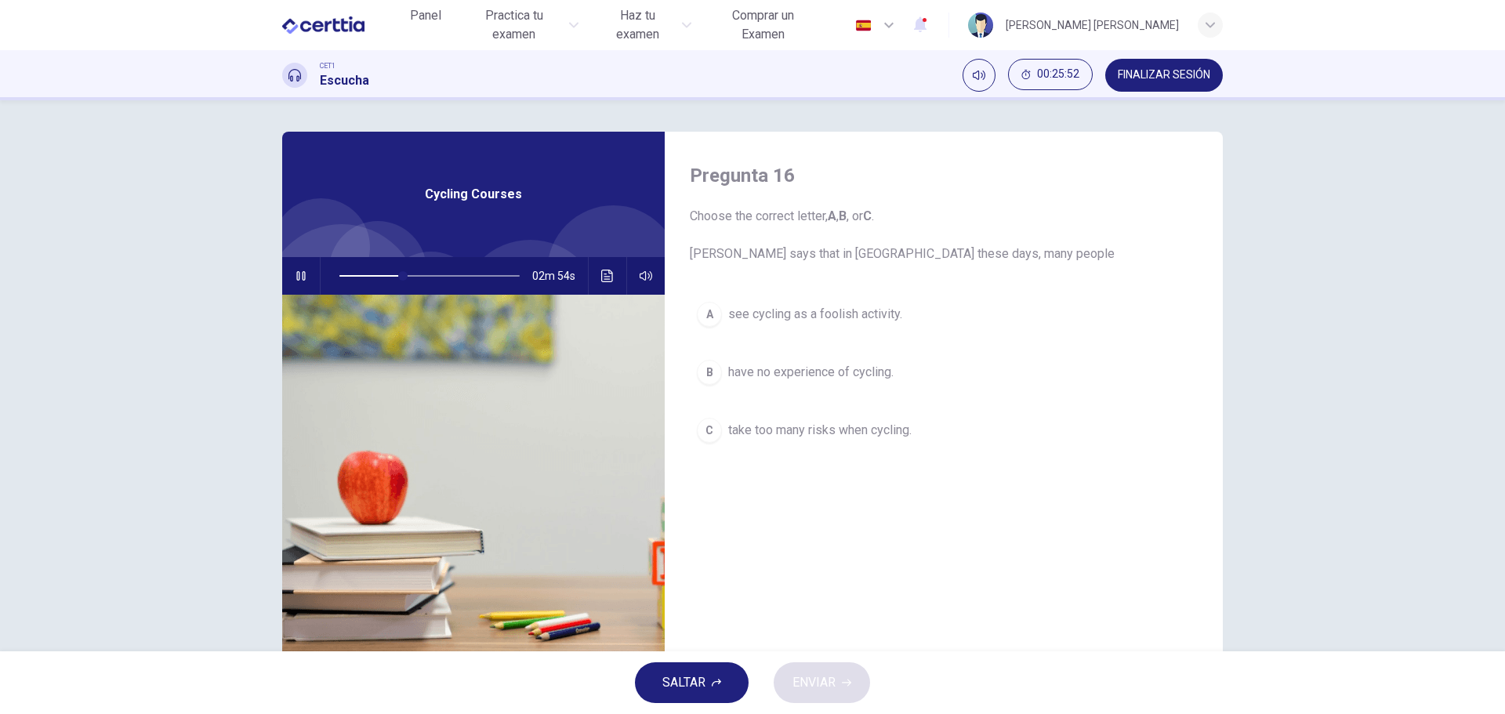
click at [857, 432] on span "take too many risks when cycling." at bounding box center [819, 430] width 183 height 19
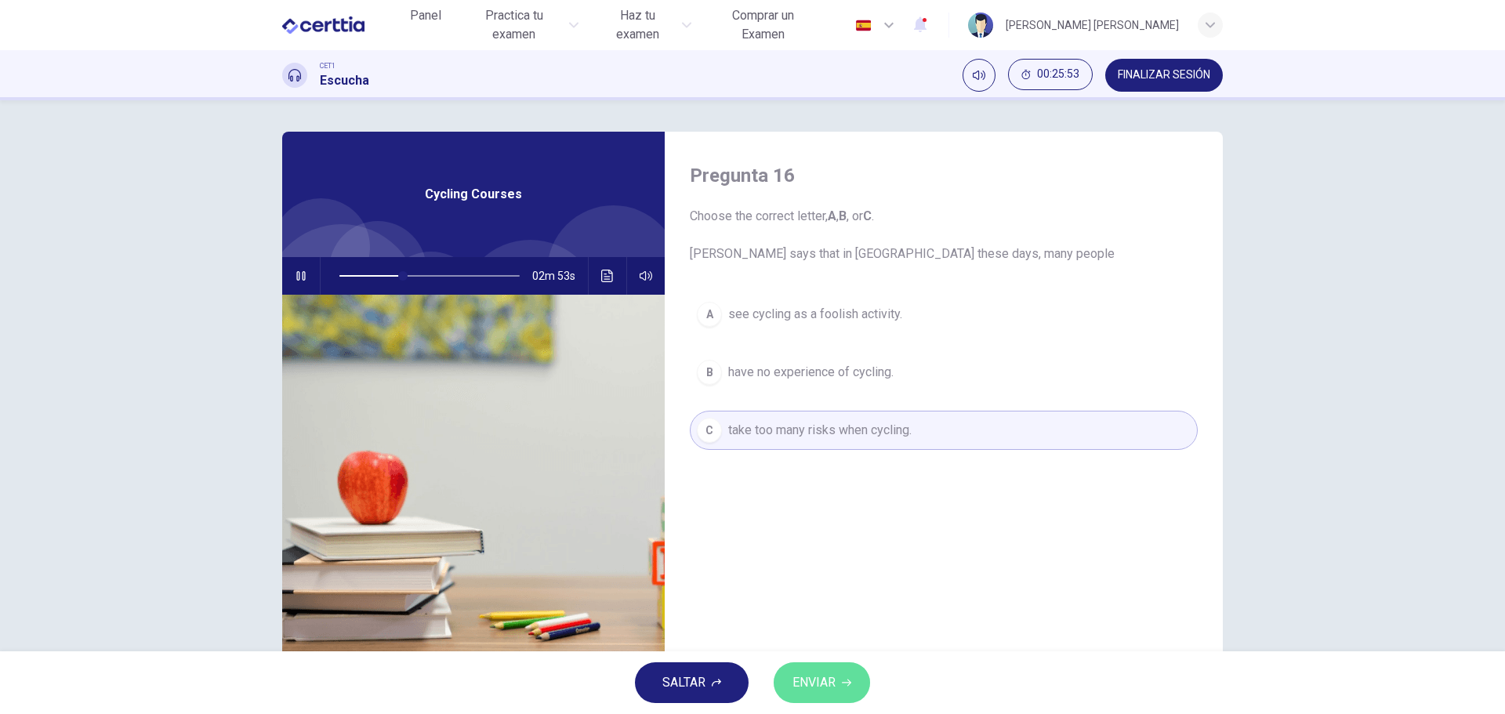
click at [826, 684] on span "ENVIAR" at bounding box center [814, 683] width 43 height 22
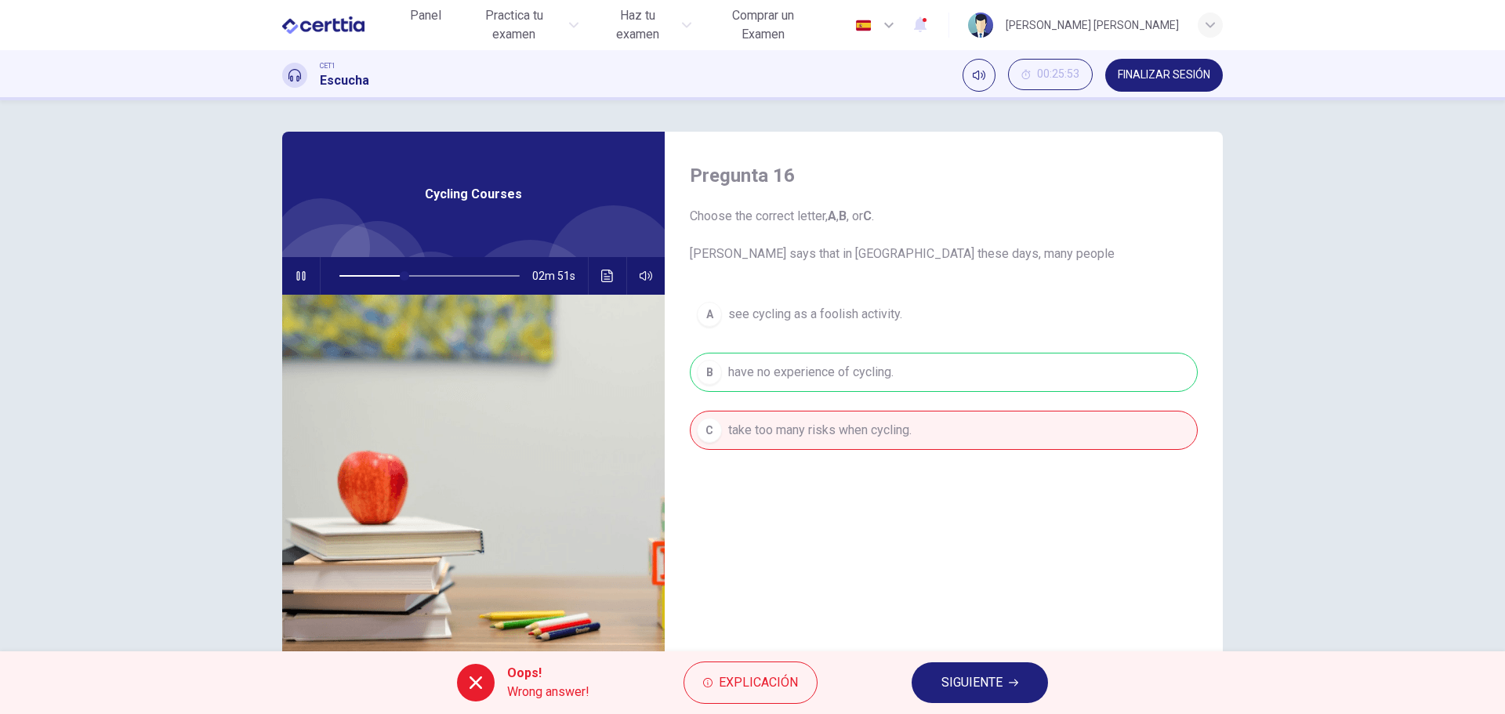
click at [742, 367] on div "A see cycling as a foolish activity. B have no experience of cycling. C take to…" at bounding box center [944, 388] width 508 height 187
click at [1011, 688] on button "SIGUIENTE" at bounding box center [980, 683] width 136 height 41
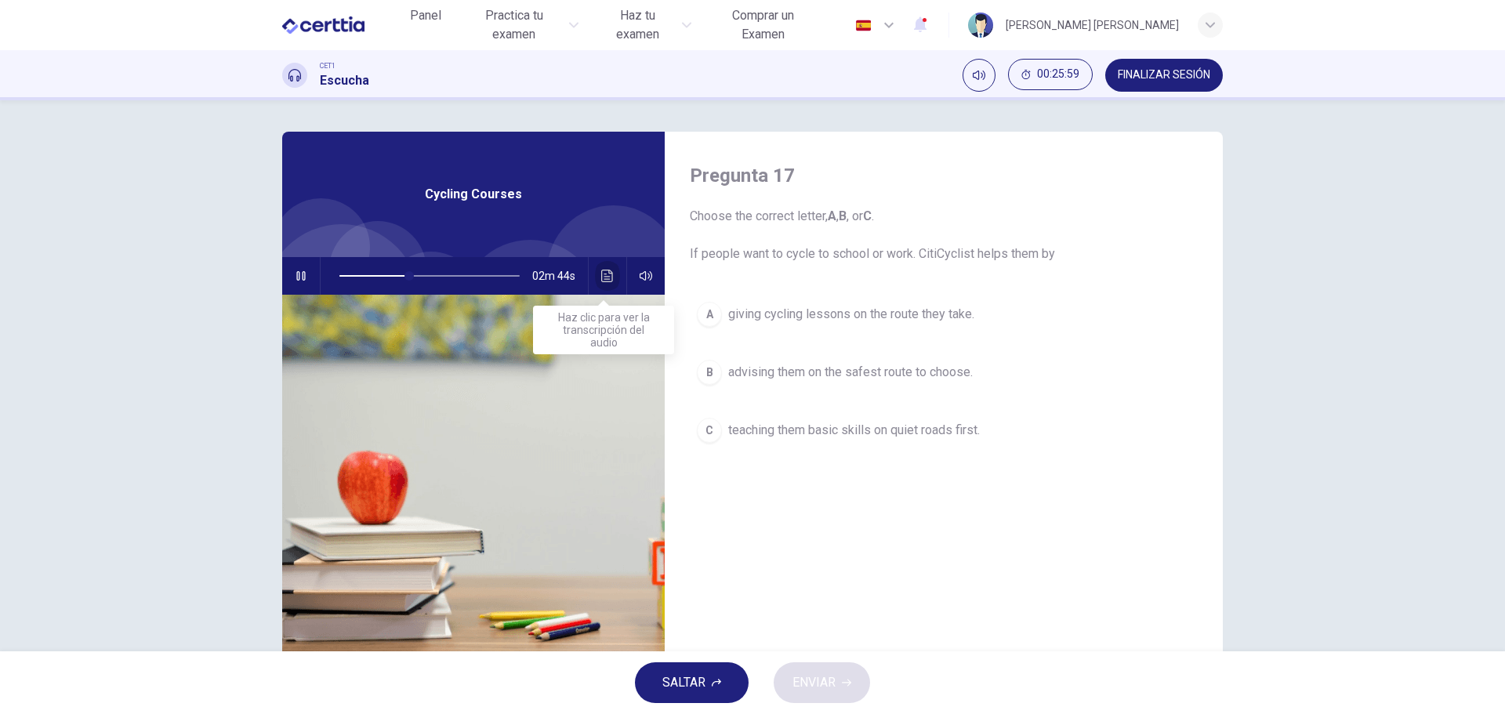
click at [595, 271] on button "Haz clic para ver la transcripción del audio" at bounding box center [607, 276] width 25 height 38
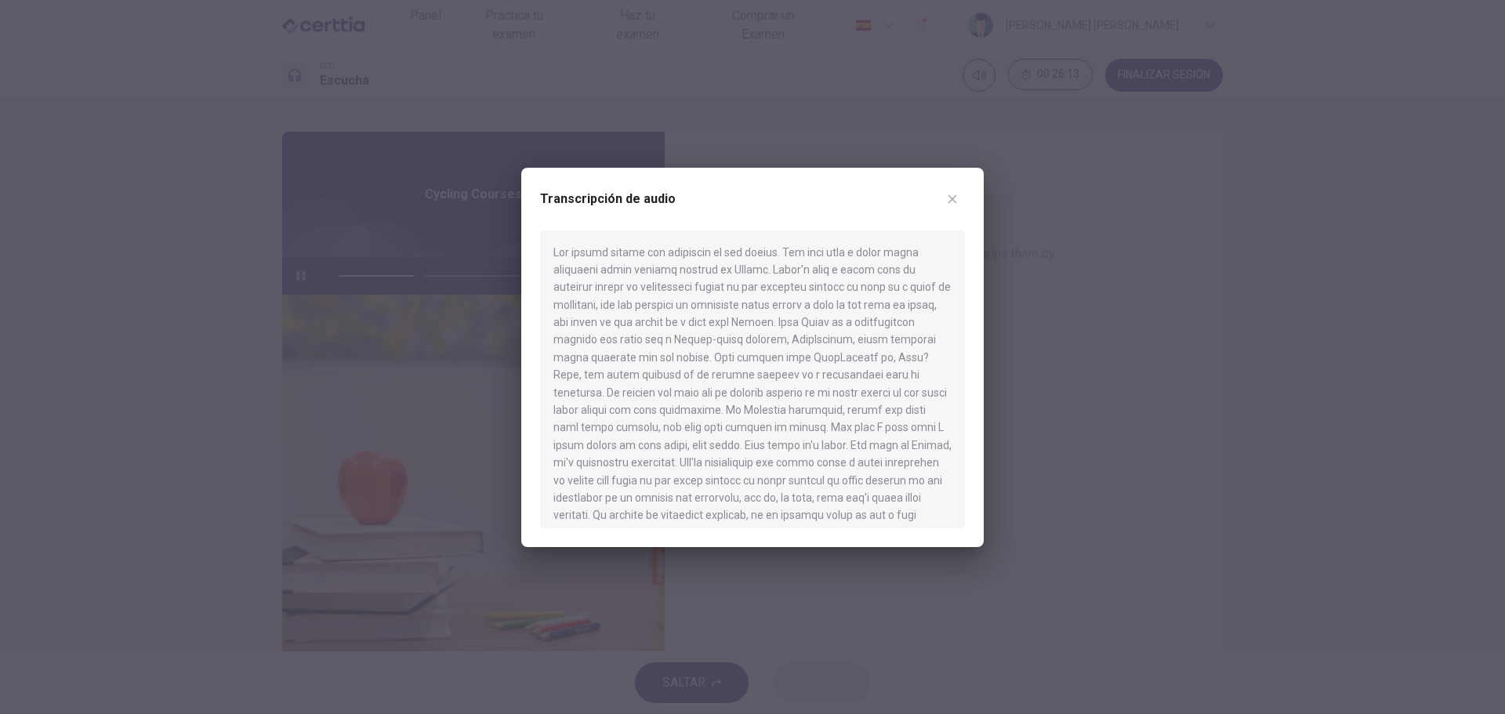
click at [1058, 332] on div at bounding box center [752, 357] width 1505 height 714
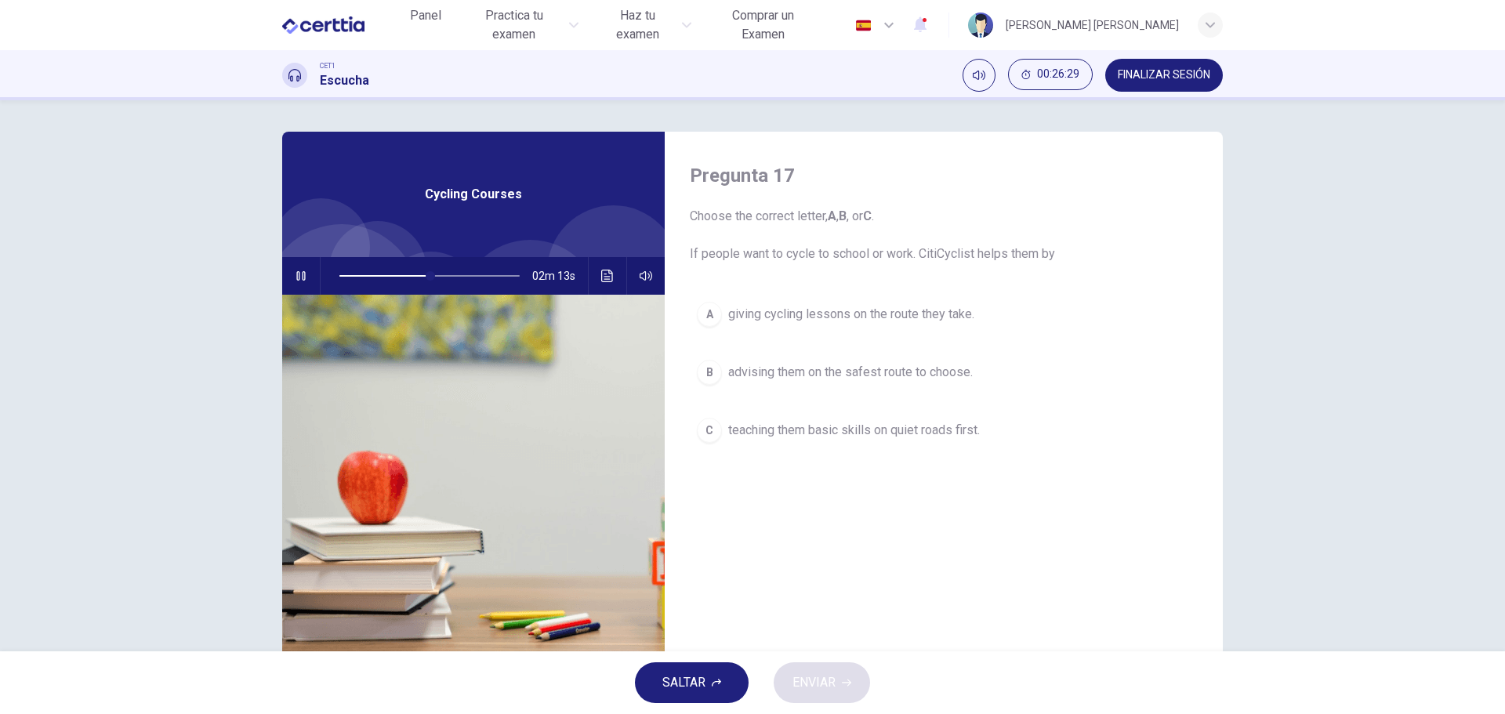
click at [830, 366] on span "advising them on the safest route to choose." at bounding box center [850, 372] width 245 height 19
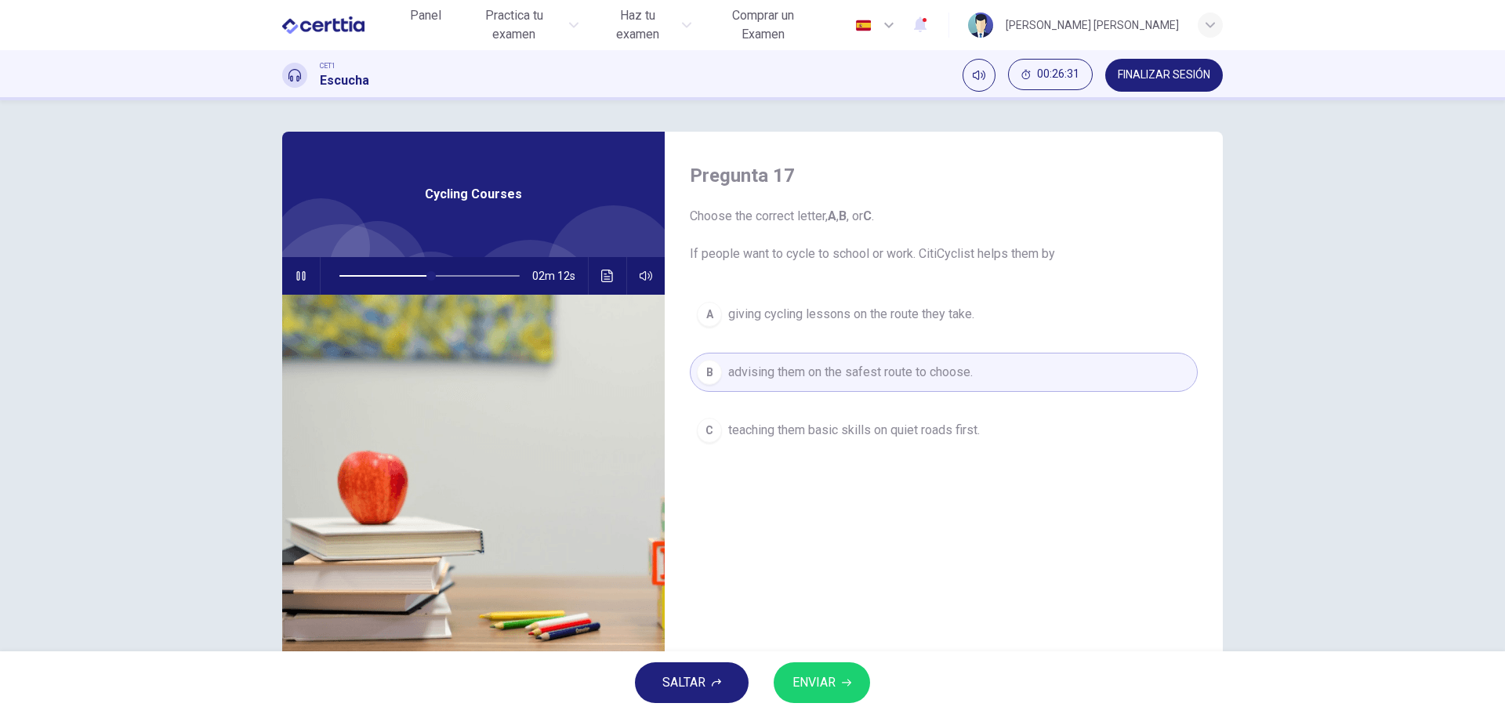
click at [831, 685] on span "ENVIAR" at bounding box center [814, 683] width 43 height 22
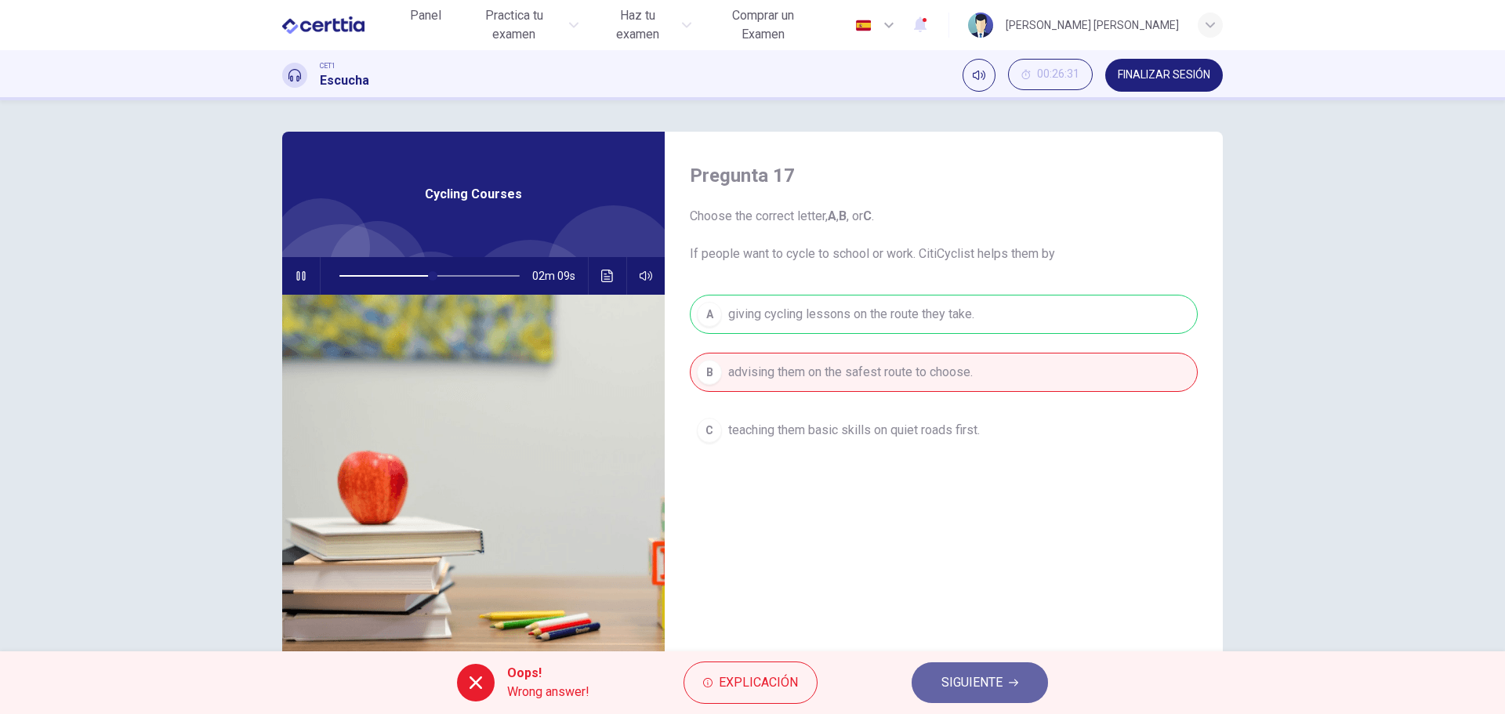
click at [980, 676] on span "SIGUIENTE" at bounding box center [972, 683] width 61 height 22
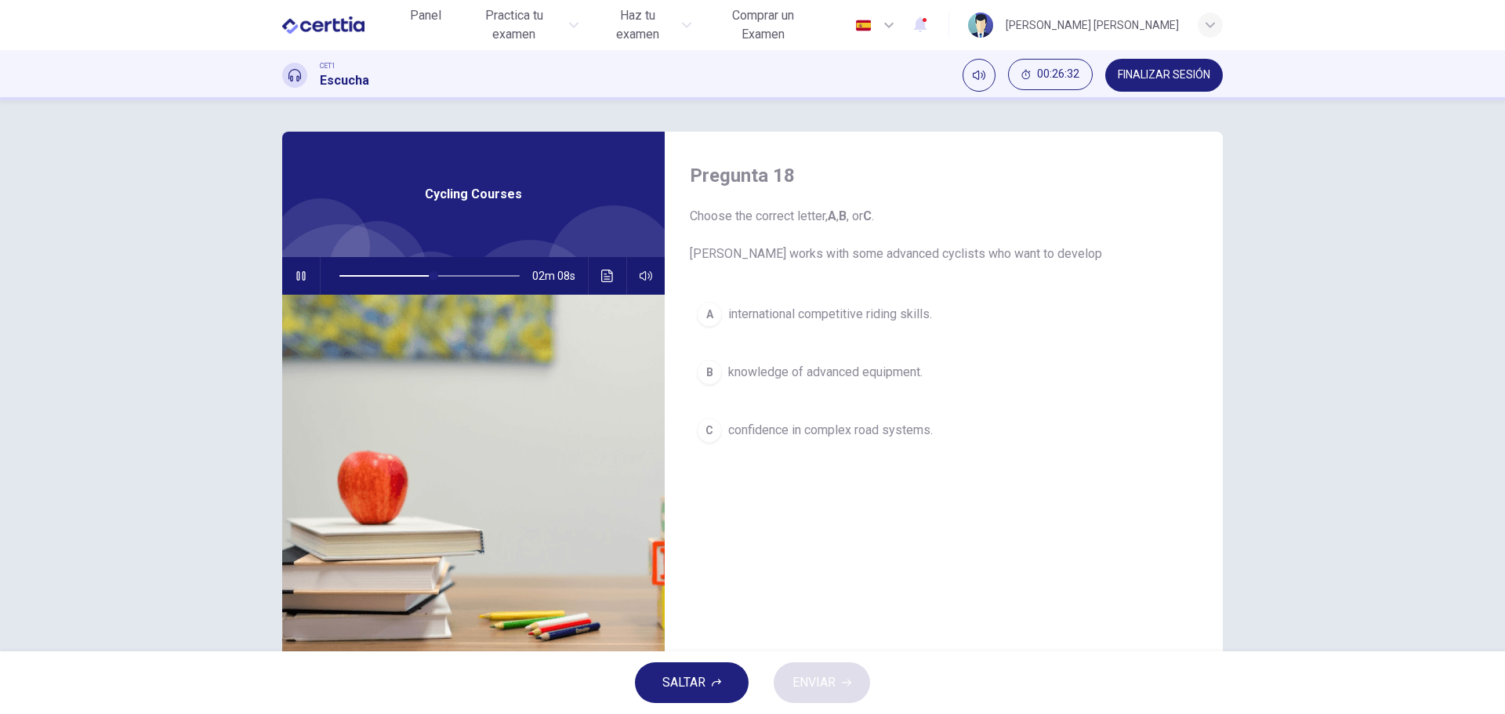
click at [595, 272] on button "Haz clic para ver la transcripción del audio" at bounding box center [607, 276] width 25 height 38
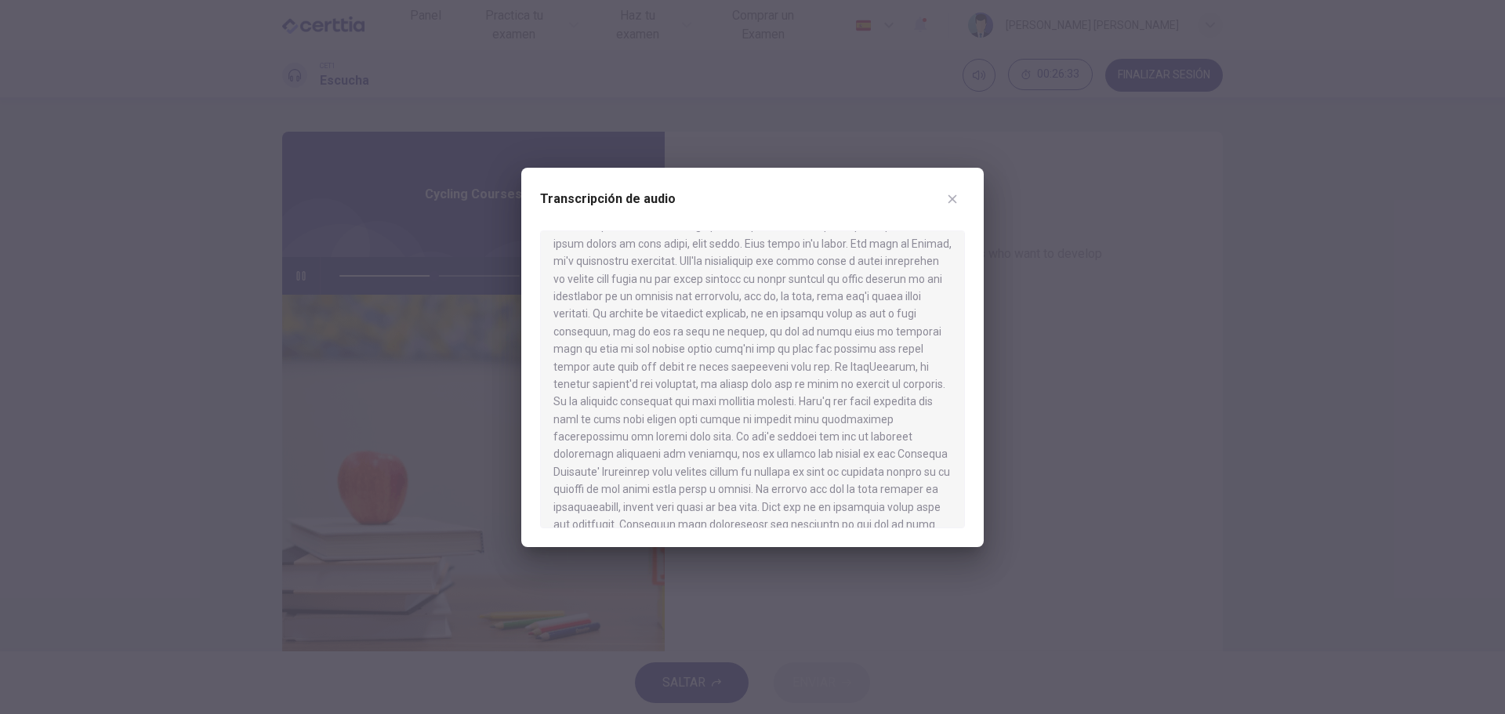
scroll to position [235, 0]
click at [1302, 355] on div at bounding box center [752, 357] width 1505 height 714
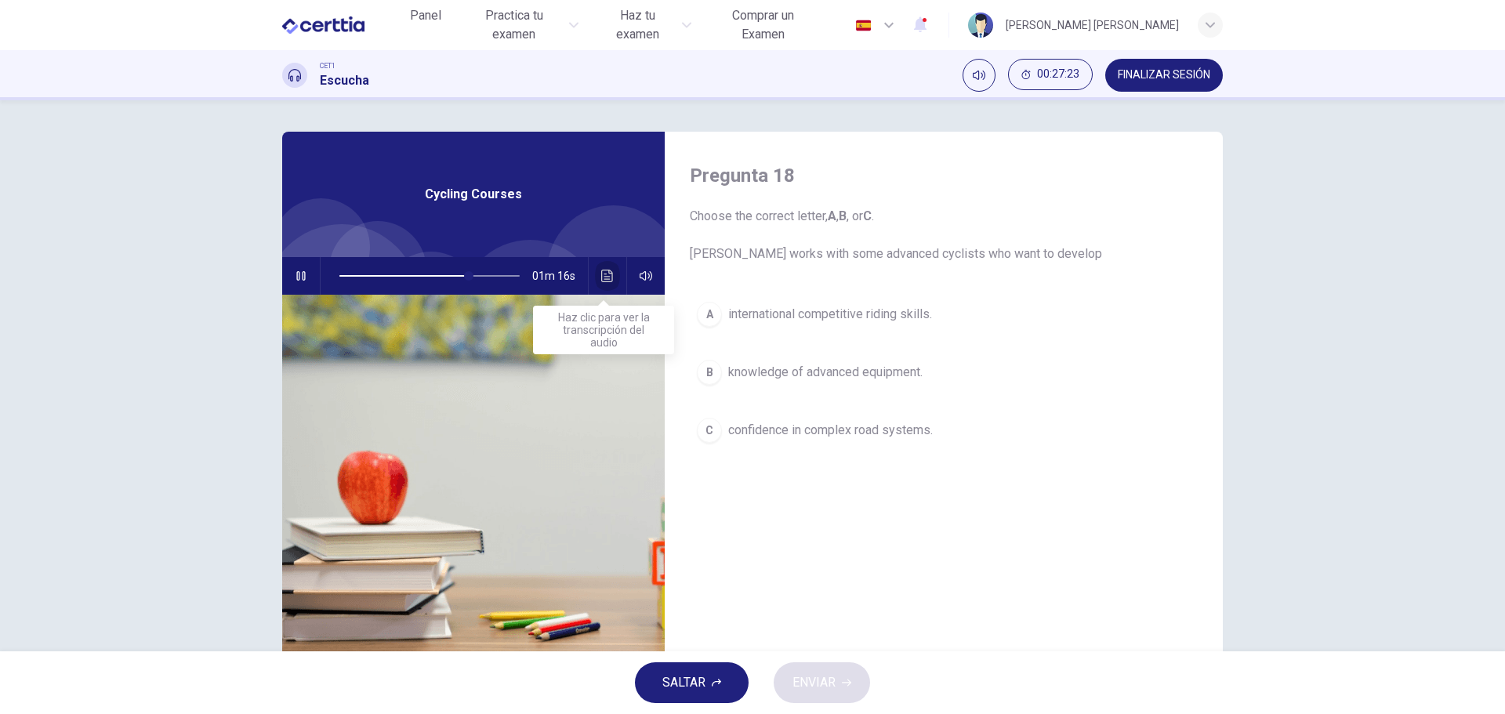
click at [608, 271] on icon "Haz clic para ver la transcripción del audio" at bounding box center [607, 276] width 13 height 13
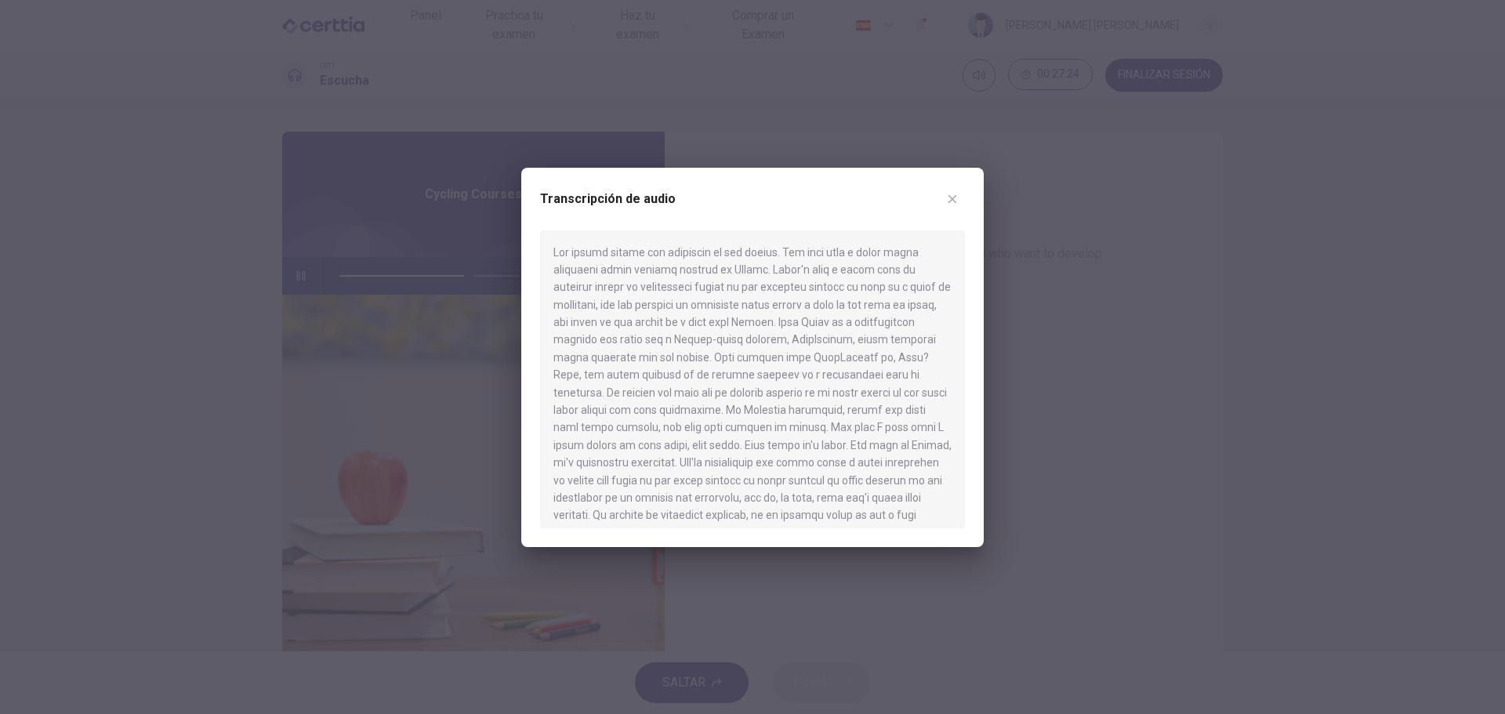
click at [1045, 386] on div at bounding box center [752, 357] width 1505 height 714
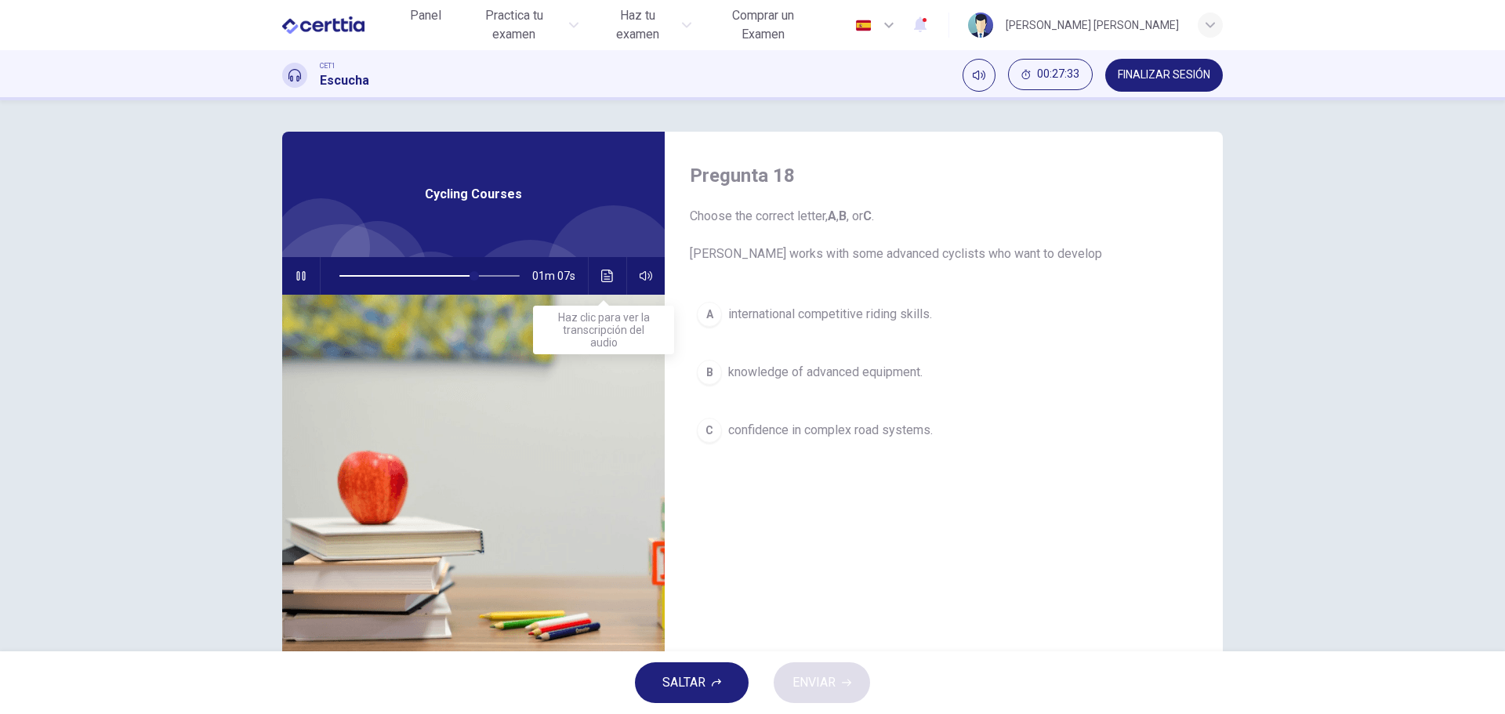
click at [744, 307] on span "international competitive riding skills." at bounding box center [830, 314] width 204 height 19
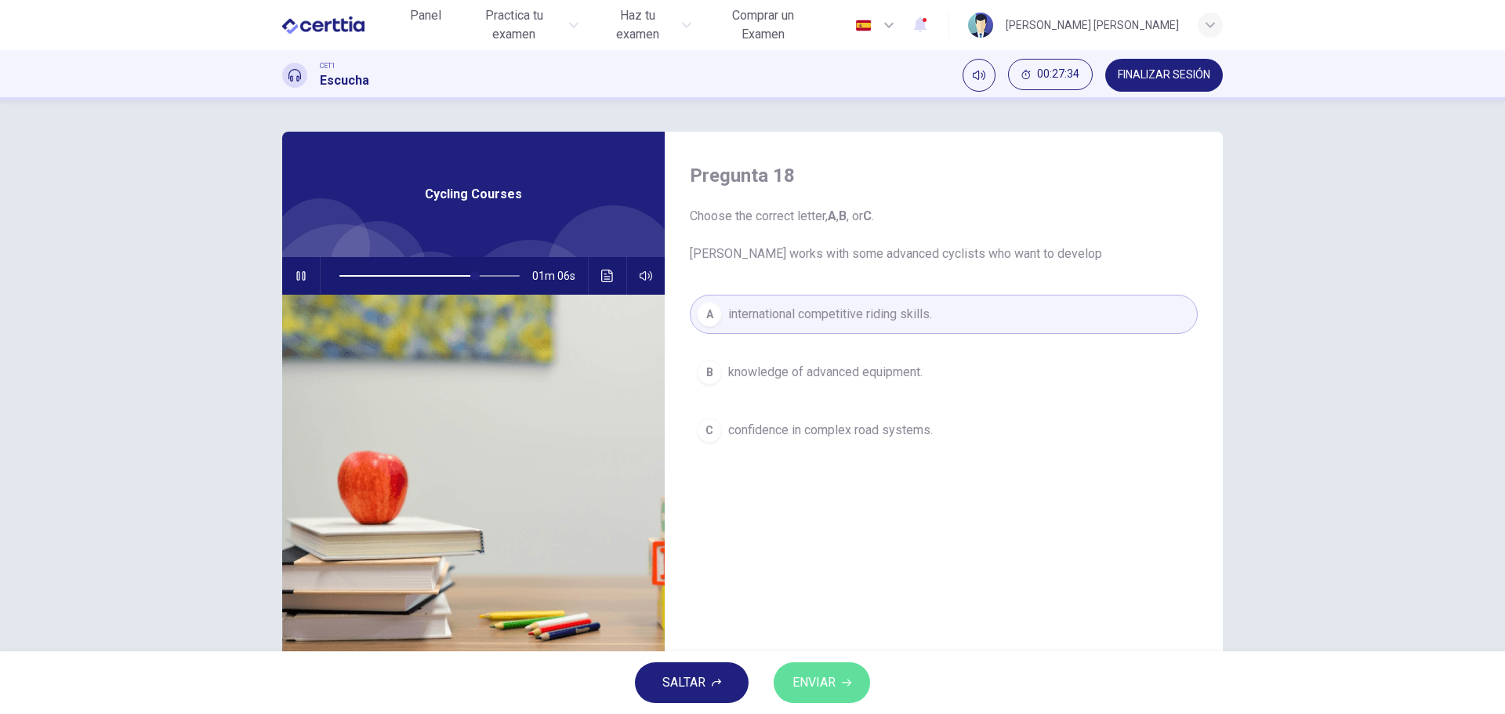
click at [829, 681] on span "ENVIAR" at bounding box center [814, 683] width 43 height 22
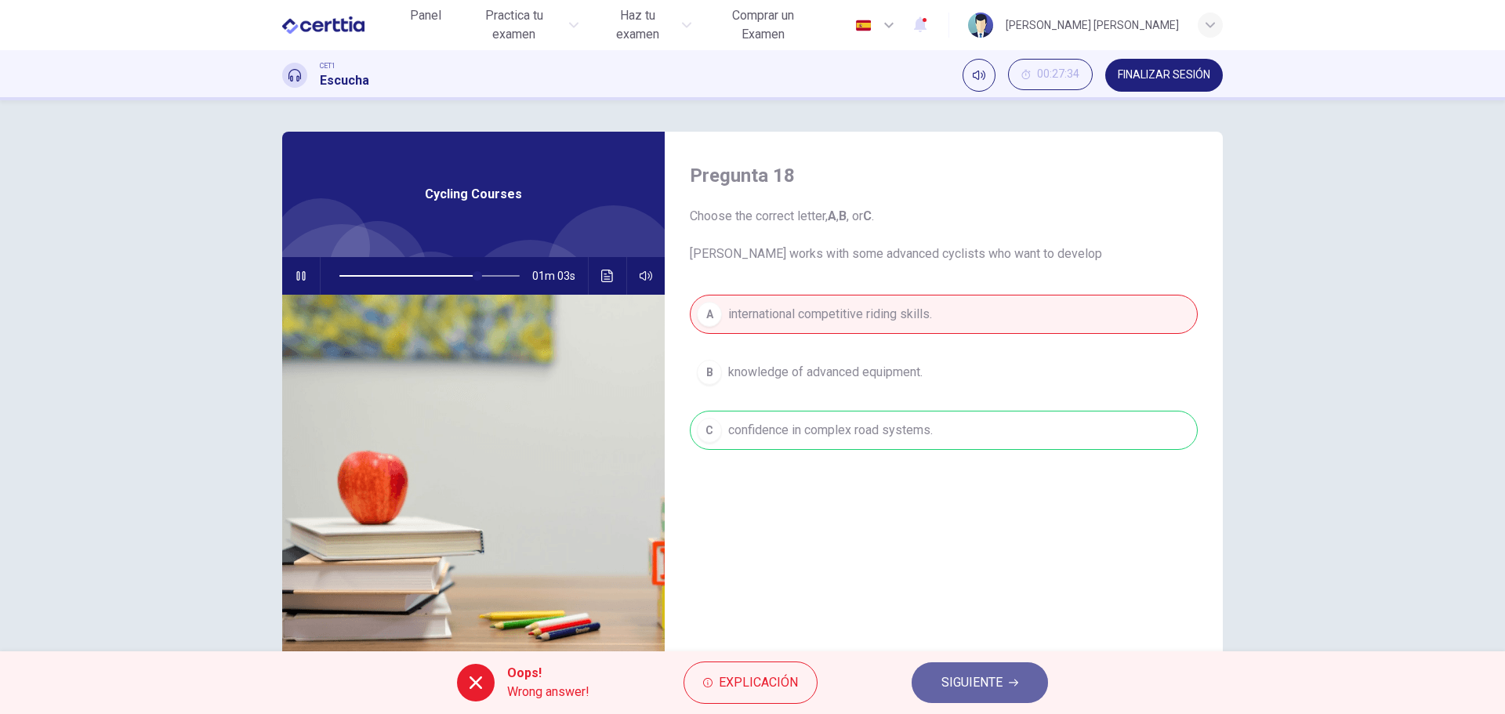
click at [994, 681] on span "SIGUIENTE" at bounding box center [972, 683] width 61 height 22
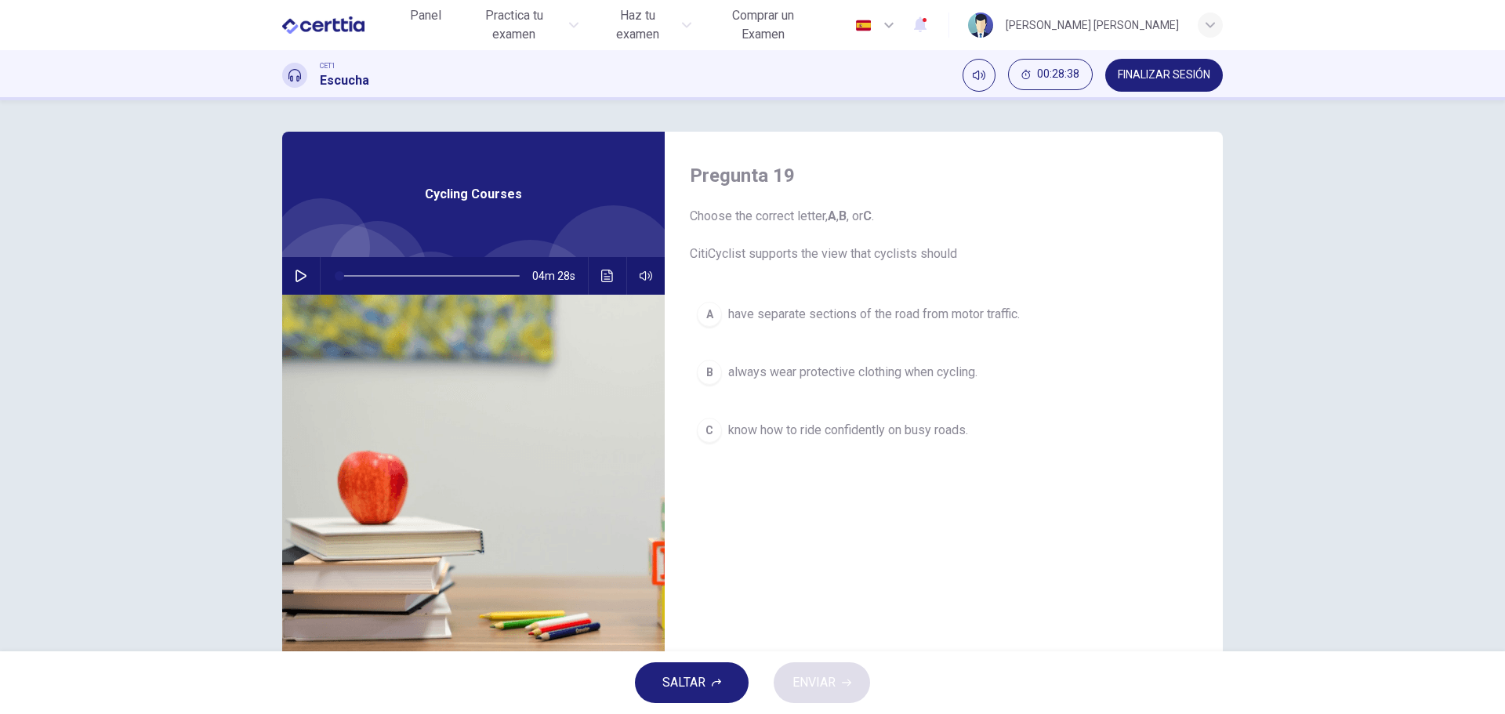
click at [296, 274] on icon "button" at bounding box center [301, 276] width 13 height 13
click at [601, 274] on icon "Haz clic para ver la transcripción del audio" at bounding box center [607, 276] width 12 height 13
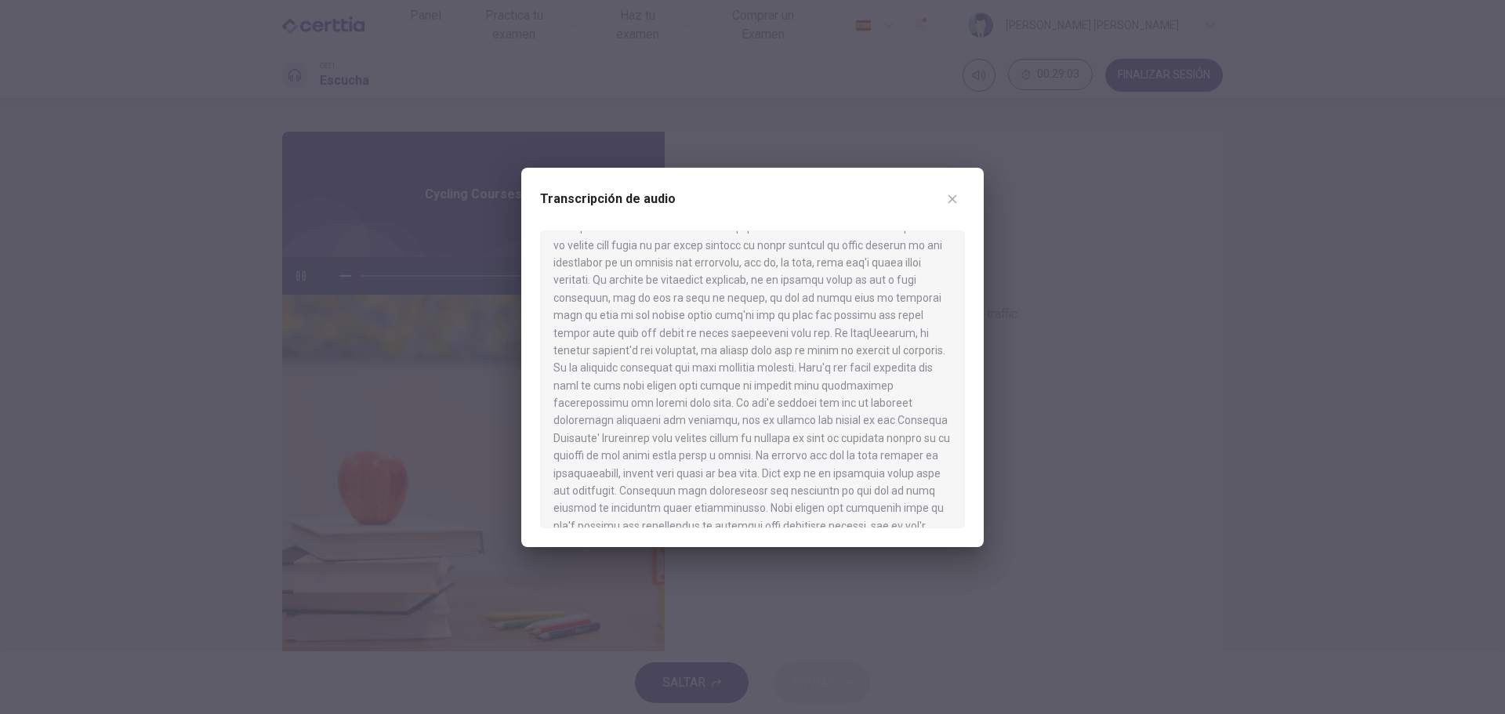
click at [1115, 418] on div at bounding box center [752, 357] width 1505 height 714
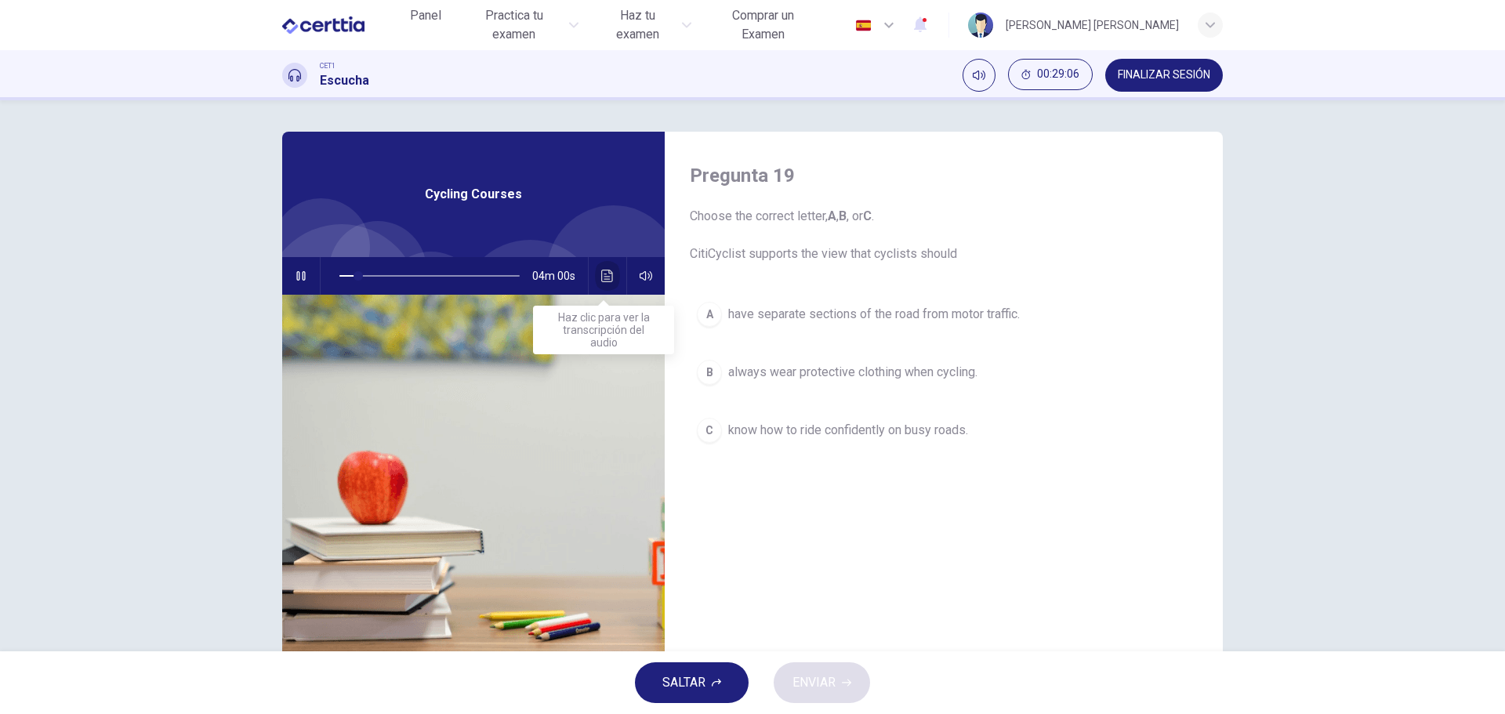
click at [595, 281] on button "Haz clic para ver la transcripción del audio" at bounding box center [607, 276] width 25 height 38
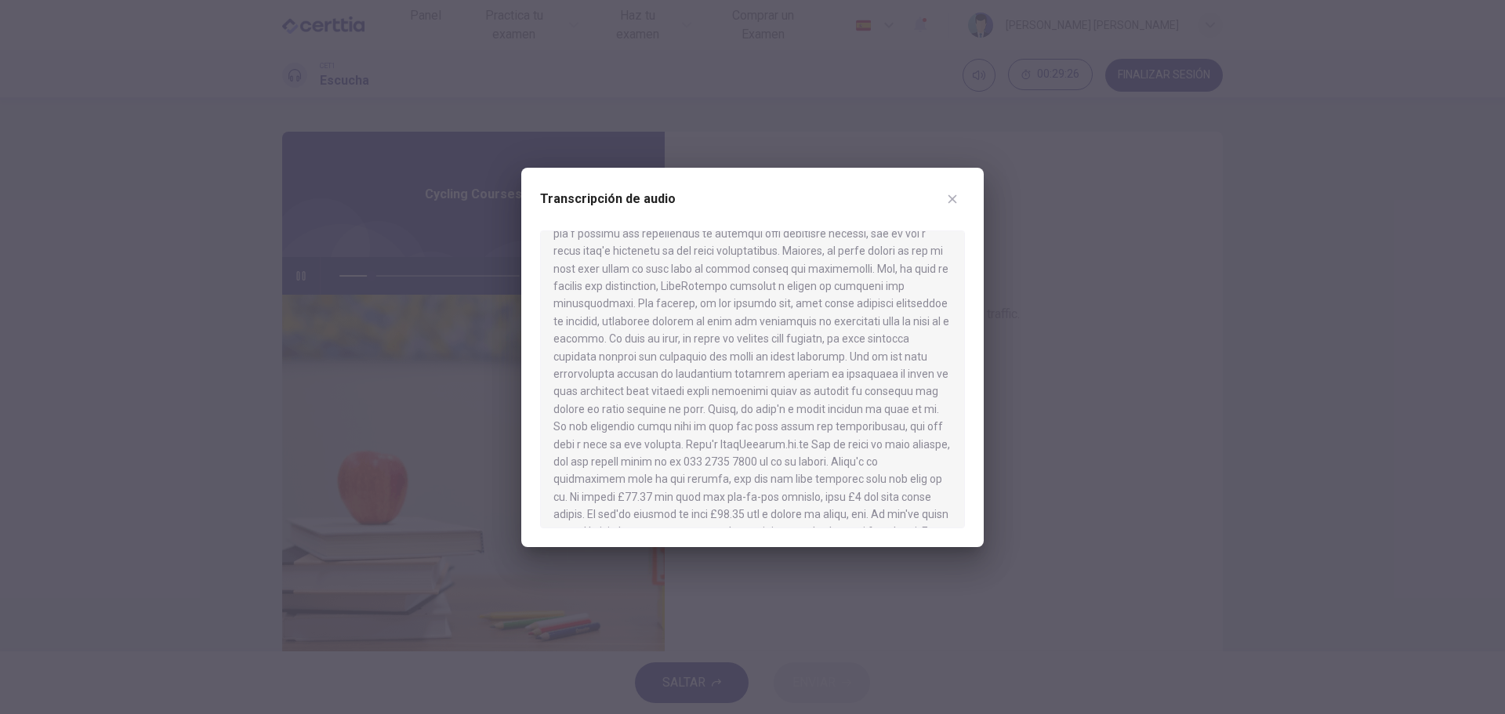
scroll to position [449, 0]
click at [1041, 334] on div at bounding box center [752, 357] width 1505 height 714
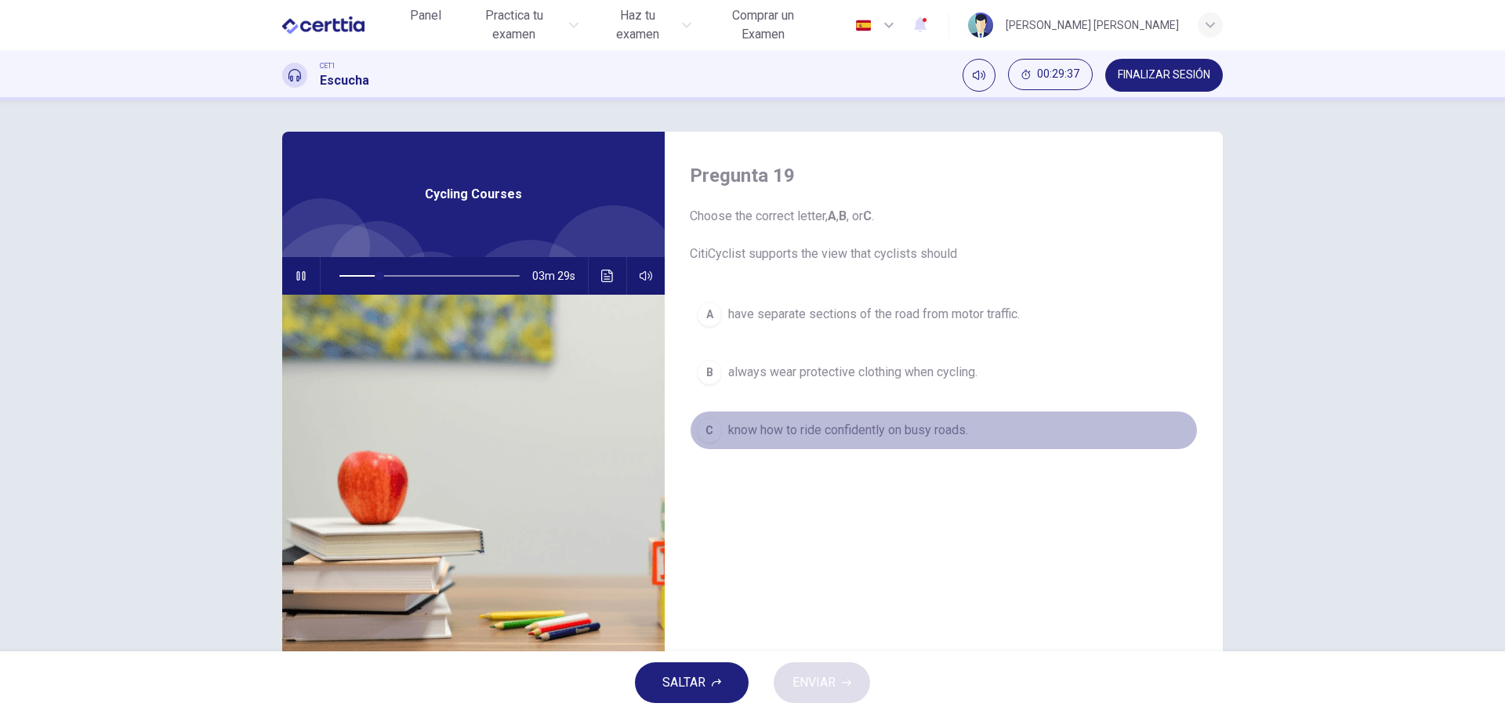
click at [797, 438] on span "know how to ride confidently on busy roads." at bounding box center [848, 430] width 240 height 19
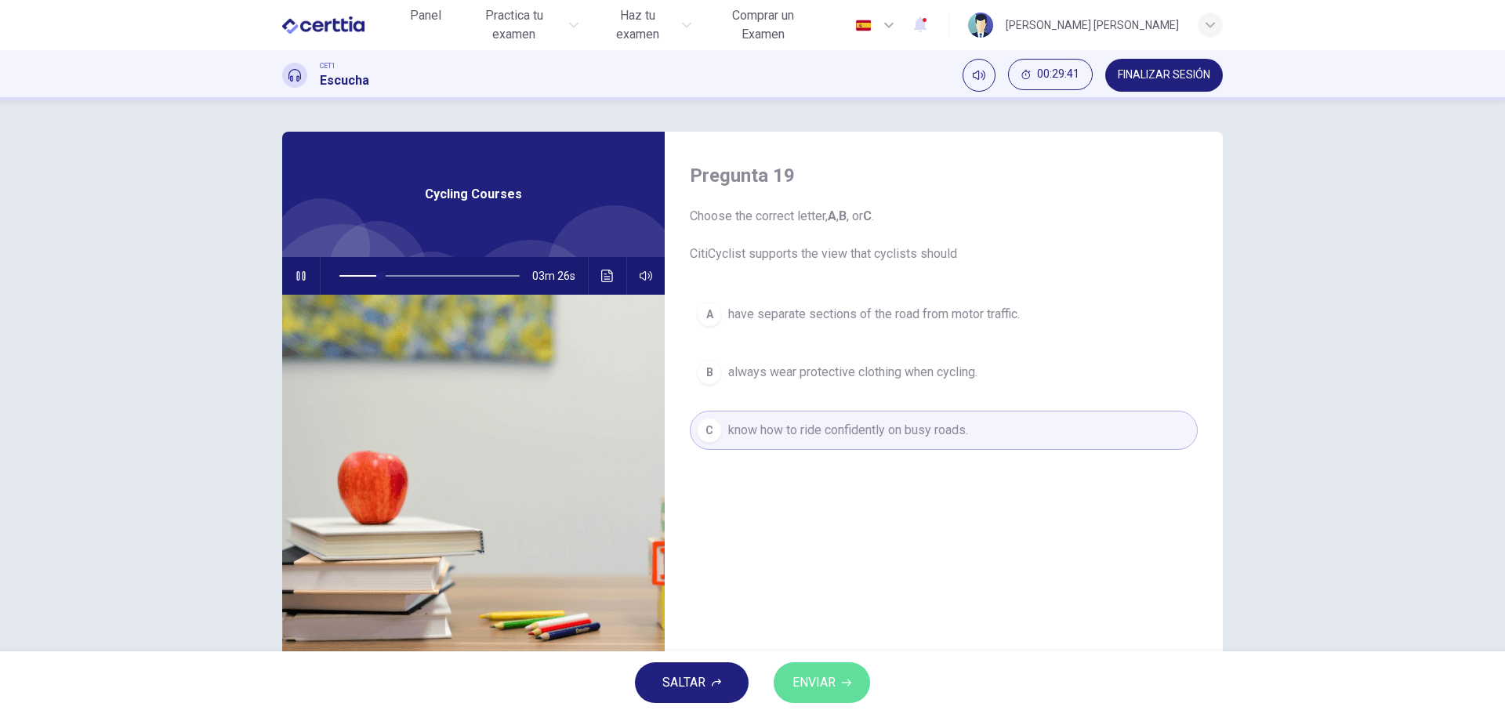
click at [830, 684] on span "ENVIAR" at bounding box center [814, 683] width 43 height 22
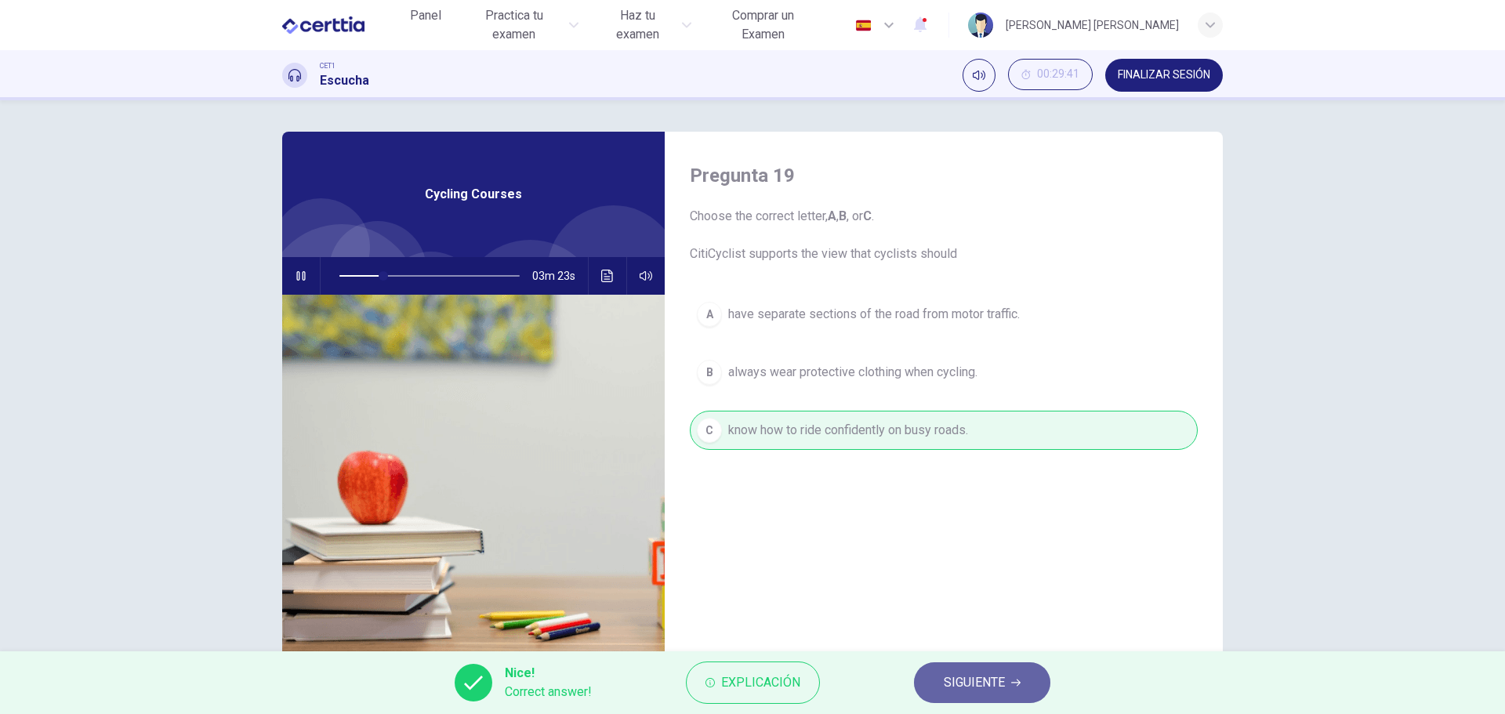
click at [995, 684] on span "SIGUIENTE" at bounding box center [974, 683] width 61 height 22
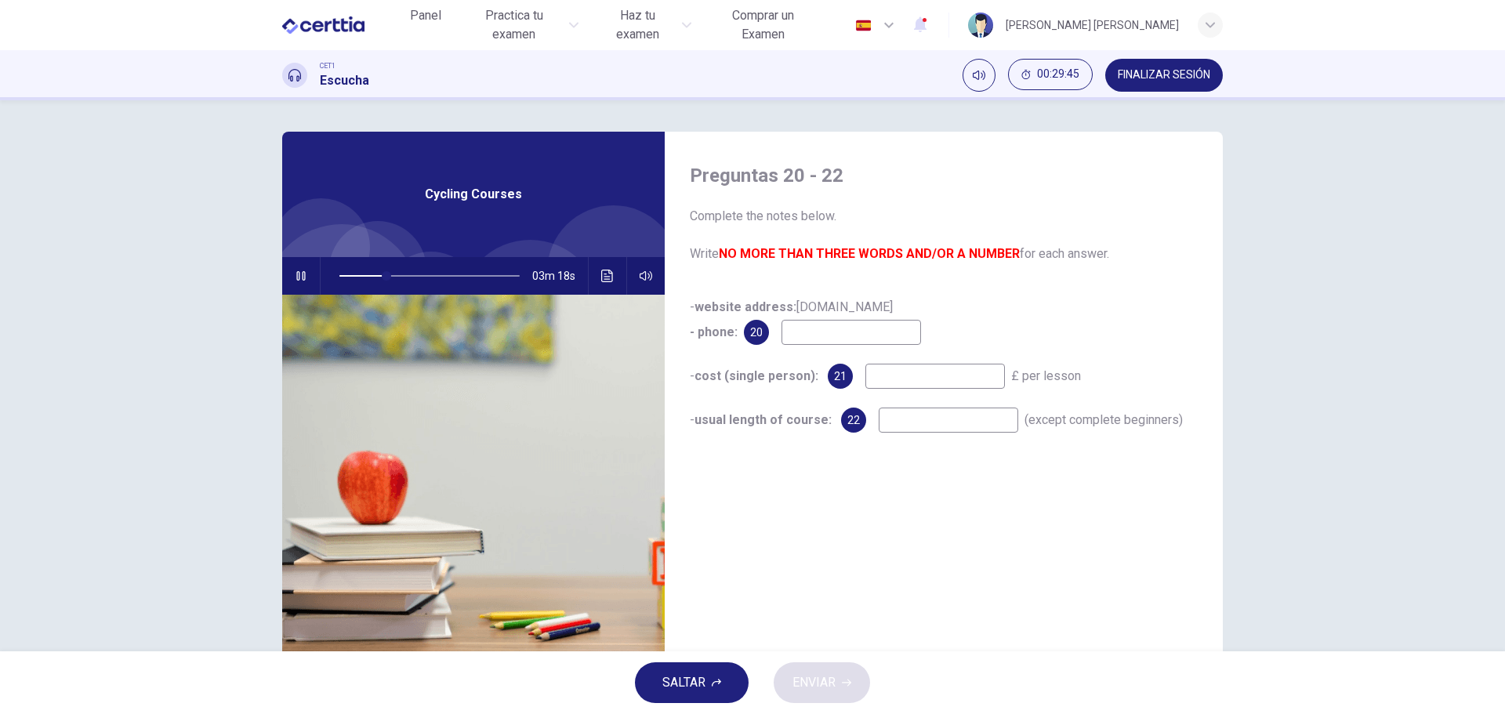
click at [815, 305] on span "- website address: [DOMAIN_NAME] - phone:" at bounding box center [791, 320] width 203 height 40
click at [601, 273] on icon "Haz clic para ver la transcripción del audio" at bounding box center [607, 276] width 13 height 13
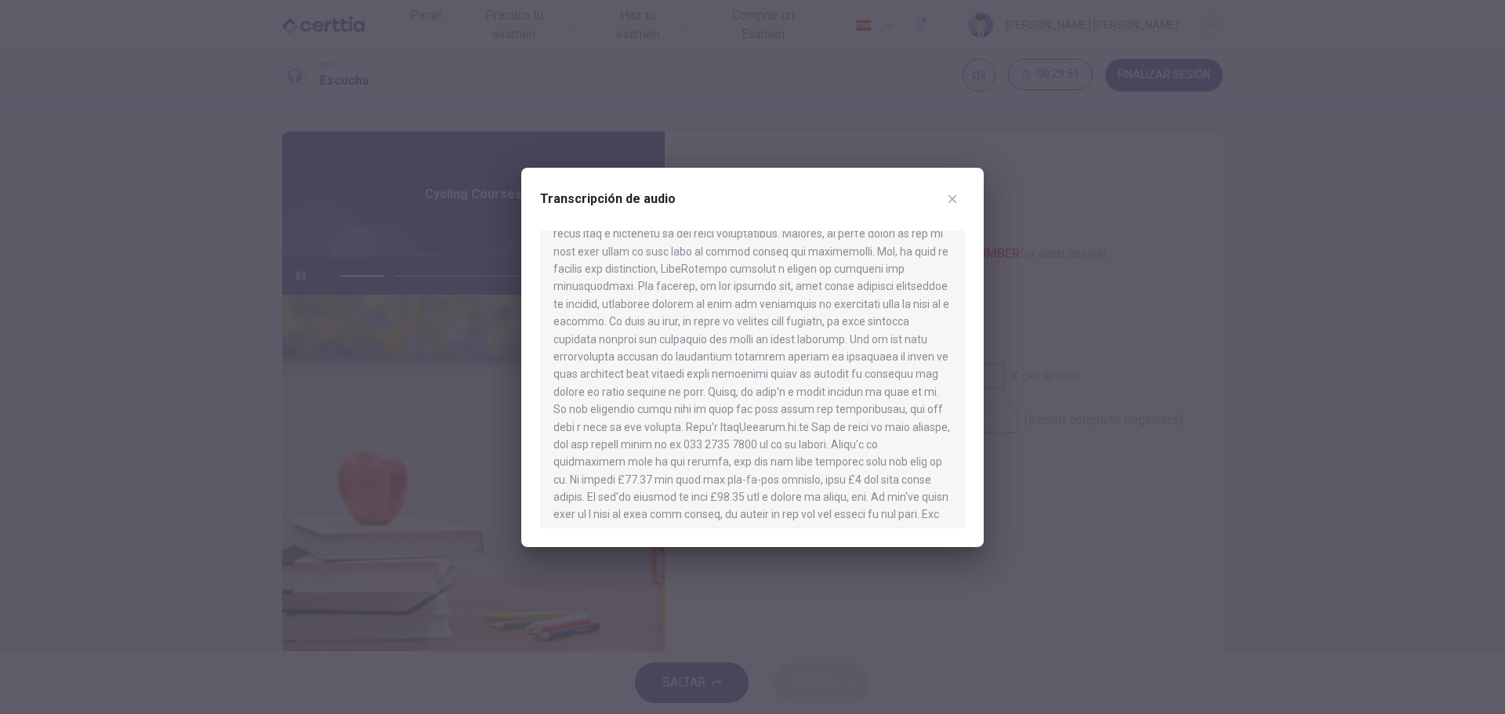
scroll to position [549, 0]
drag, startPoint x: 920, startPoint y: 423, endPoint x: 932, endPoint y: 426, distance: 12.2
click at [932, 426] on div at bounding box center [752, 380] width 425 height 298
drag, startPoint x: 915, startPoint y: 425, endPoint x: 927, endPoint y: 426, distance: 11.8
click at [927, 426] on div at bounding box center [752, 380] width 425 height 298
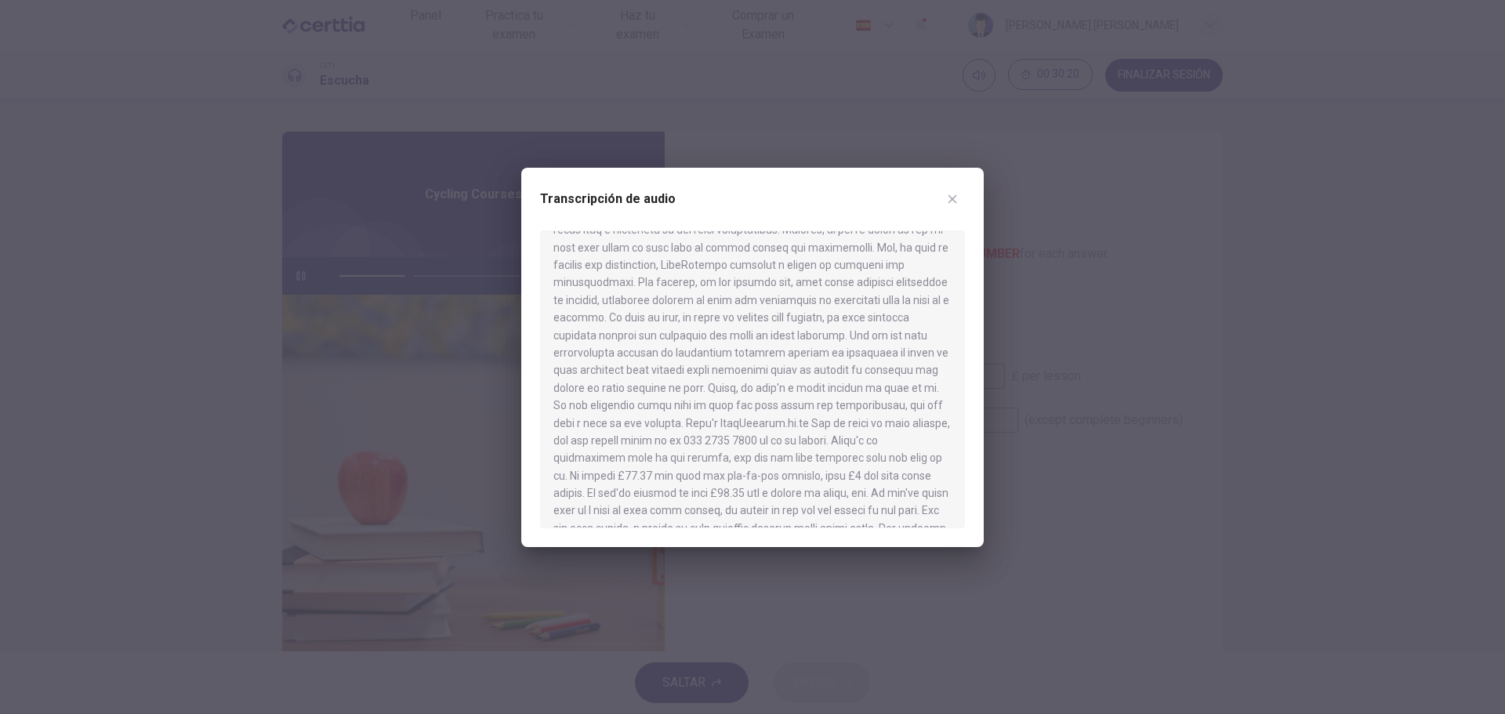
scroll to position [606, 0]
click at [1135, 408] on div at bounding box center [752, 357] width 1505 height 714
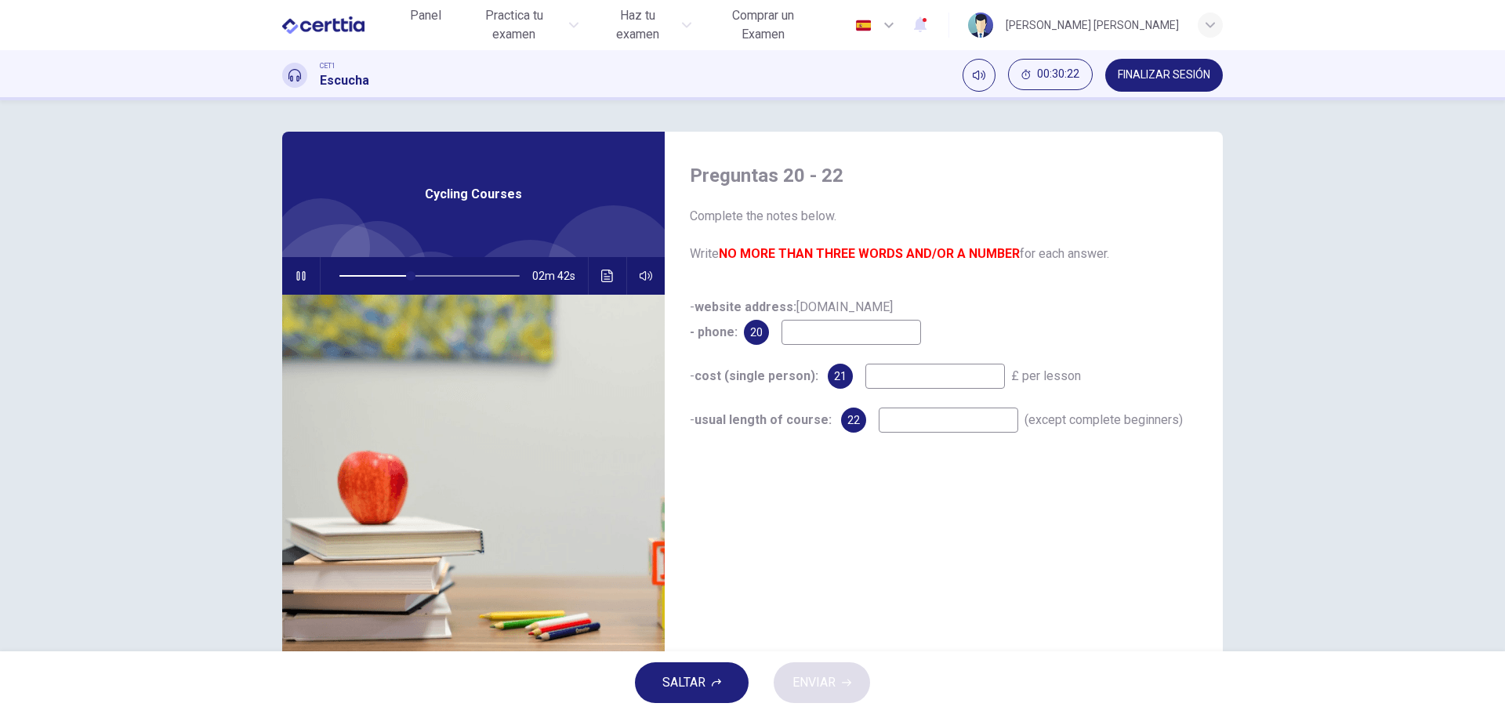
click at [884, 321] on input at bounding box center [852, 332] width 140 height 25
type input "**"
type input "*"
type input "**"
type input "***"
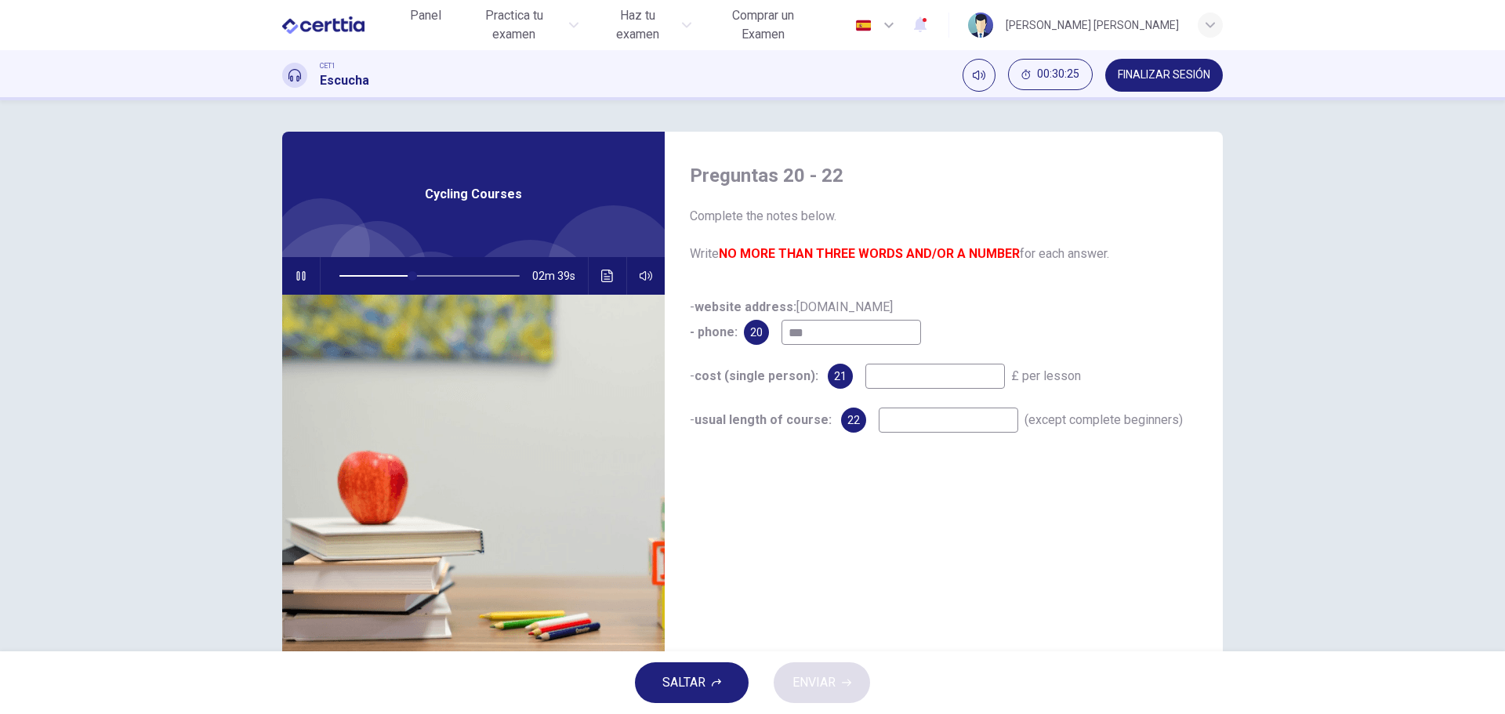
type input "**"
type input "*****"
type input "**"
type input "*******"
type input "**"
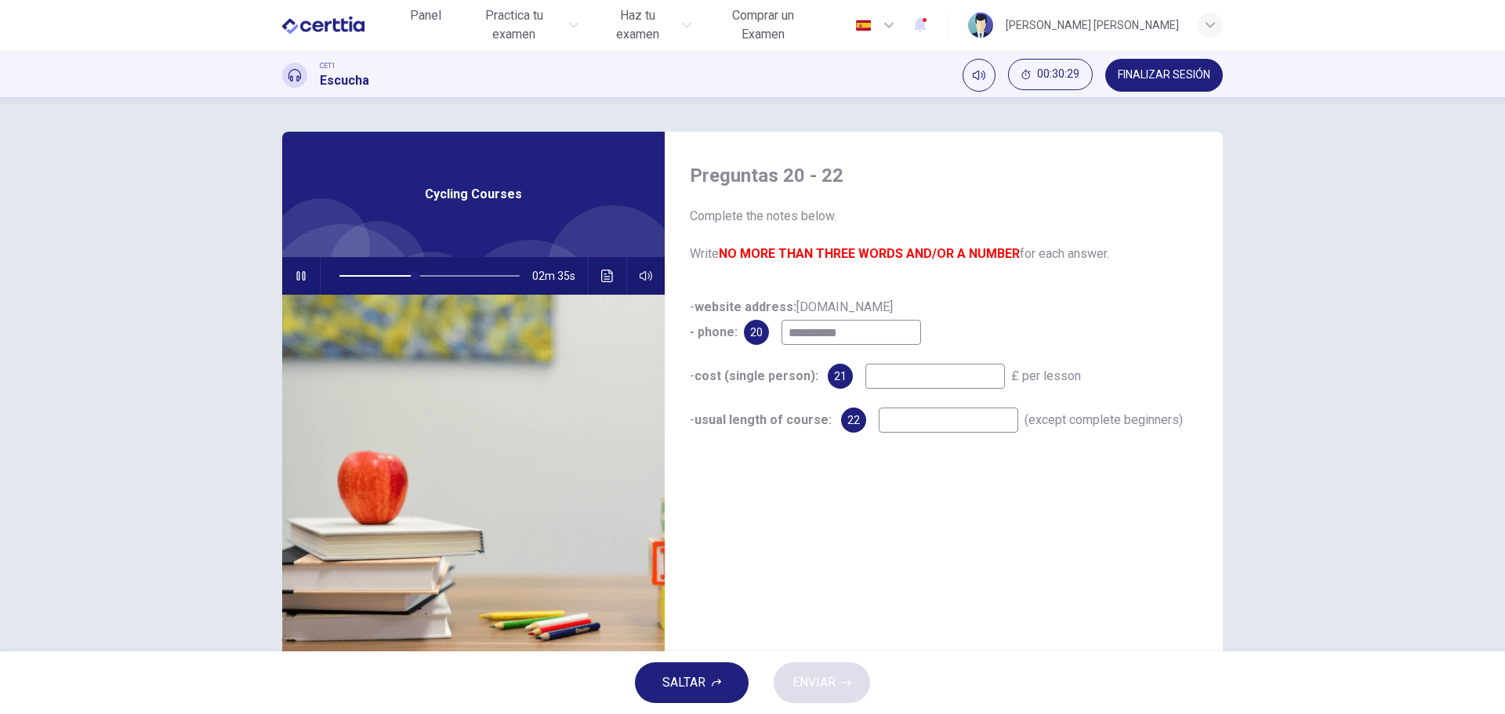
type input "**********"
type input "**"
type input "**********"
click at [918, 372] on input at bounding box center [936, 376] width 140 height 25
click at [602, 278] on icon "Haz clic para ver la transcripción del audio" at bounding box center [607, 276] width 13 height 13
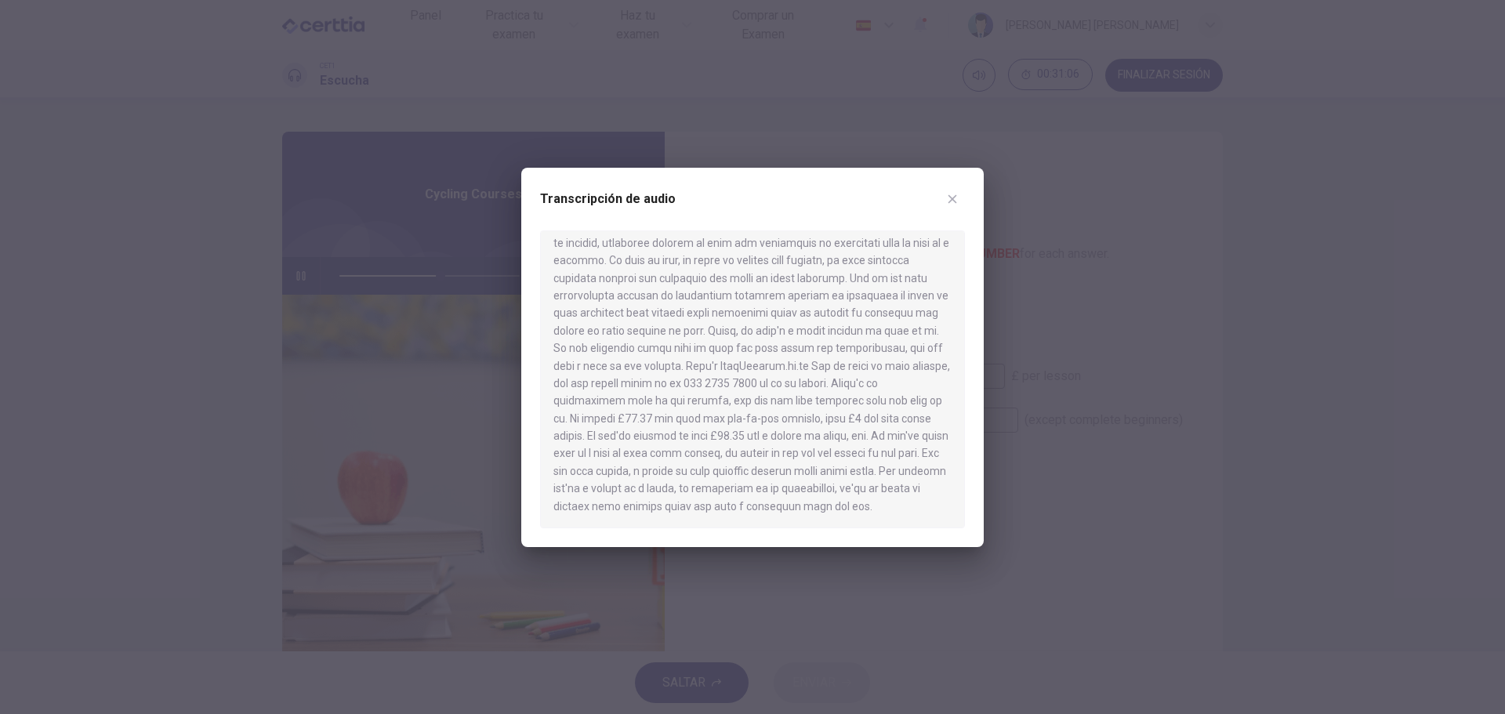
click at [1121, 295] on div at bounding box center [752, 357] width 1505 height 714
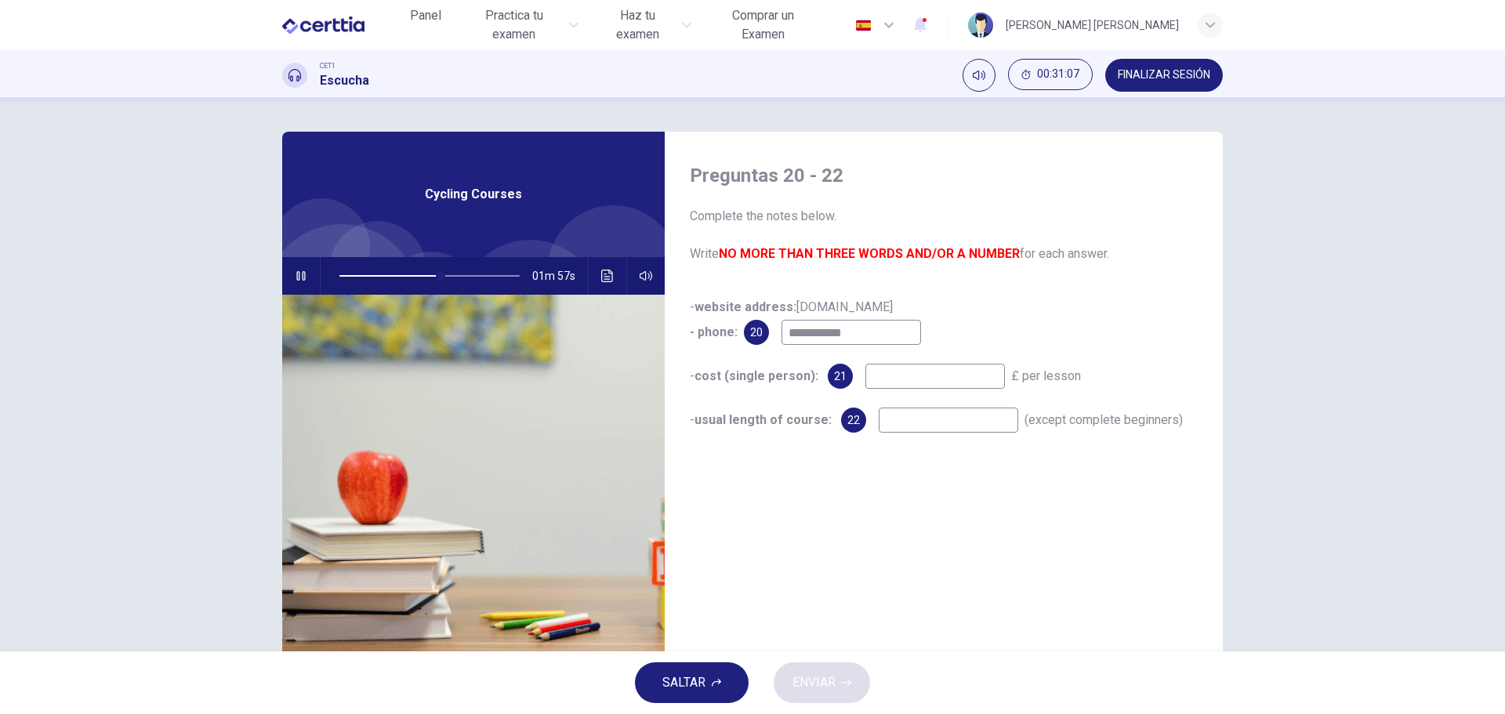
click at [971, 379] on input at bounding box center [936, 376] width 140 height 25
type input "**"
type input "*****"
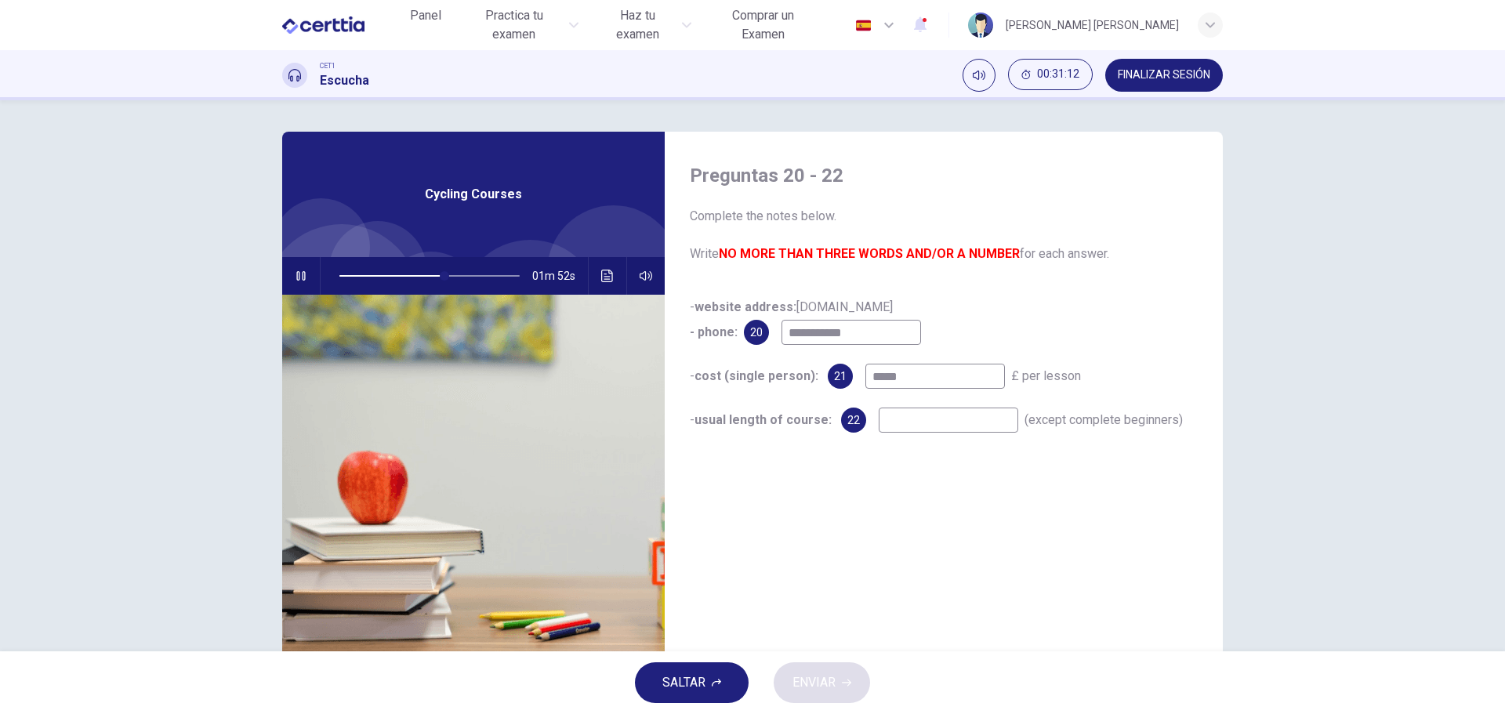
type input "**"
type input "*****"
click at [973, 422] on input at bounding box center [949, 420] width 140 height 25
click at [595, 270] on button "Haz clic para ver la transcripción del audio" at bounding box center [607, 276] width 25 height 38
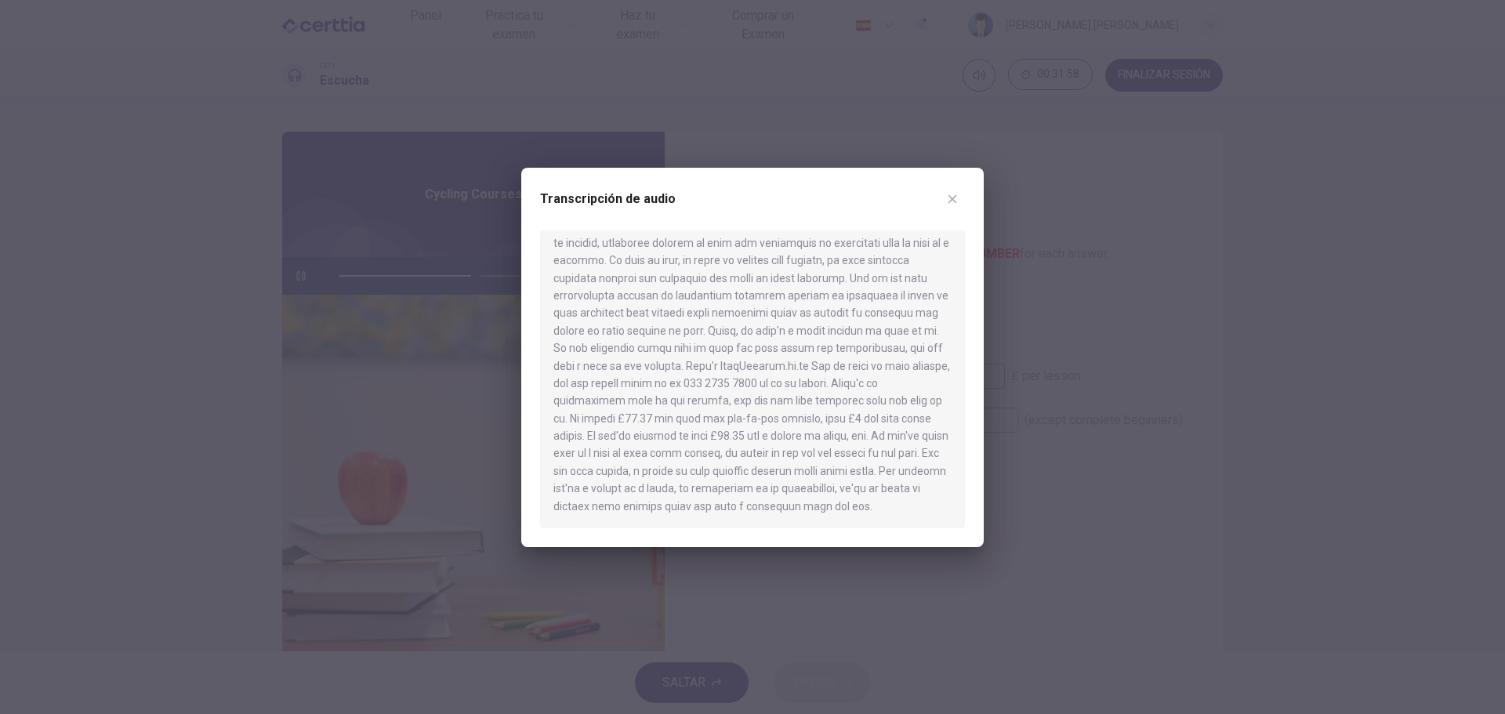
click at [848, 419] on div at bounding box center [752, 380] width 425 height 298
click at [1061, 467] on div at bounding box center [752, 357] width 1505 height 714
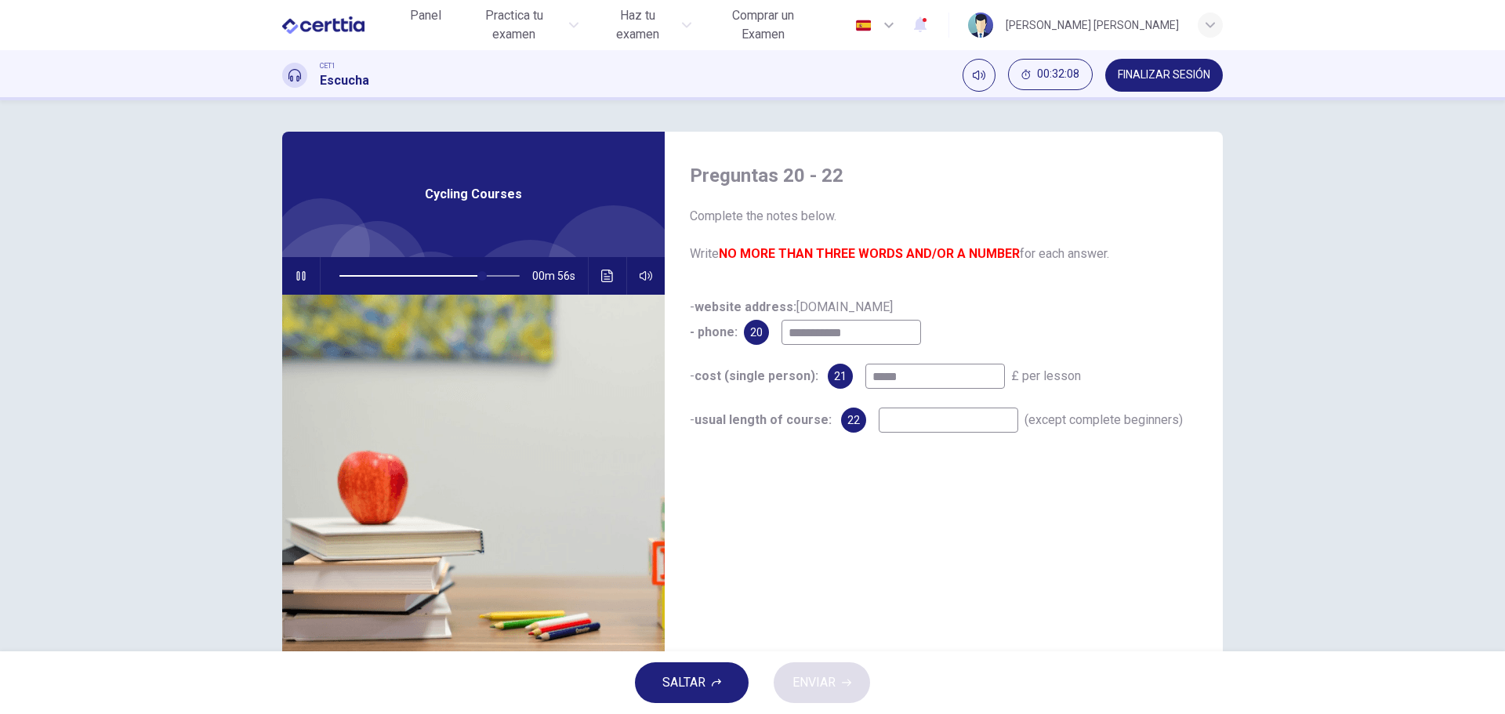
drag, startPoint x: 707, startPoint y: 423, endPoint x: 804, endPoint y: 423, distance: 96.4
click at [804, 423] on b "usual length of course:" at bounding box center [763, 419] width 137 height 15
click at [957, 416] on input at bounding box center [949, 420] width 140 height 25
click at [604, 278] on icon "Haz clic para ver la transcripción del audio" at bounding box center [607, 276] width 13 height 13
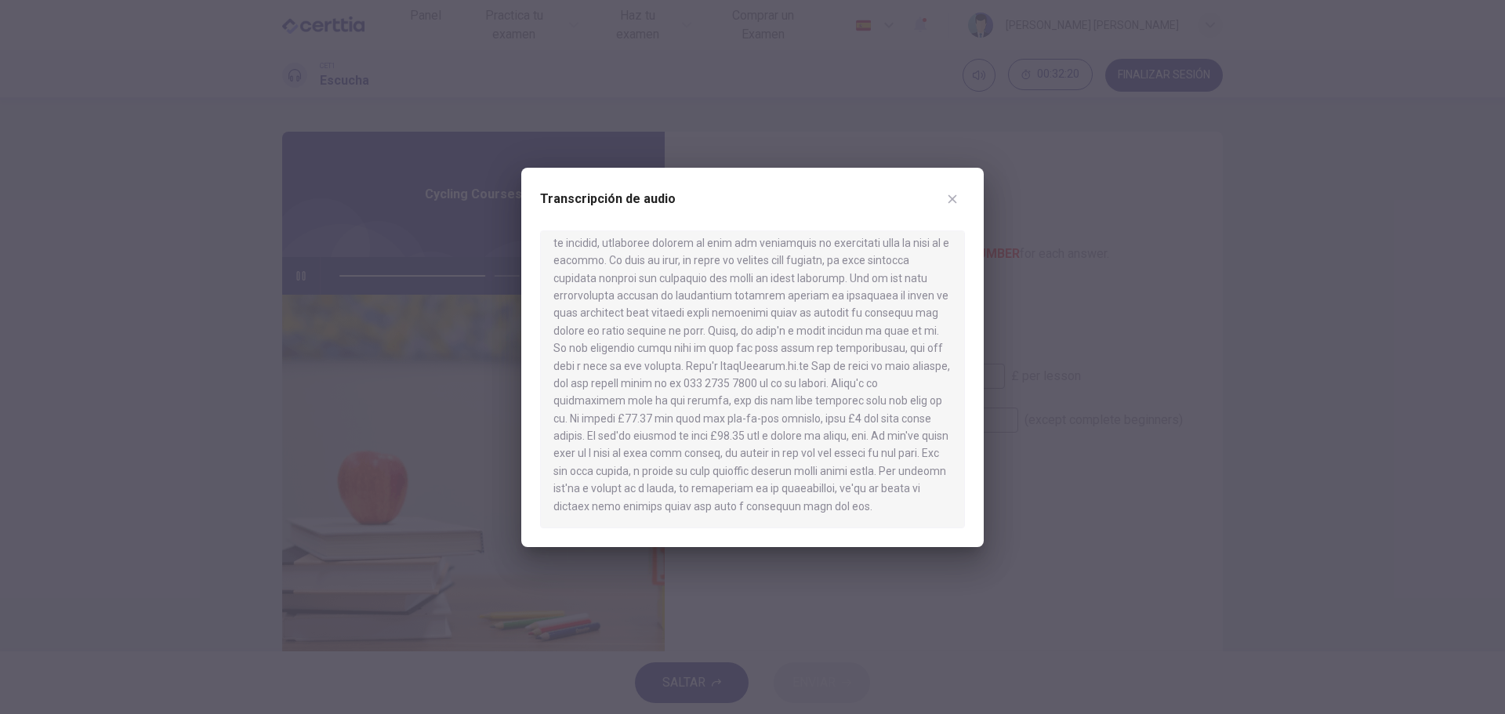
click at [1126, 365] on div at bounding box center [752, 357] width 1505 height 714
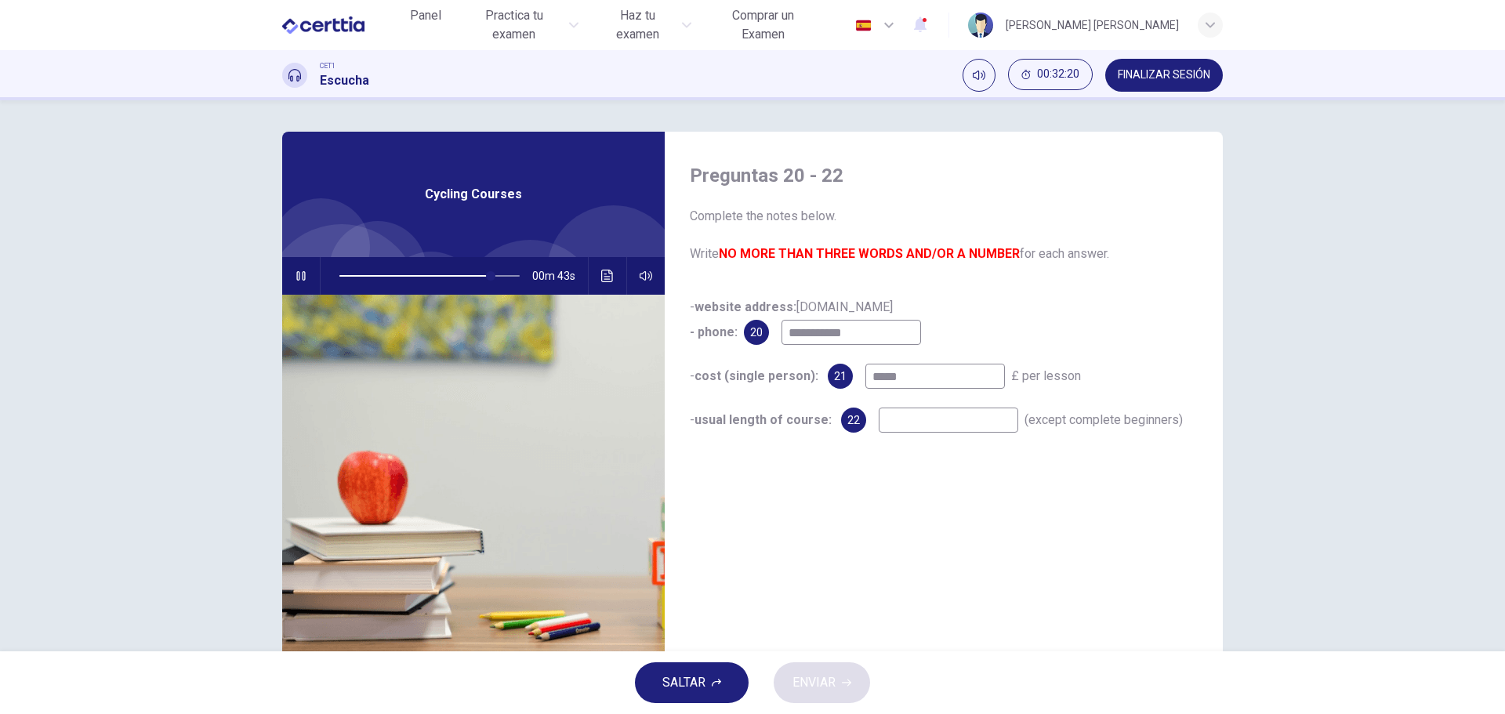
click at [915, 425] on input at bounding box center [949, 420] width 140 height 25
type input "**"
type input "*"
type input "**"
type input "*"
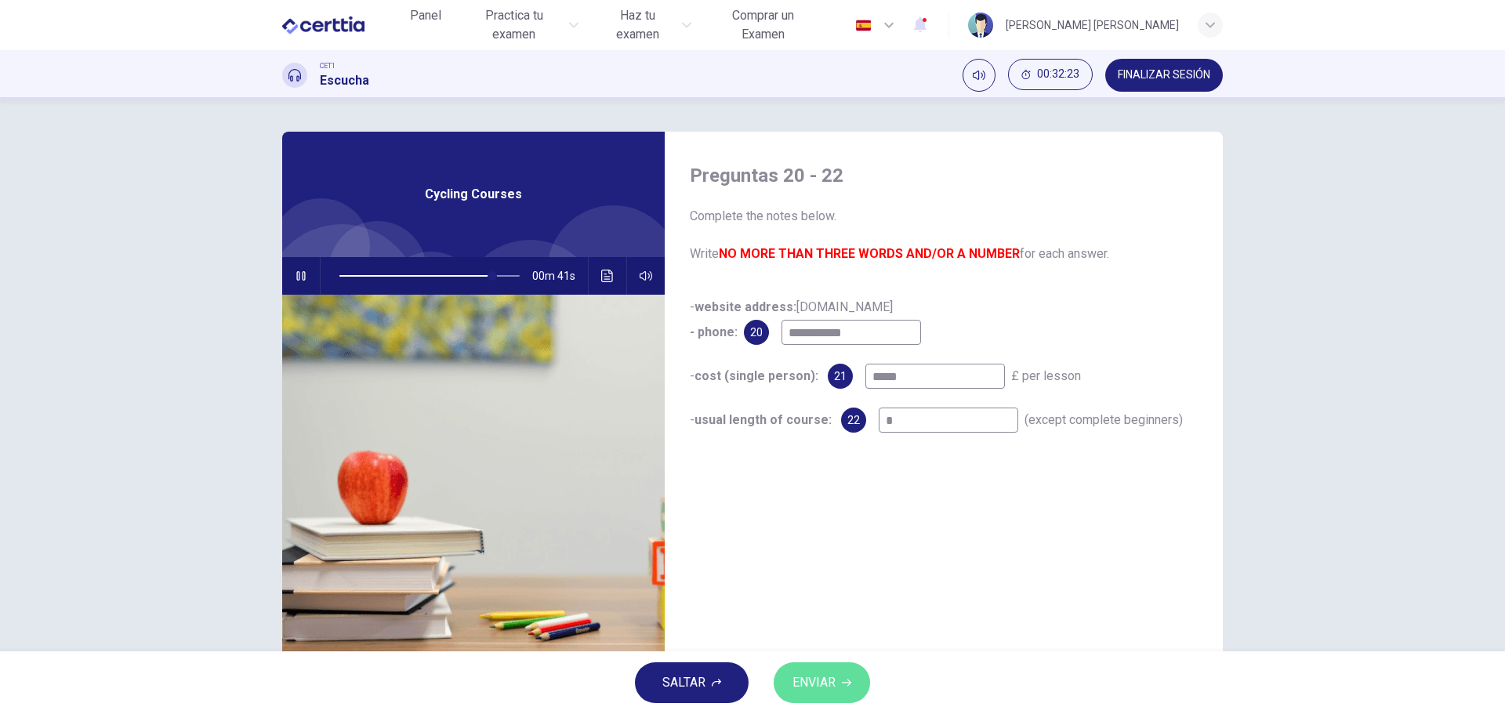
click at [850, 694] on button "ENVIAR" at bounding box center [822, 683] width 96 height 41
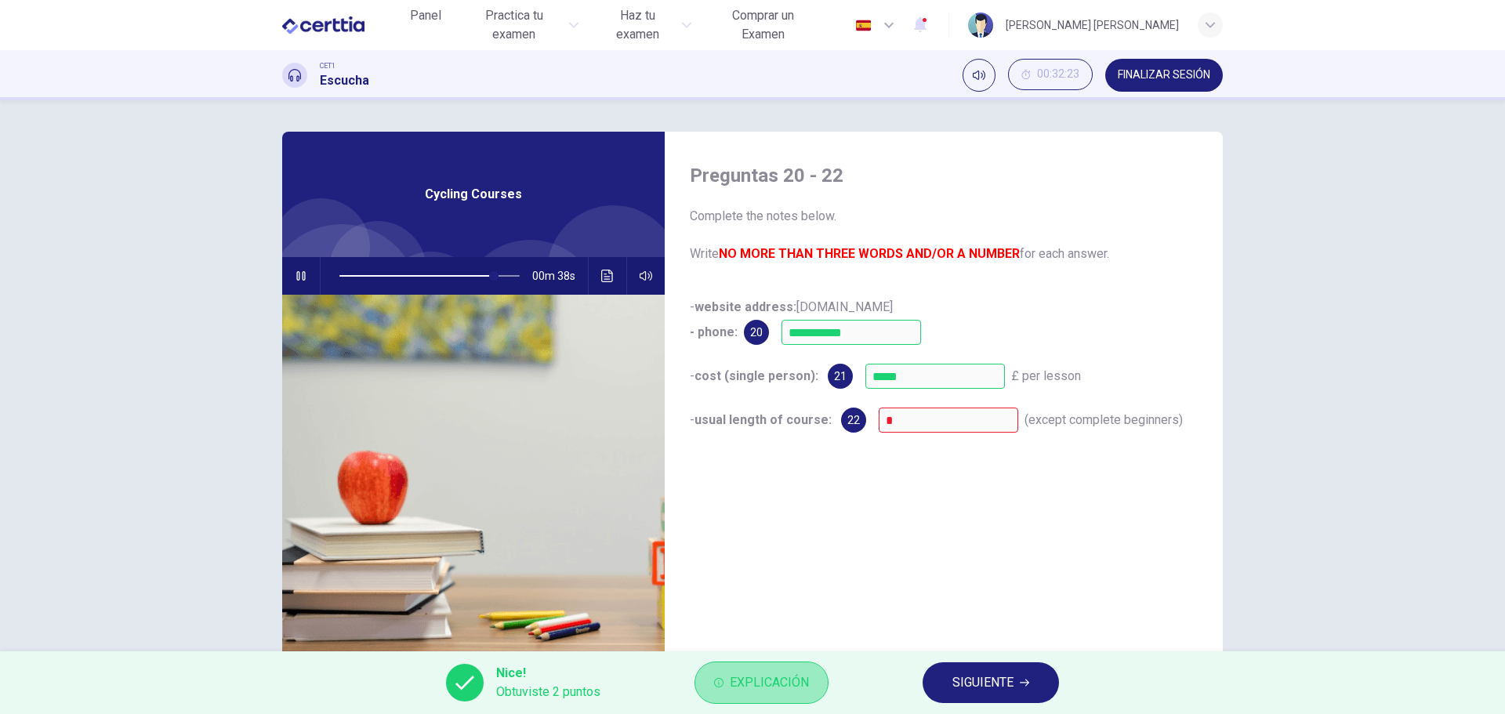
click at [780, 676] on span "Explicación" at bounding box center [769, 683] width 79 height 22
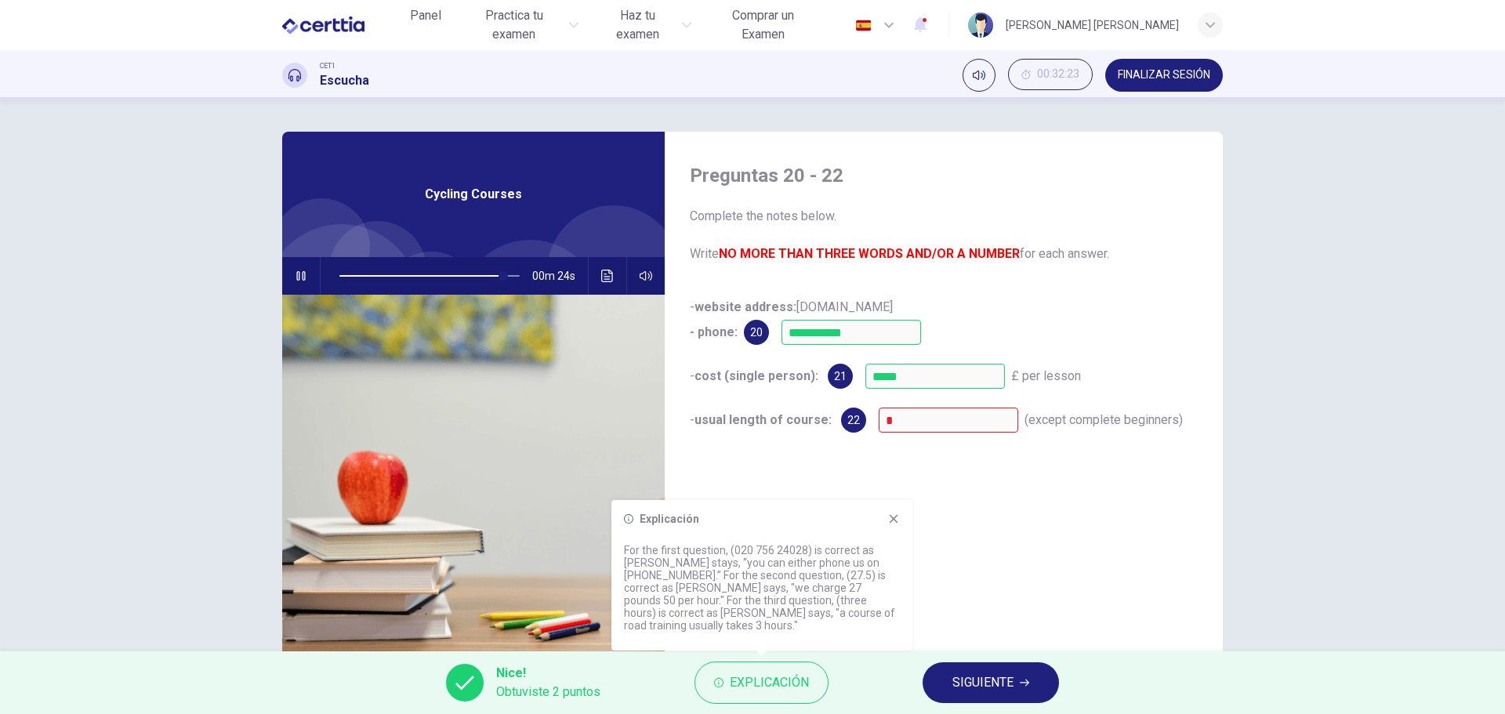
drag, startPoint x: 814, startPoint y: 612, endPoint x: 836, endPoint y: 610, distance: 22.1
click at [836, 610] on p "For the first question, (020 756 24028) is correct as [PERSON_NAME] stays, “you…" at bounding box center [762, 588] width 276 height 88
type input "*"
click at [891, 538] on div "Explicación For the first question, (020 756 24028) is correct as [PERSON_NAME]…" at bounding box center [762, 575] width 301 height 151
click at [891, 525] on icon at bounding box center [894, 519] width 13 height 13
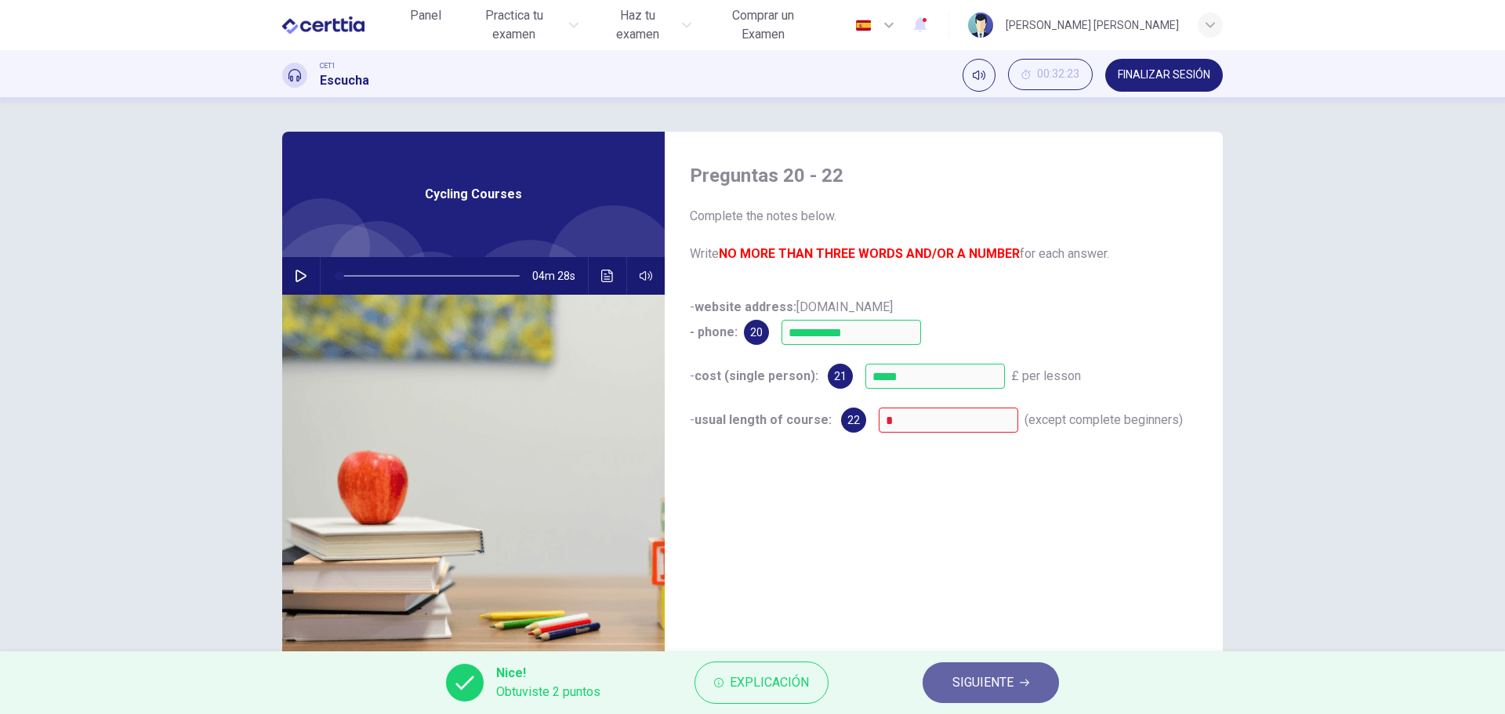
click at [1000, 676] on span "SIGUIENTE" at bounding box center [983, 683] width 61 height 22
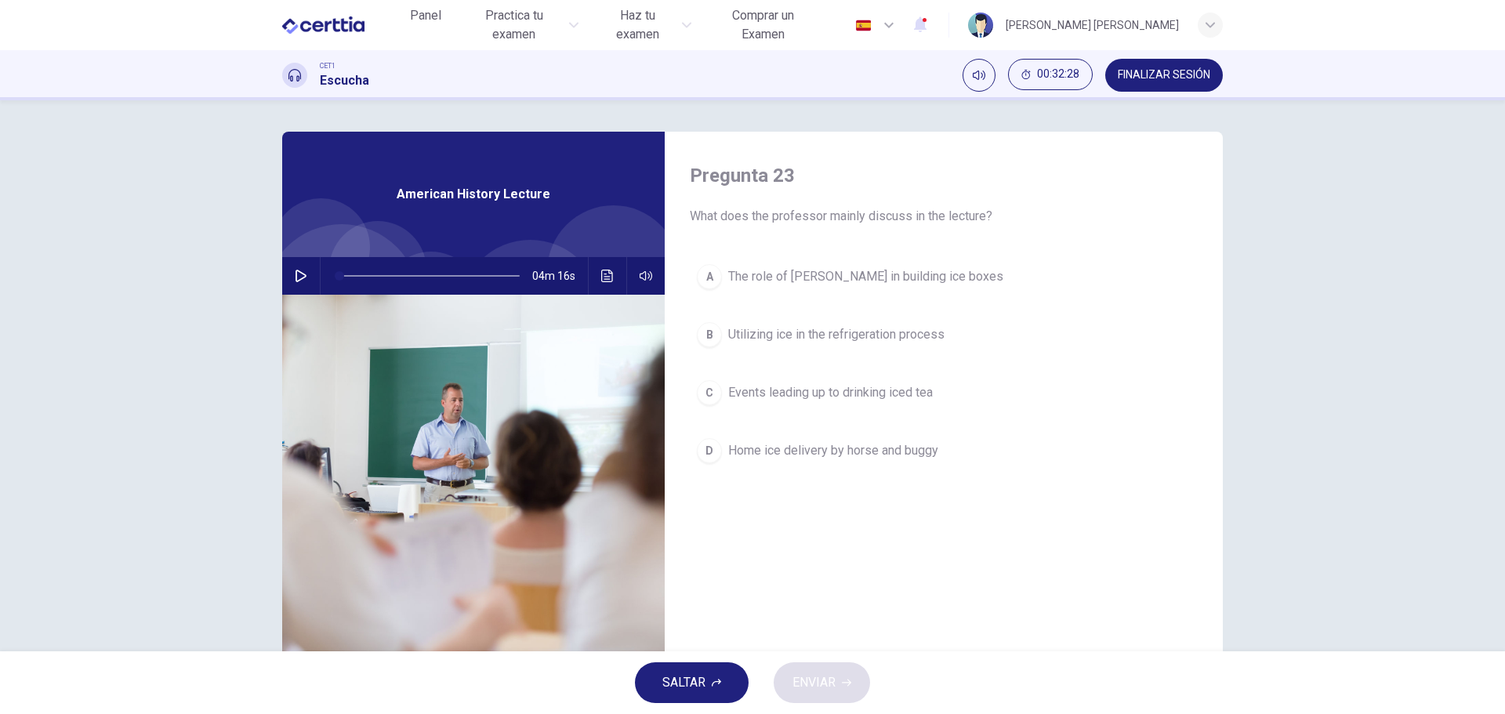
click at [298, 276] on icon "button" at bounding box center [301, 276] width 13 height 13
click at [606, 274] on icon "Haz clic para ver la transcripción del audio" at bounding box center [607, 276] width 12 height 13
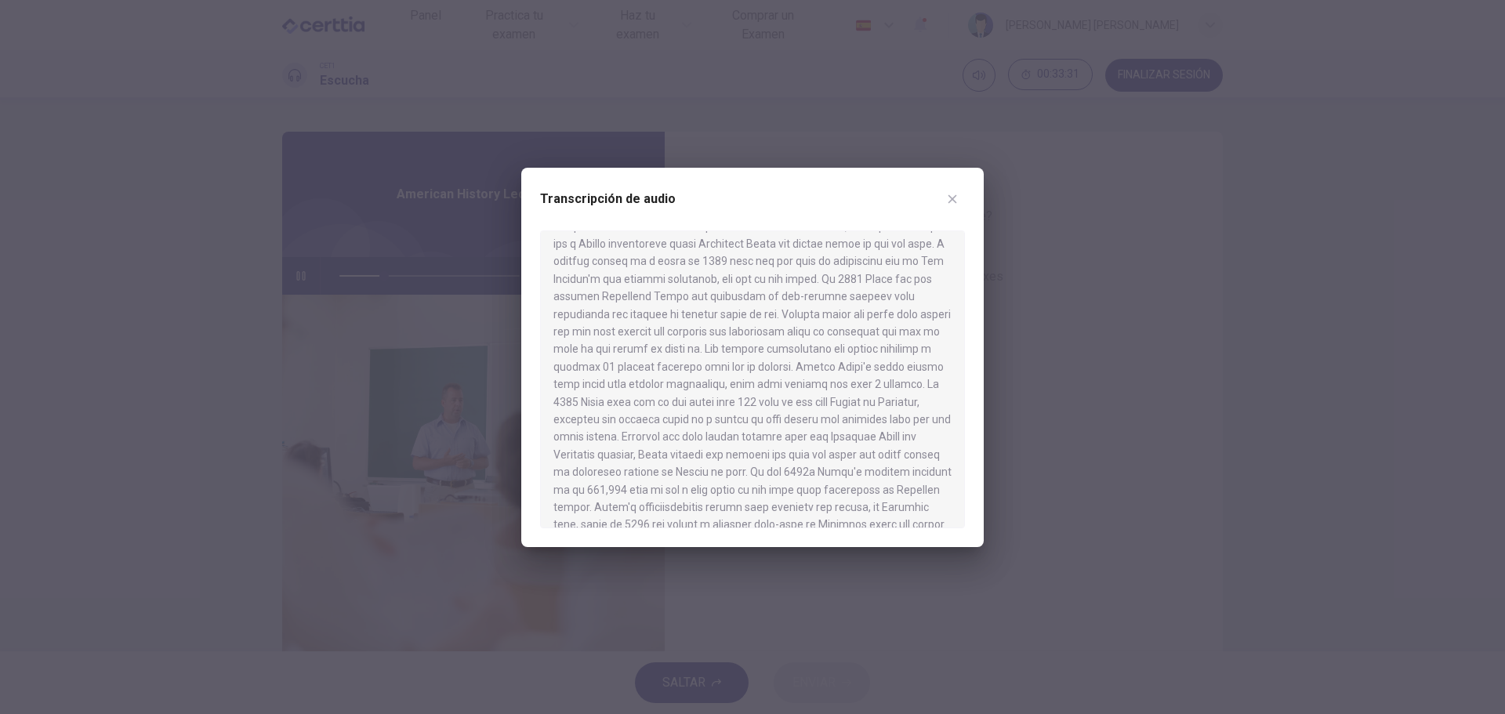
scroll to position [157, 0]
click at [1064, 356] on div at bounding box center [752, 357] width 1505 height 714
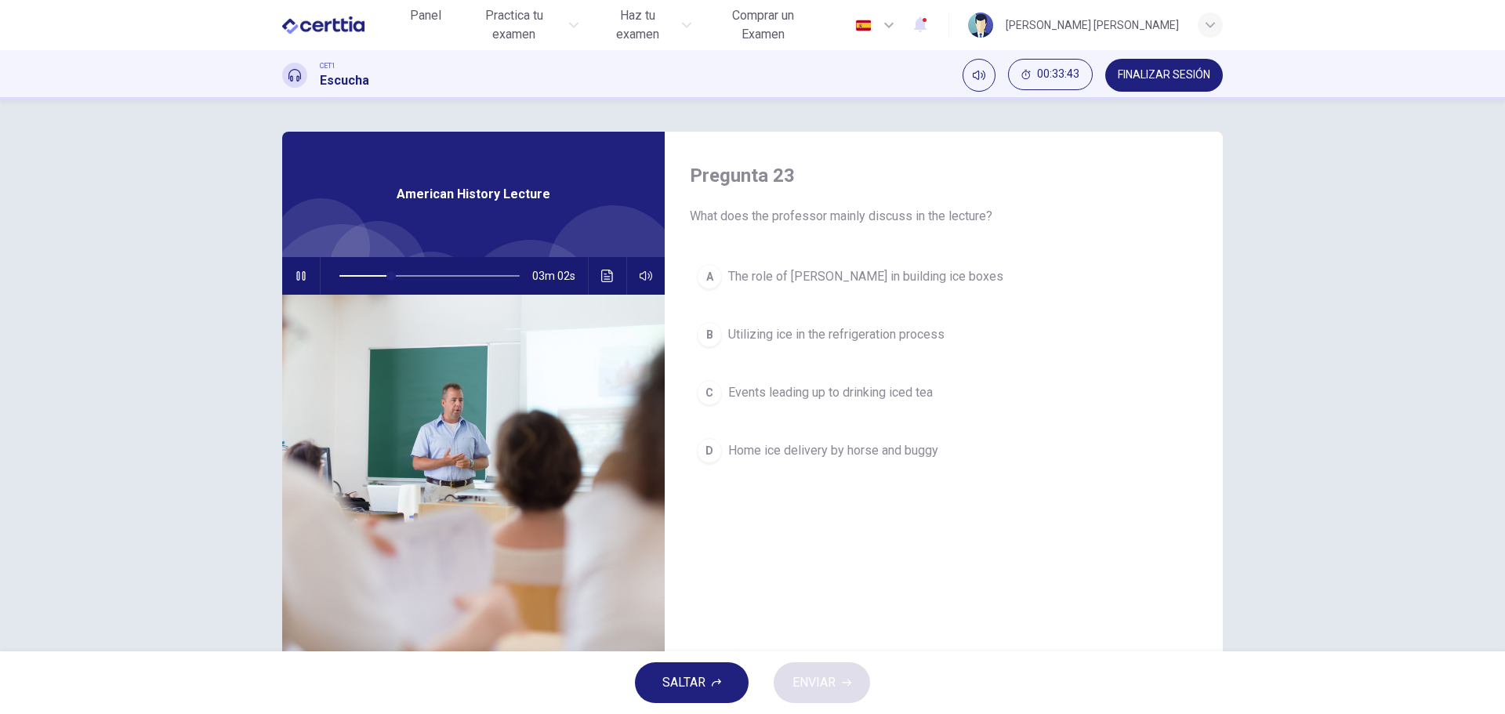
click at [876, 343] on span "Utilizing ice in the refrigeration process" at bounding box center [836, 334] width 216 height 19
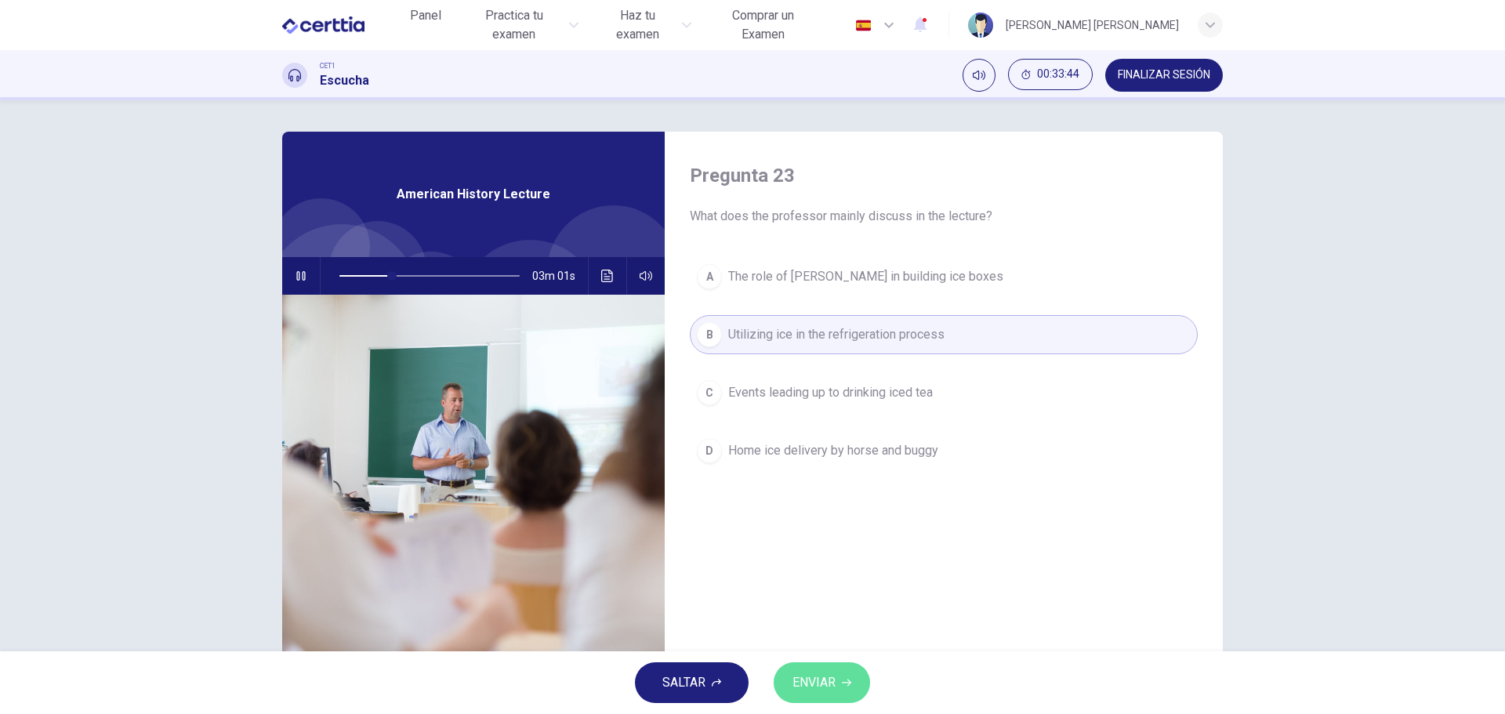
click at [822, 682] on span "ENVIAR" at bounding box center [814, 683] width 43 height 22
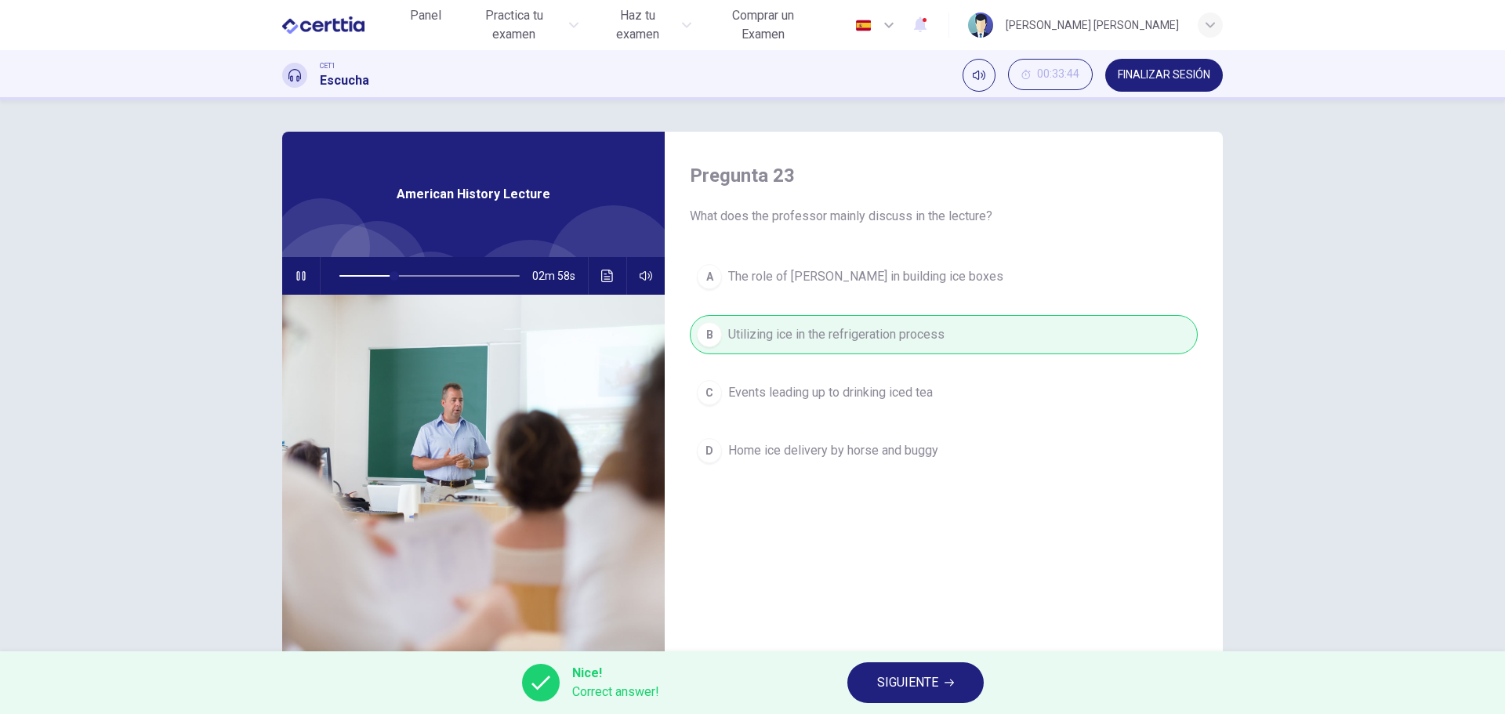
click at [933, 676] on span "SIGUIENTE" at bounding box center [907, 683] width 61 height 22
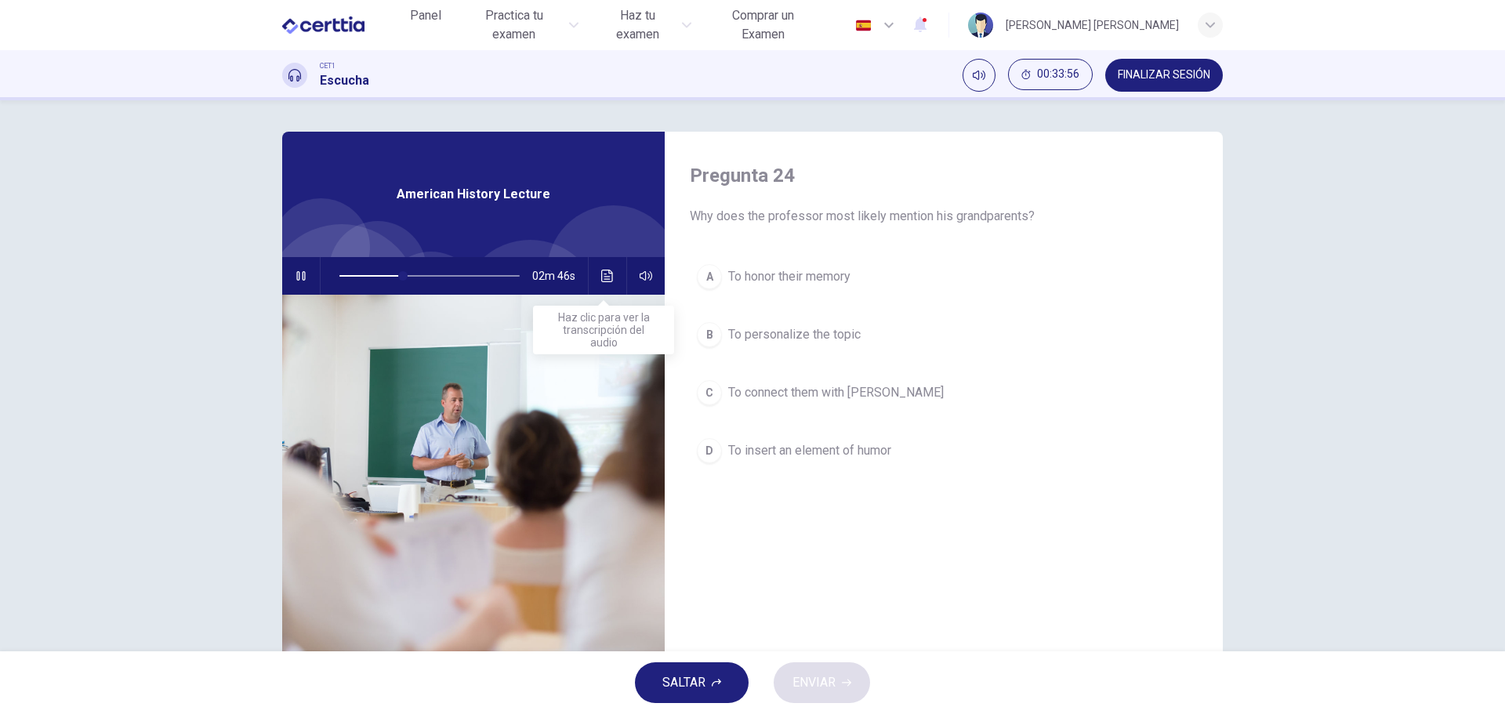
click at [601, 270] on icon "Haz clic para ver la transcripción del audio" at bounding box center [607, 276] width 12 height 13
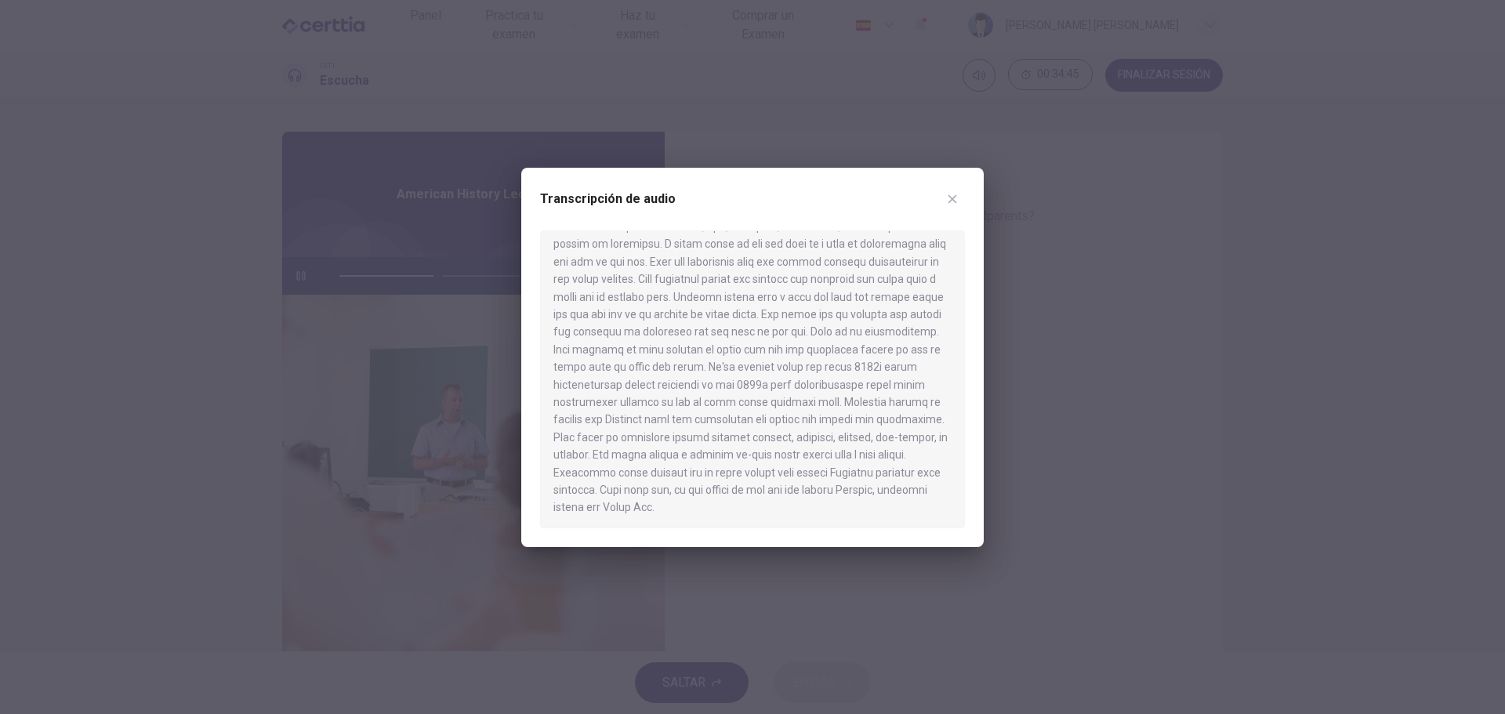
scroll to position [430, 0]
click at [1105, 358] on div at bounding box center [752, 357] width 1505 height 714
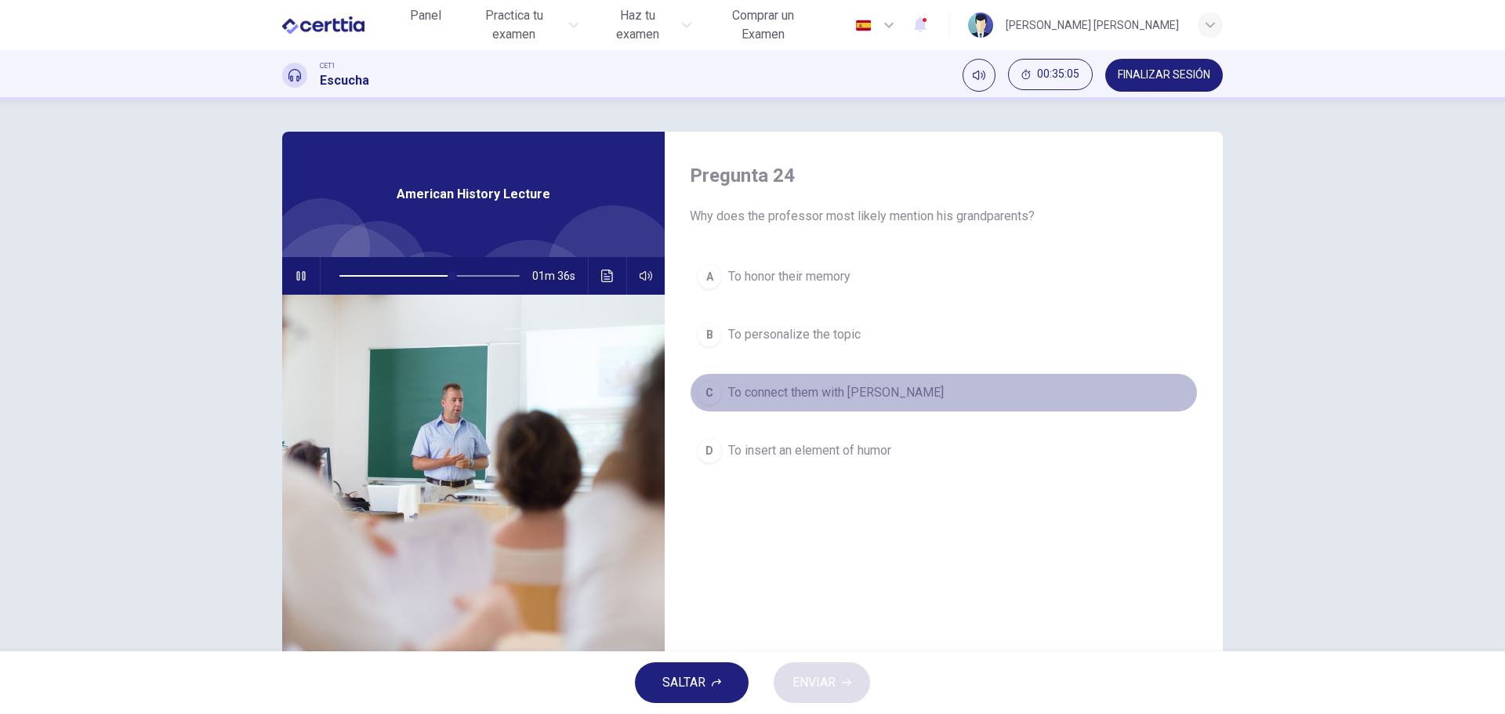
click at [869, 394] on span "To connect them with [PERSON_NAME]" at bounding box center [836, 392] width 216 height 19
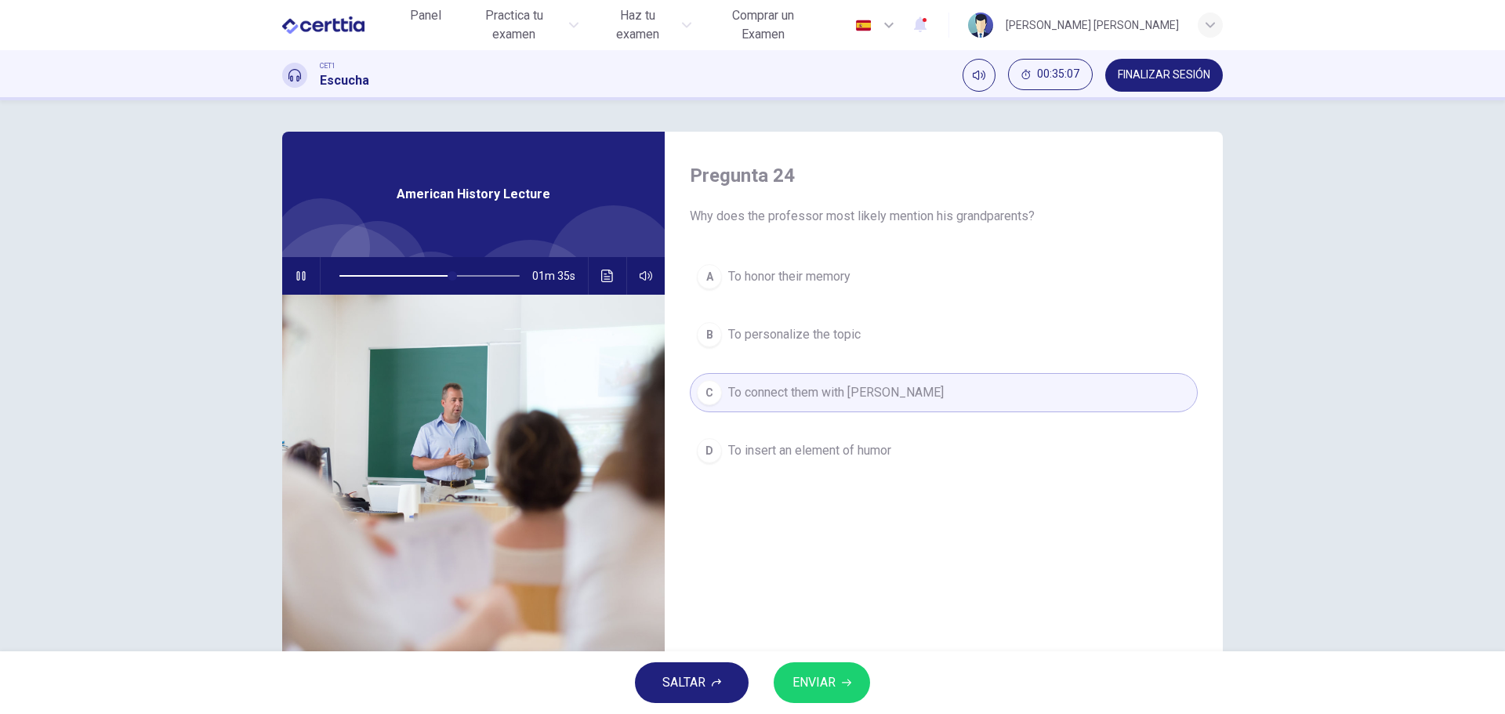
click at [832, 686] on span "ENVIAR" at bounding box center [814, 683] width 43 height 22
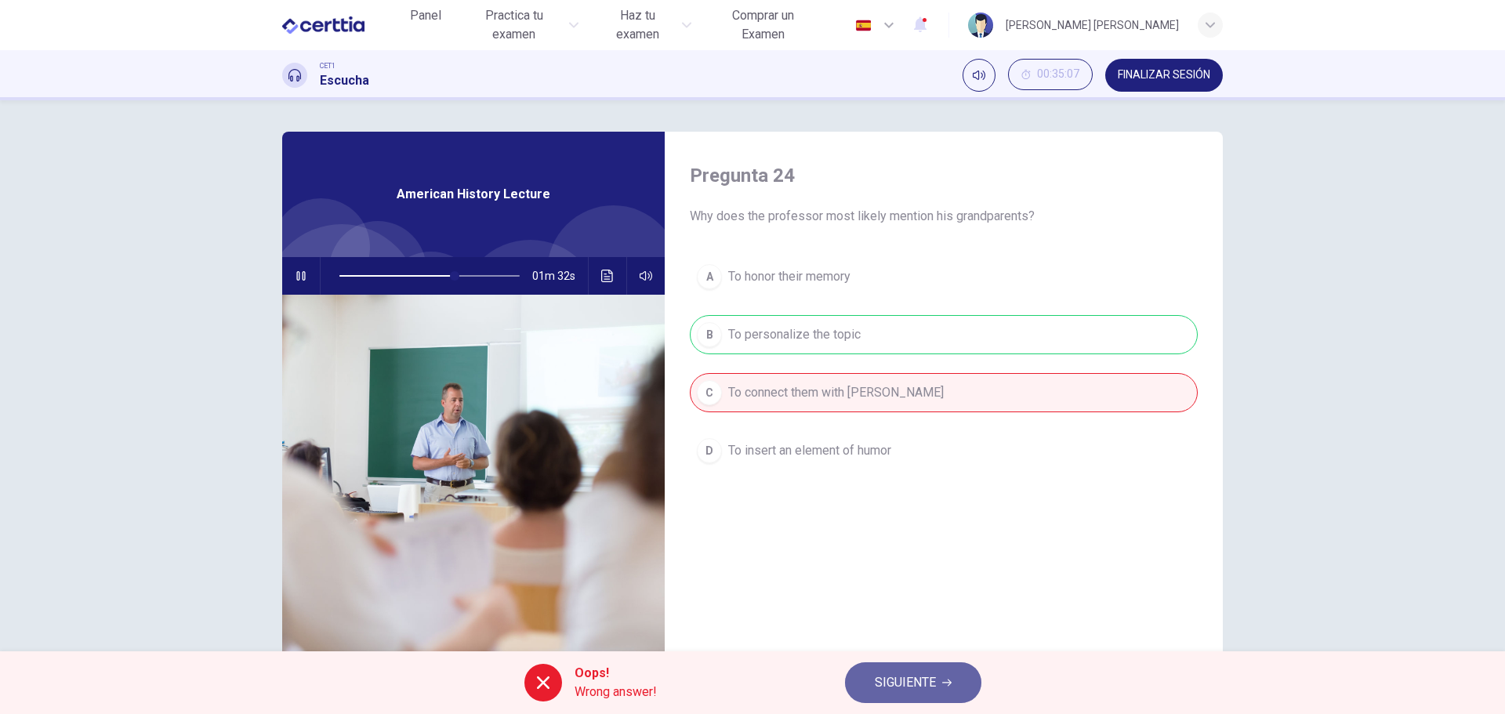
click at [900, 664] on button "SIGUIENTE" at bounding box center [913, 683] width 136 height 41
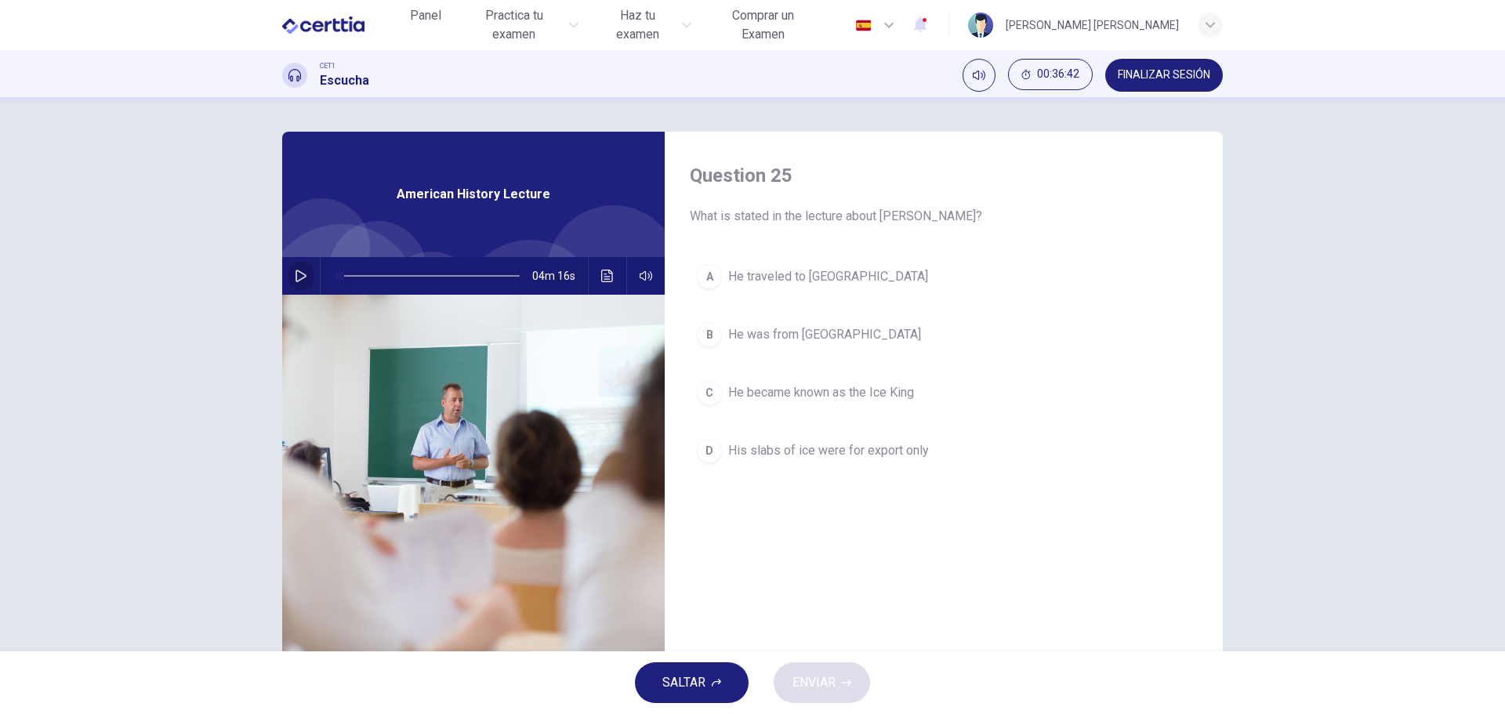
click at [296, 274] on icon "button" at bounding box center [301, 276] width 13 height 13
click at [608, 268] on button "Haz clic para ver la transcripción del audio" at bounding box center [607, 276] width 25 height 38
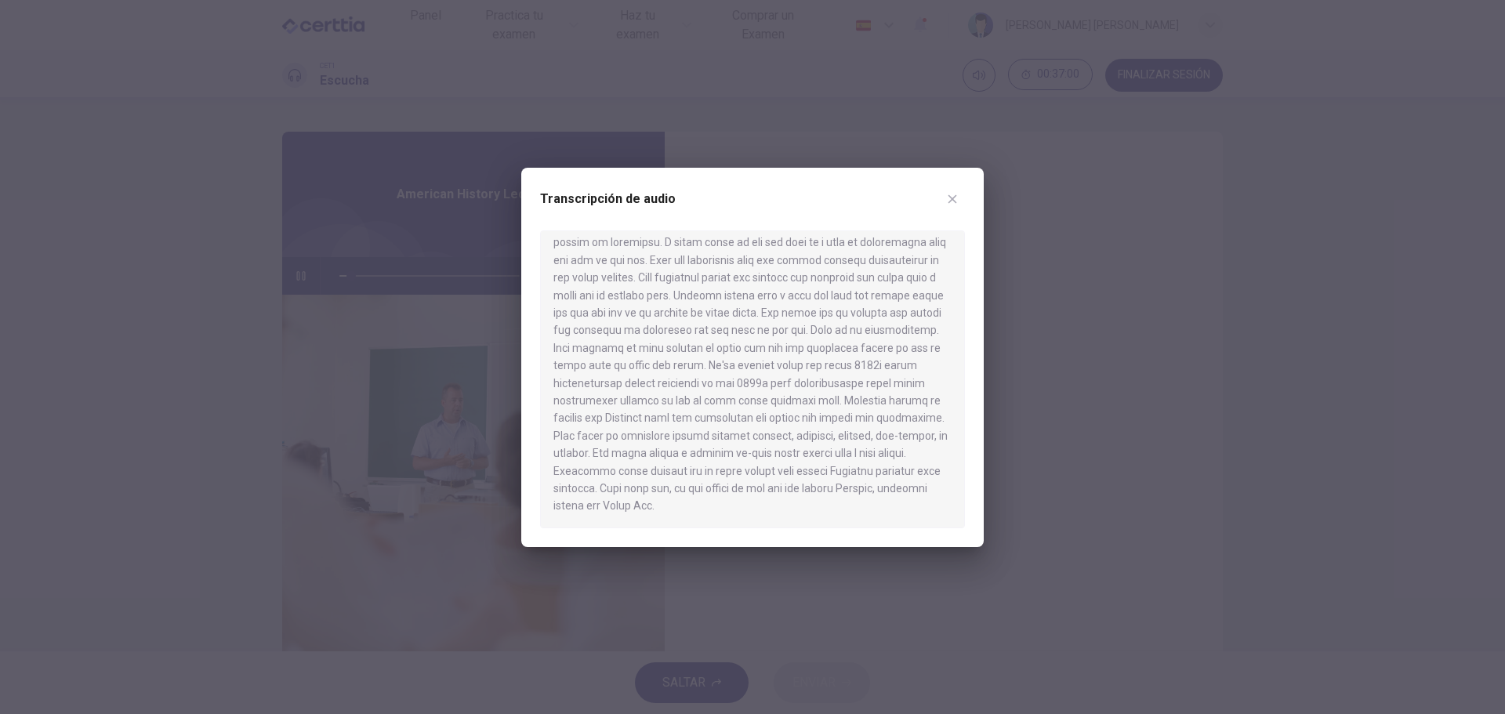
click at [1196, 245] on div at bounding box center [752, 357] width 1505 height 714
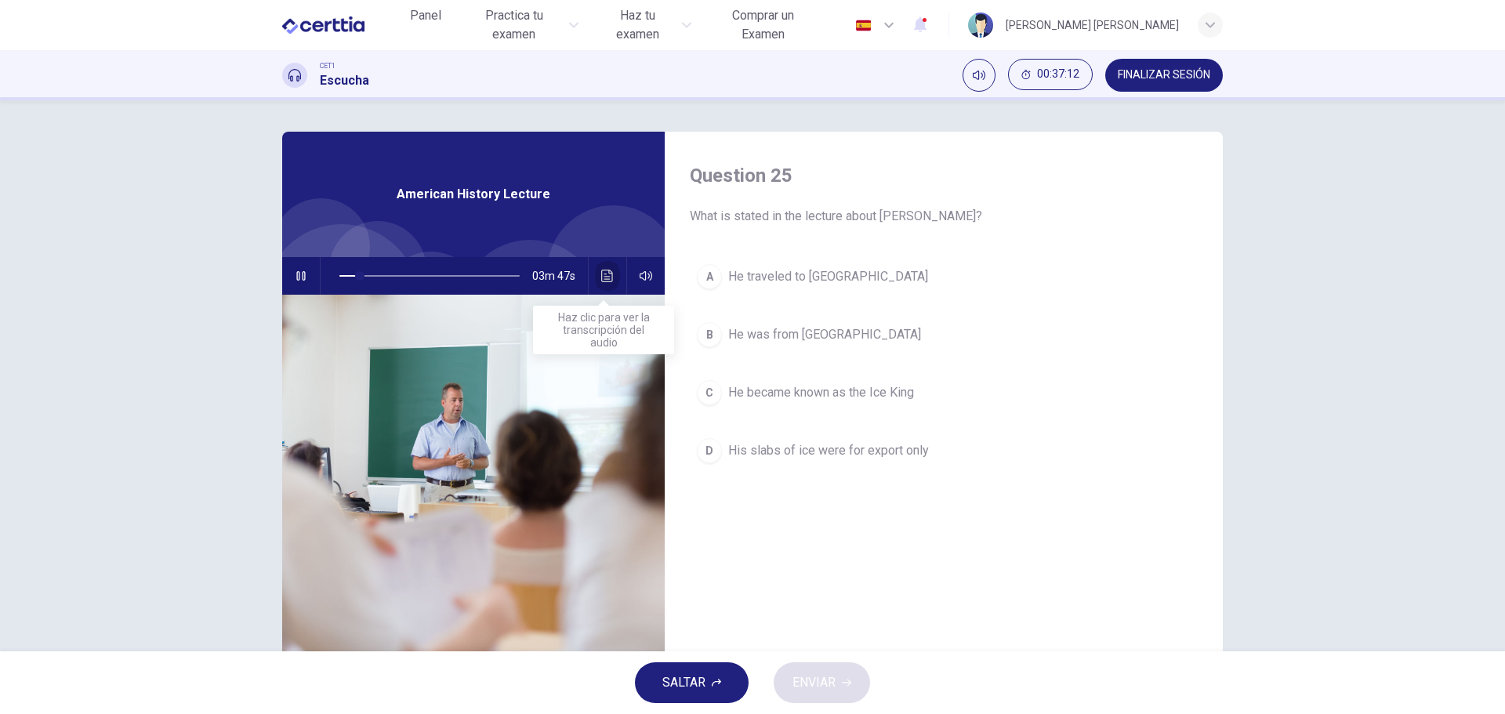
click at [606, 276] on icon "Haz clic para ver la transcripción del audio" at bounding box center [607, 276] width 13 height 13
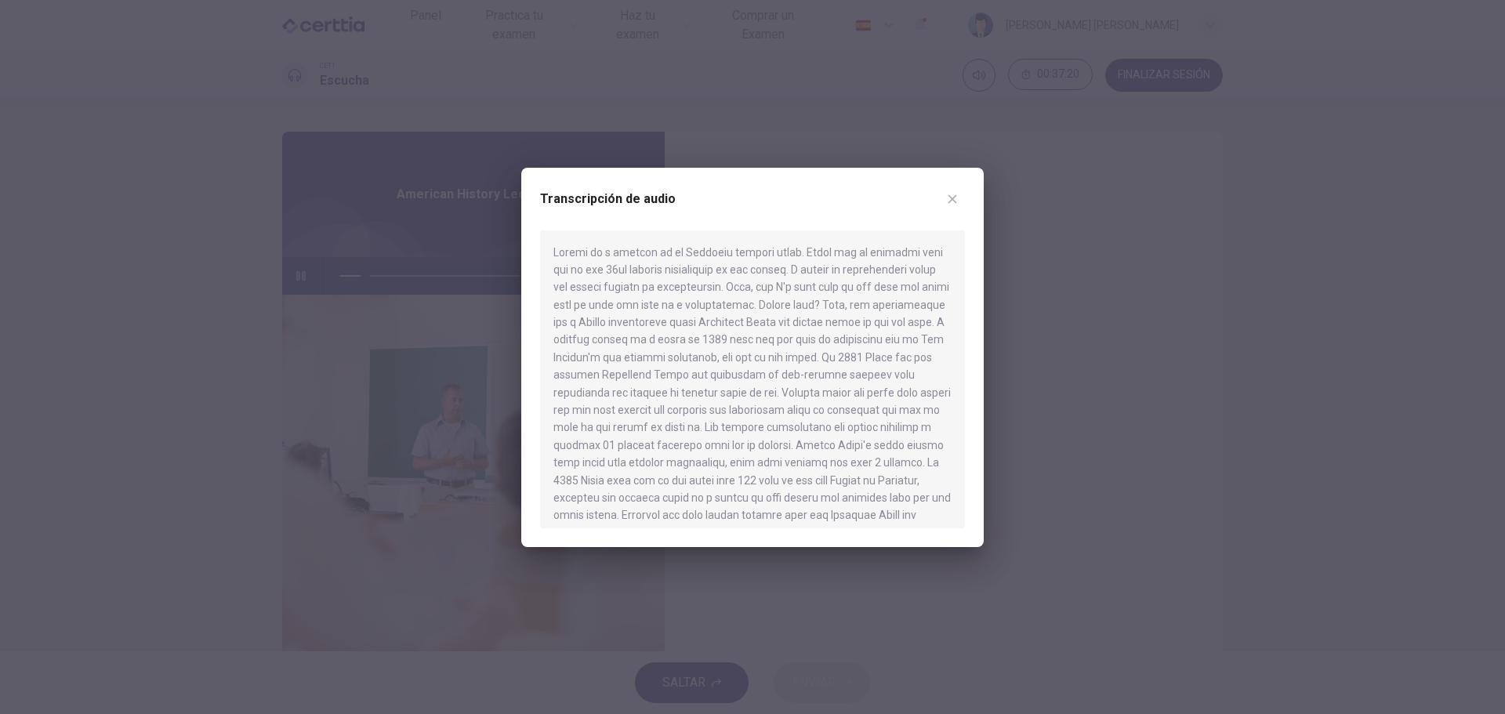
click at [1187, 348] on div at bounding box center [752, 357] width 1505 height 714
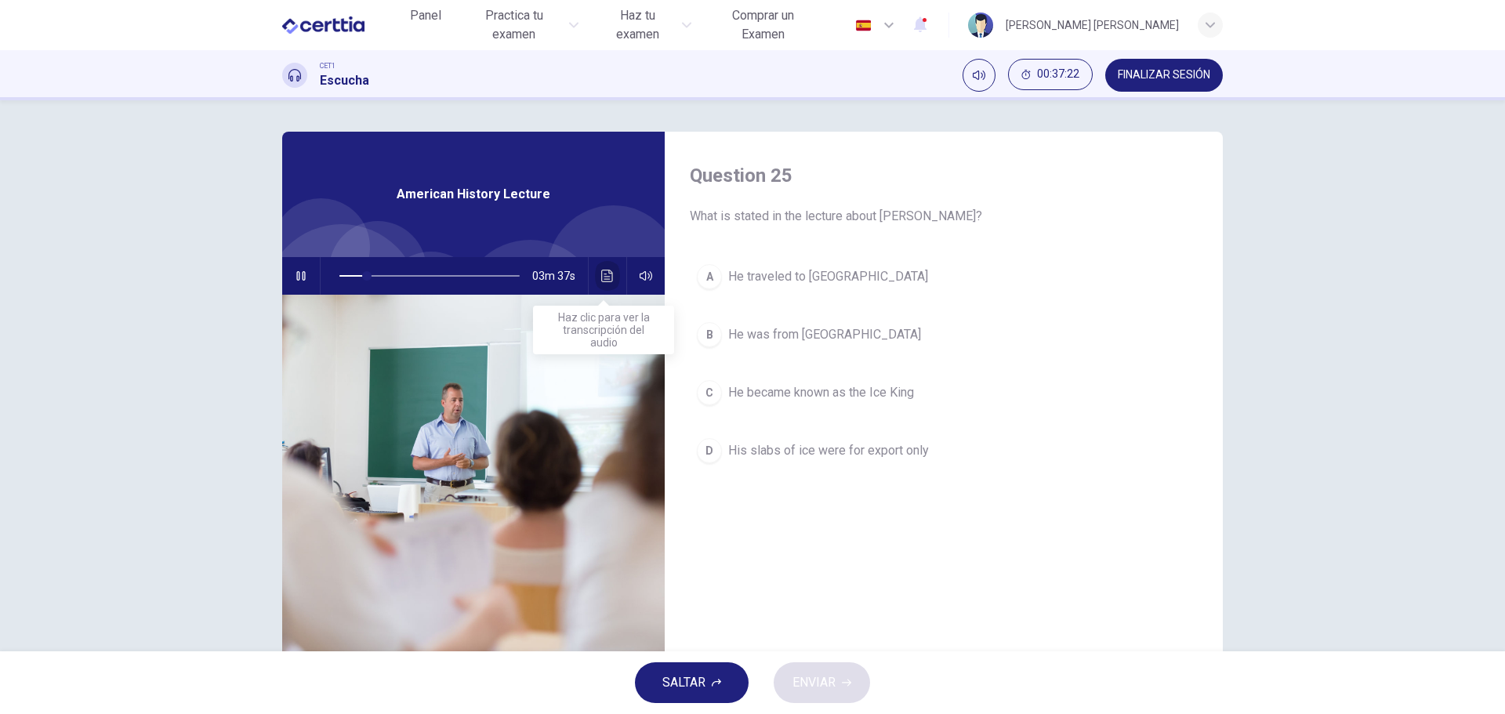
click at [601, 281] on icon "Haz clic para ver la transcripción del audio" at bounding box center [607, 276] width 13 height 13
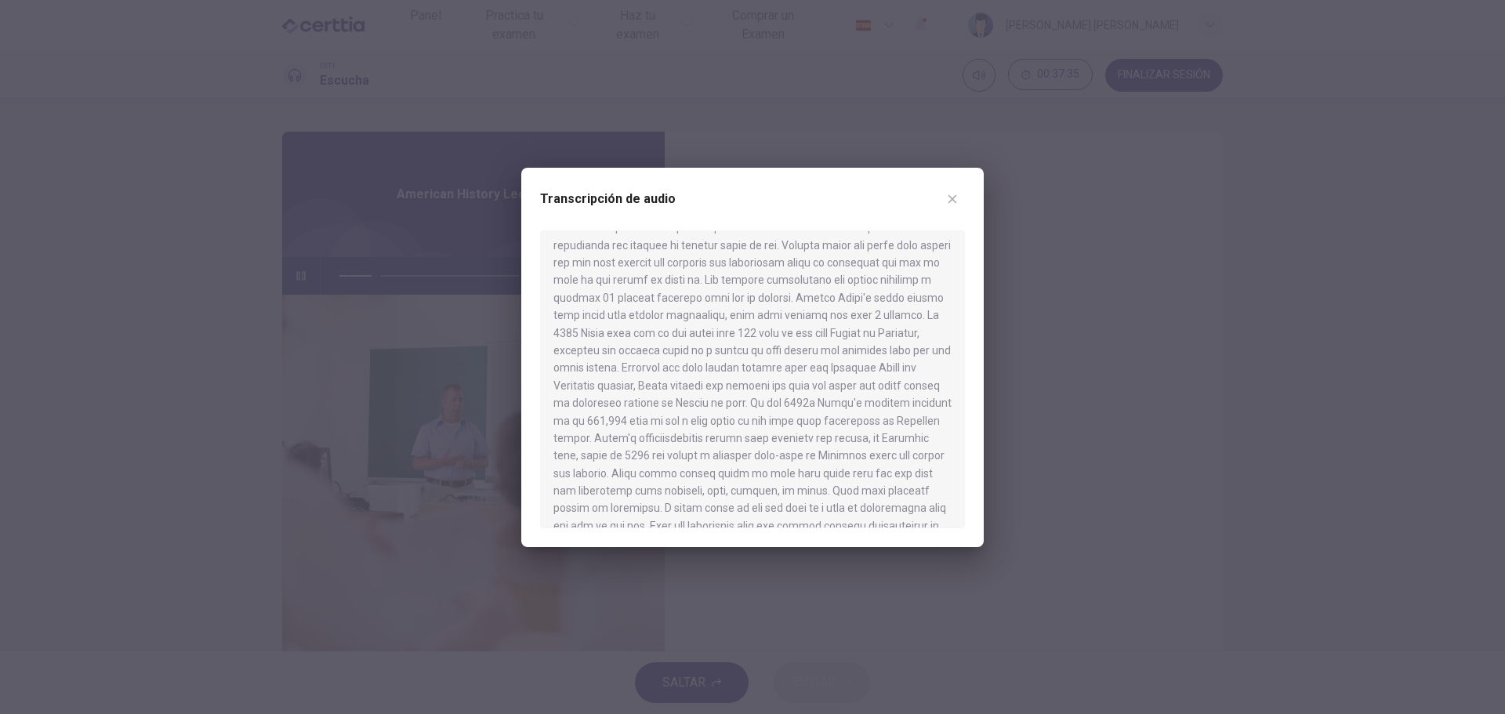
scroll to position [157, 0]
click at [1151, 287] on div at bounding box center [752, 357] width 1505 height 714
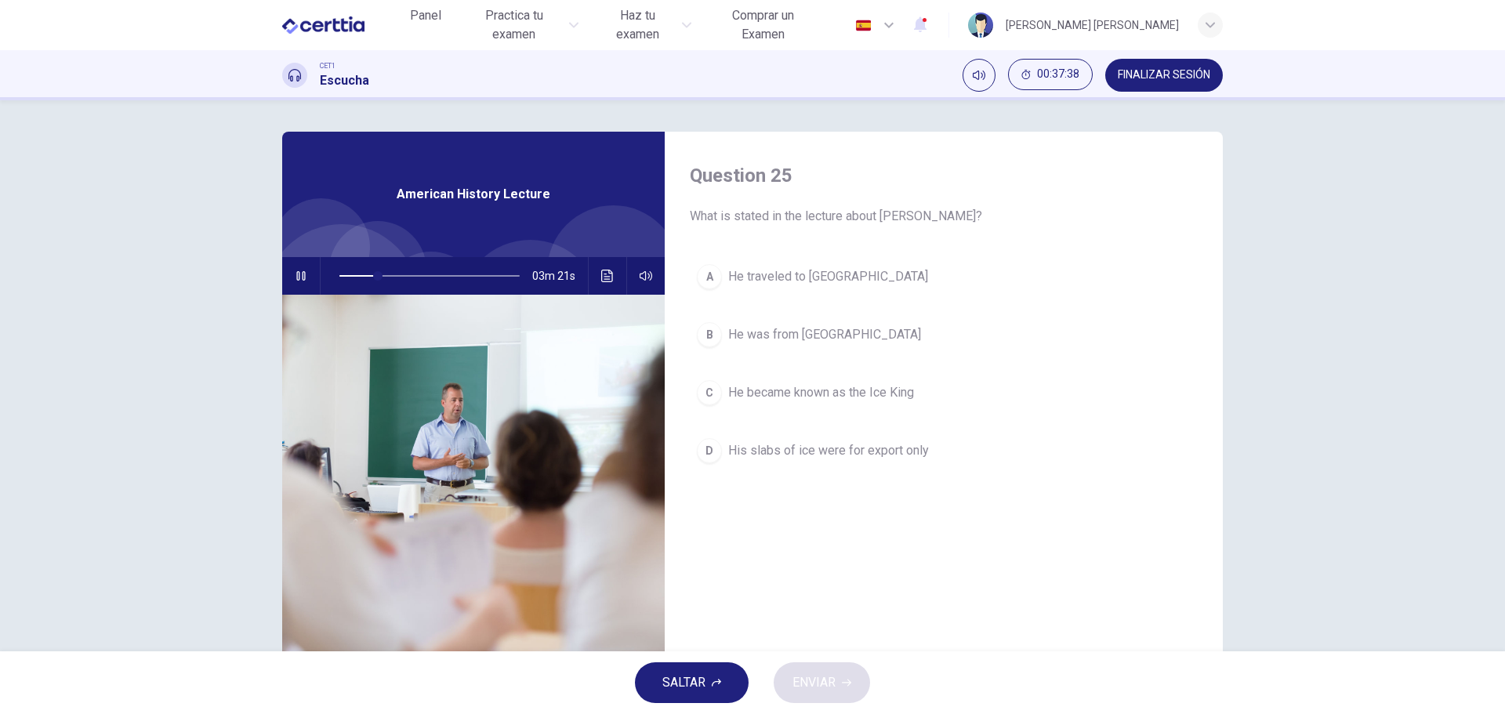
click at [789, 388] on span "He became known as the Ice King" at bounding box center [821, 392] width 186 height 19
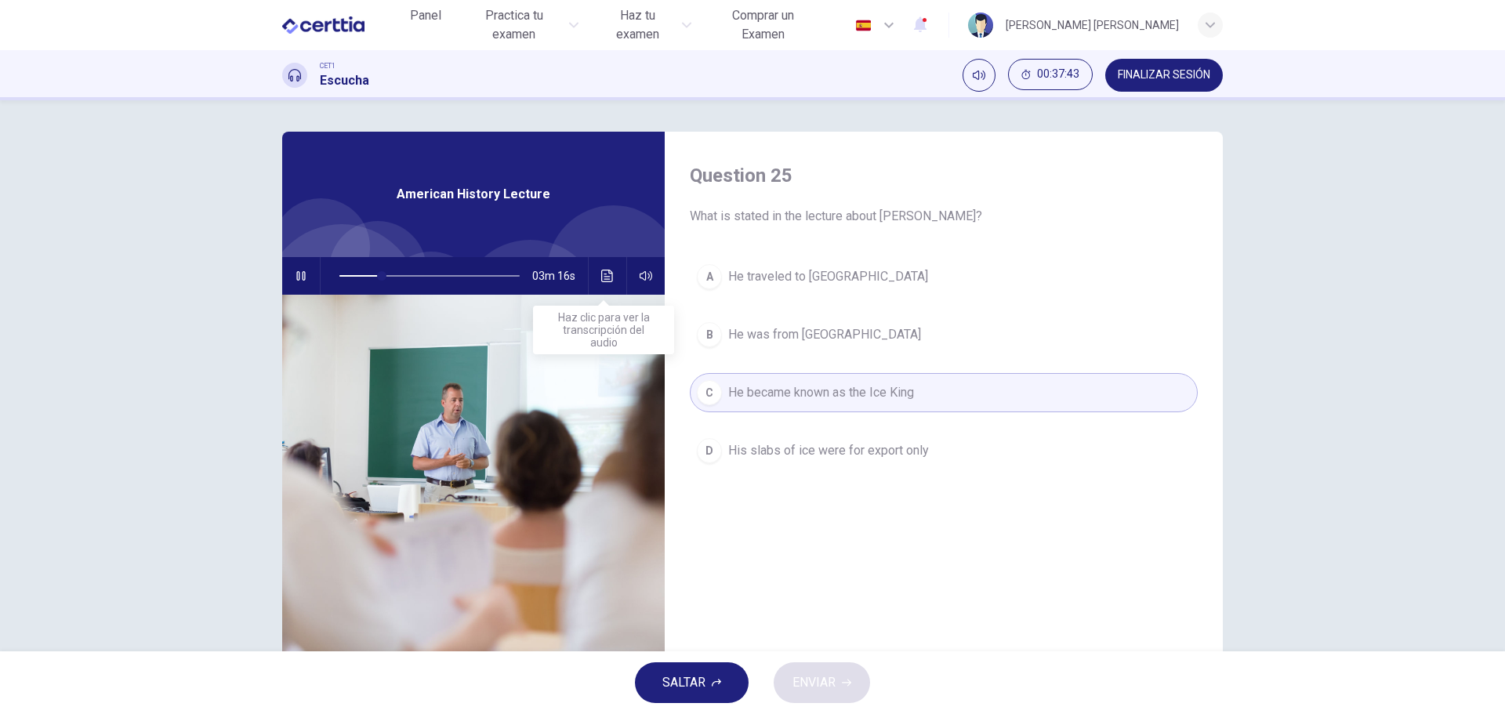
click at [607, 277] on icon "Haz clic para ver la transcripción del audio" at bounding box center [607, 276] width 13 height 13
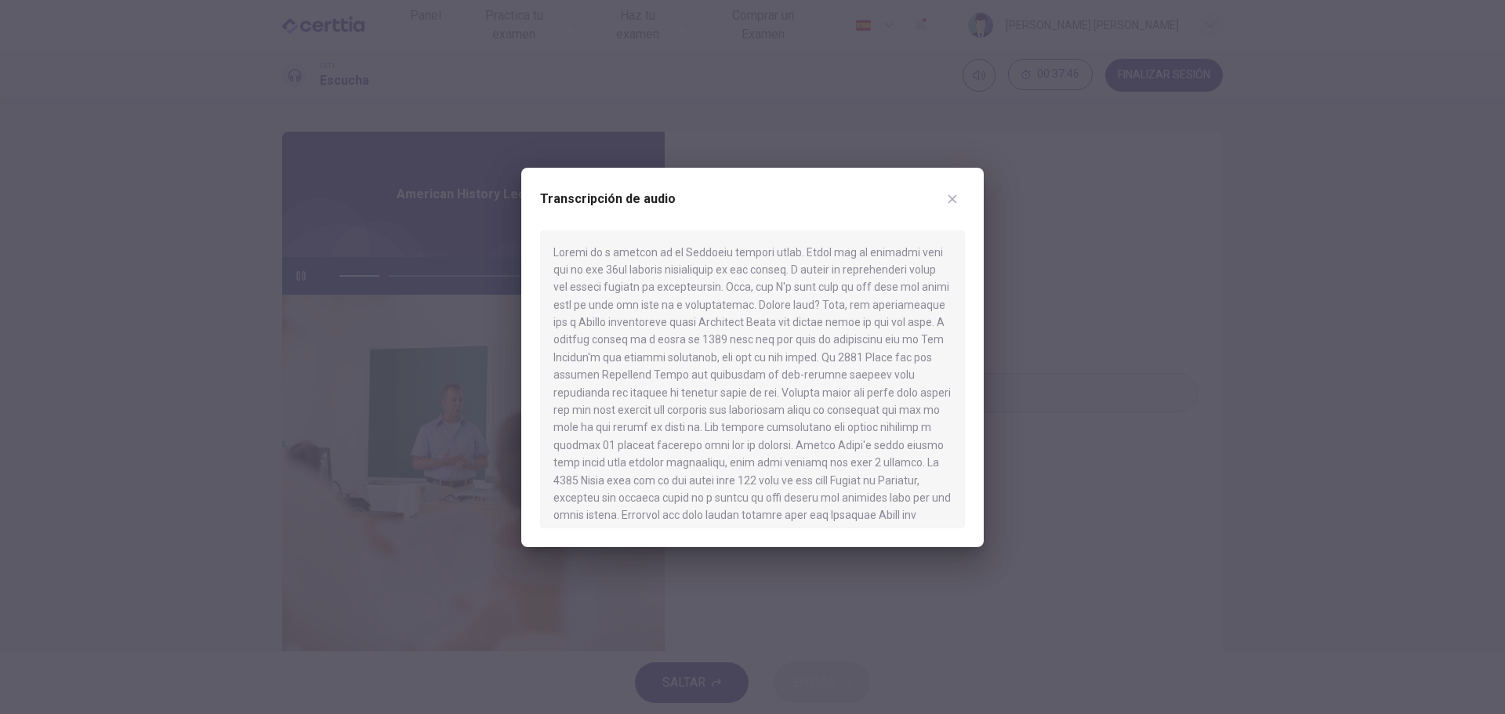
click at [1048, 440] on div at bounding box center [752, 357] width 1505 height 714
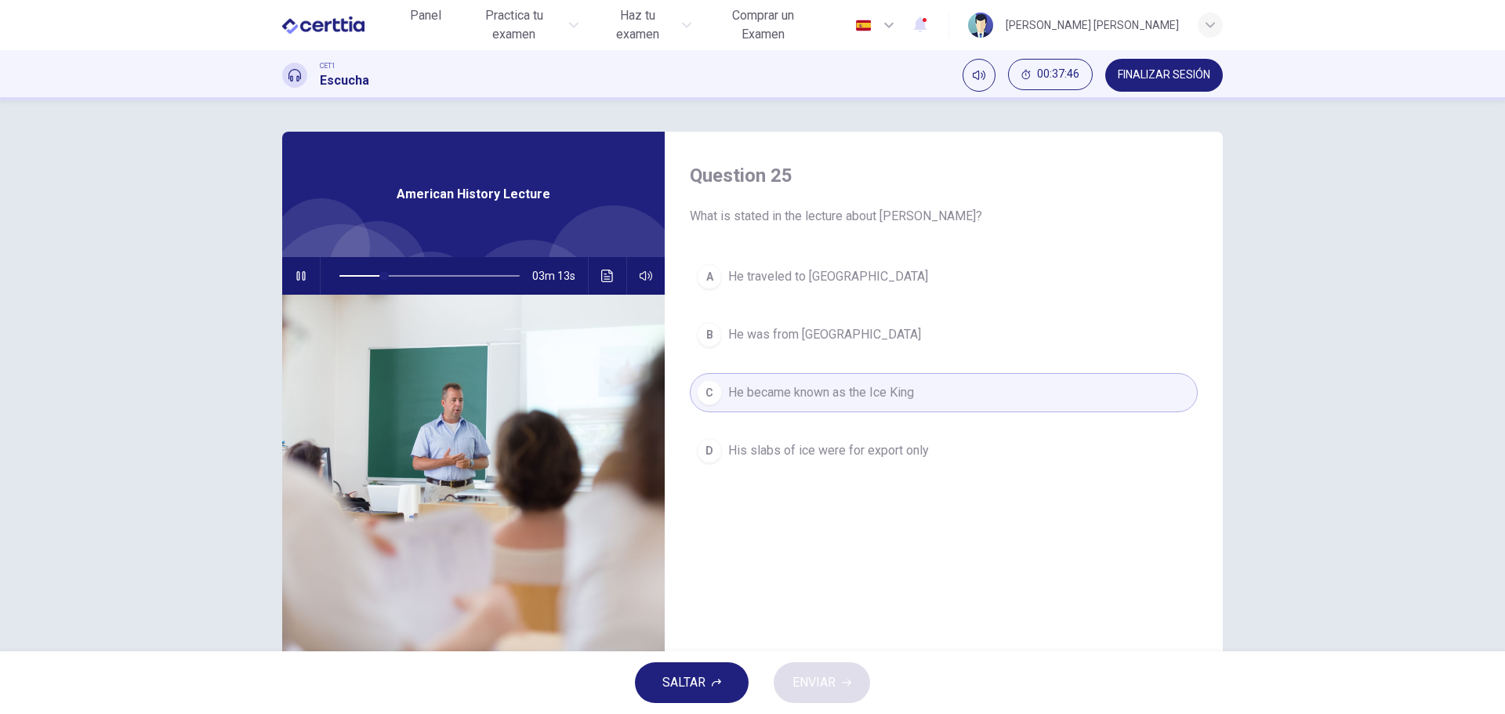
click at [893, 324] on button "B He was from [GEOGRAPHIC_DATA]" at bounding box center [944, 334] width 508 height 39
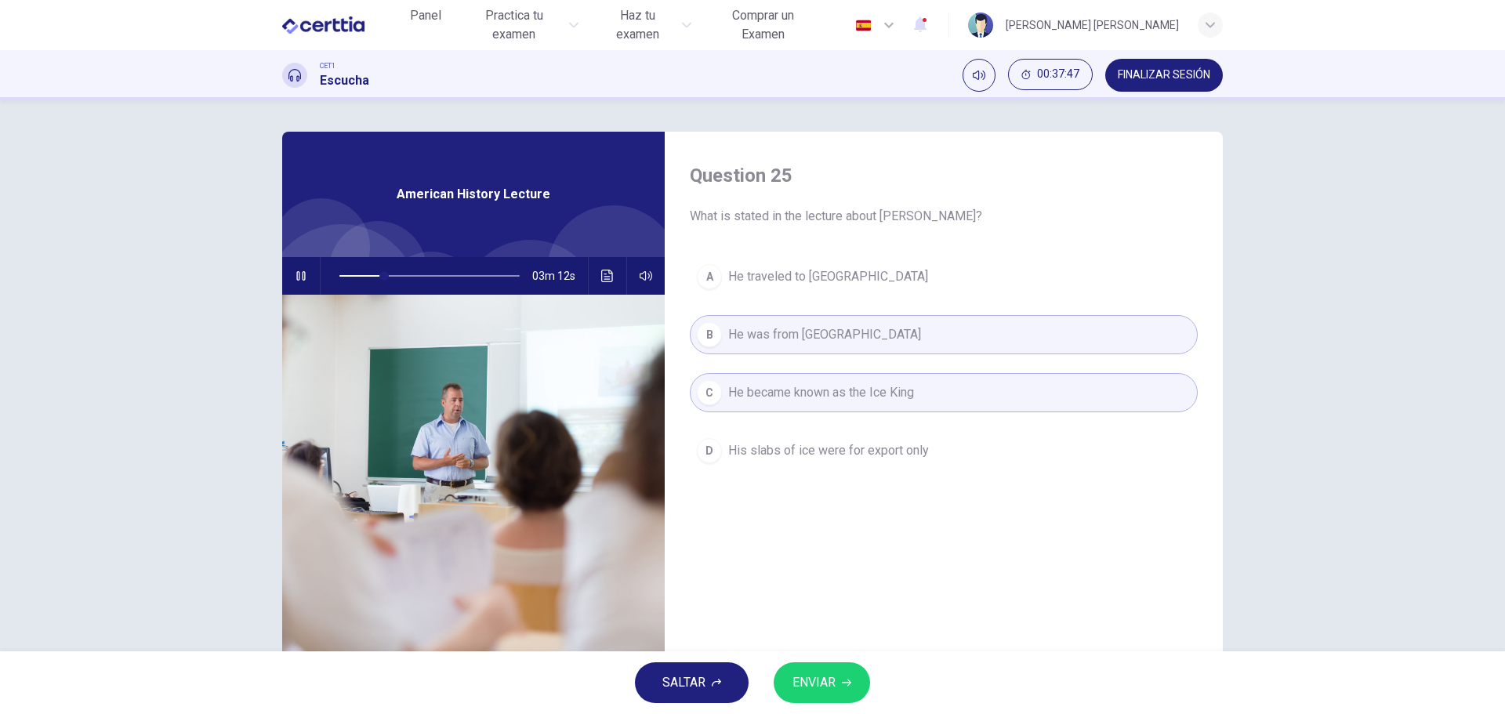
click at [822, 682] on span "ENVIAR" at bounding box center [814, 683] width 43 height 22
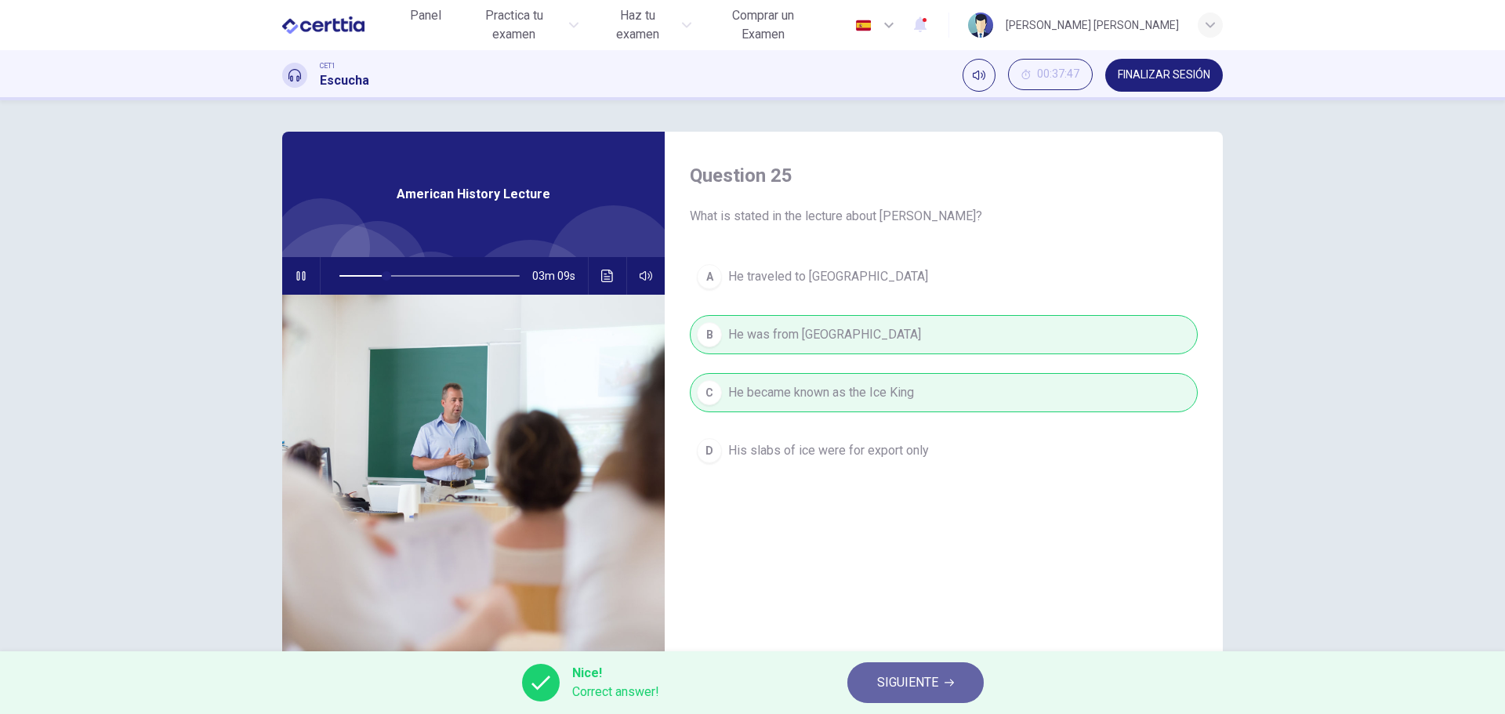
click at [932, 681] on span "SIGUIENTE" at bounding box center [907, 683] width 61 height 22
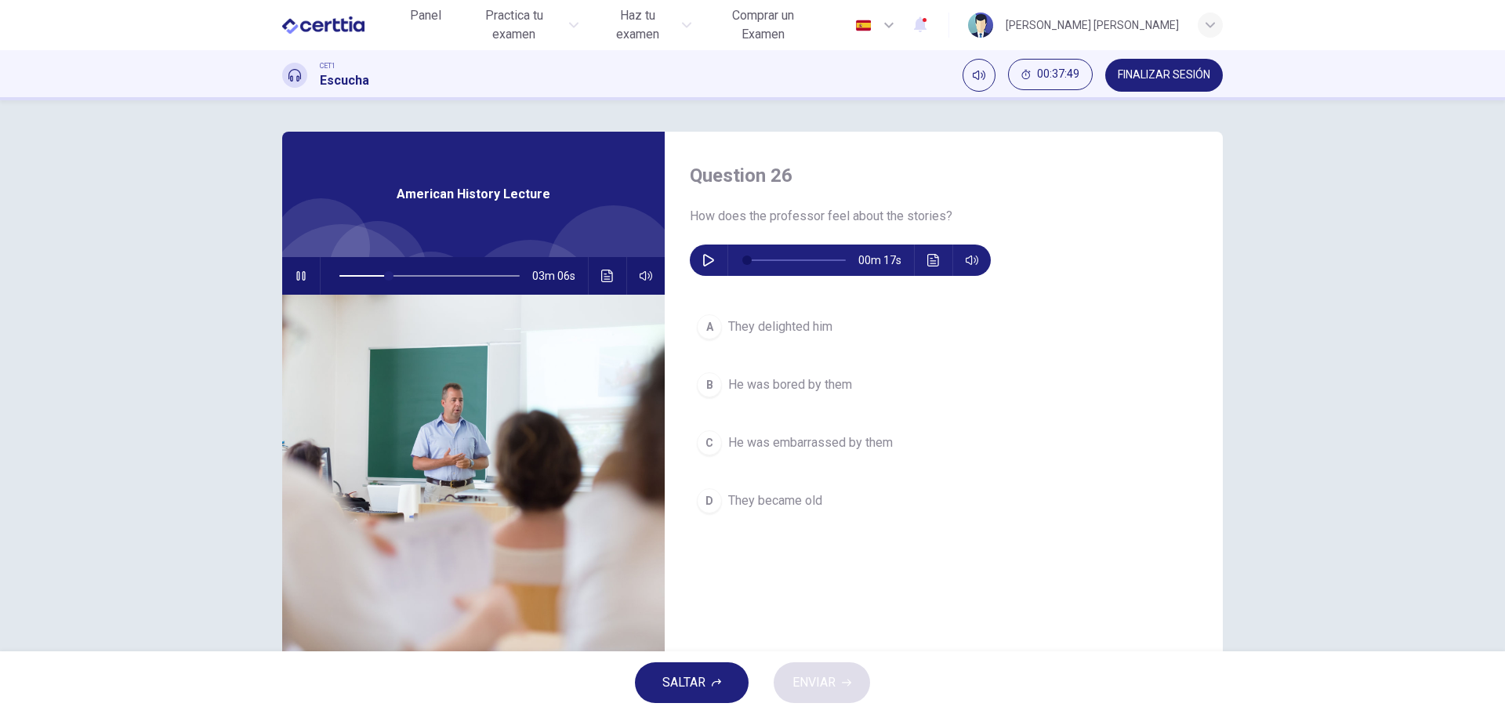
click at [282, 278] on div "03m 06s" at bounding box center [473, 276] width 383 height 38
click at [296, 274] on icon "button" at bounding box center [300, 275] width 9 height 9
type input "**"
click at [703, 254] on icon "button" at bounding box center [709, 260] width 13 height 13
click at [703, 263] on icon "button" at bounding box center [709, 260] width 13 height 13
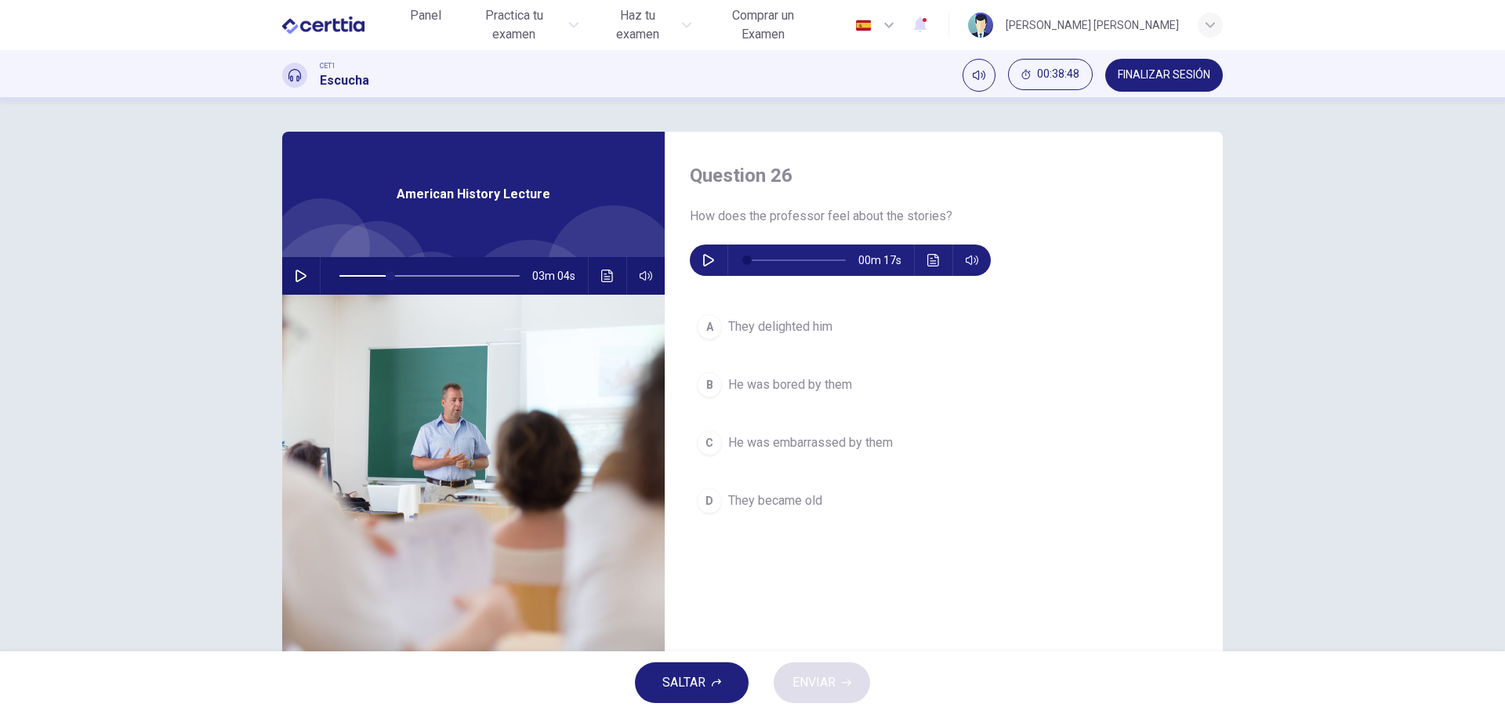
click at [699, 267] on button "button" at bounding box center [708, 260] width 25 height 31
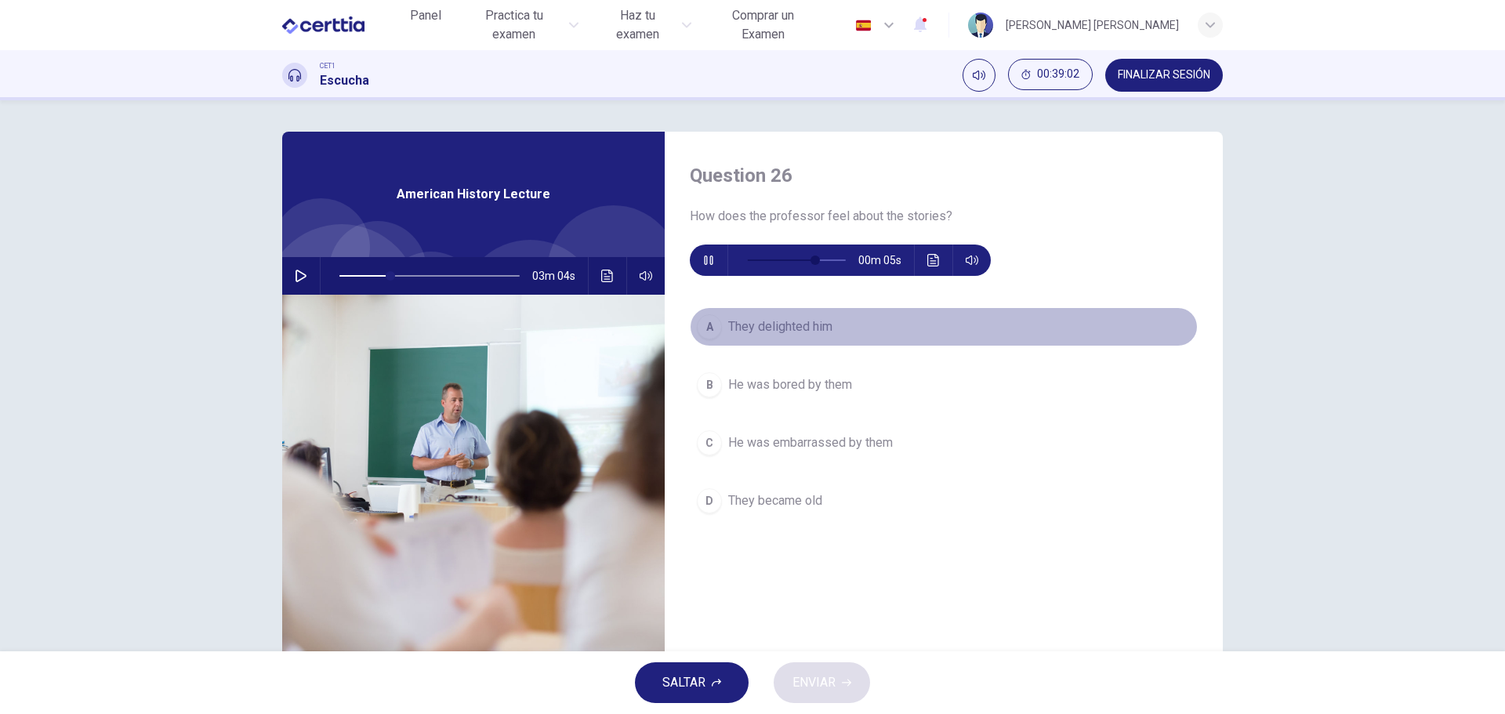
type input "**"
click at [738, 326] on span "They delighted him" at bounding box center [780, 327] width 104 height 19
type input "**"
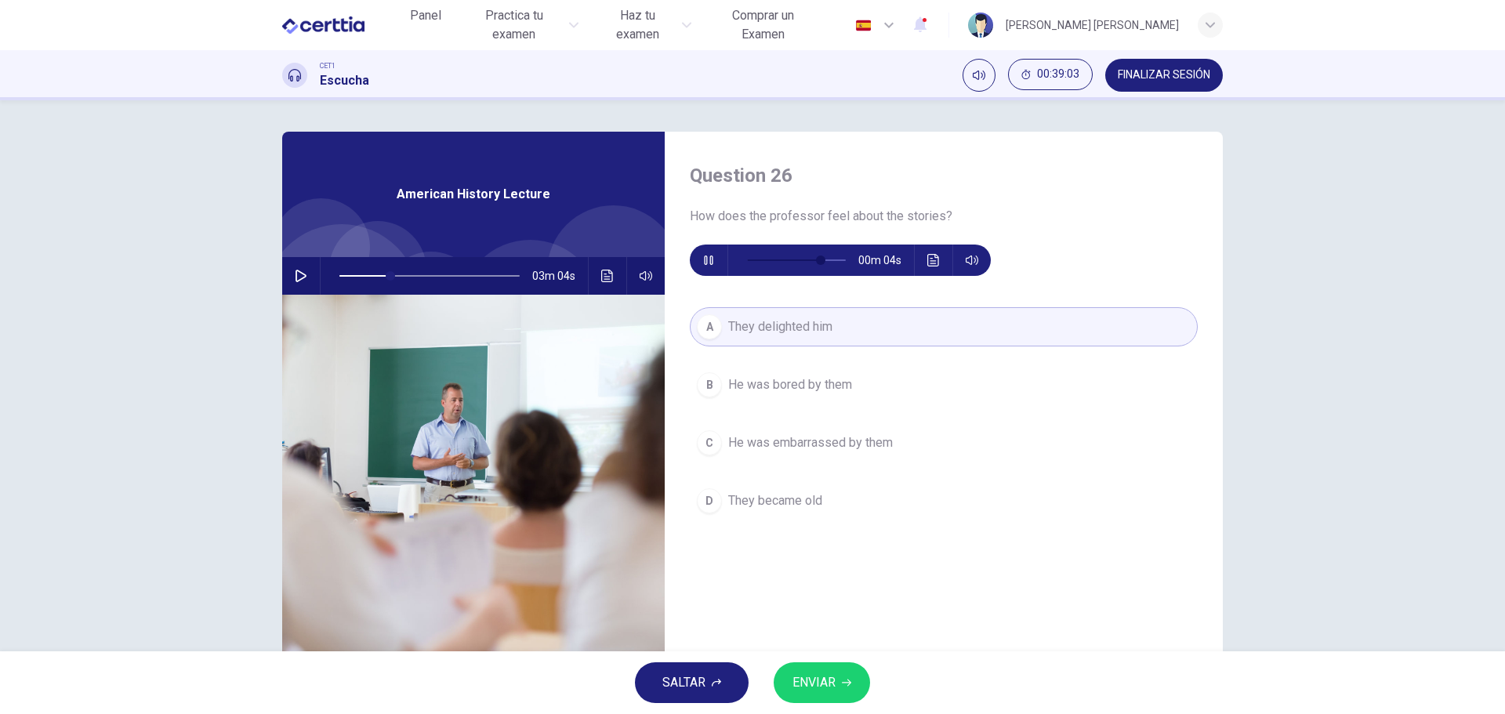
type input "**"
click at [833, 681] on span "ENVIAR" at bounding box center [814, 683] width 43 height 22
type input "**"
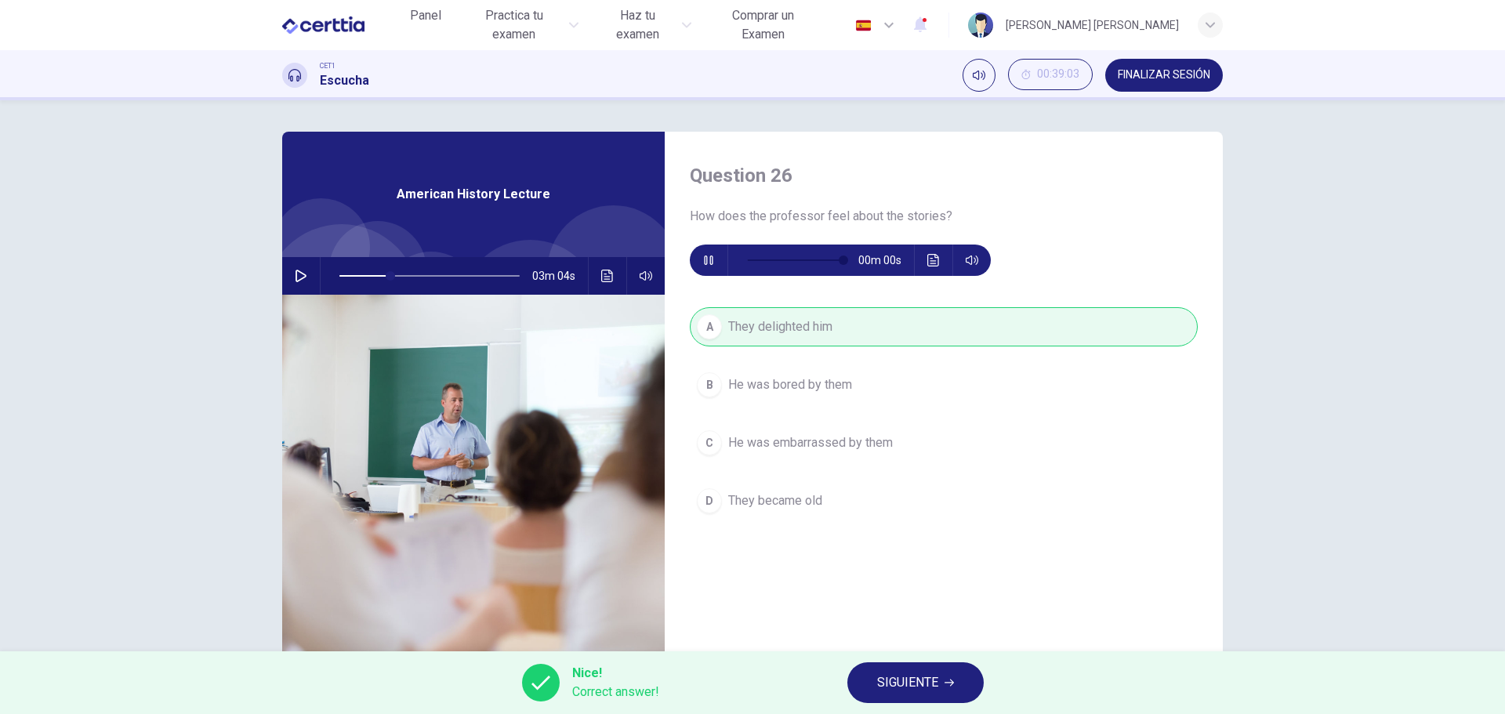
type input "*"
click at [889, 681] on span "SIGUIENTE" at bounding box center [907, 683] width 61 height 22
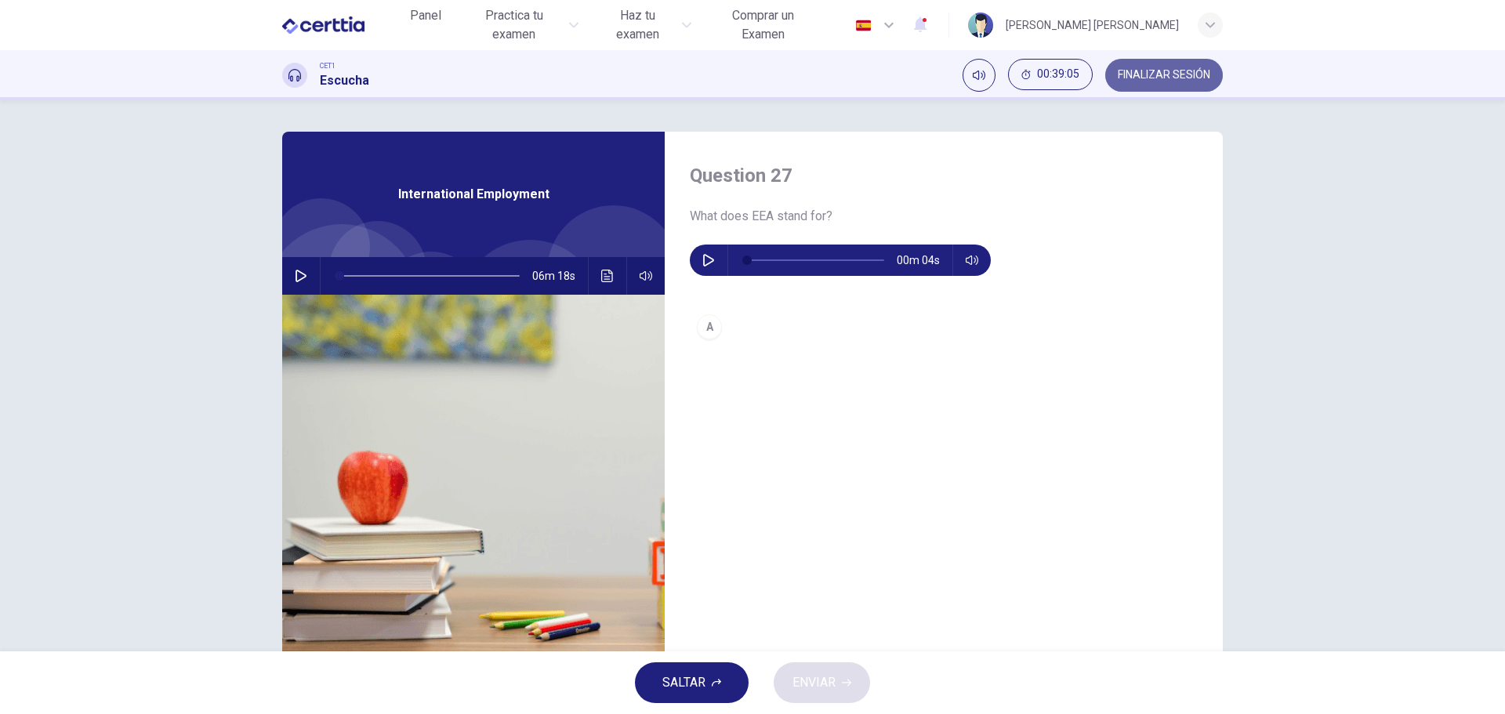
click at [1153, 77] on span "FINALIZAR SESIÓN" at bounding box center [1164, 75] width 93 height 13
